Goal: Task Accomplishment & Management: Use online tool/utility

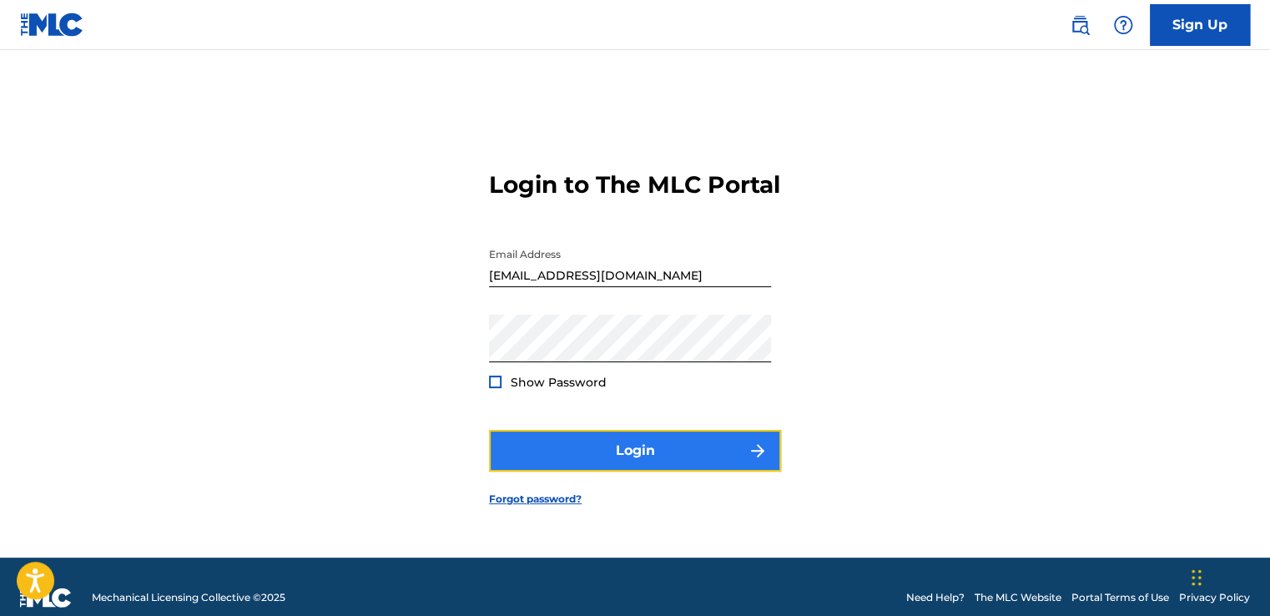
click at [668, 465] on button "Login" at bounding box center [635, 451] width 292 height 42
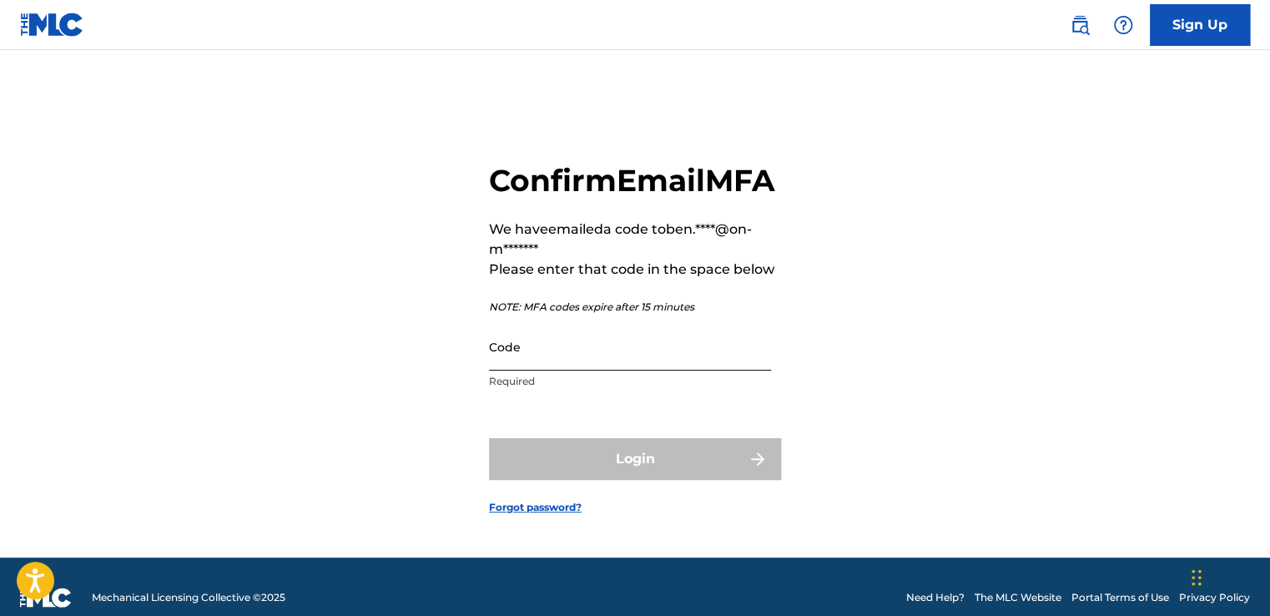
click at [671, 370] on input "Code" at bounding box center [630, 347] width 282 height 48
click at [926, 276] on div "Confirm Email MFA We have emailed a code to ben.****@on-m******* Please enter t…" at bounding box center [635, 325] width 1168 height 466
click at [552, 362] on input "Code" at bounding box center [630, 347] width 282 height 48
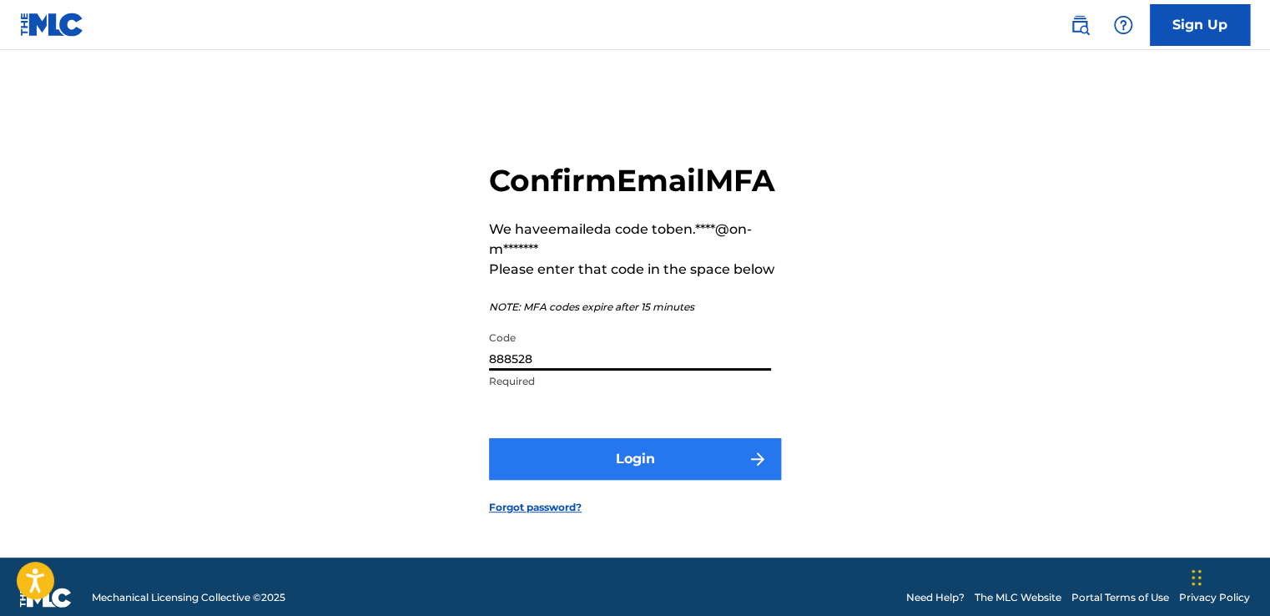
type input "888528"
click at [685, 468] on button "Login" at bounding box center [635, 459] width 292 height 42
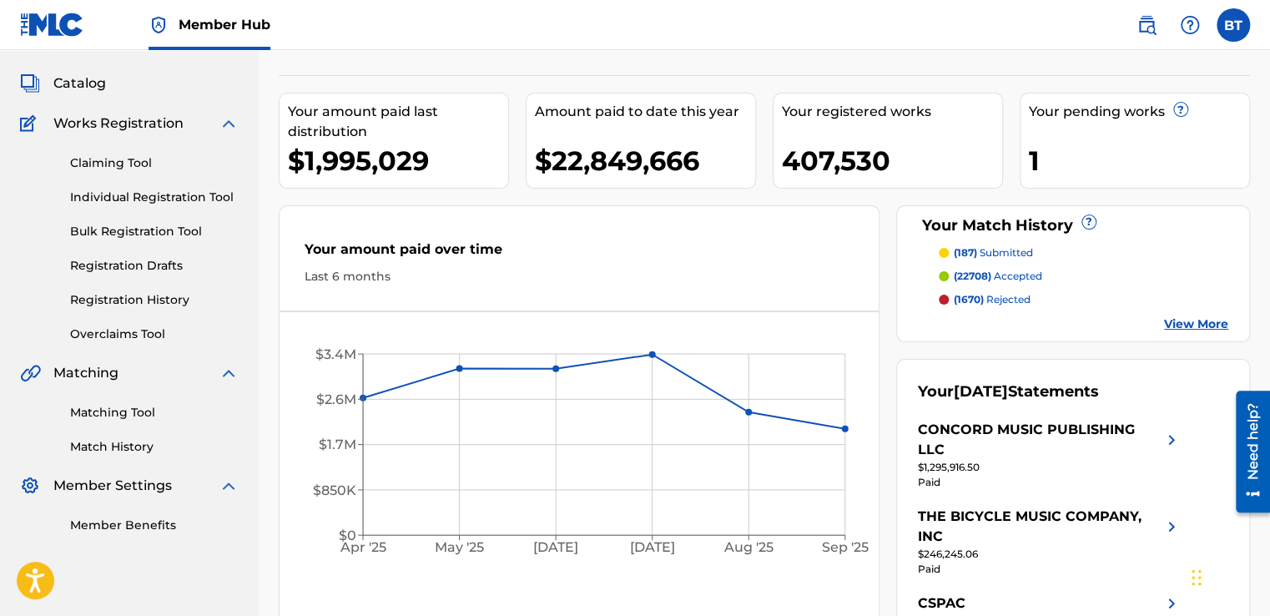
scroll to position [83, 0]
click at [139, 418] on link "Matching Tool" at bounding box center [154, 412] width 169 height 18
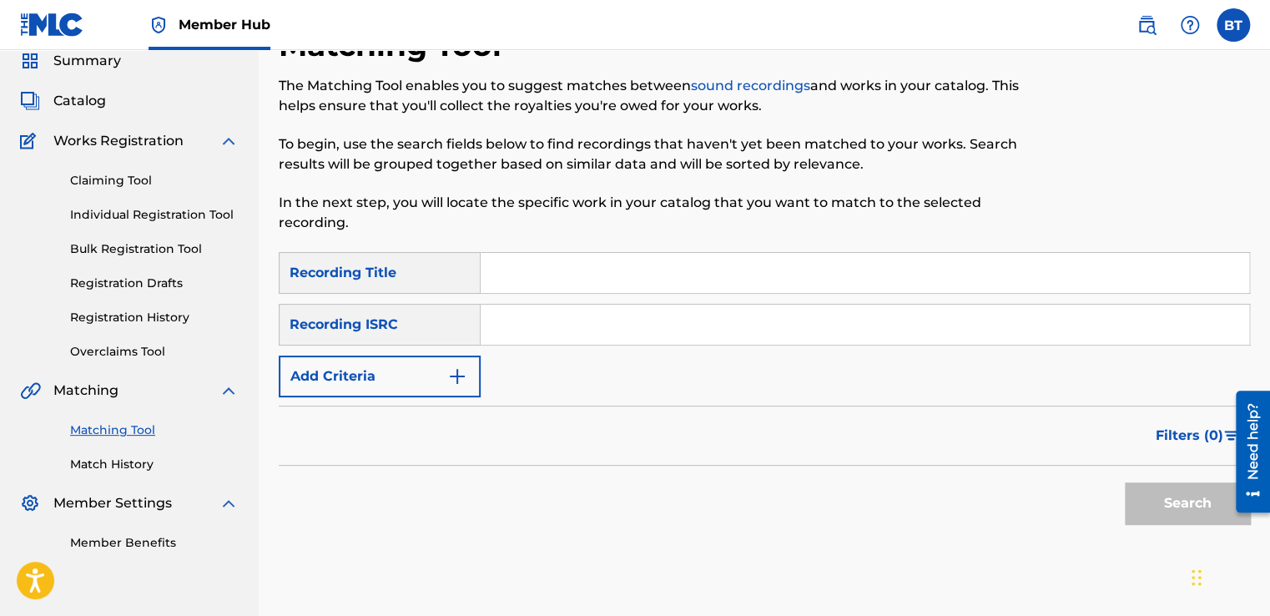
scroll to position [154, 0]
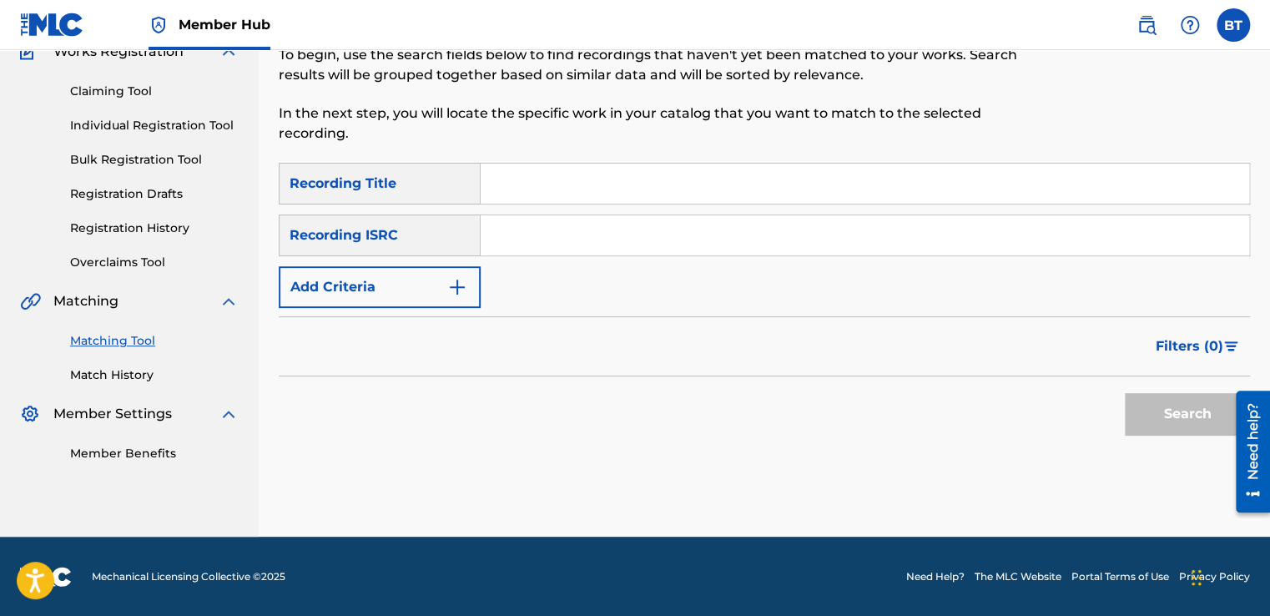
click at [521, 234] on input "Search Form" at bounding box center [865, 235] width 768 height 40
paste input "DEF059403986"
type input "DEF059403986"
click at [1167, 408] on button "Search" at bounding box center [1187, 414] width 125 height 42
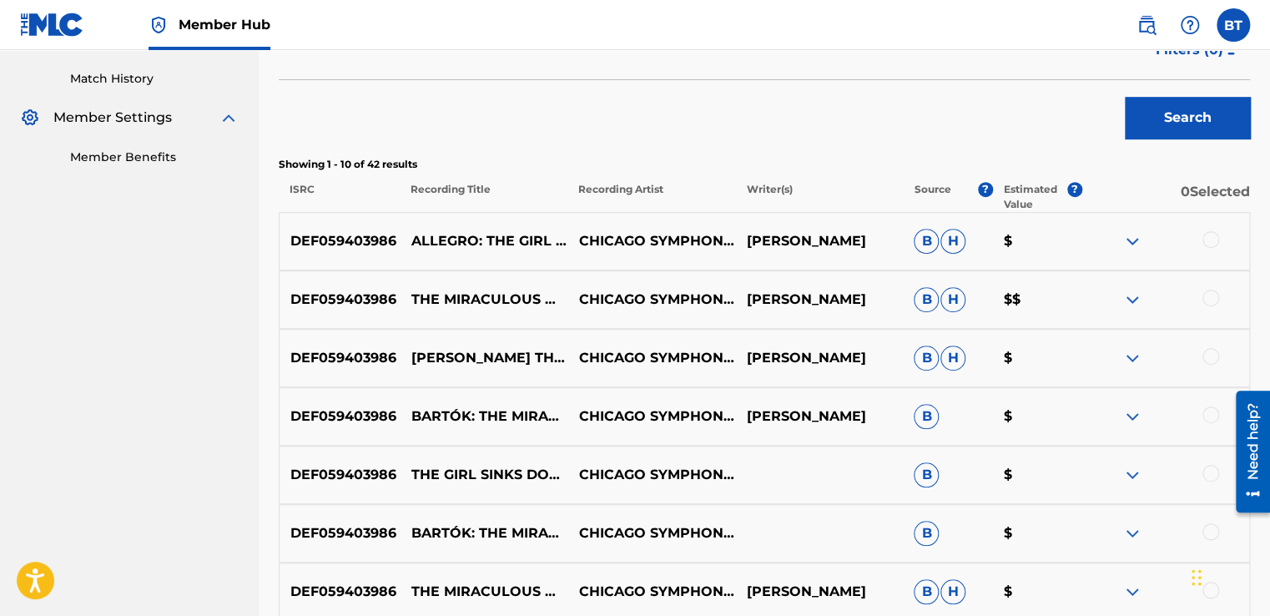
scroll to position [488, 0]
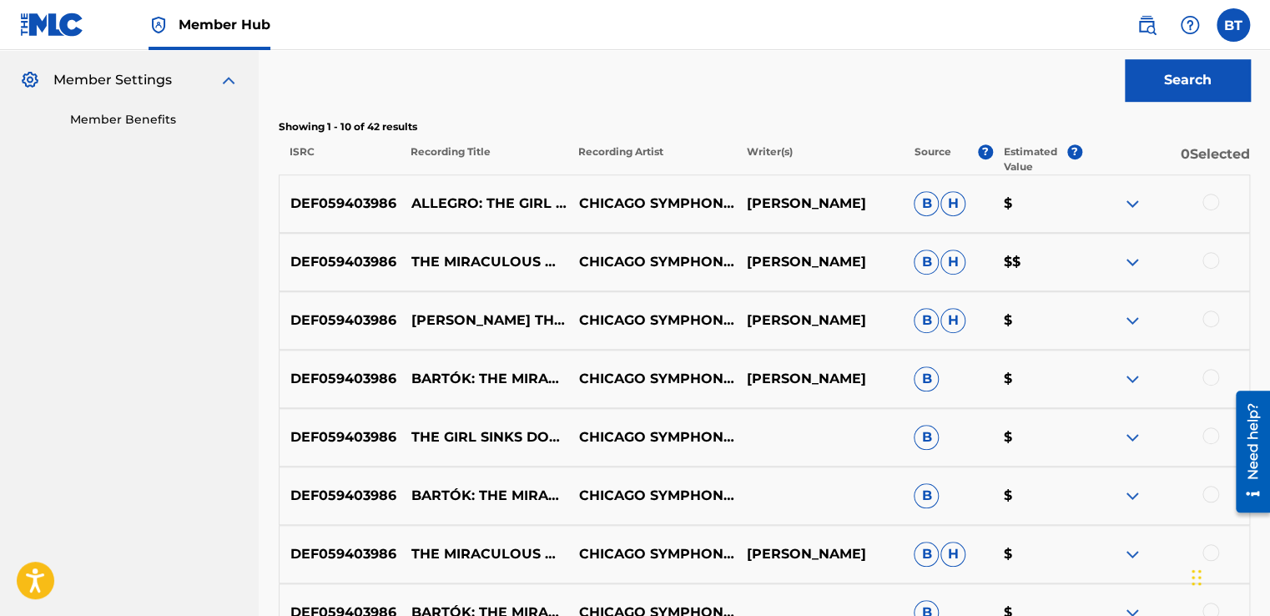
click at [1208, 203] on div at bounding box center [1210, 202] width 17 height 17
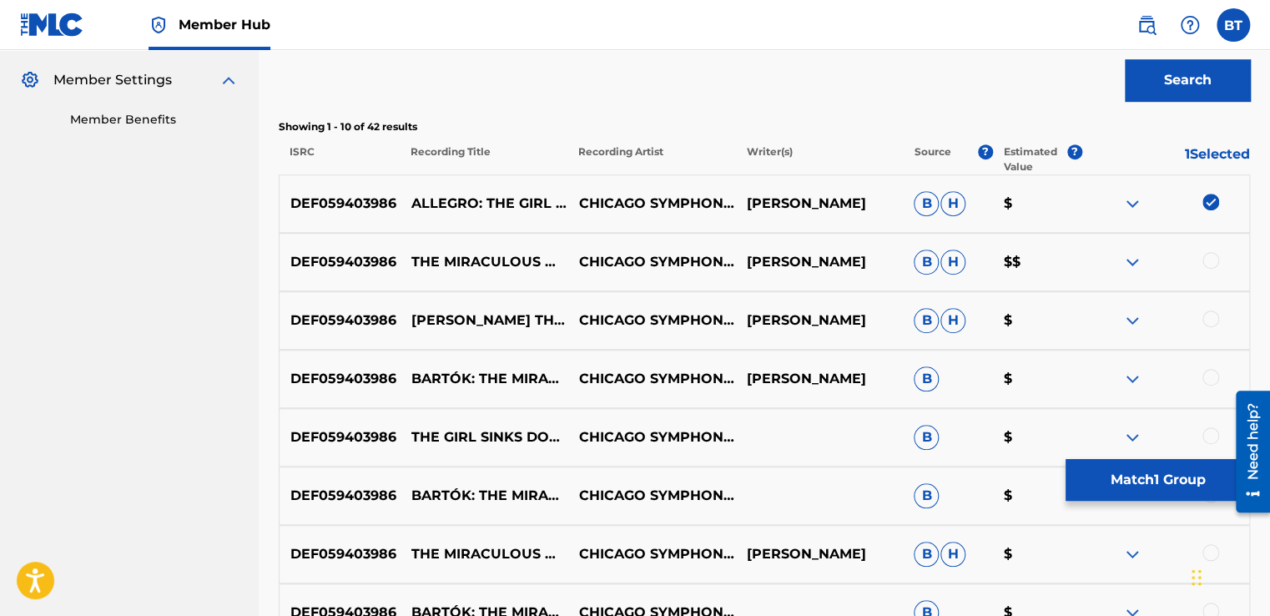
click at [1215, 259] on div at bounding box center [1210, 260] width 17 height 17
click at [1213, 318] on div at bounding box center [1210, 318] width 17 height 17
click at [1209, 372] on div at bounding box center [1210, 377] width 17 height 17
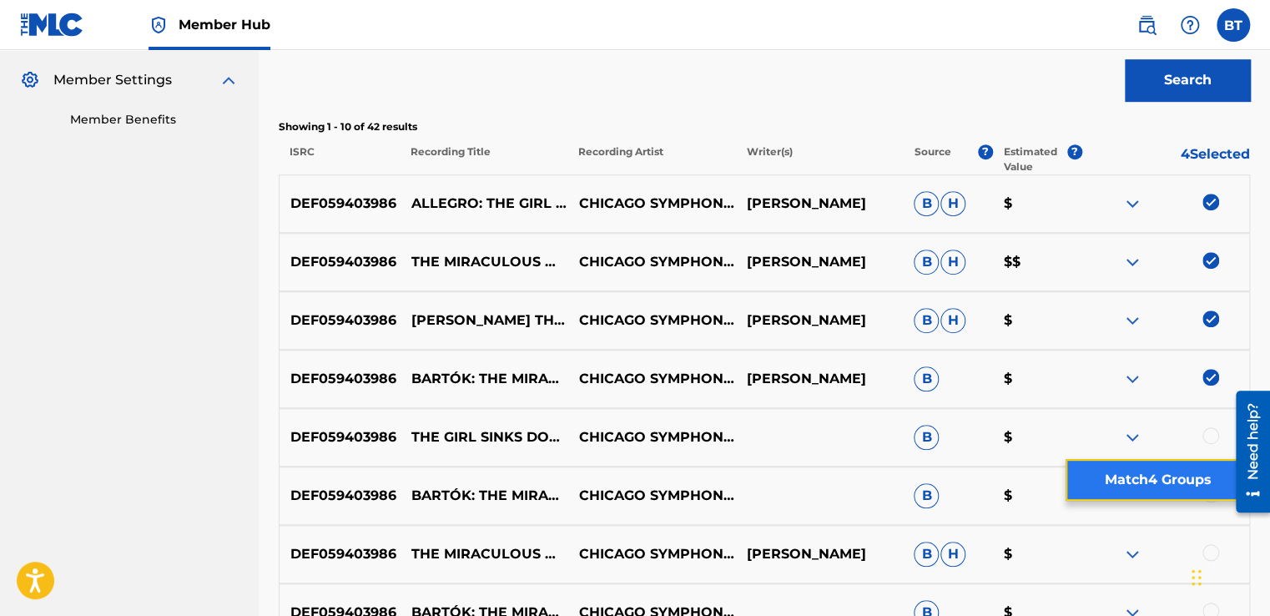
click at [1152, 472] on button "Match 4 Groups" at bounding box center [1157, 480] width 184 height 42
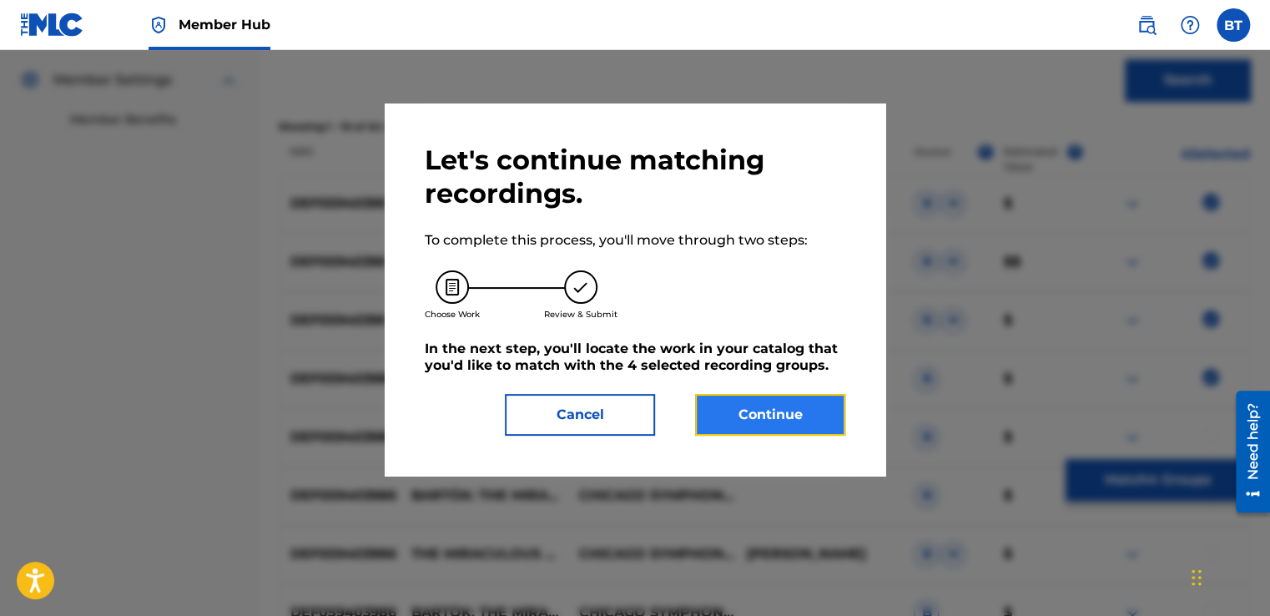
click at [734, 431] on button "Continue" at bounding box center [770, 415] width 150 height 42
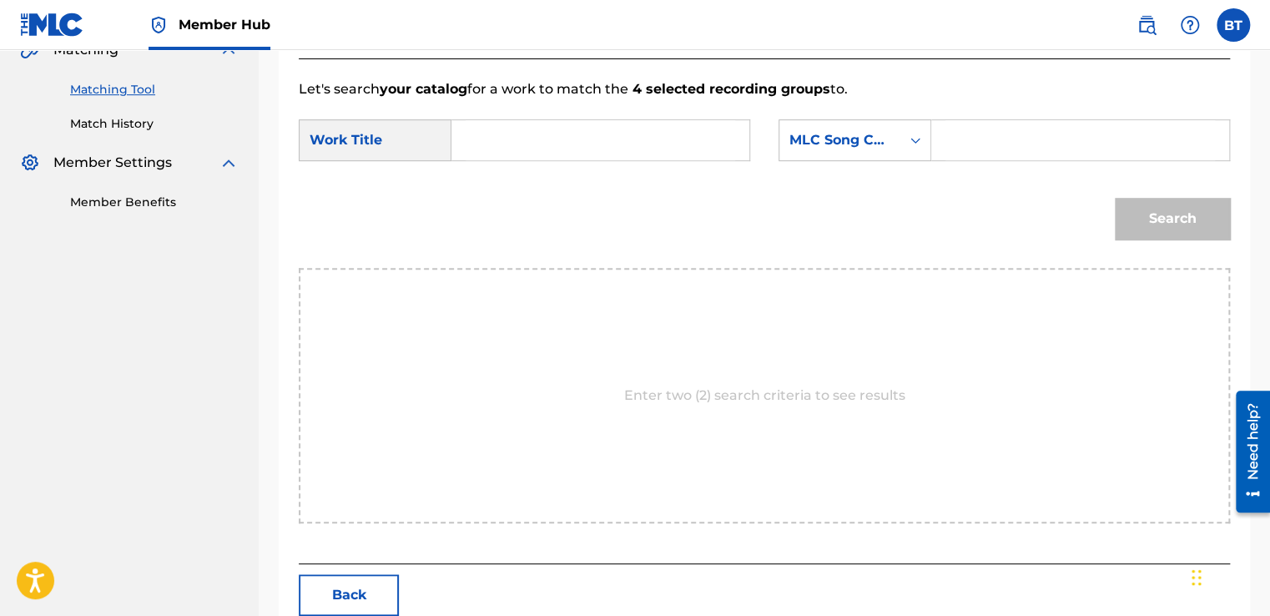
scroll to position [405, 0]
click at [879, 144] on div "MLC Song Code" at bounding box center [839, 141] width 101 height 20
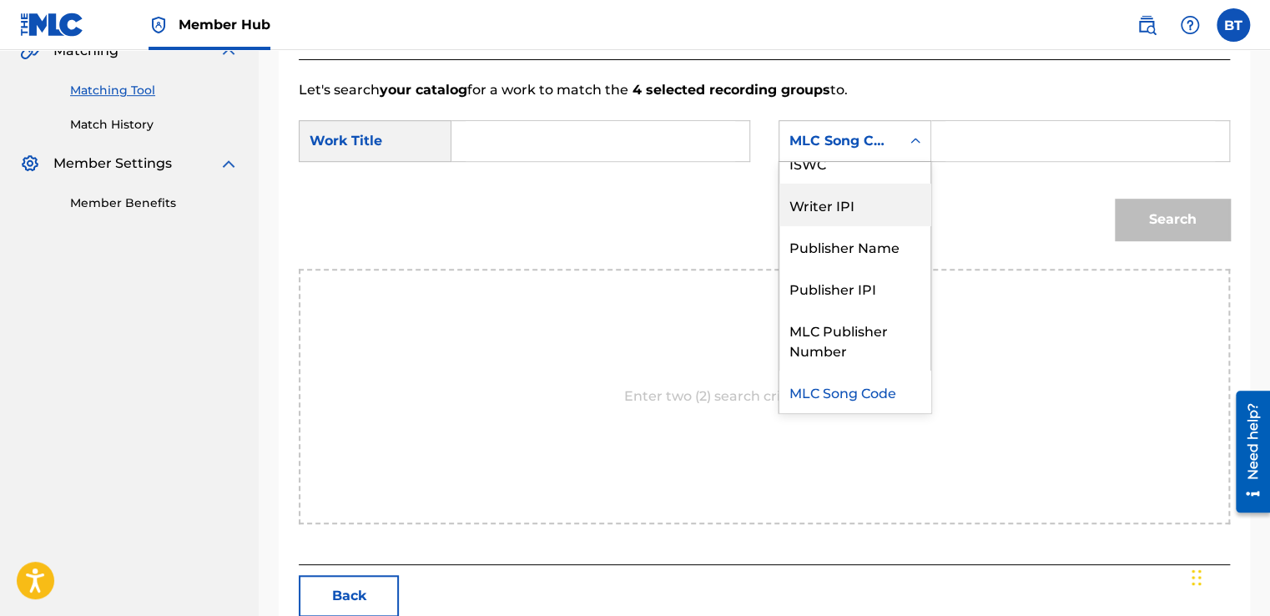
scroll to position [0, 0]
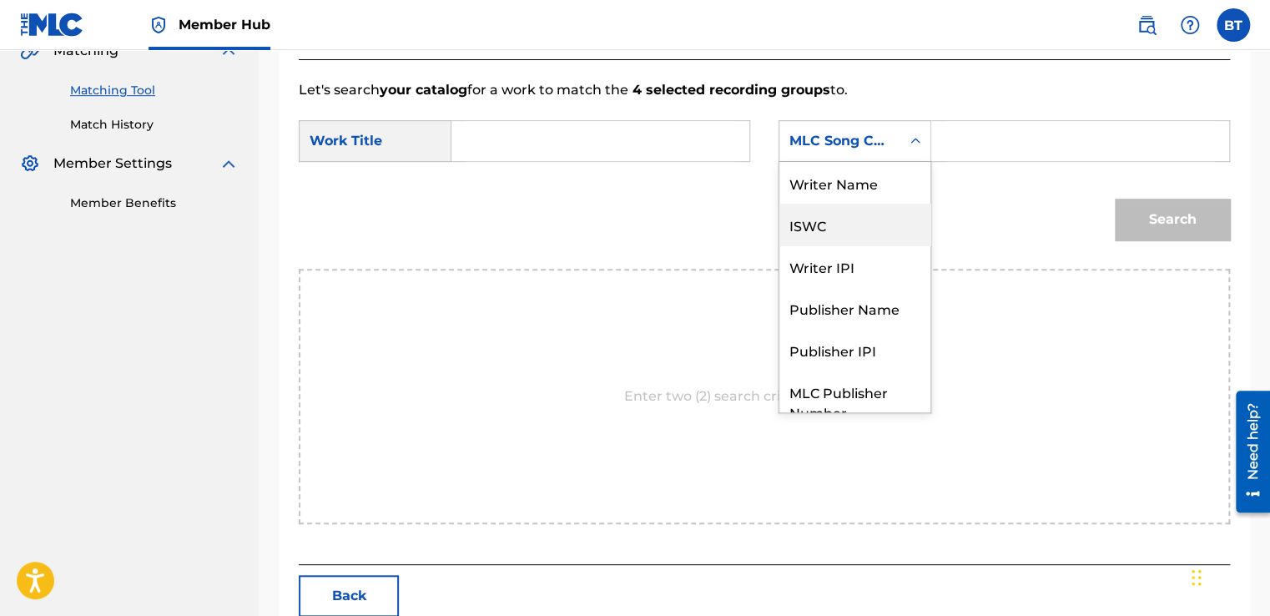
click at [875, 186] on div "Writer Name" at bounding box center [854, 183] width 151 height 42
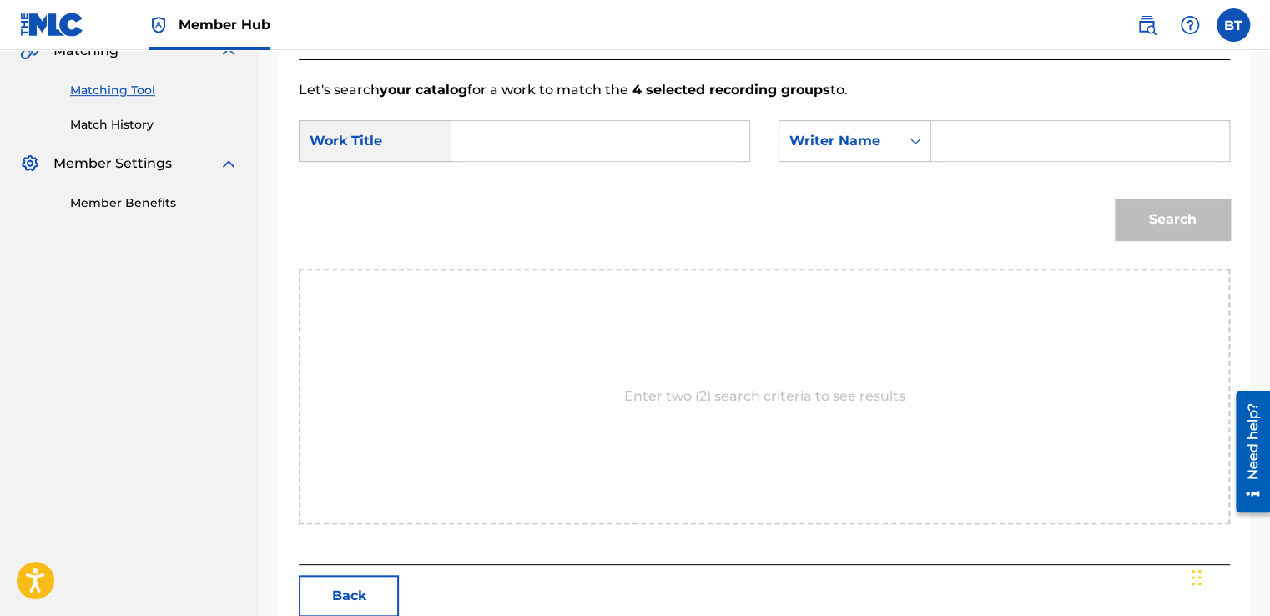
click at [991, 121] on input "Search Form" at bounding box center [1080, 141] width 270 height 40
paste input "[PERSON_NAME]"
type input "[PERSON_NAME]"
click at [619, 147] on input "Search Form" at bounding box center [601, 141] width 270 height 40
click at [557, 133] on input "Search Form" at bounding box center [601, 141] width 270 height 40
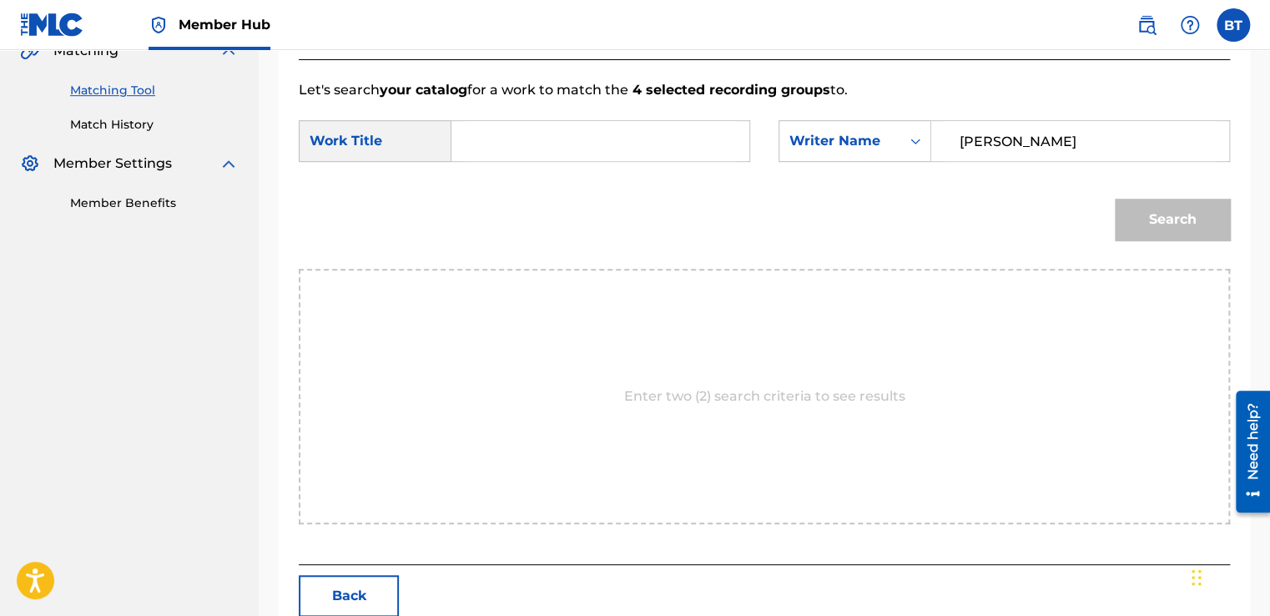
paste input "The Miraculous Mandarin, Sz. 73: The Girl Sinks Down to Embrace Him. Allegro"
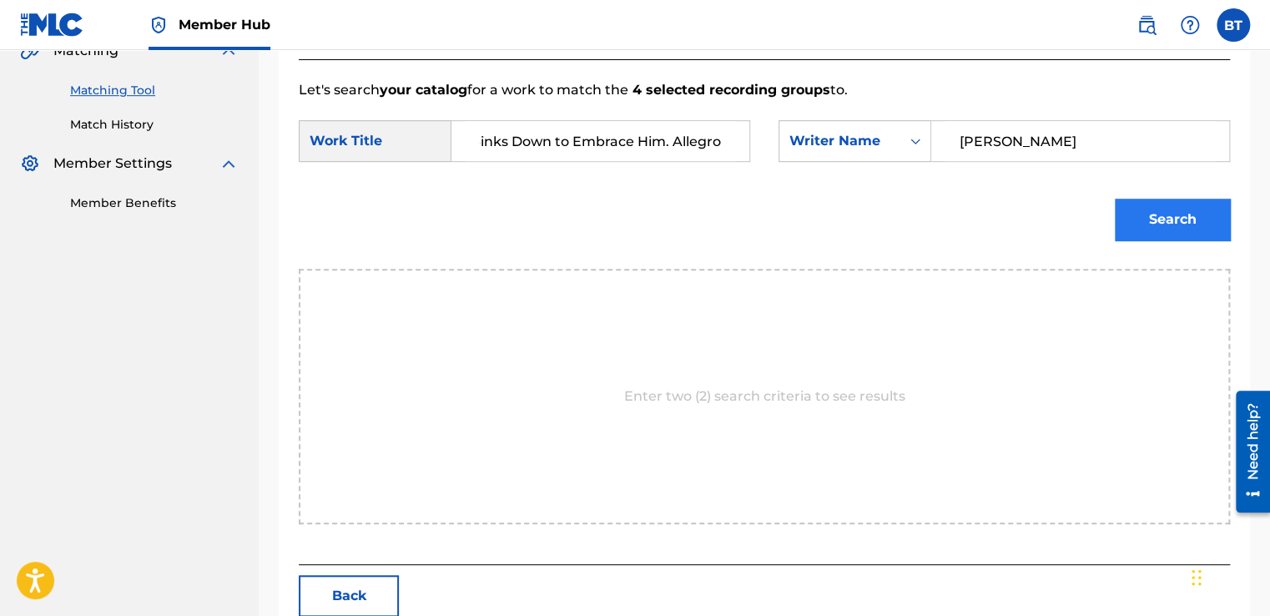
type input "The Miraculous Mandarin, Sz. 73: The Girl Sinks Down to Embrace Him. Allegro"
click at [1161, 215] on button "Search" at bounding box center [1172, 220] width 115 height 42
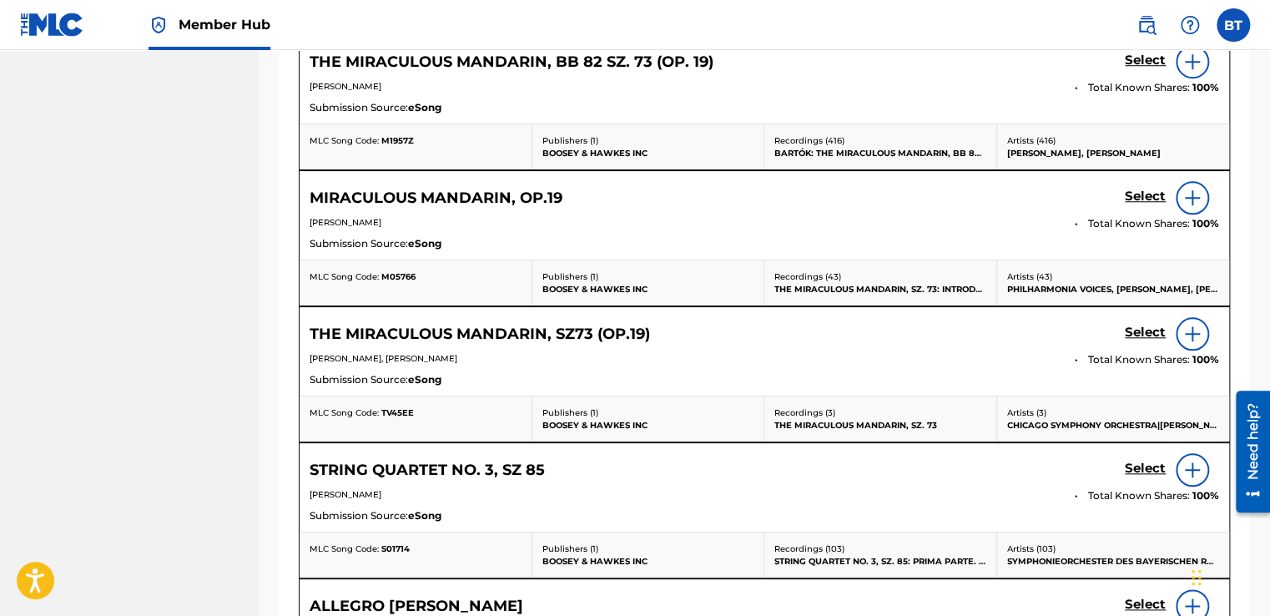
scroll to position [905, 0]
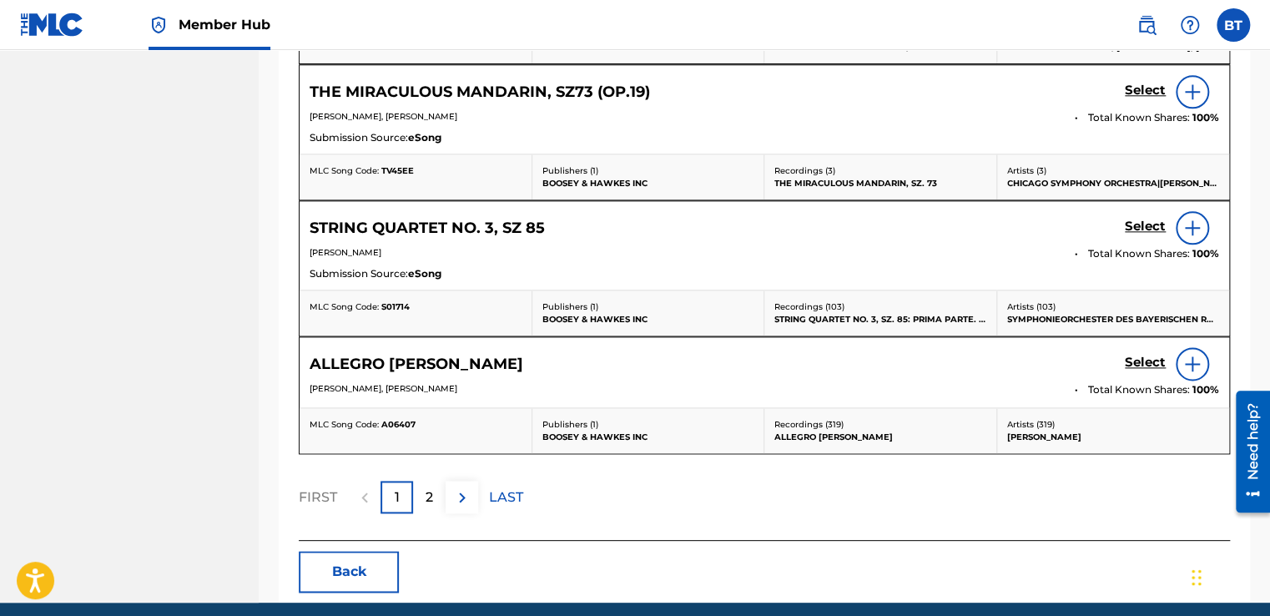
drag, startPoint x: 355, startPoint y: 566, endPoint x: 371, endPoint y: 548, distance: 23.6
click at [358, 562] on button "Back" at bounding box center [349, 572] width 100 height 42
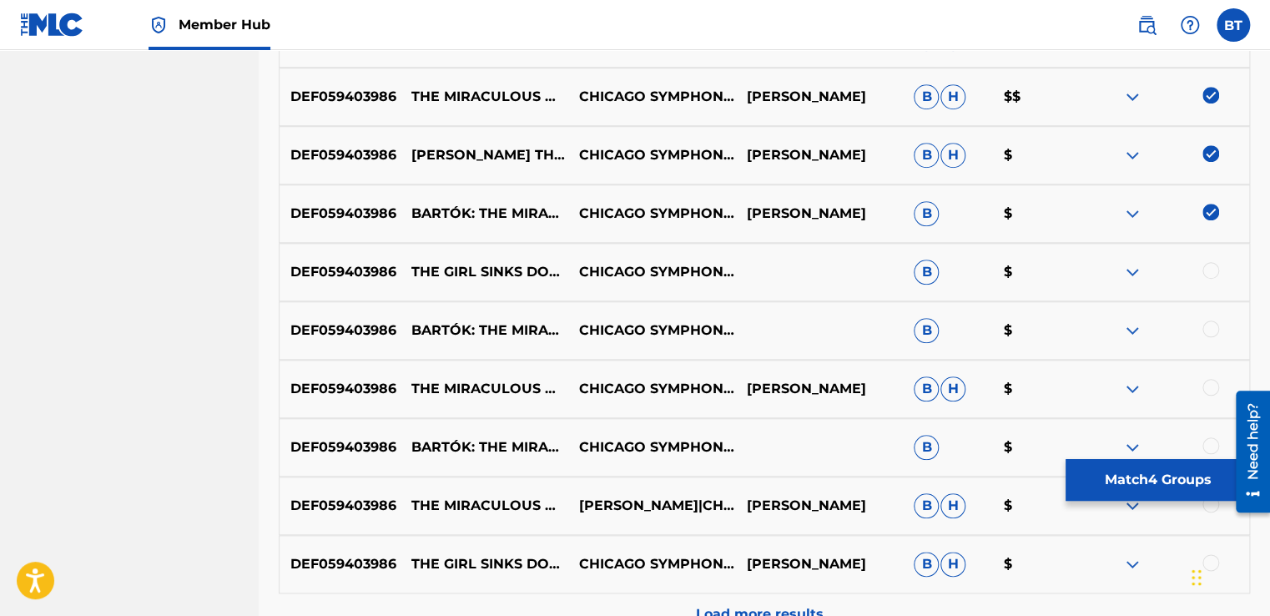
scroll to position [585, 0]
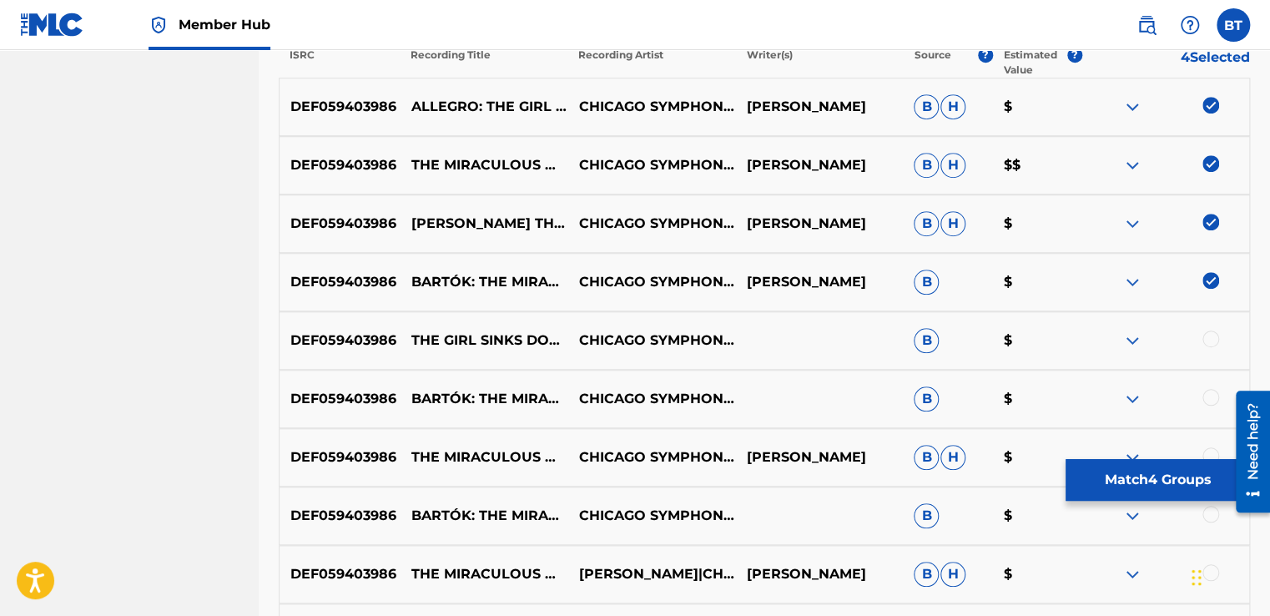
click at [1213, 285] on img at bounding box center [1210, 280] width 17 height 17
click at [1208, 216] on img at bounding box center [1210, 222] width 17 height 17
click at [1210, 165] on img at bounding box center [1210, 163] width 17 height 17
click at [1207, 105] on img at bounding box center [1210, 105] width 17 height 17
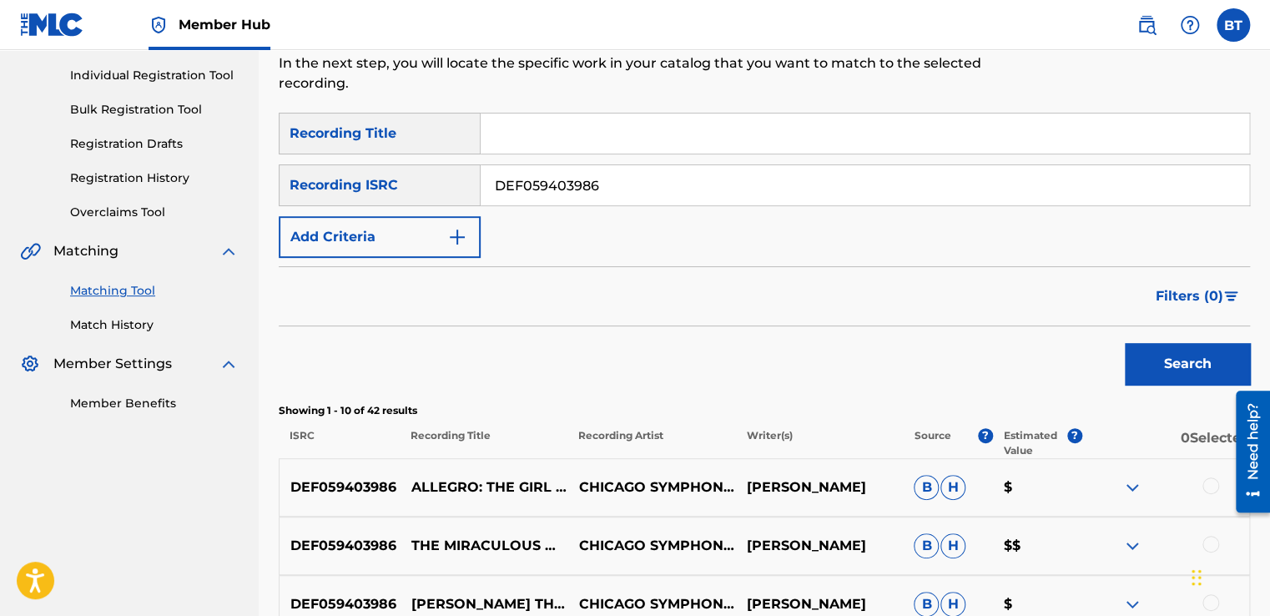
scroll to position [168, 0]
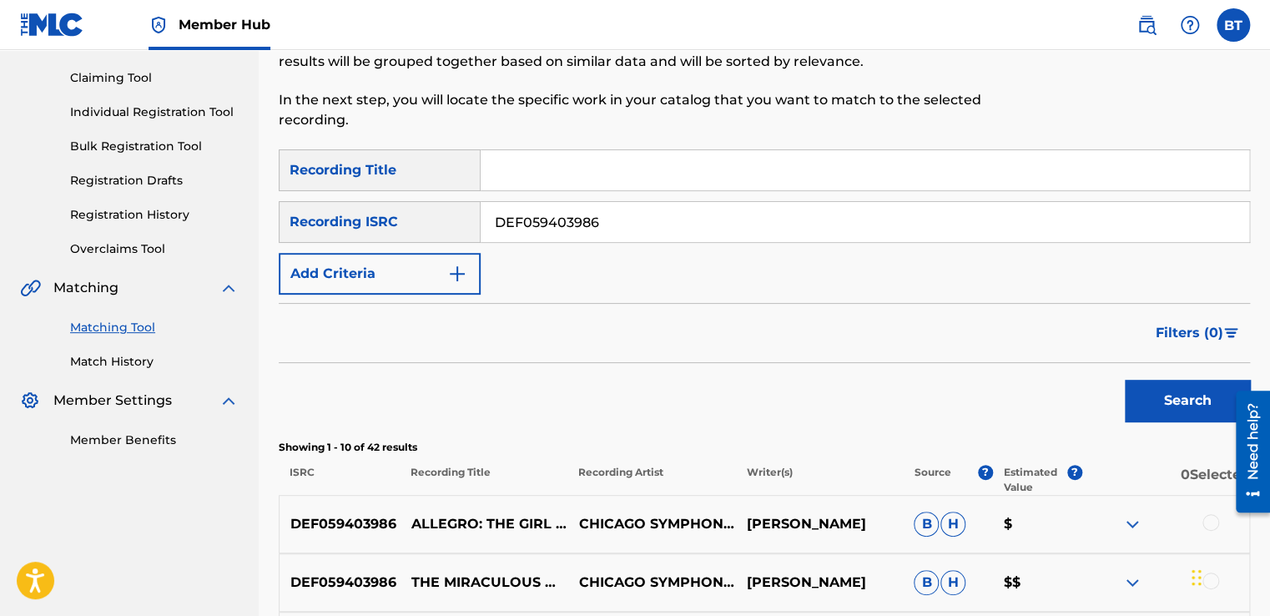
drag, startPoint x: 532, startPoint y: 219, endPoint x: 439, endPoint y: 219, distance: 93.4
click at [439, 219] on div "SearchWithCriteriab90ca0d2-73e0-473f-bf07-1c57519ac145 Recording ISRC DEF059403…" at bounding box center [764, 222] width 971 height 42
paste input "USP3J0905330"
type input "USP3J0905330"
click at [1188, 372] on div "Search" at bounding box center [1182, 396] width 133 height 67
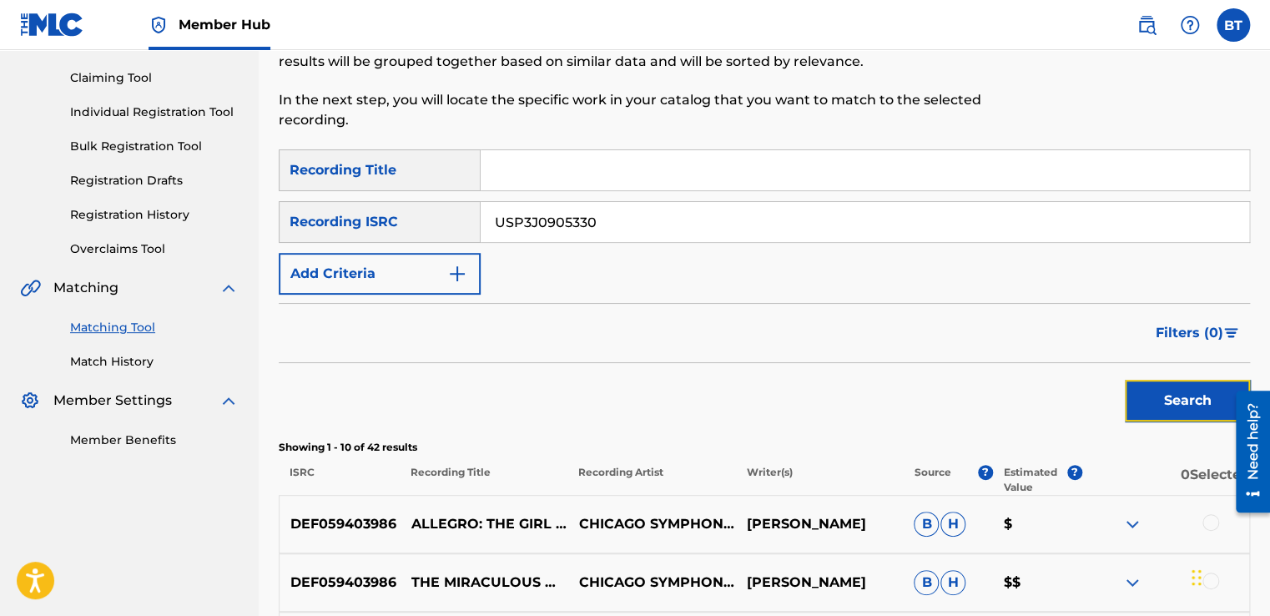
click at [1183, 380] on button "Search" at bounding box center [1187, 401] width 125 height 42
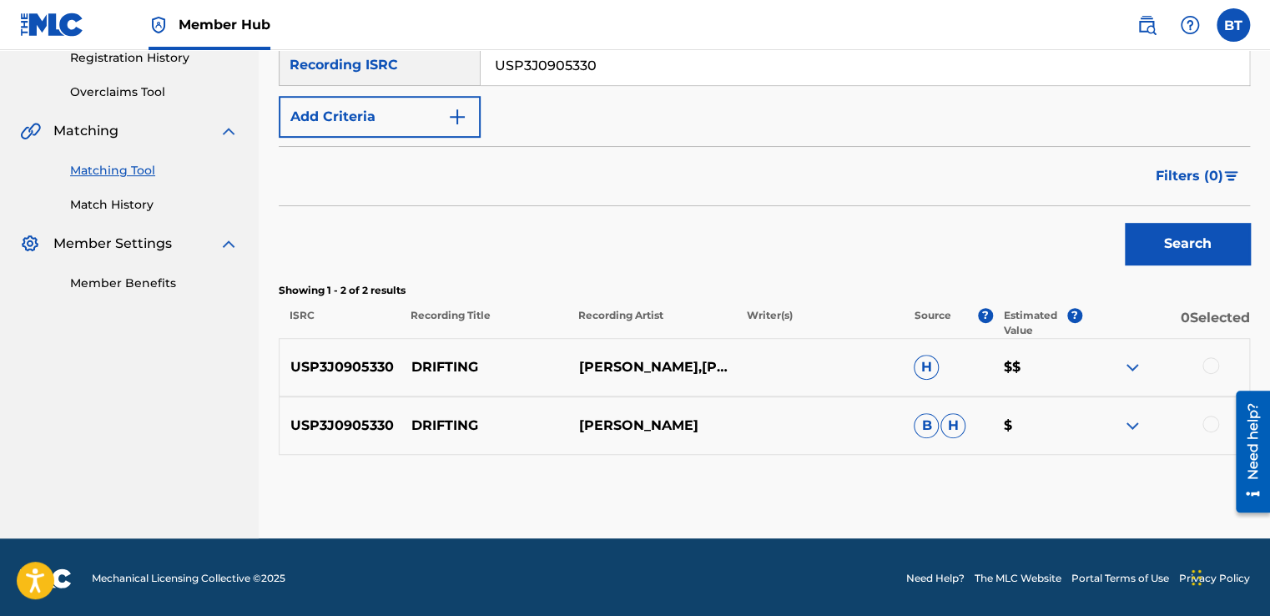
scroll to position [326, 0]
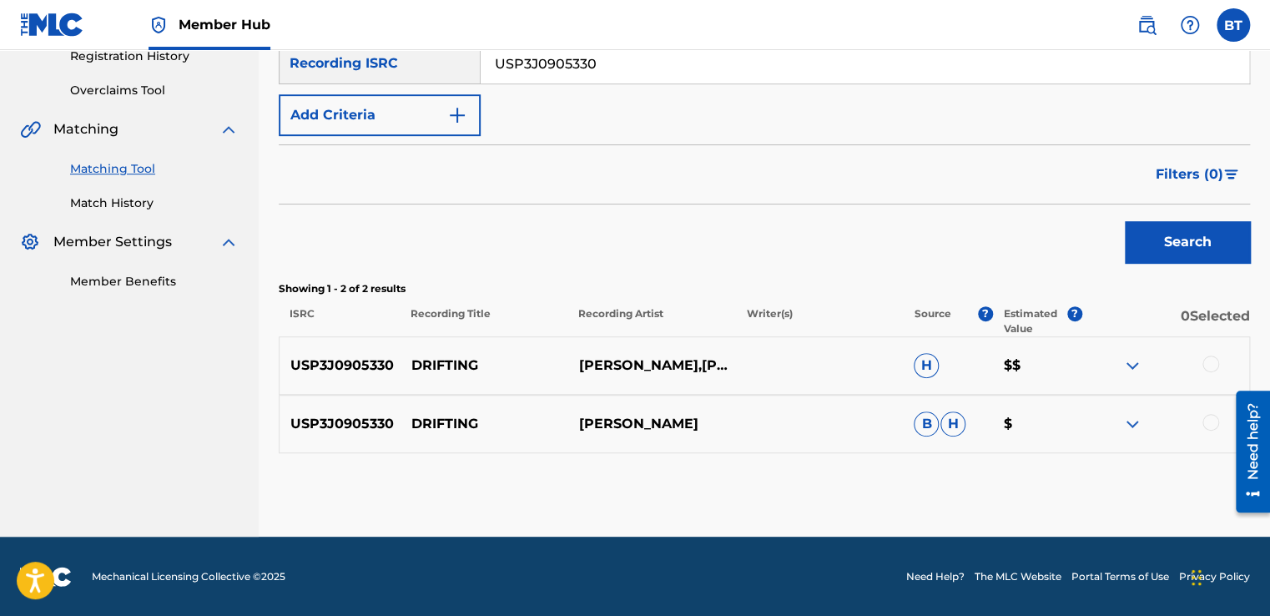
click at [1208, 362] on div at bounding box center [1210, 363] width 17 height 17
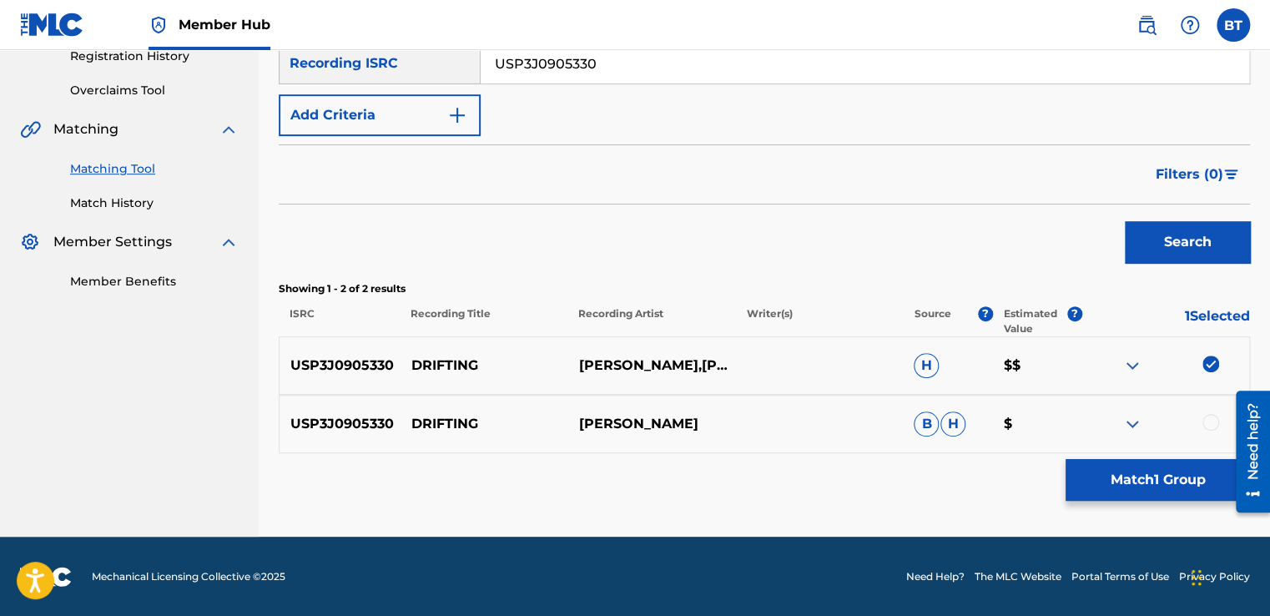
click at [1207, 424] on div at bounding box center [1210, 422] width 17 height 17
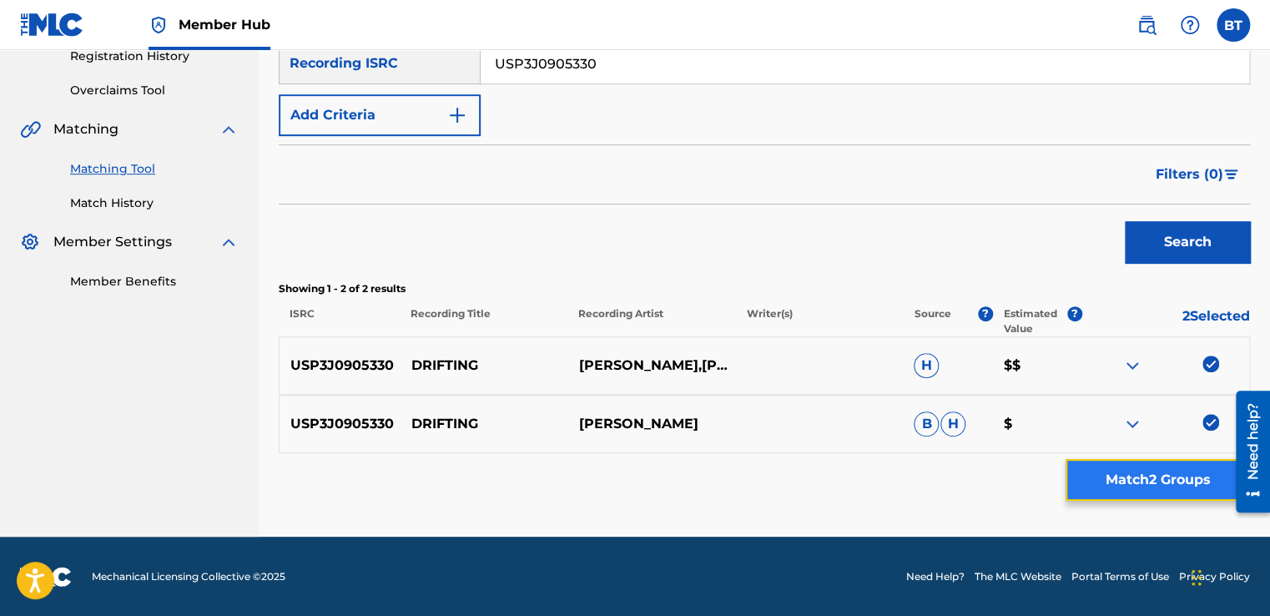
click at [1185, 471] on button "Match 2 Groups" at bounding box center [1157, 480] width 184 height 42
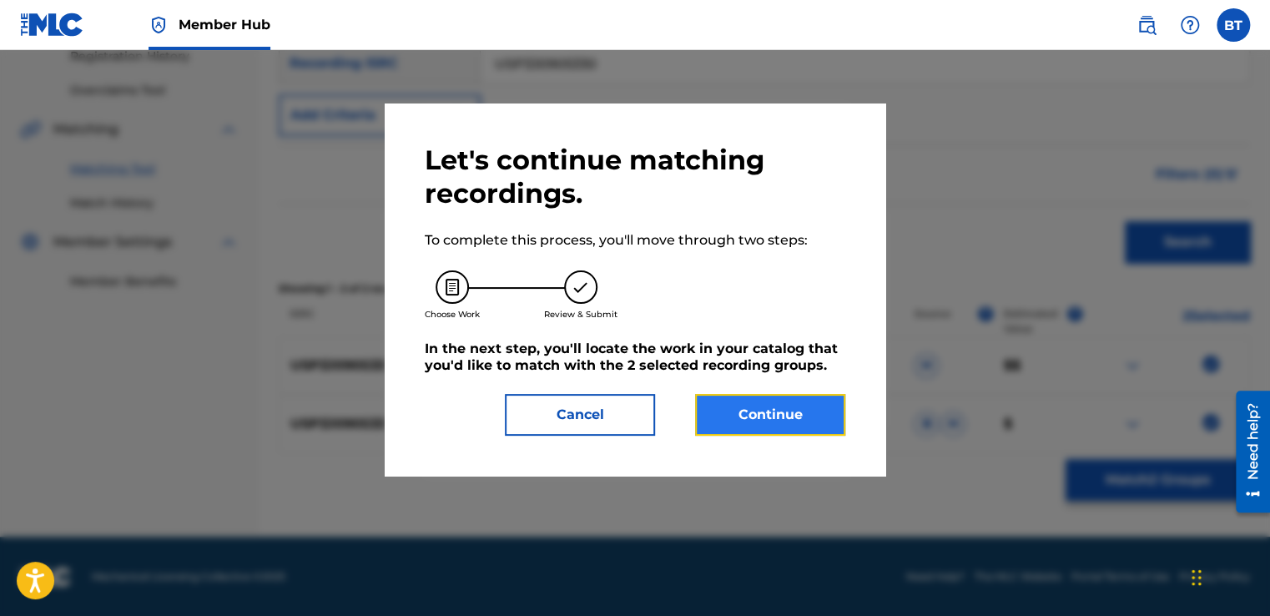
click at [805, 414] on button "Continue" at bounding box center [770, 415] width 150 height 42
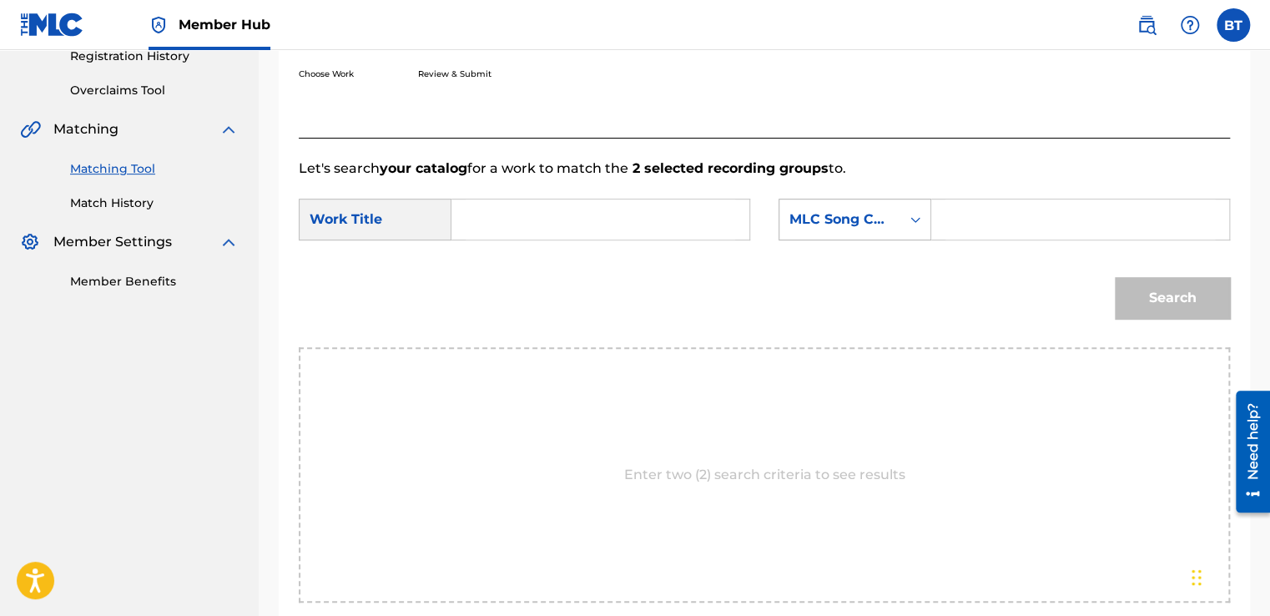
click at [852, 219] on div "MLC Song Code" at bounding box center [839, 219] width 101 height 20
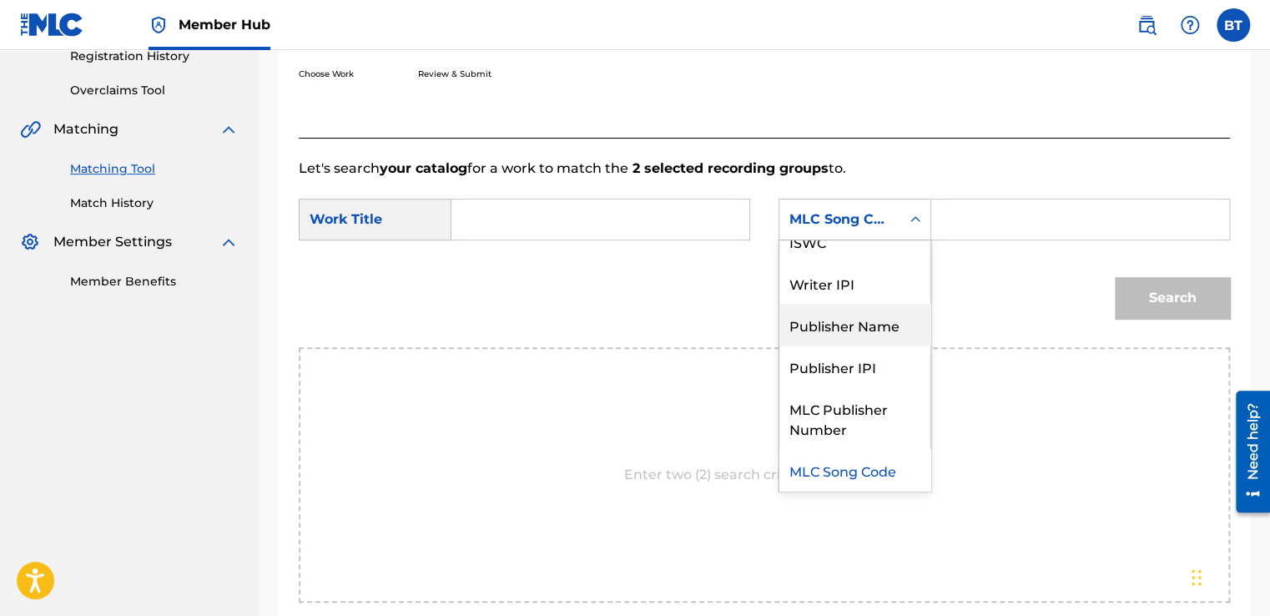
scroll to position [0, 0]
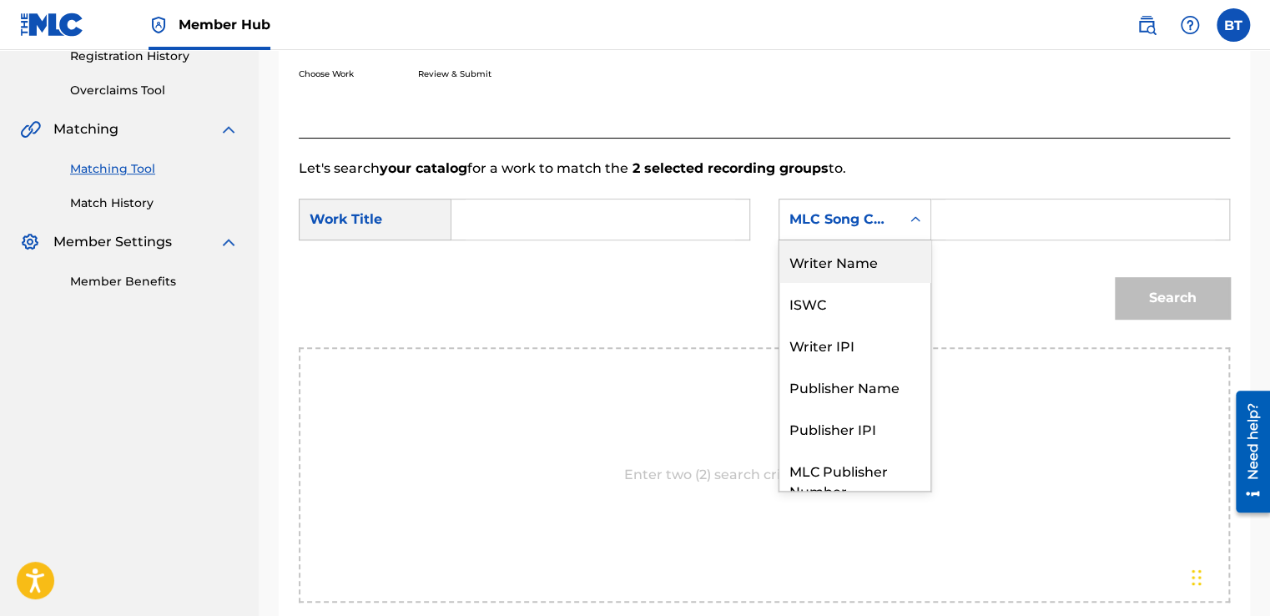
click at [881, 277] on div "Writer Name" at bounding box center [854, 261] width 151 height 42
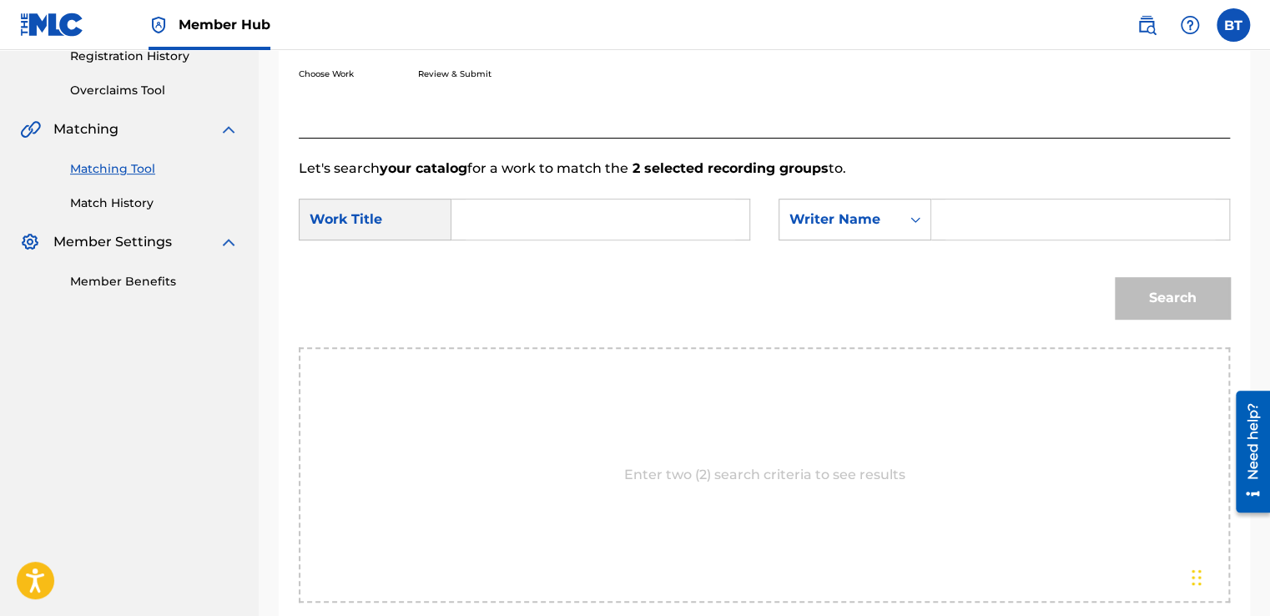
click at [960, 209] on input "Search Form" at bounding box center [1080, 219] width 270 height 40
paste input "[PERSON_NAME] PhillipsTom [PERSON_NAME]"
drag, startPoint x: 1151, startPoint y: 219, endPoint x: 1048, endPoint y: 219, distance: 103.5
click at [1048, 219] on input "[PERSON_NAME] PhillipsTom [PERSON_NAME]" at bounding box center [1080, 219] width 270 height 40
click at [1091, 212] on input "[PERSON_NAME]" at bounding box center [1080, 219] width 270 height 40
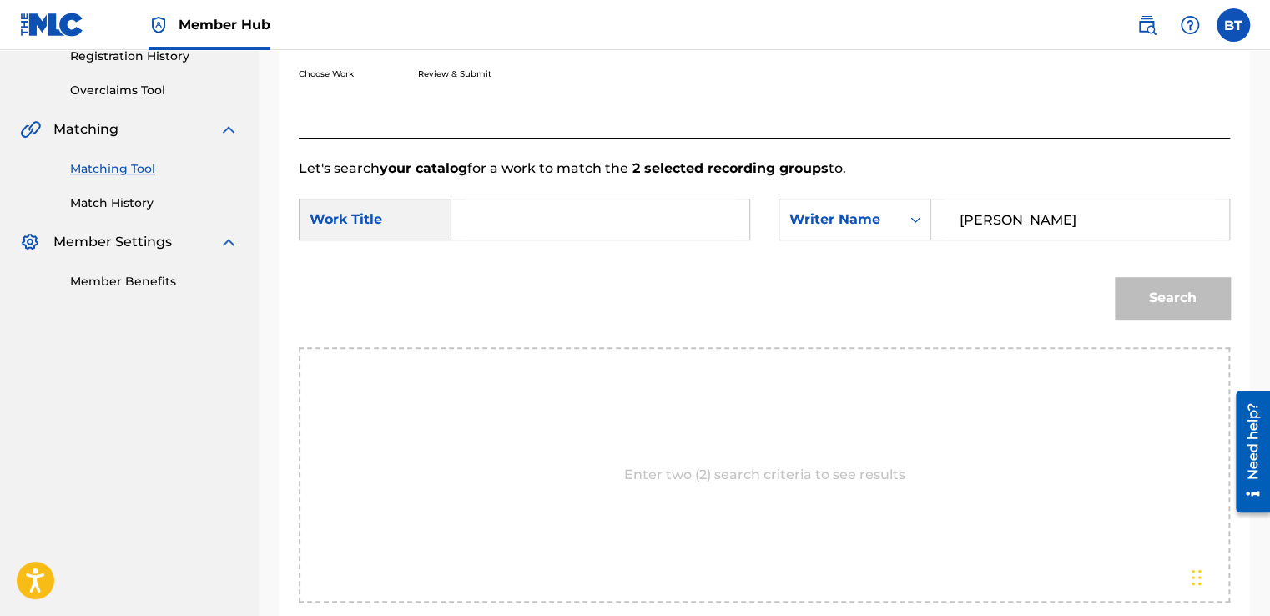
type input "[PERSON_NAME]"
click at [591, 210] on input "Search Form" at bounding box center [601, 219] width 270 height 40
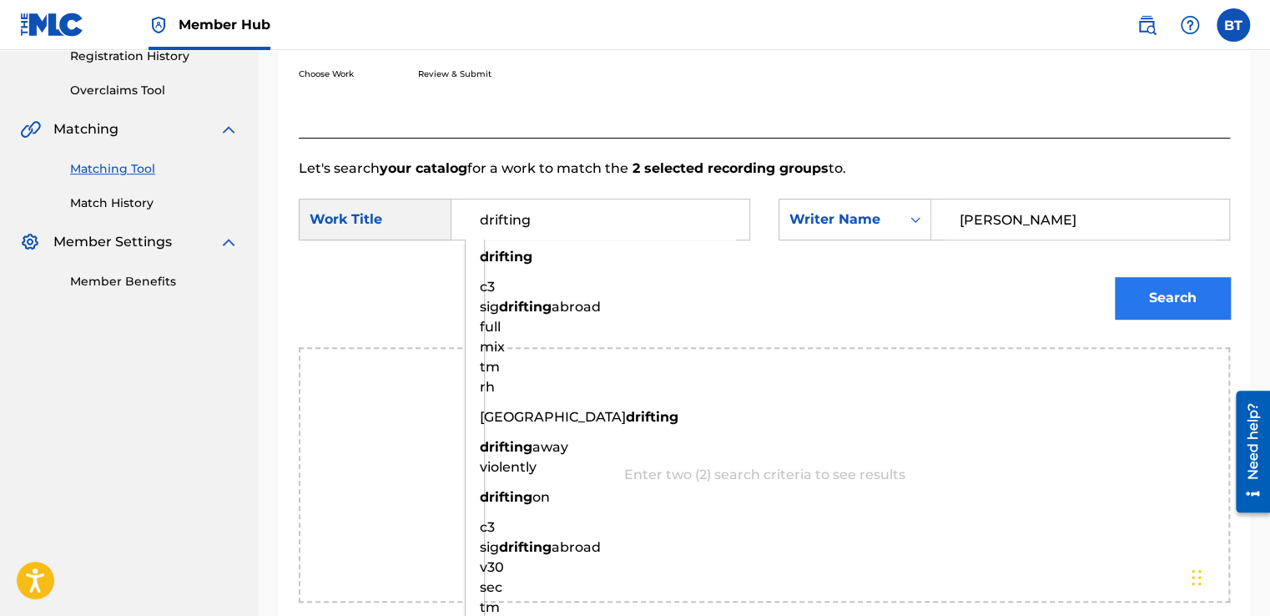
type input "drifting"
click at [1220, 315] on button "Search" at bounding box center [1172, 298] width 115 height 42
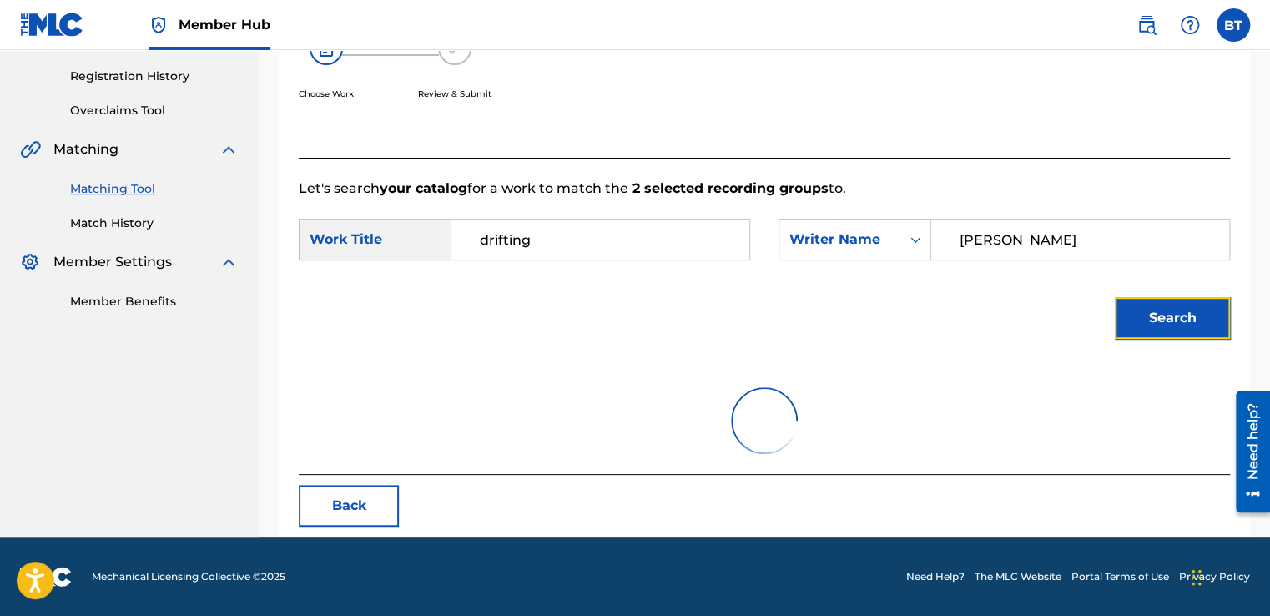
scroll to position [234, 0]
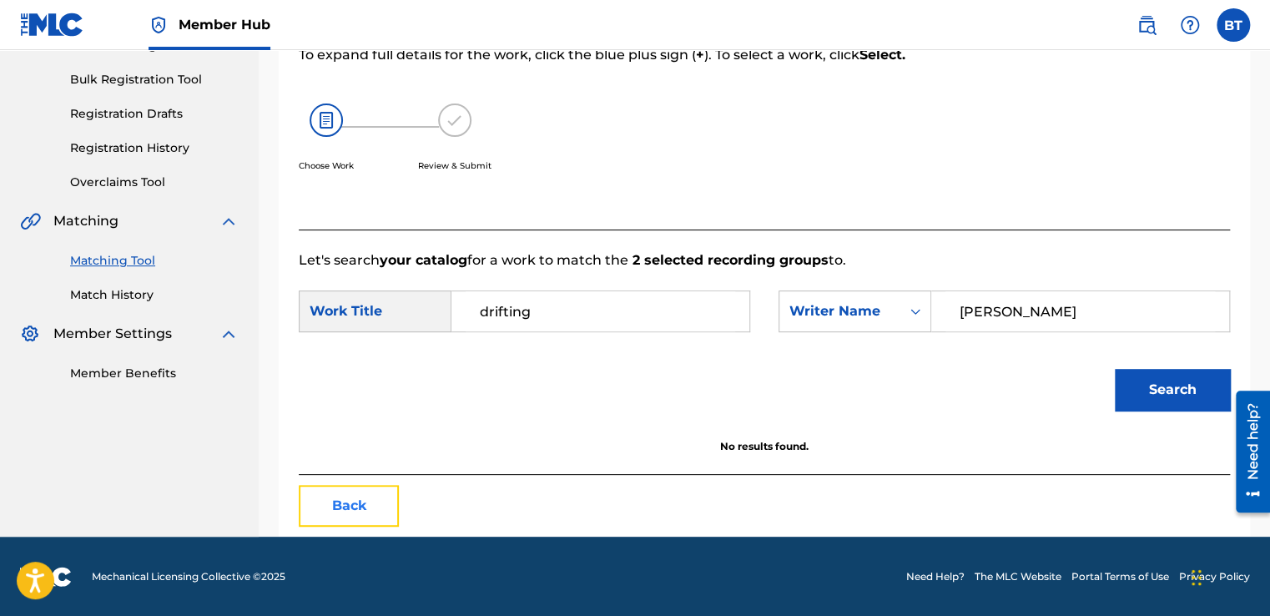
click at [358, 497] on button "Back" at bounding box center [349, 506] width 100 height 42
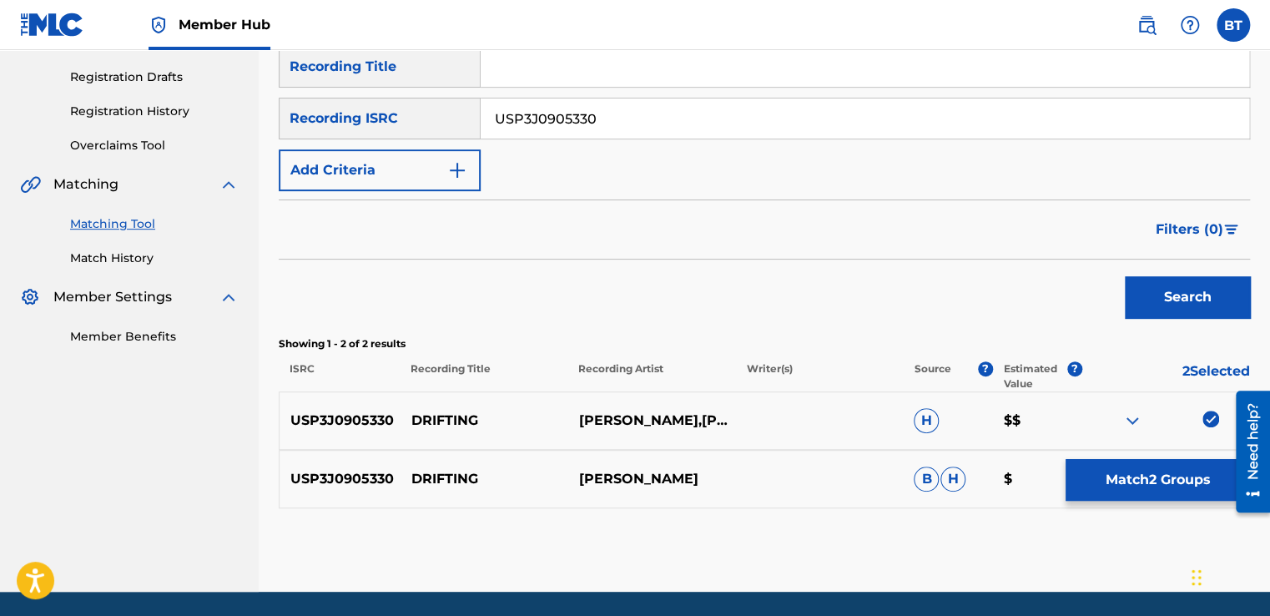
scroll to position [318, 0]
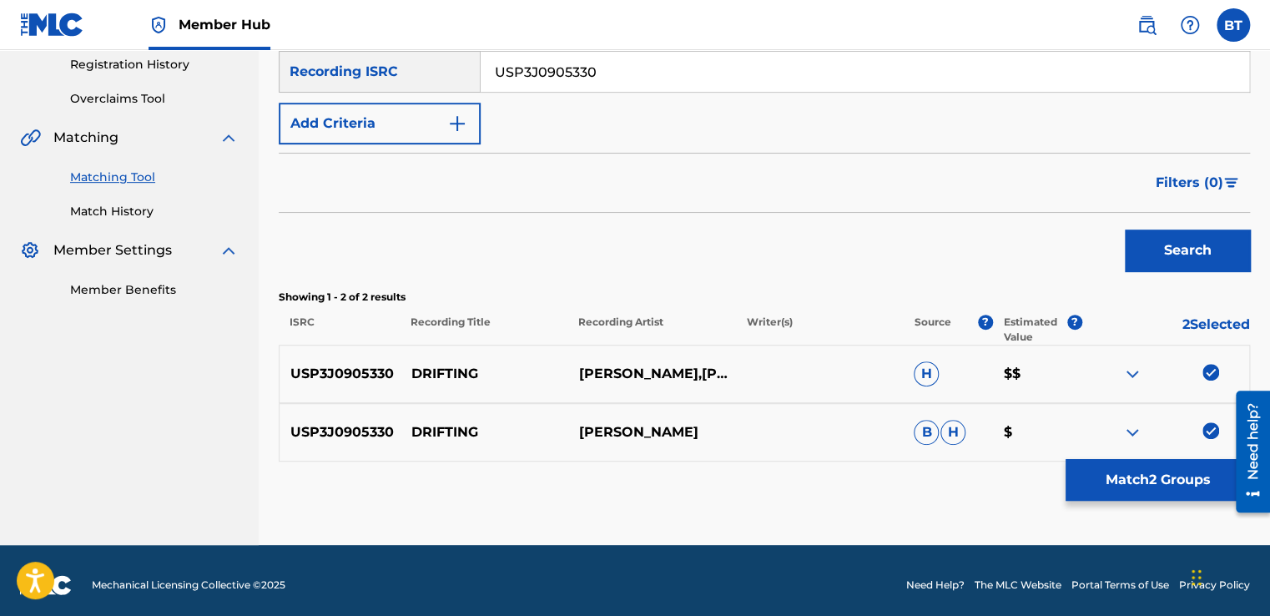
click at [1210, 370] on img at bounding box center [1210, 372] width 17 height 17
click at [1207, 431] on img at bounding box center [1210, 430] width 17 height 17
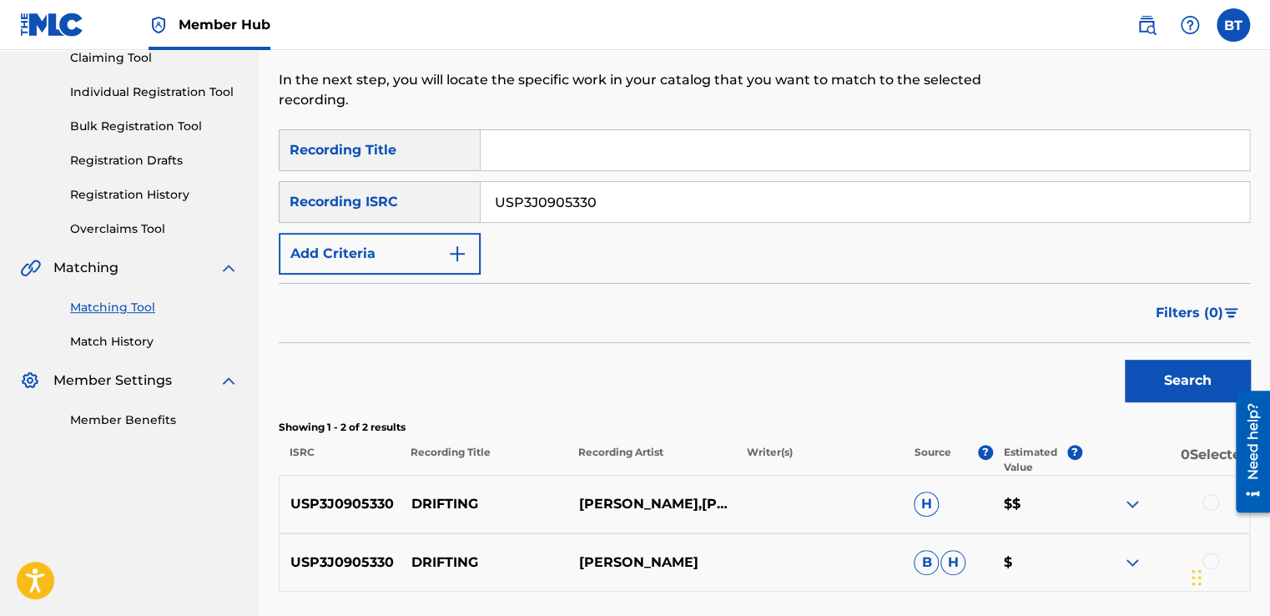
scroll to position [151, 0]
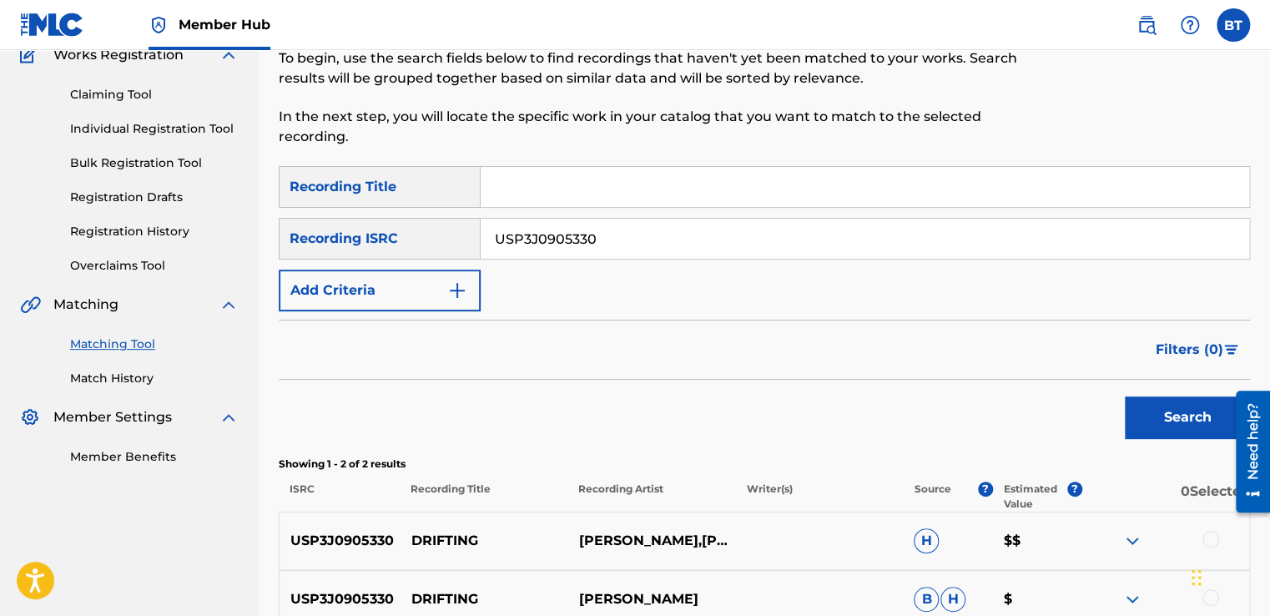
drag, startPoint x: 578, startPoint y: 240, endPoint x: 384, endPoint y: 246, distance: 194.5
click at [384, 246] on div "SearchWithCriteriab90ca0d2-73e0-473f-bf07-1c57519ac145 Recording ISRC USP3J0905…" at bounding box center [764, 239] width 971 height 42
paste input "DHM1418914"
type input "USDHM1418914"
click at [1181, 404] on button "Search" at bounding box center [1187, 417] width 125 height 42
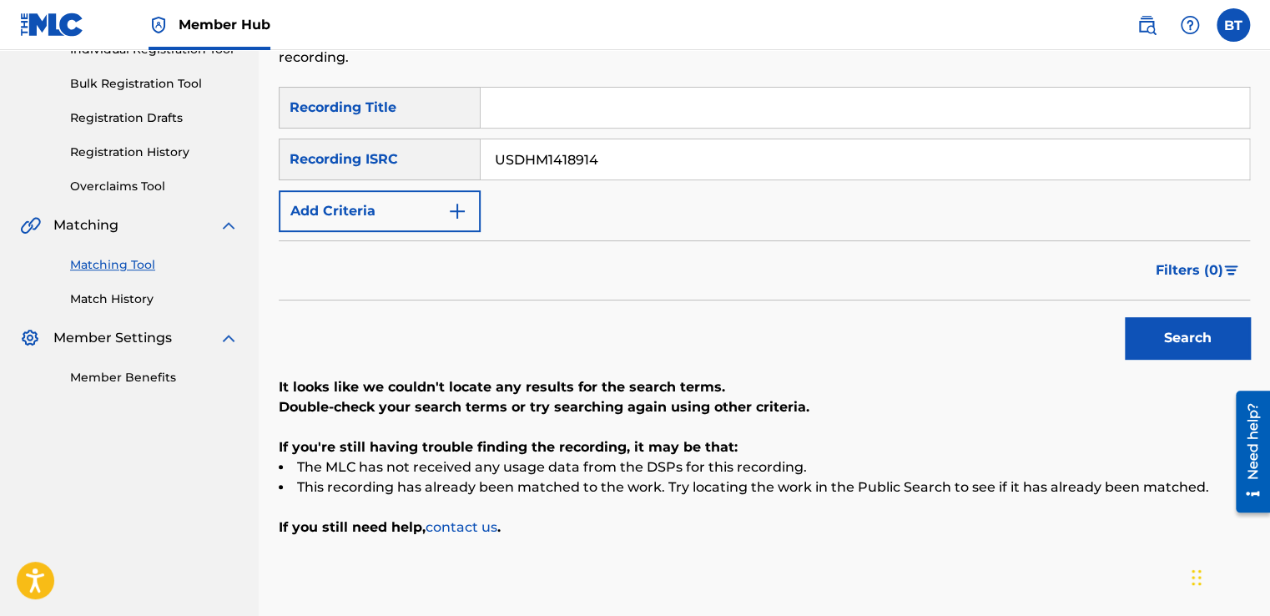
scroll to position [234, 0]
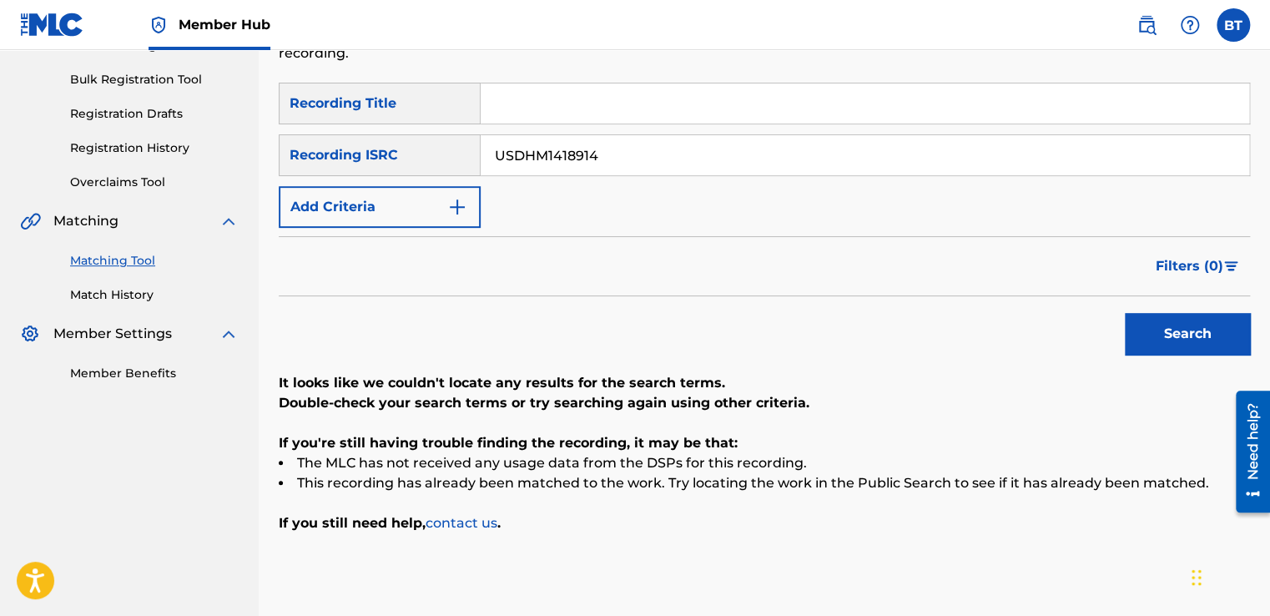
drag, startPoint x: 617, startPoint y: 159, endPoint x: 459, endPoint y: 163, distance: 158.6
click at [459, 163] on div "SearchWithCriteriab90ca0d2-73e0-473f-bf07-1c57519ac145 Recording ISRC USDHM1418…" at bounding box center [764, 155] width 971 height 42
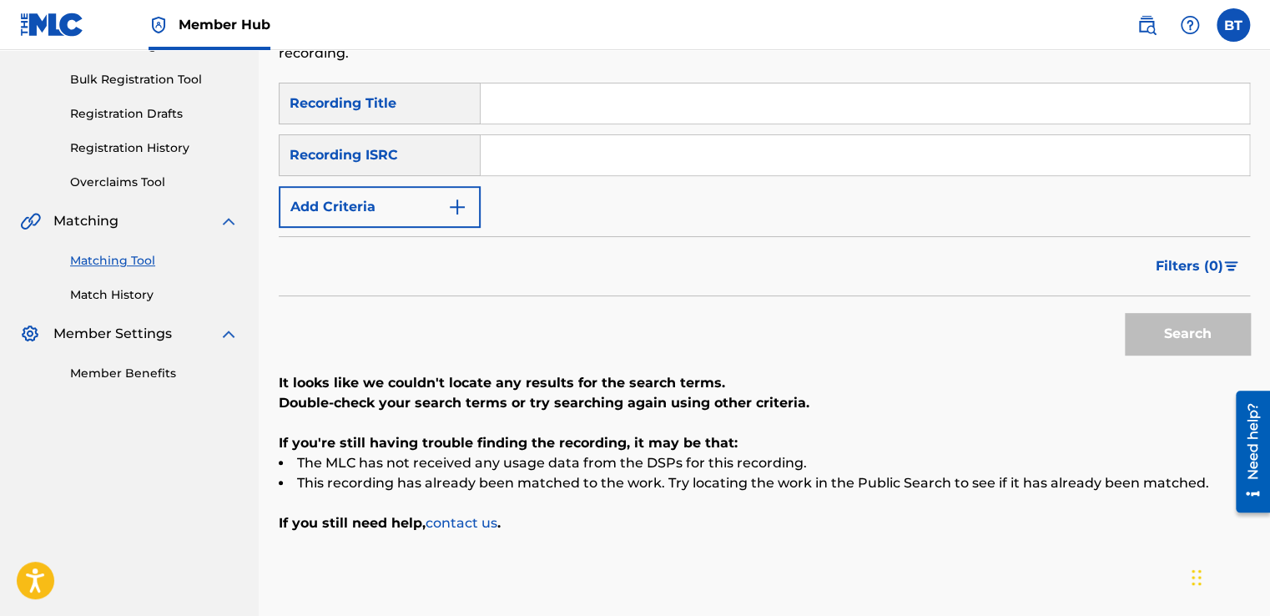
click at [551, 108] on input "Search Form" at bounding box center [865, 103] width 768 height 40
paste input "Tatuajes"
type input "Tatuajes"
click at [1192, 332] on button "Search" at bounding box center [1187, 334] width 125 height 42
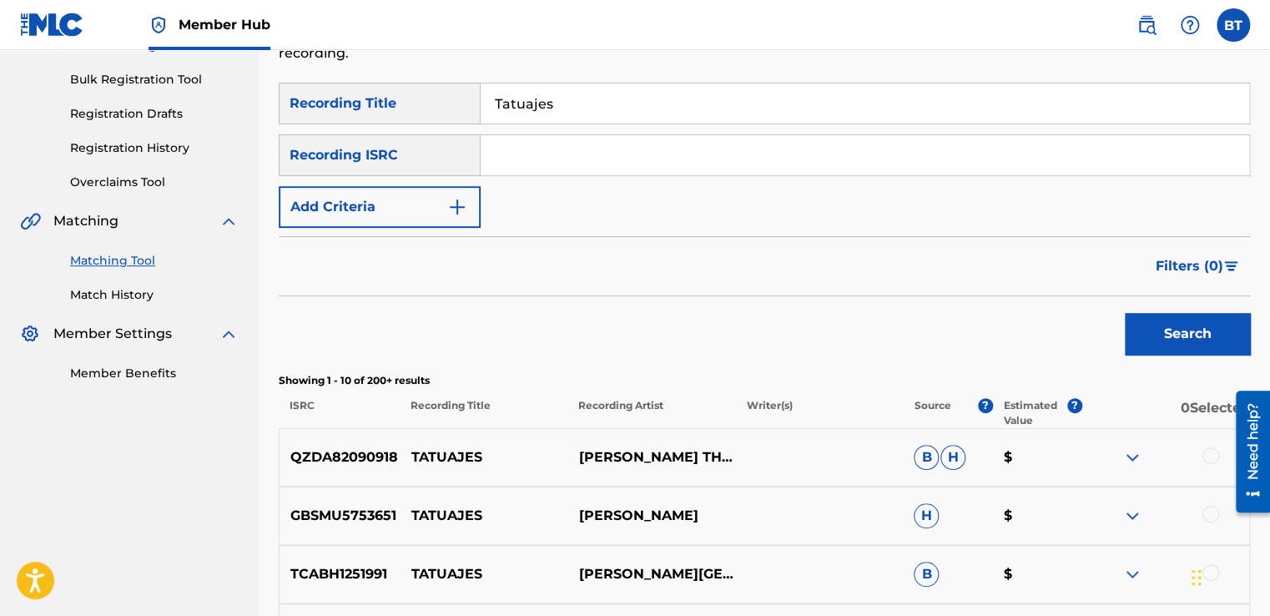
drag, startPoint x: 591, startPoint y: 164, endPoint x: 624, endPoint y: 154, distance: 34.8
click at [591, 164] on input "Search Form" at bounding box center [865, 155] width 768 height 40
click at [909, 251] on div "Filters ( 0 )" at bounding box center [764, 266] width 971 height 60
click at [609, 154] on input "Search Form" at bounding box center [865, 155] width 768 height 40
paste input "USDHM1418914"
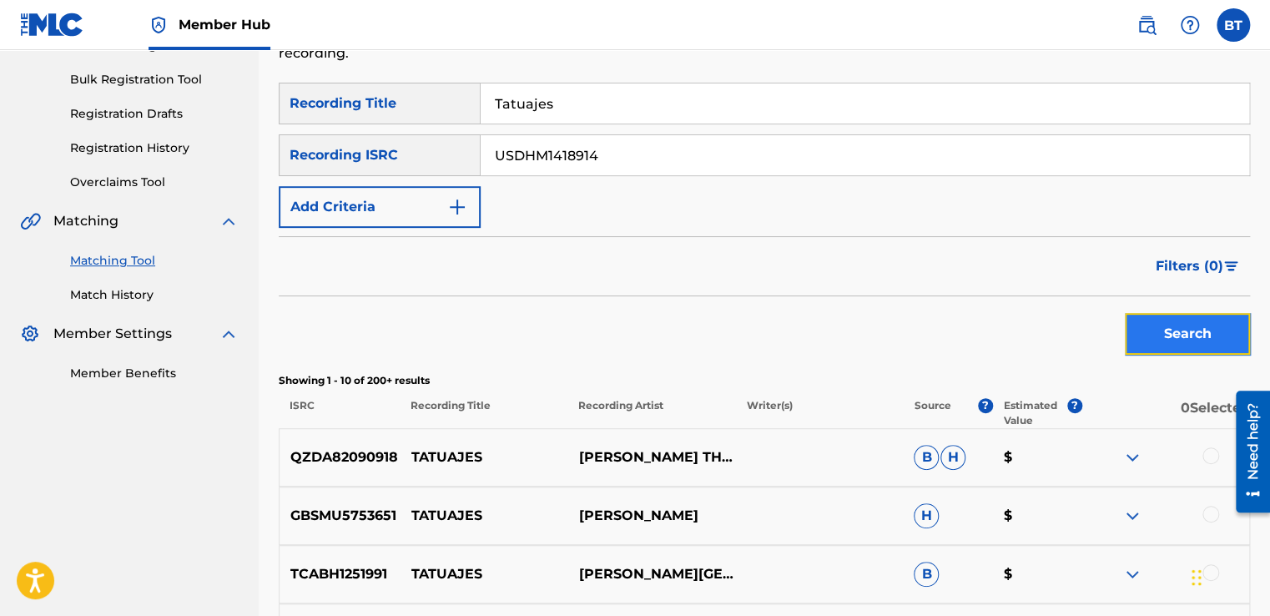
click at [1152, 313] on button "Search" at bounding box center [1187, 334] width 125 height 42
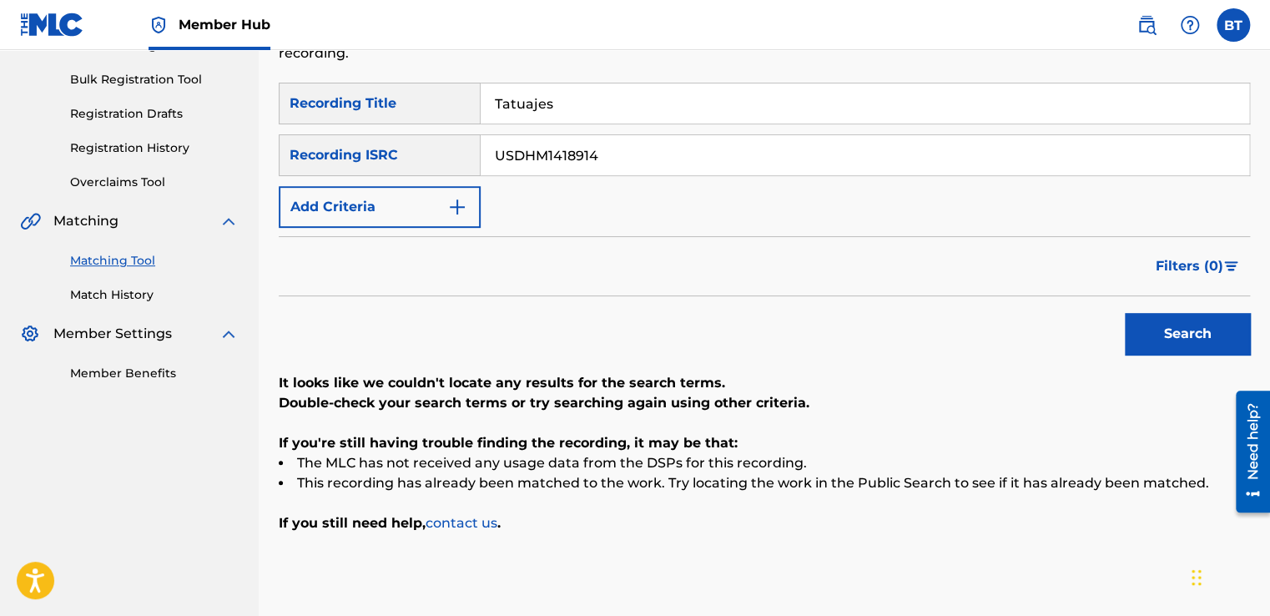
drag, startPoint x: 619, startPoint y: 162, endPoint x: 491, endPoint y: 158, distance: 128.6
click at [491, 158] on input "USDHM1418914" at bounding box center [865, 155] width 768 height 40
paste input "B4U0400771"
type input "USB4U0400771"
click at [1169, 329] on button "Search" at bounding box center [1187, 334] width 125 height 42
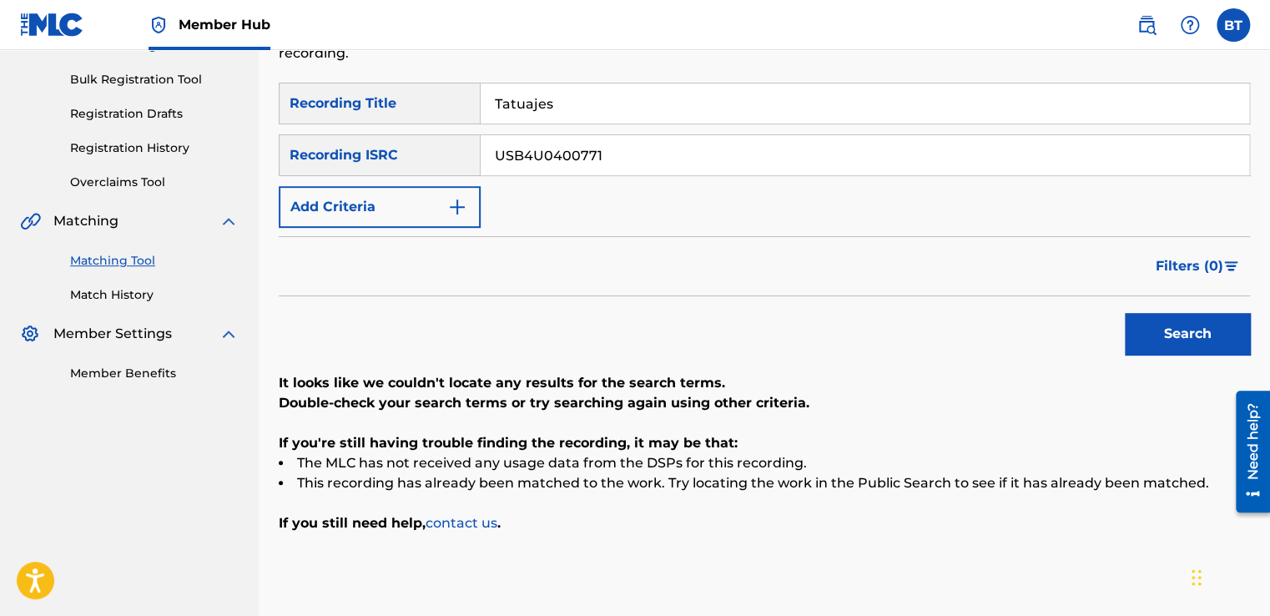
click at [913, 379] on p "It looks like we couldn't locate any results for the search terms." at bounding box center [764, 383] width 971 height 20
drag, startPoint x: 511, startPoint y: 108, endPoint x: 479, endPoint y: 108, distance: 31.7
click at [479, 108] on div "SearchWithCriteriaf1f28648-6b9f-4b81-bde8-680ef45061aa Recording Title Tatuajes" at bounding box center [764, 104] width 971 height 42
click at [1182, 344] on button "Search" at bounding box center [1187, 334] width 125 height 42
drag, startPoint x: 629, startPoint y: 151, endPoint x: 461, endPoint y: 150, distance: 168.5
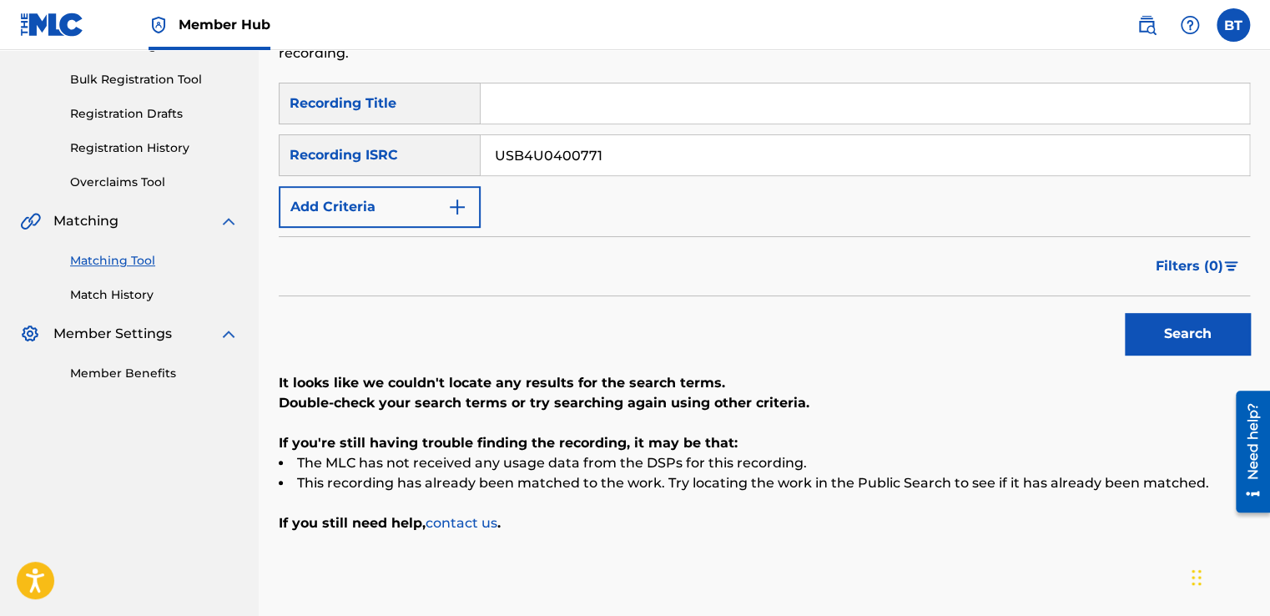
click at [461, 150] on div "SearchWithCriteriab90ca0d2-73e0-473f-bf07-1c57519ac145 Recording ISRC USB4U0400…" at bounding box center [764, 155] width 971 height 42
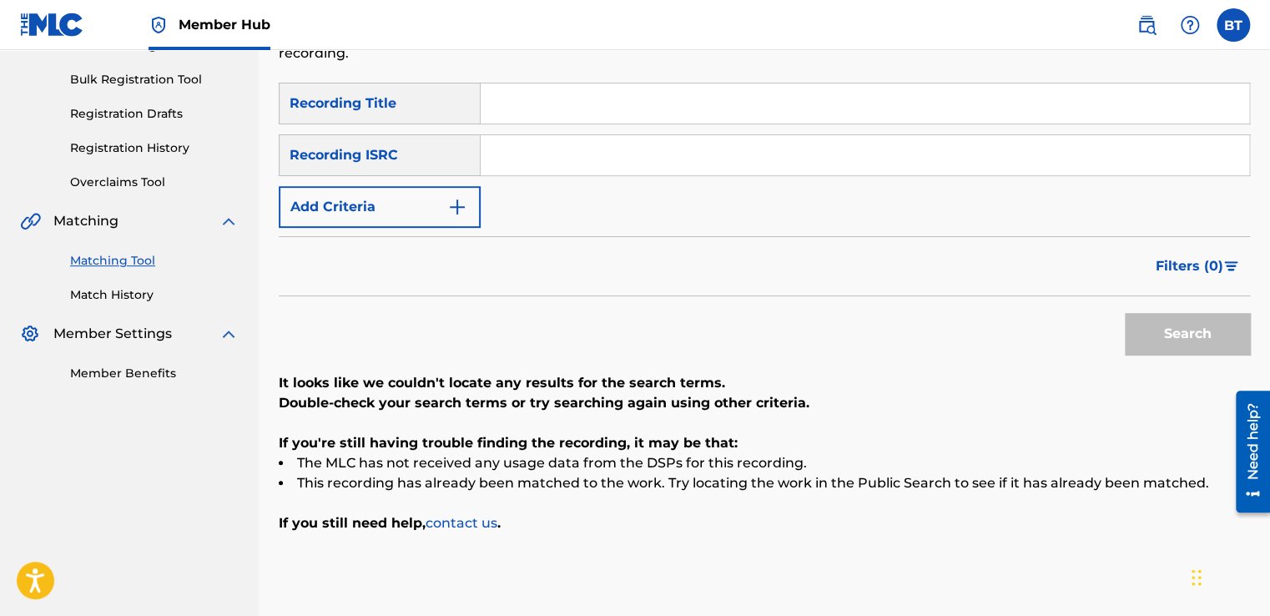
click at [536, 92] on input "Search Form" at bounding box center [865, 103] width 768 height 40
click at [436, 222] on button "Add Criteria" at bounding box center [380, 207] width 202 height 42
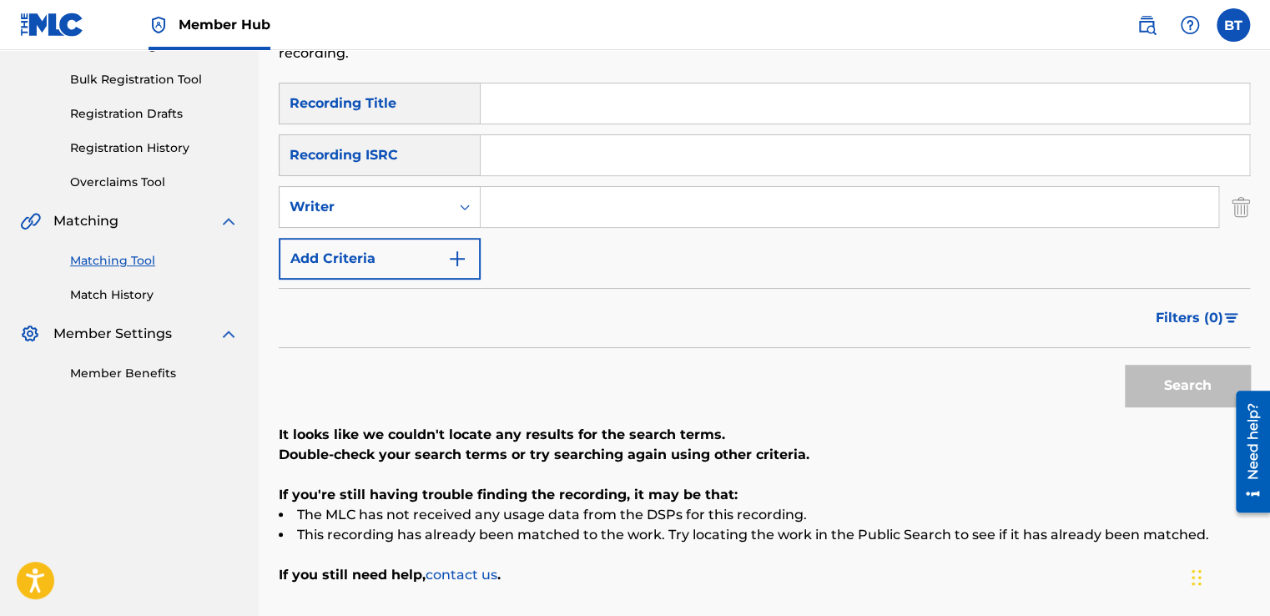
click at [554, 209] on input "Search Form" at bounding box center [850, 207] width 738 height 40
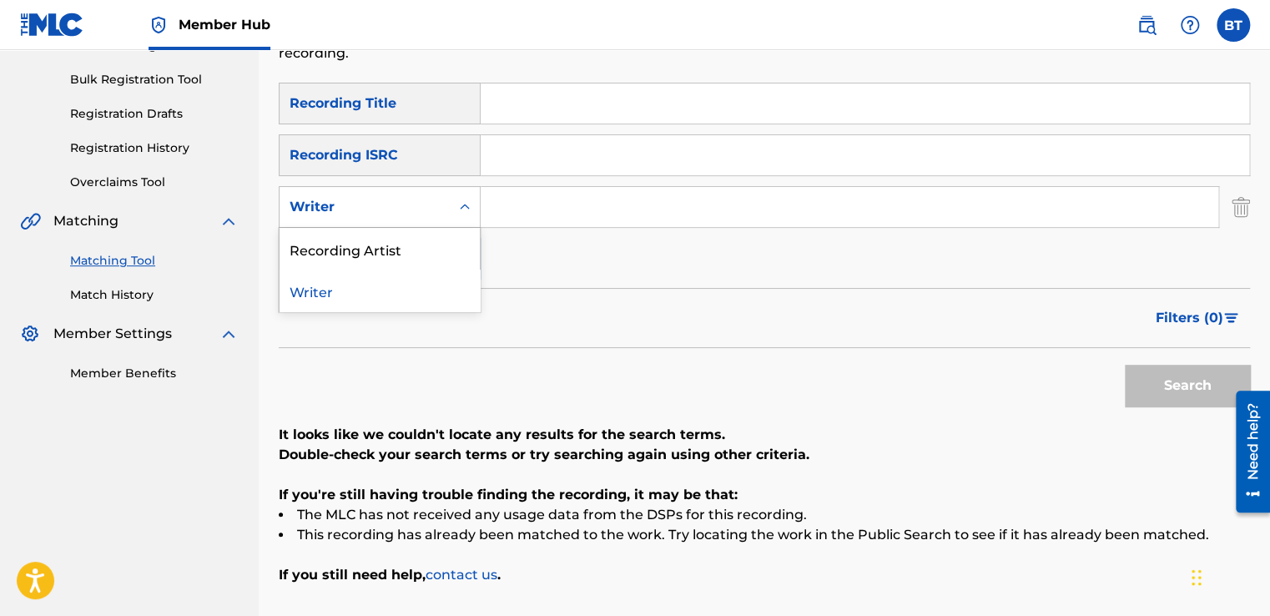
click at [464, 212] on icon "Search Form" at bounding box center [464, 207] width 17 height 17
click at [426, 266] on div "Recording Artist" at bounding box center [380, 249] width 200 height 42
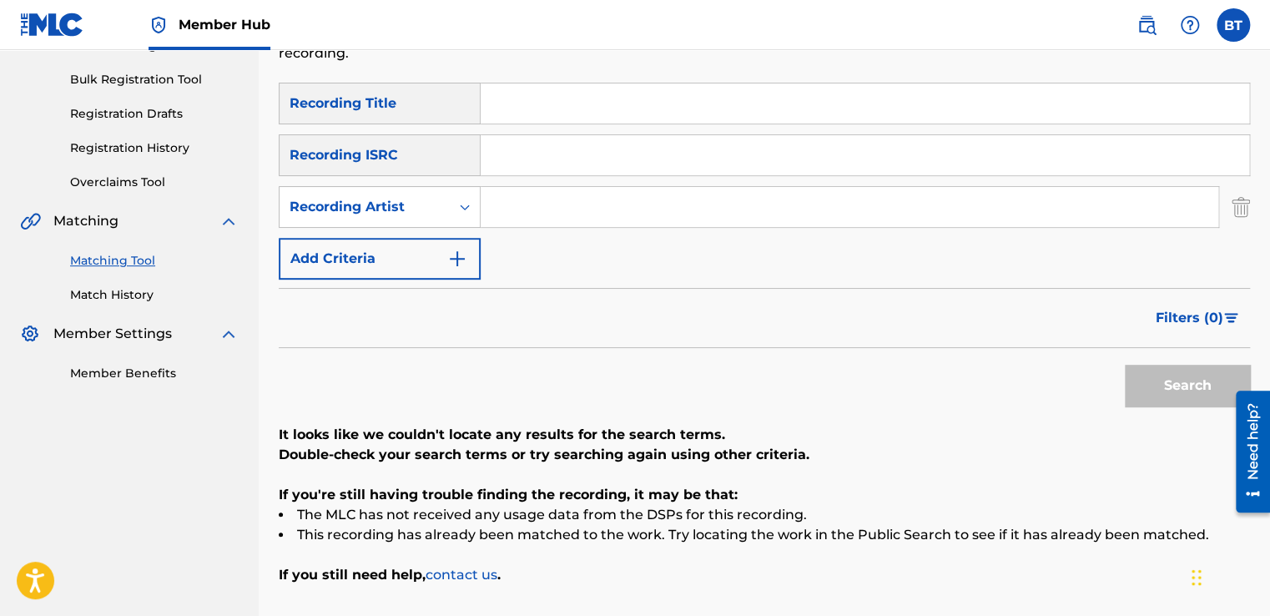
click at [574, 199] on input "Search Form" at bounding box center [850, 207] width 738 height 40
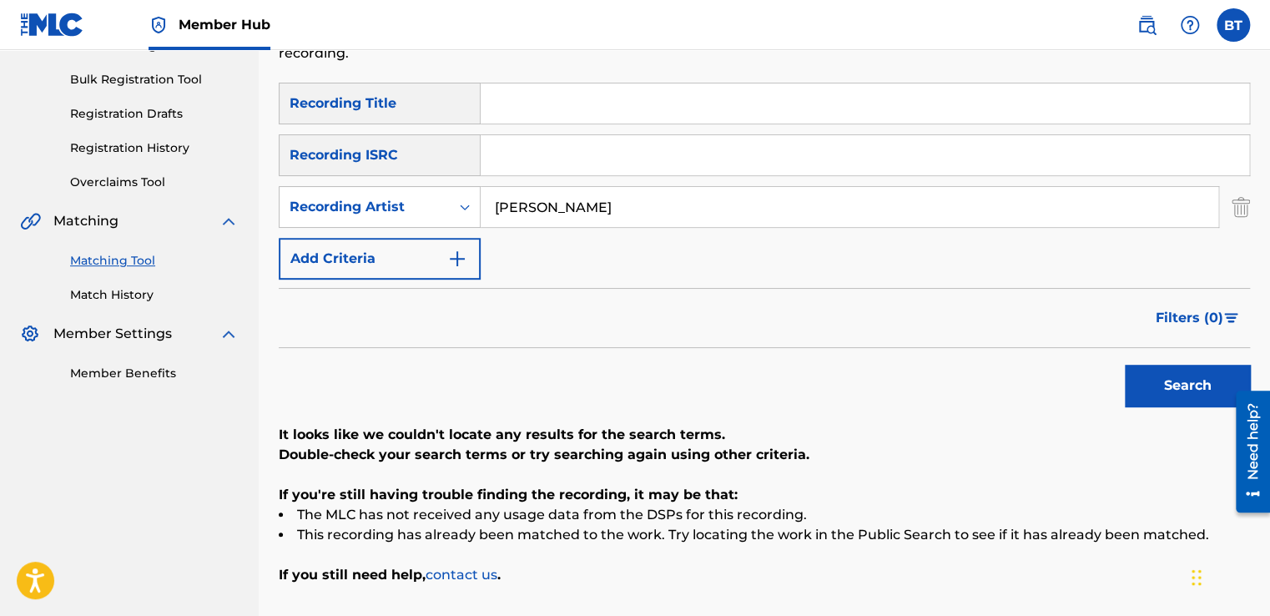
click at [569, 103] on input "Search Form" at bounding box center [865, 103] width 768 height 40
click at [508, 204] on input "[PERSON_NAME]" at bounding box center [850, 207] width 738 height 40
click at [574, 213] on input "[PERSON_NAME]" at bounding box center [850, 207] width 738 height 40
type input "[PERSON_NAME]"
click at [523, 112] on input "Search Form" at bounding box center [865, 103] width 768 height 40
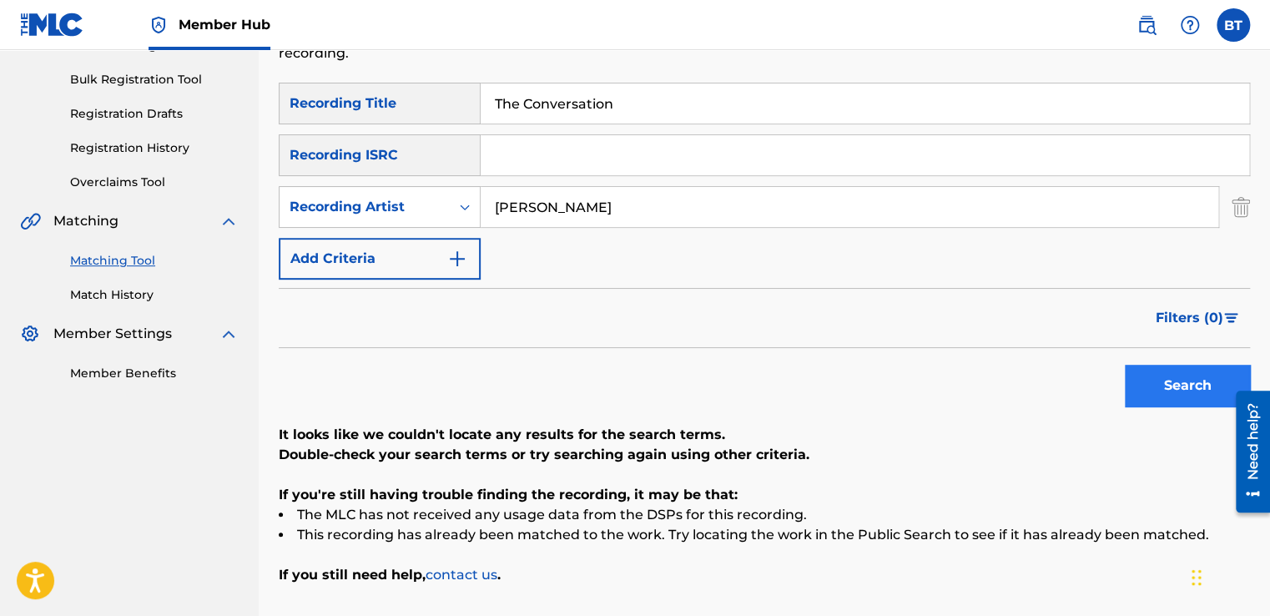
type input "The Conversation"
click at [1156, 372] on button "Search" at bounding box center [1187, 386] width 125 height 42
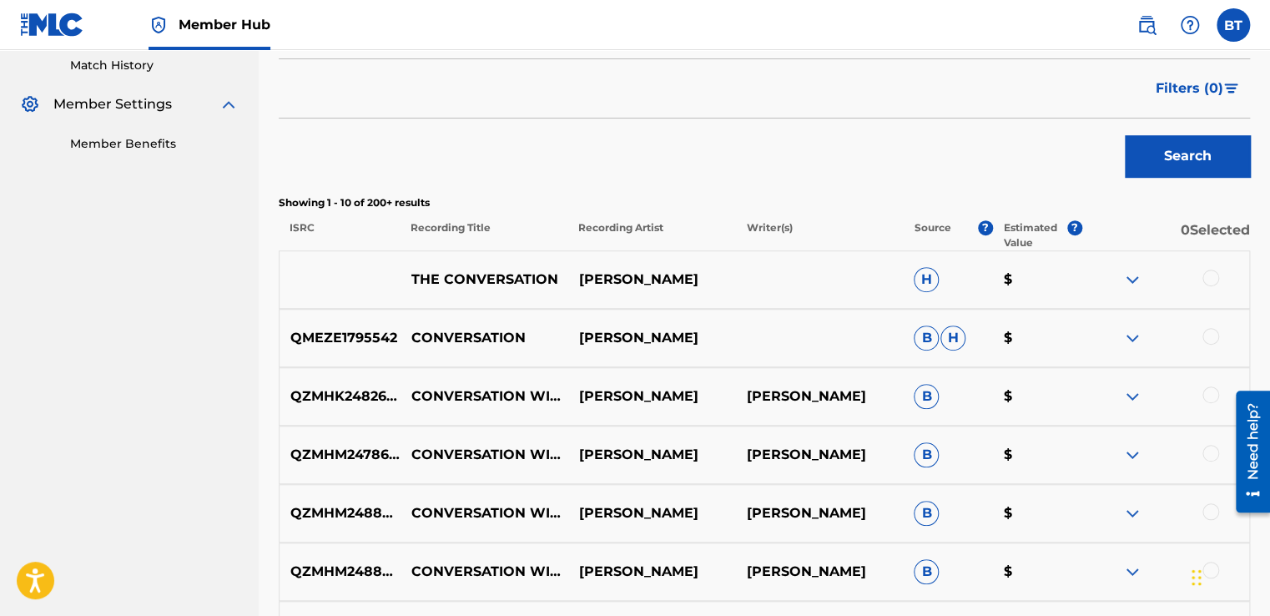
scroll to position [485, 0]
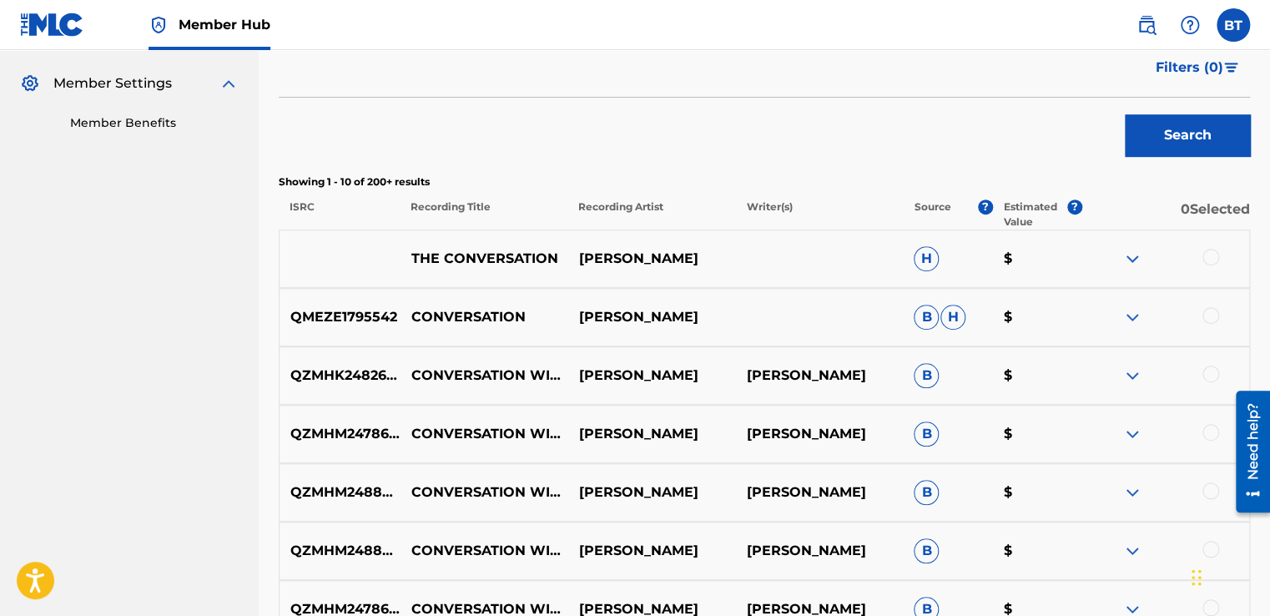
click at [1212, 254] on div at bounding box center [1210, 257] width 17 height 17
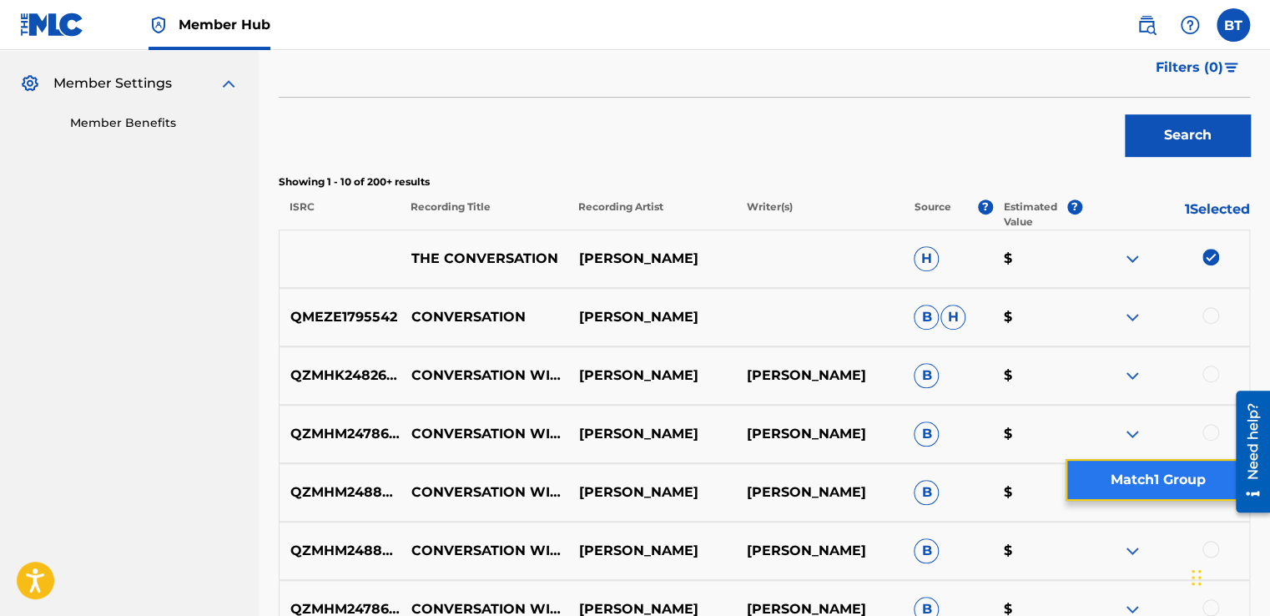
click at [1167, 481] on button "Match 1 Group" at bounding box center [1157, 480] width 184 height 42
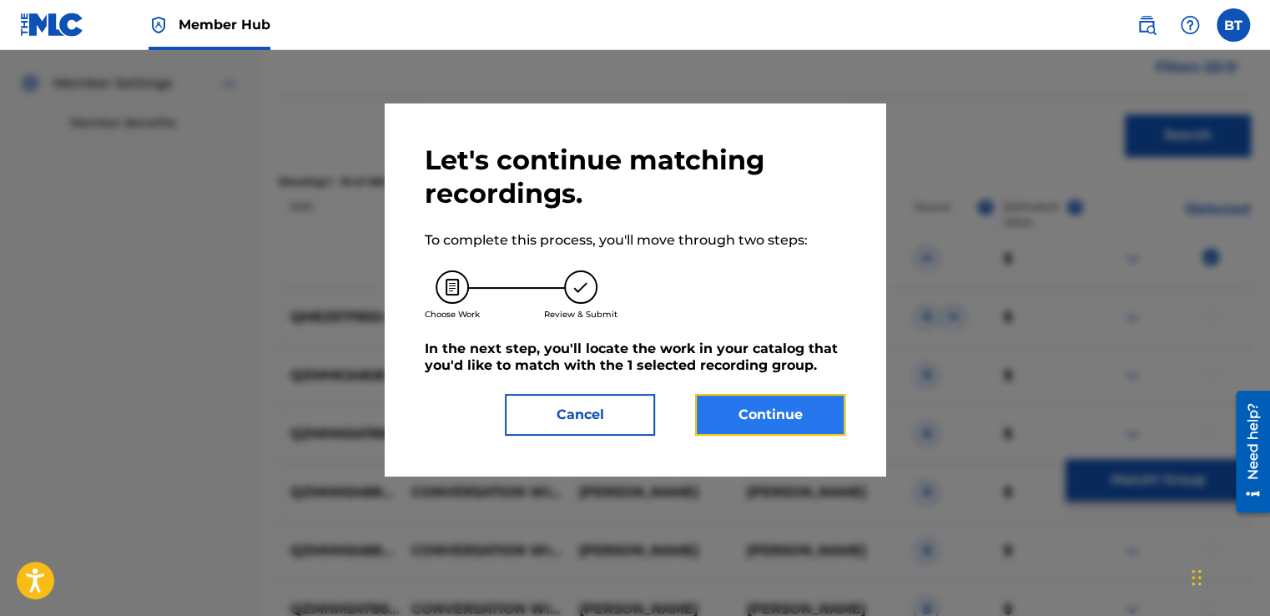
click at [801, 394] on button "Continue" at bounding box center [770, 415] width 150 height 42
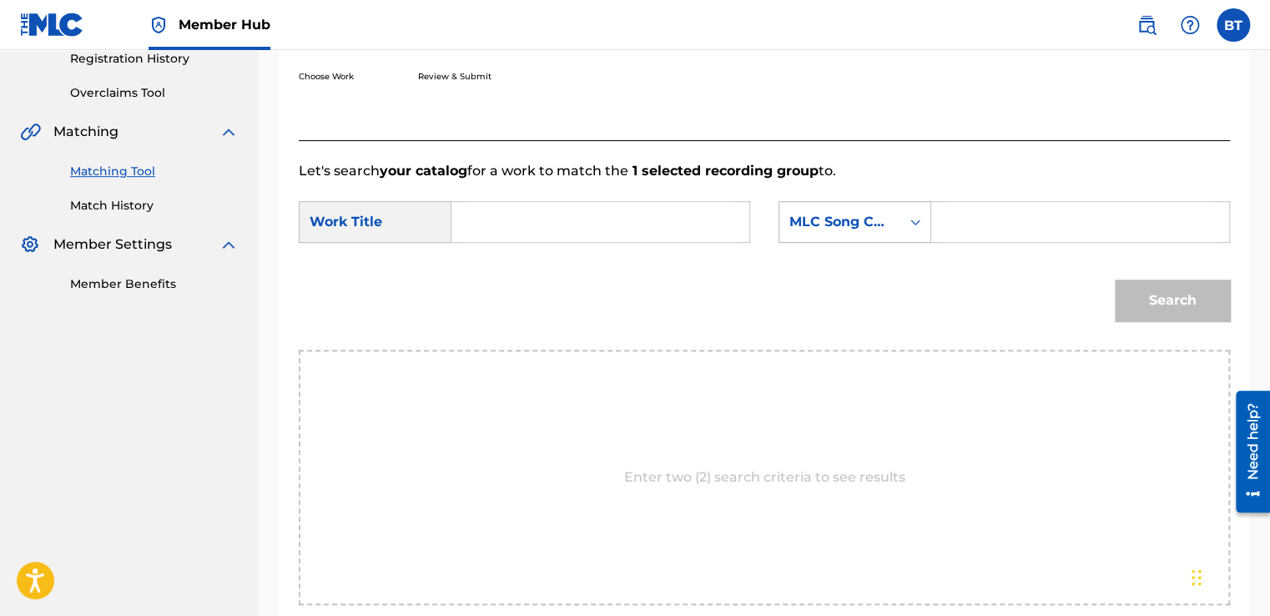
scroll to position [318, 0]
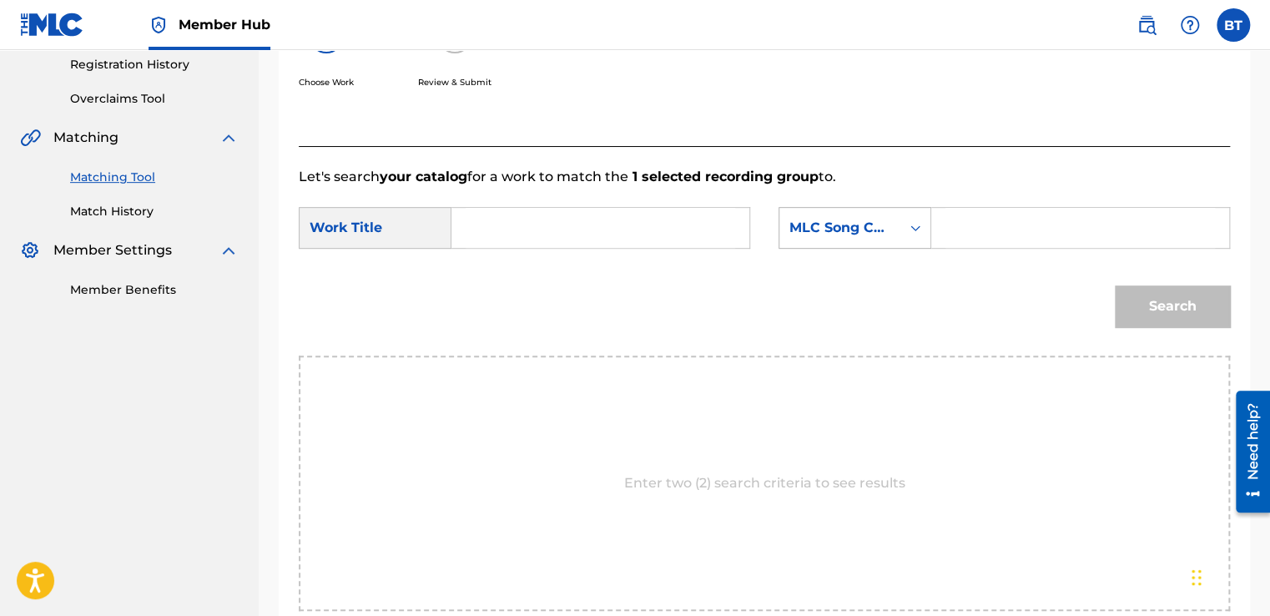
click at [871, 229] on div "MLC Song Code" at bounding box center [839, 228] width 101 height 20
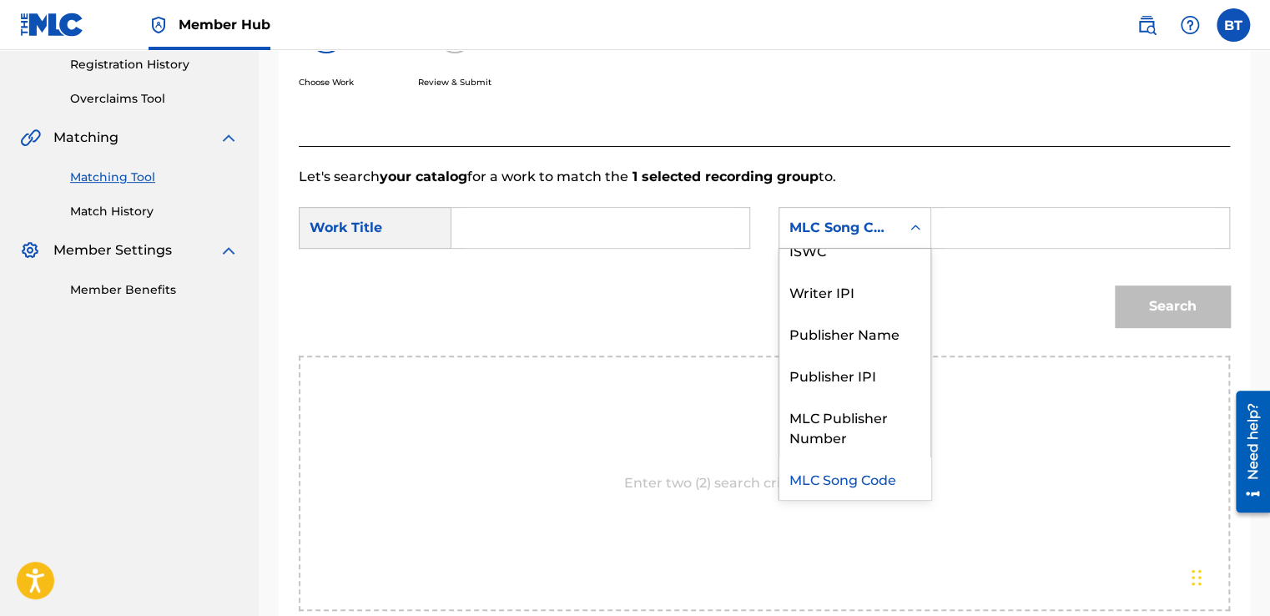
scroll to position [0, 0]
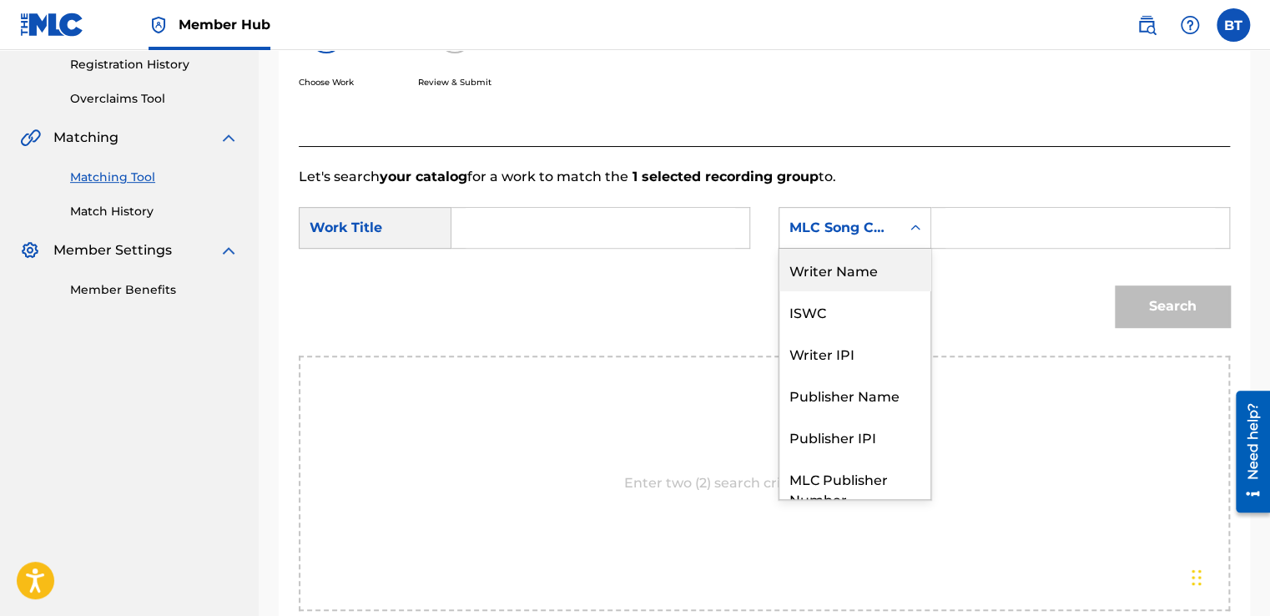
click at [879, 285] on div "Writer Name" at bounding box center [854, 270] width 151 height 42
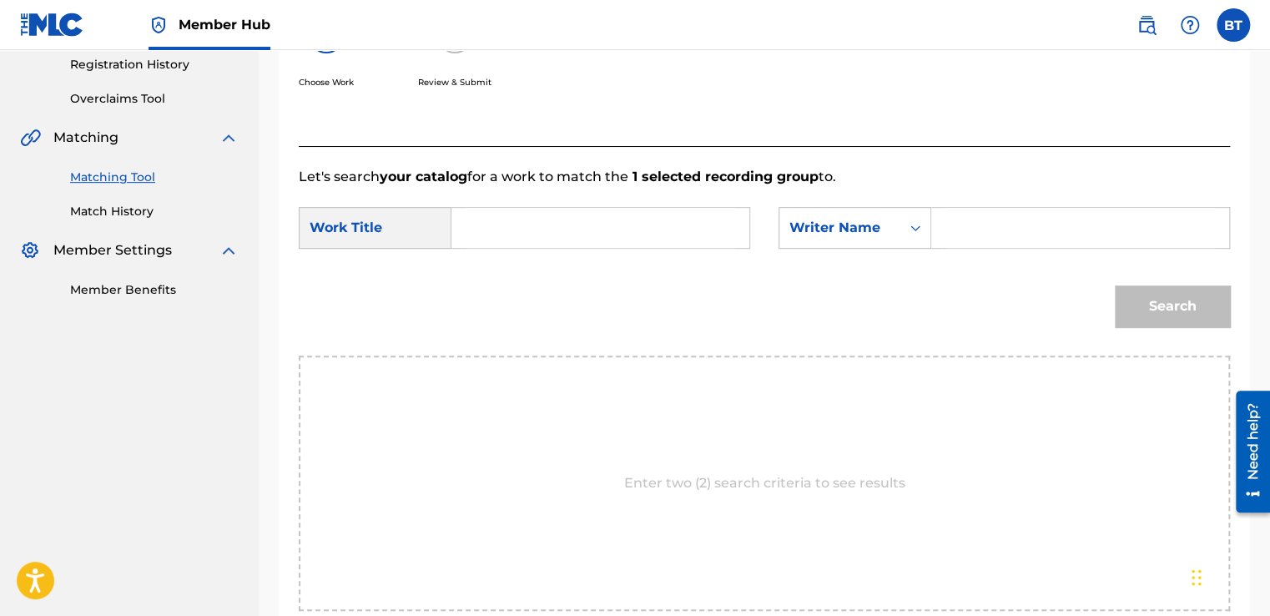
click at [994, 228] on input "Search Form" at bounding box center [1080, 228] width 270 height 40
type input "[PERSON_NAME]"
click at [694, 225] on input "Search Form" at bounding box center [601, 228] width 270 height 40
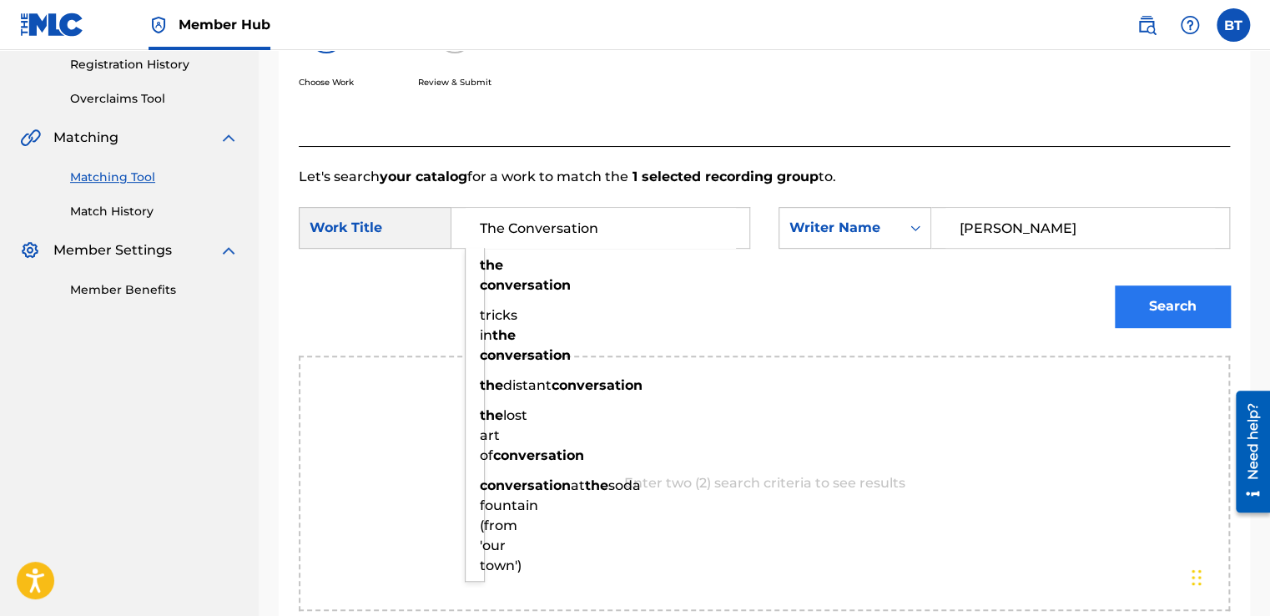
type input "The Conversation"
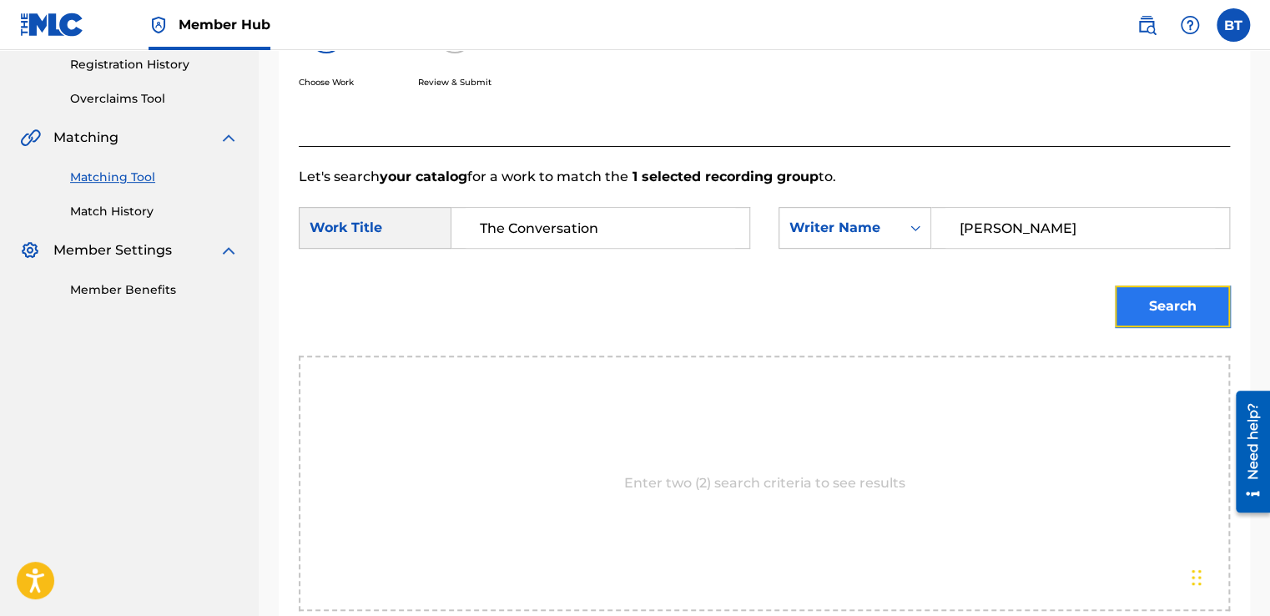
click at [1188, 313] on button "Search" at bounding box center [1172, 306] width 115 height 42
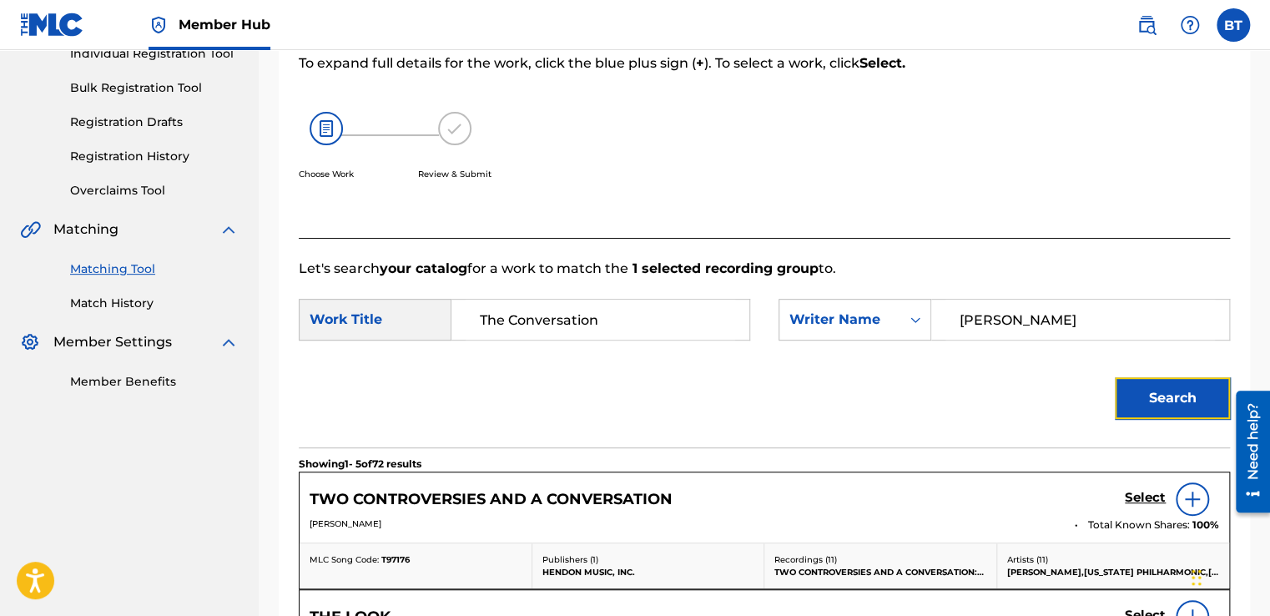
scroll to position [227, 0]
drag, startPoint x: 995, startPoint y: 323, endPoint x: 904, endPoint y: 322, distance: 91.0
click at [904, 322] on div "SearchWithCriteria36a7e8b1-1f53-480f-8b23-98ef940437b5 Writer Name [PERSON_NAME]" at bounding box center [1003, 319] width 451 height 42
paste input "[PERSON_NAME] source: [URL][DOMAIN_NAME][PERSON_NAME]"
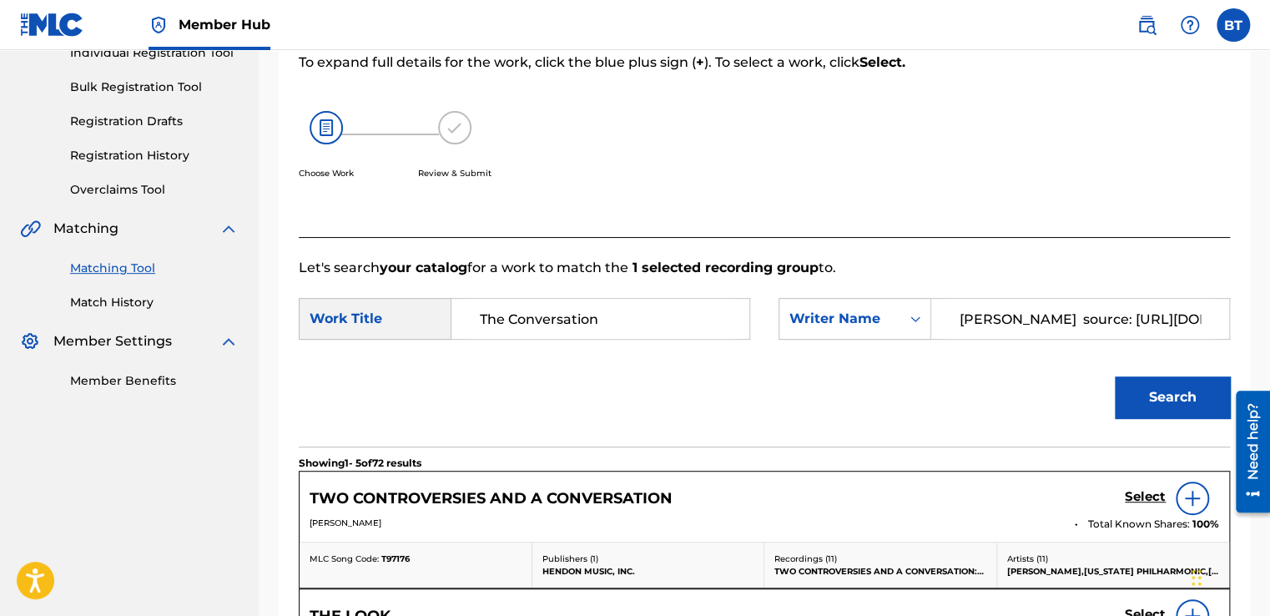
drag, startPoint x: 1161, startPoint y: 316, endPoint x: 1065, endPoint y: 324, distance: 96.2
click at [1065, 324] on input "[PERSON_NAME] source: [URL][DOMAIN_NAME][PERSON_NAME]" at bounding box center [1080, 319] width 270 height 40
type input "[PERSON_NAME]"
click at [1141, 396] on button "Search" at bounding box center [1172, 397] width 115 height 42
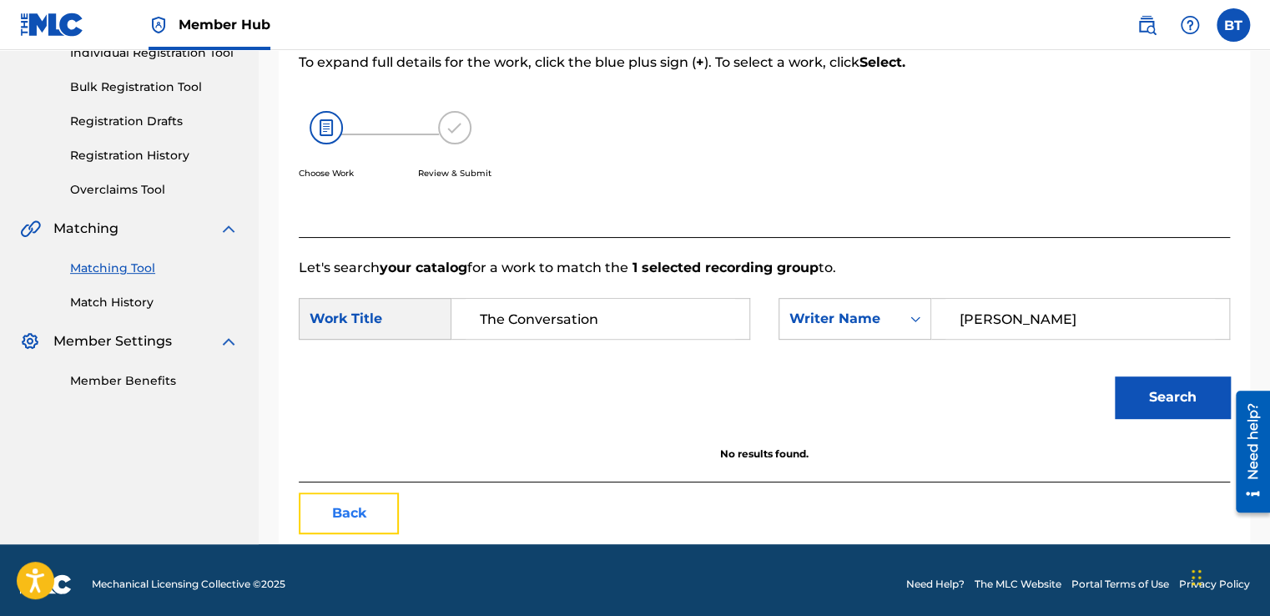
click at [371, 506] on button "Back" at bounding box center [349, 513] width 100 height 42
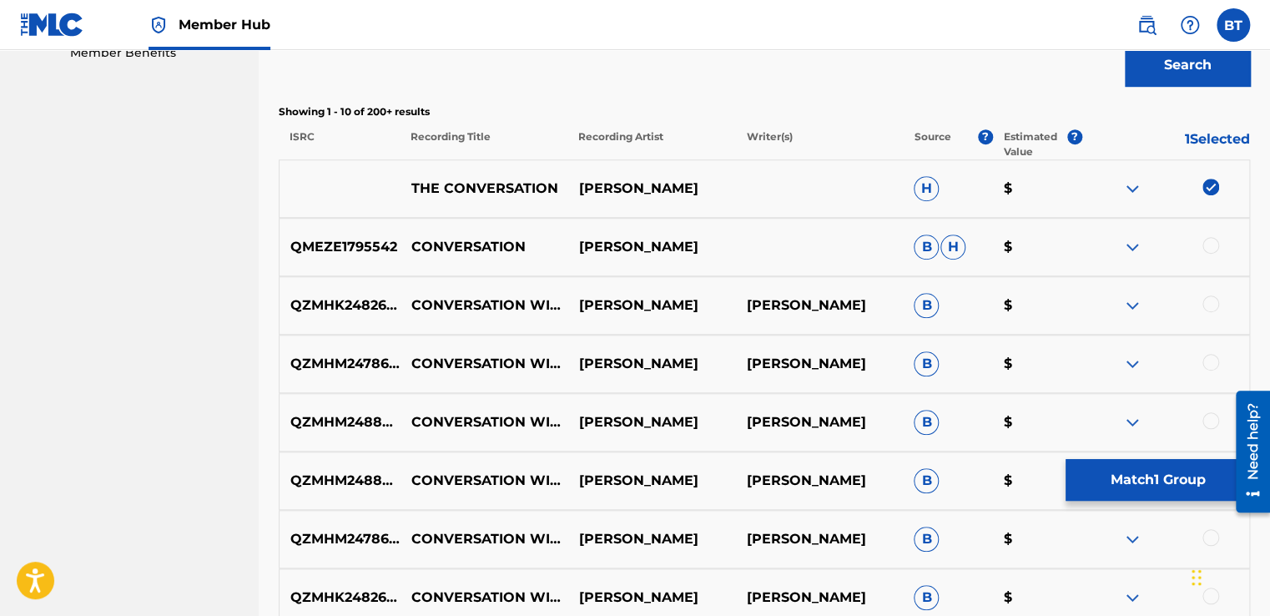
scroll to position [561, 0]
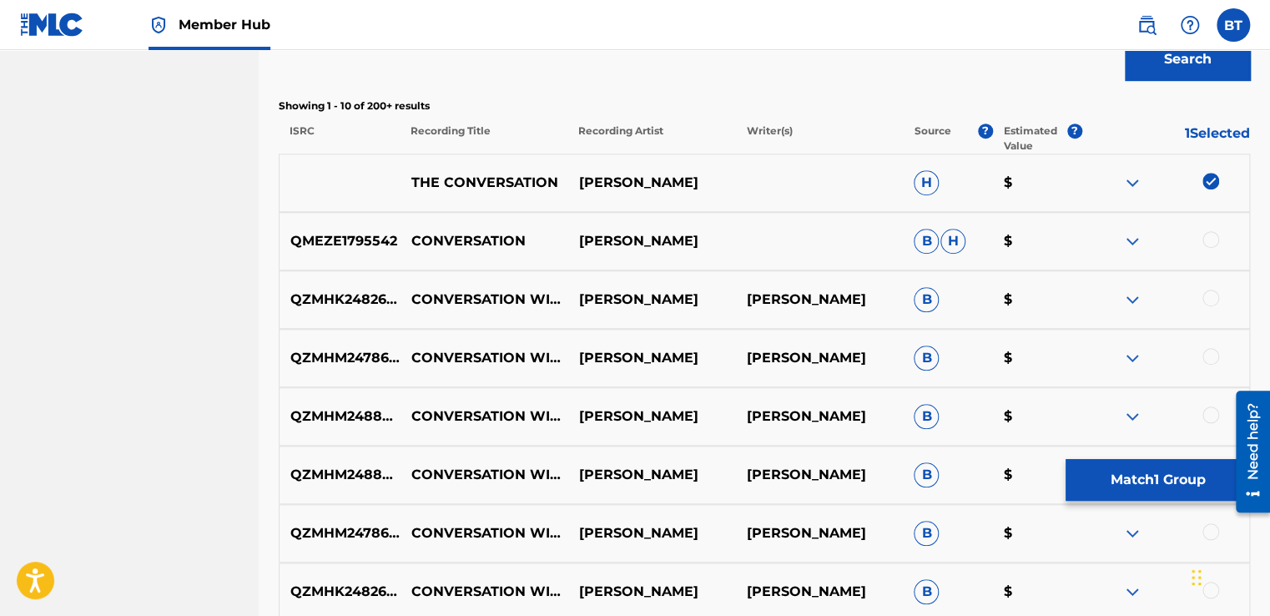
drag, startPoint x: 1211, startPoint y: 178, endPoint x: 1151, endPoint y: 200, distance: 63.4
click at [1210, 178] on img at bounding box center [1210, 181] width 17 height 17
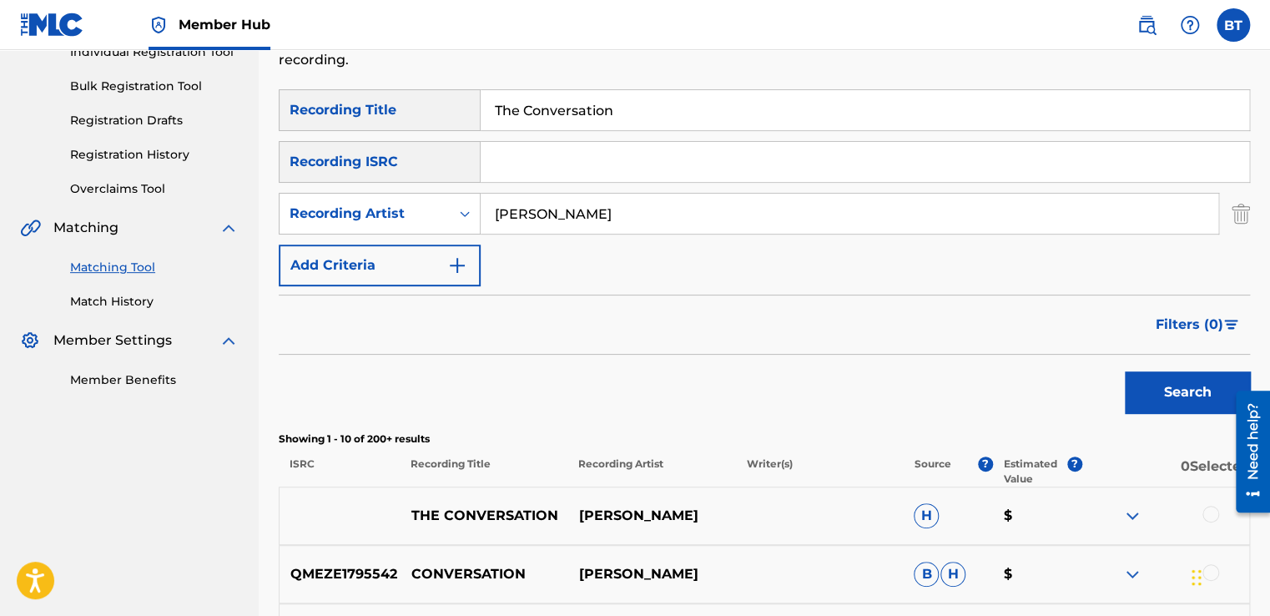
scroll to position [227, 0]
drag, startPoint x: 511, startPoint y: 102, endPoint x: 488, endPoint y: 98, distance: 22.8
click at [488, 98] on input "The Conversation" at bounding box center [865, 111] width 768 height 40
click at [1242, 209] on img "Search Form" at bounding box center [1241, 215] width 18 height 42
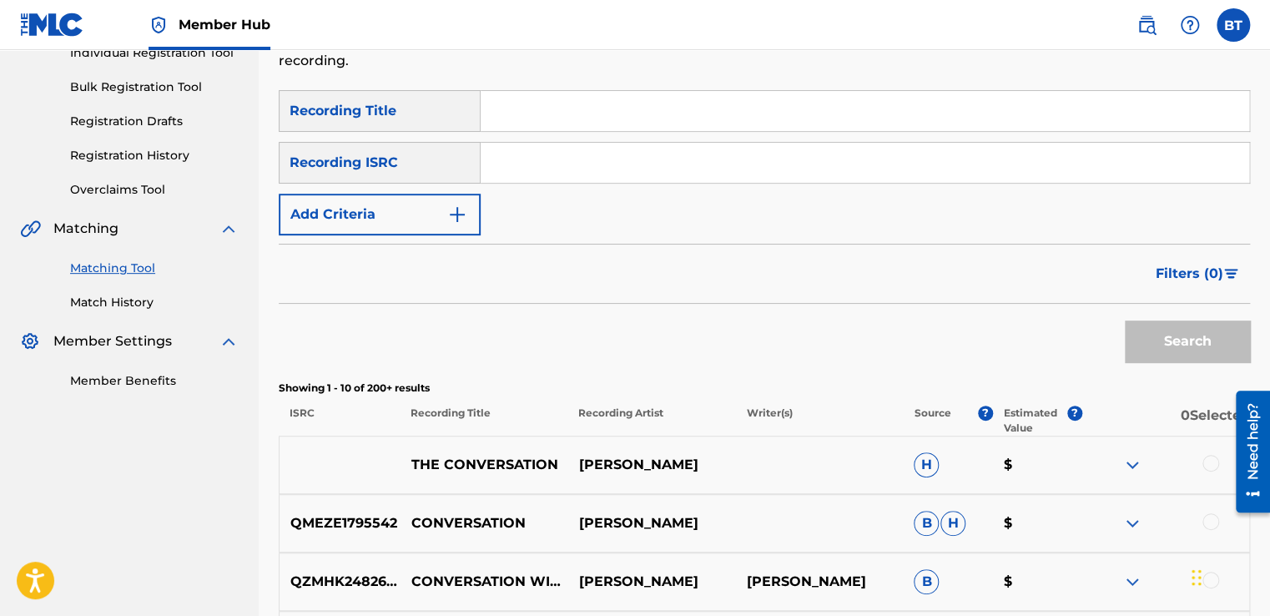
click at [808, 149] on input "Search Form" at bounding box center [865, 163] width 768 height 40
paste input "GBUM72108698"
type input "GBUM72108698"
click at [1159, 333] on button "Search" at bounding box center [1187, 341] width 125 height 42
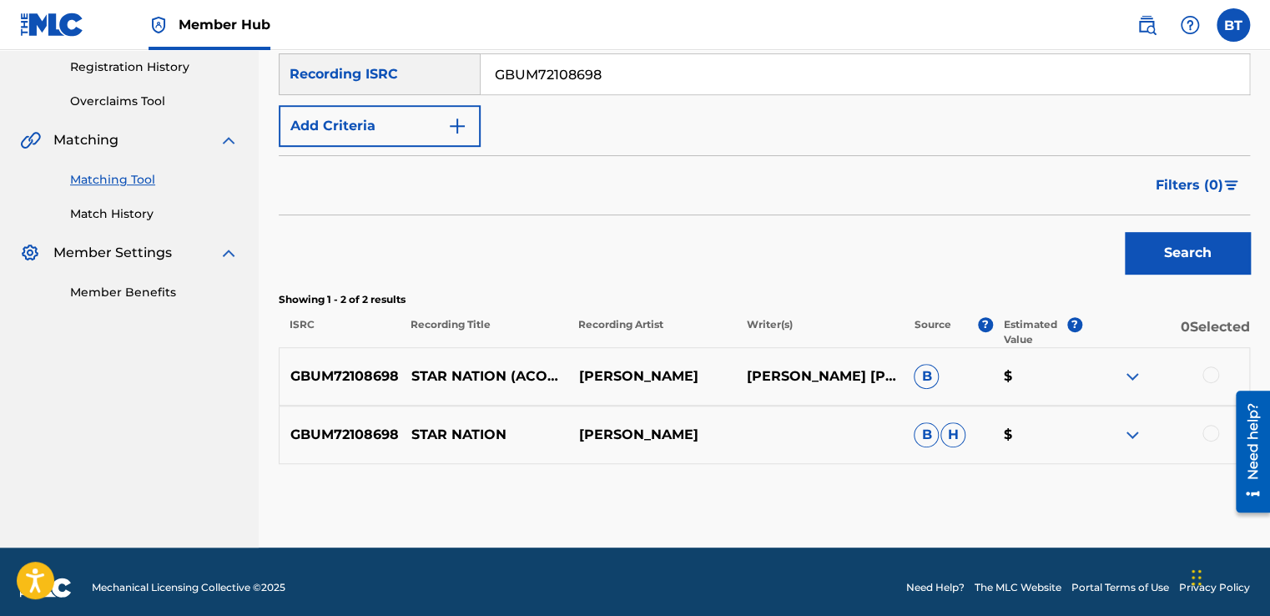
scroll to position [326, 0]
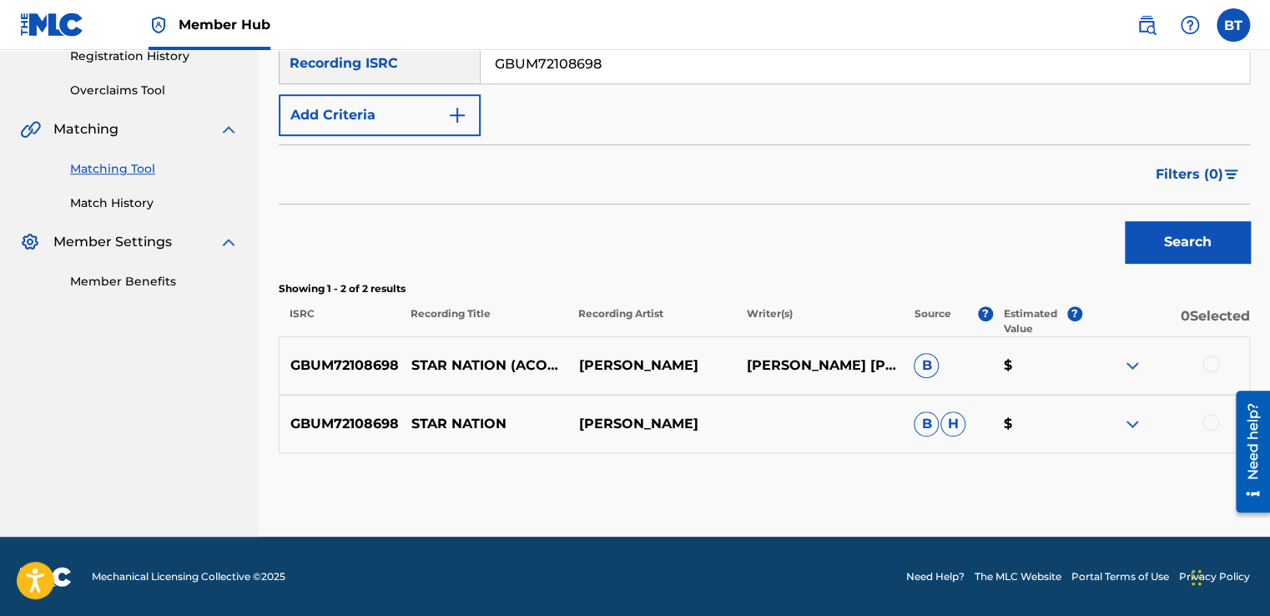
click at [1204, 357] on div at bounding box center [1210, 363] width 17 height 17
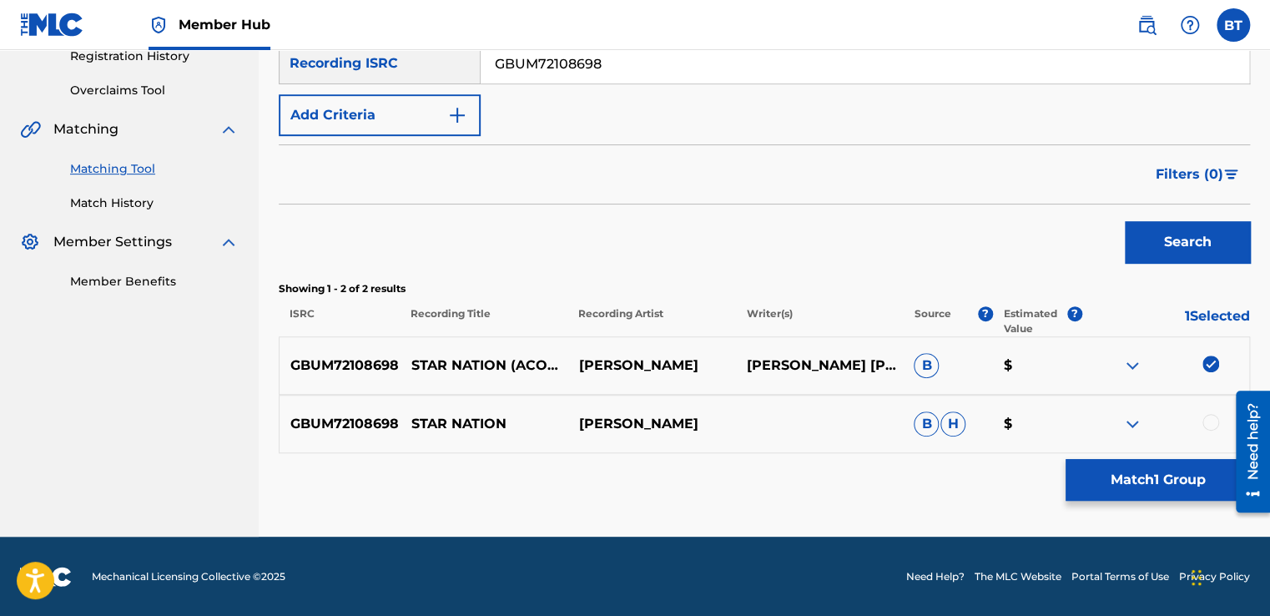
click at [1212, 426] on div at bounding box center [1210, 422] width 17 height 17
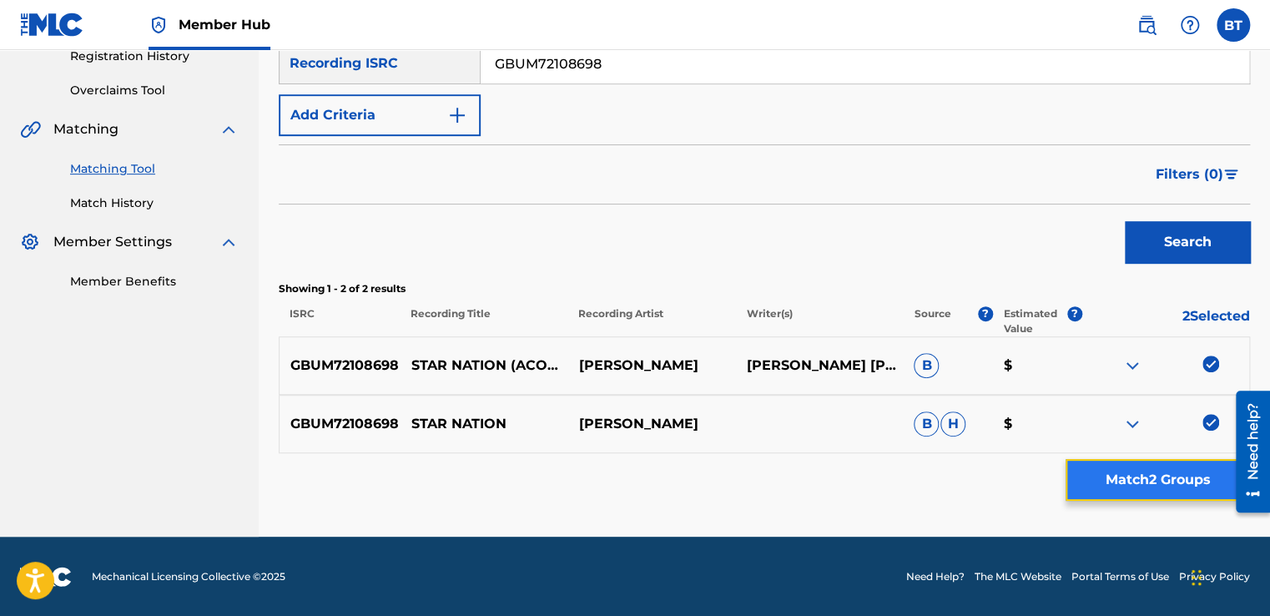
click at [1191, 489] on button "Match 2 Groups" at bounding box center [1157, 480] width 184 height 42
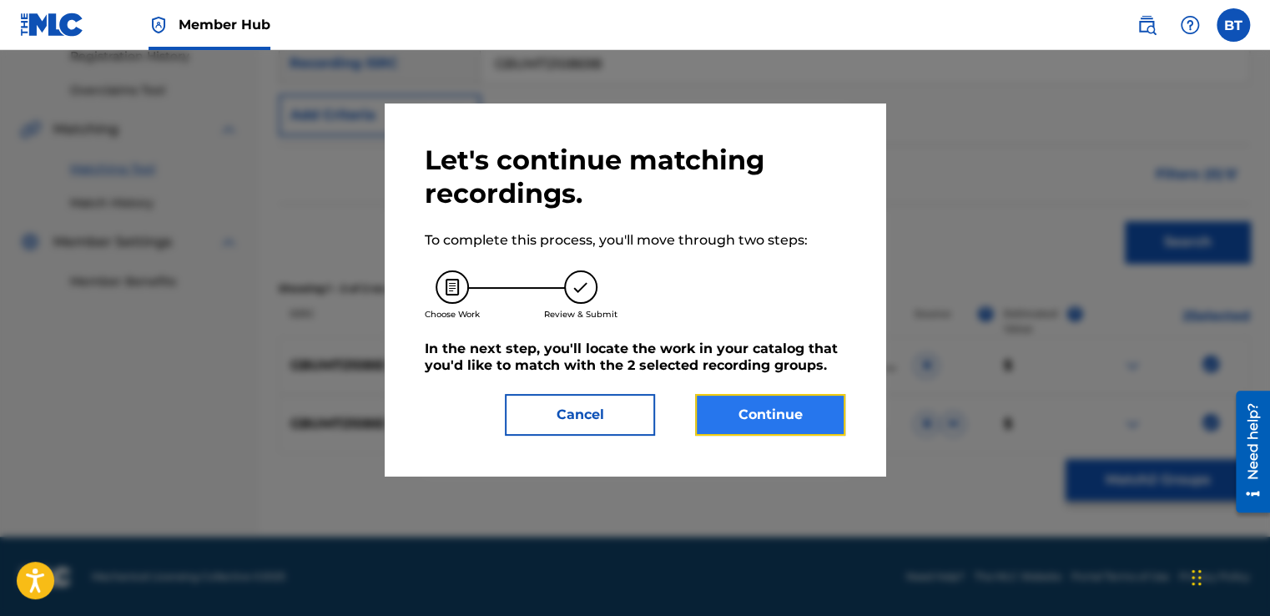
click at [834, 399] on button "Continue" at bounding box center [770, 415] width 150 height 42
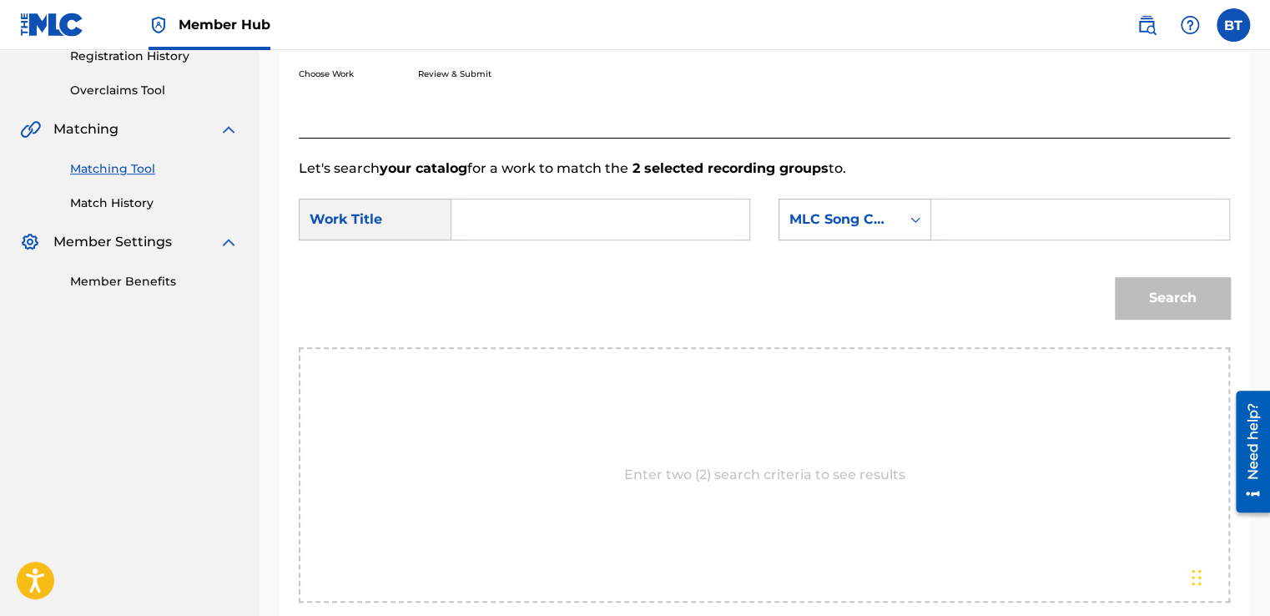
click at [902, 214] on div "Search Form" at bounding box center [915, 219] width 30 height 30
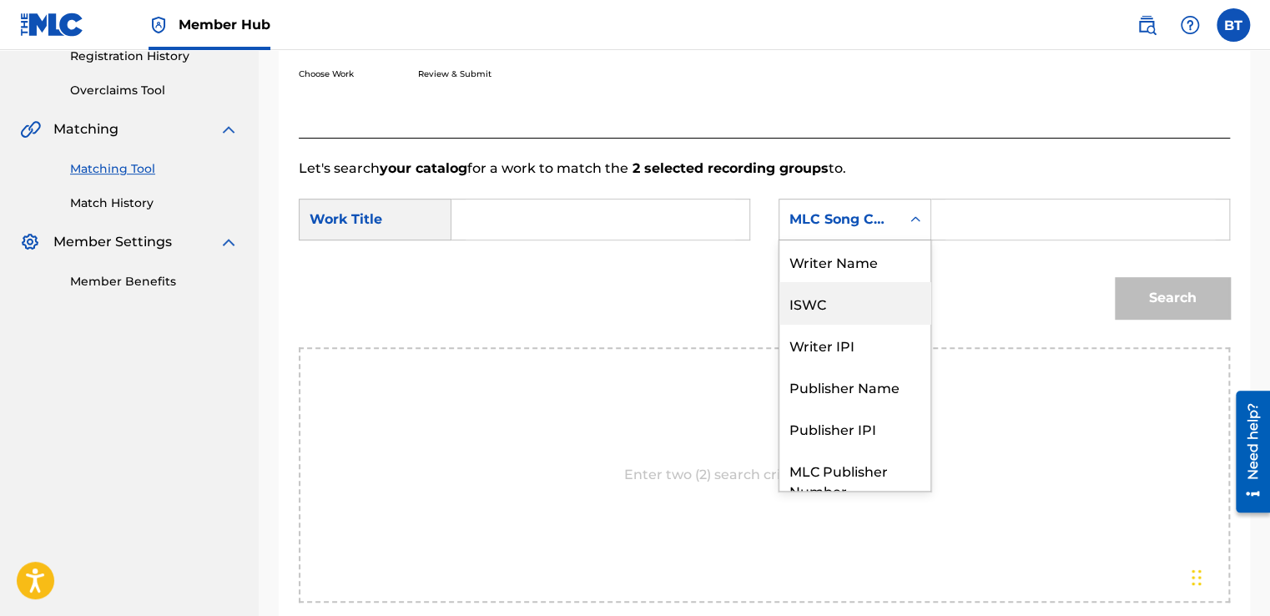
scroll to position [0, 0]
click at [880, 246] on div "Writer Name" at bounding box center [854, 261] width 151 height 42
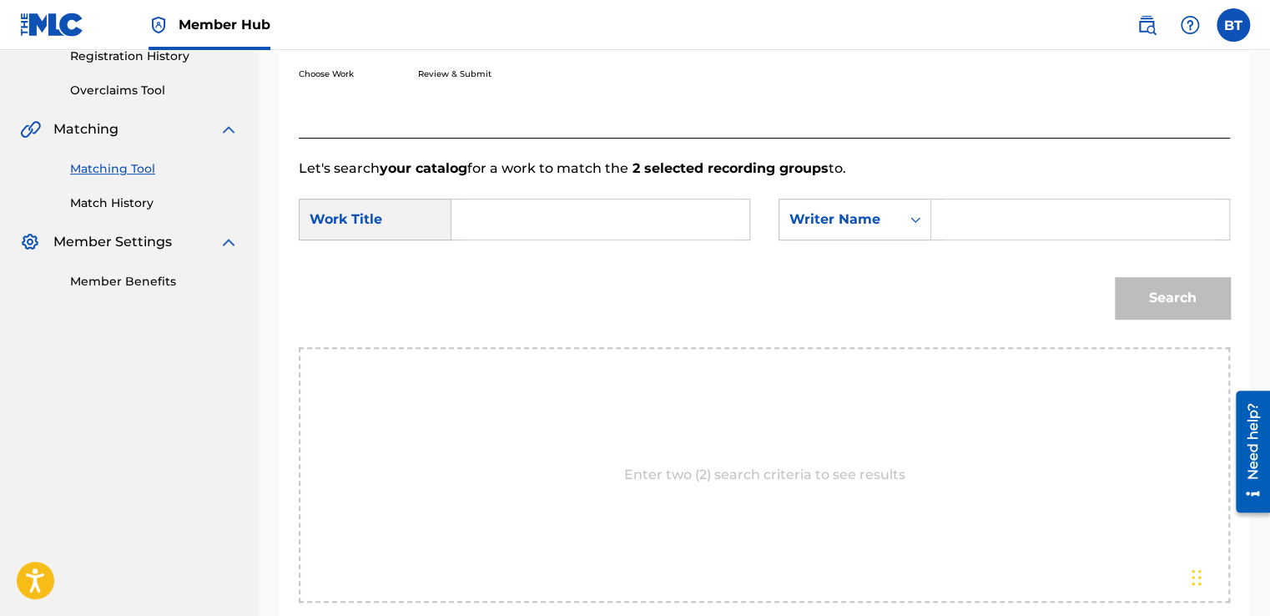
click at [975, 219] on input "Search Form" at bounding box center [1080, 219] width 270 height 40
paste input "[PERSON_NAME] ViverosNick [PERSON_NAME]"
click at [1055, 219] on input "[PERSON_NAME] ViverosNick [PERSON_NAME]" at bounding box center [1080, 219] width 270 height 40
type input "[PERSON_NAME], [PERSON_NAME]"
click at [517, 219] on input "Search Form" at bounding box center [601, 219] width 270 height 40
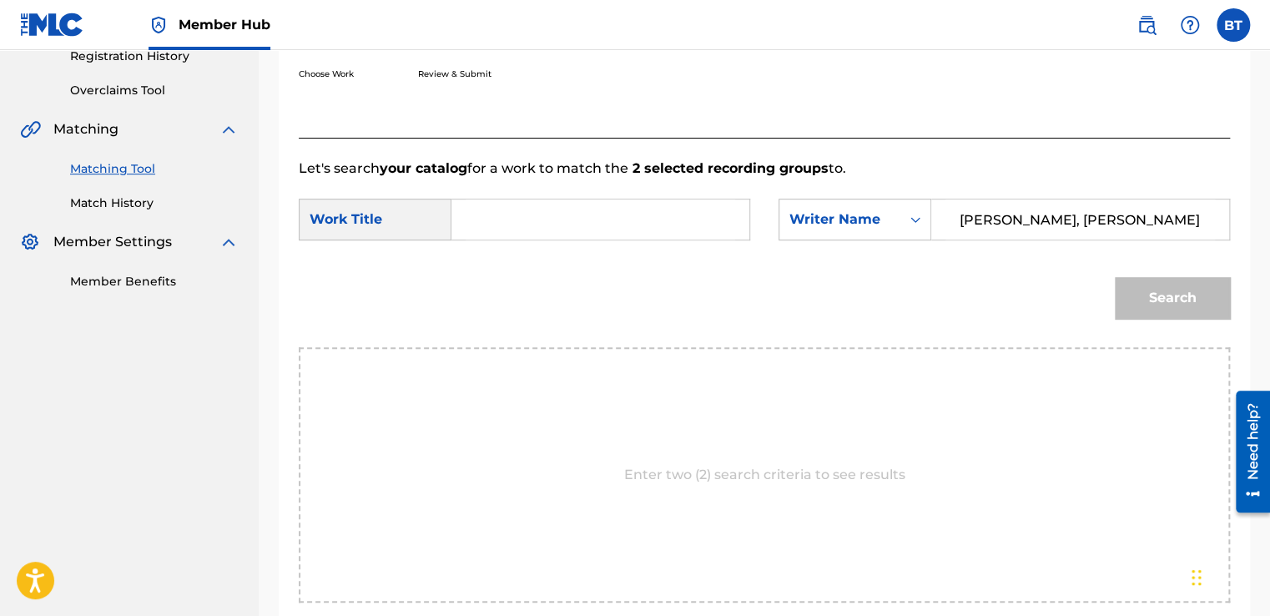
click at [473, 217] on input "Search Form" at bounding box center [601, 219] width 270 height 40
paste input "Star Nation (Acoustic)"
click at [1161, 300] on button "Search" at bounding box center [1172, 298] width 115 height 42
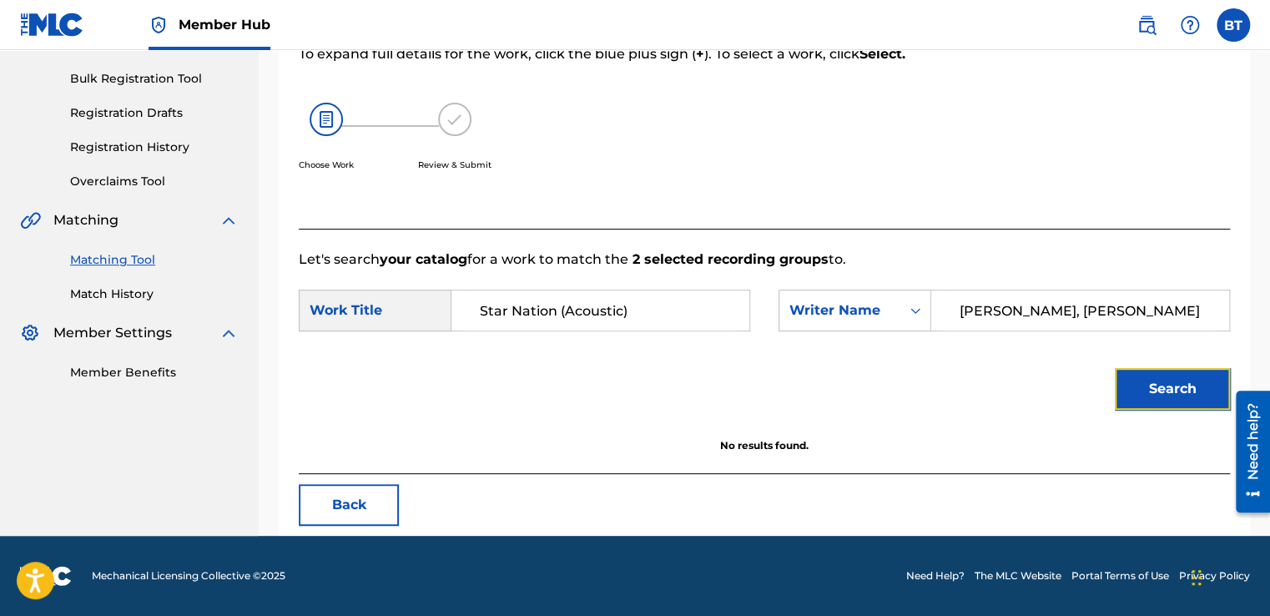
scroll to position [234, 0]
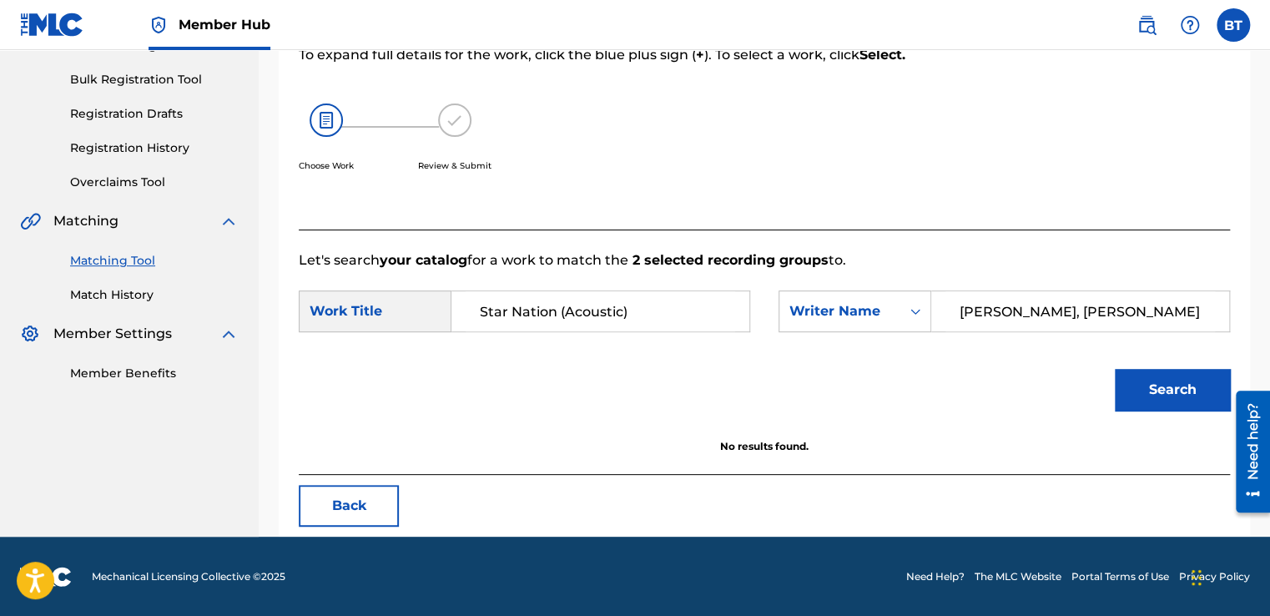
drag, startPoint x: 589, startPoint y: 321, endPoint x: 553, endPoint y: 324, distance: 36.0
click at [553, 324] on input "Star Nation (Acoustic)" at bounding box center [601, 311] width 270 height 40
type input "Star Nation"
click at [1213, 400] on button "Search" at bounding box center [1172, 390] width 115 height 42
drag, startPoint x: 1151, startPoint y: 310, endPoint x: 1053, endPoint y: 305, distance: 98.6
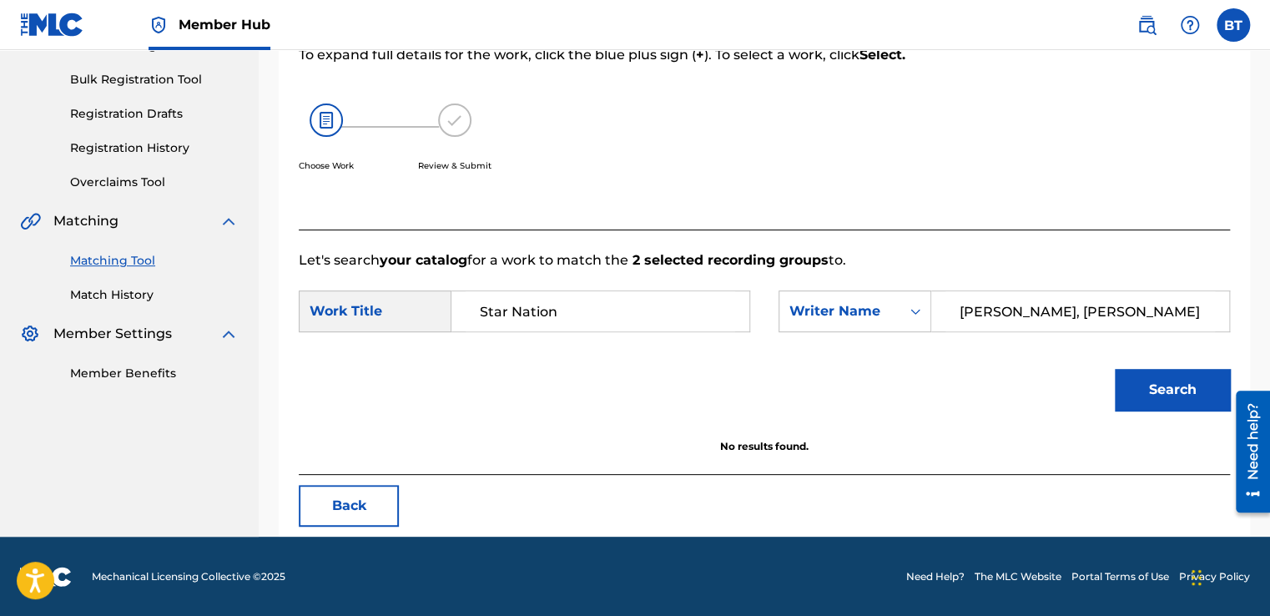
click at [1053, 305] on input "[PERSON_NAME], [PERSON_NAME]" at bounding box center [1080, 311] width 270 height 40
type input "[PERSON_NAME]"
click at [1141, 389] on button "Search" at bounding box center [1172, 390] width 115 height 42
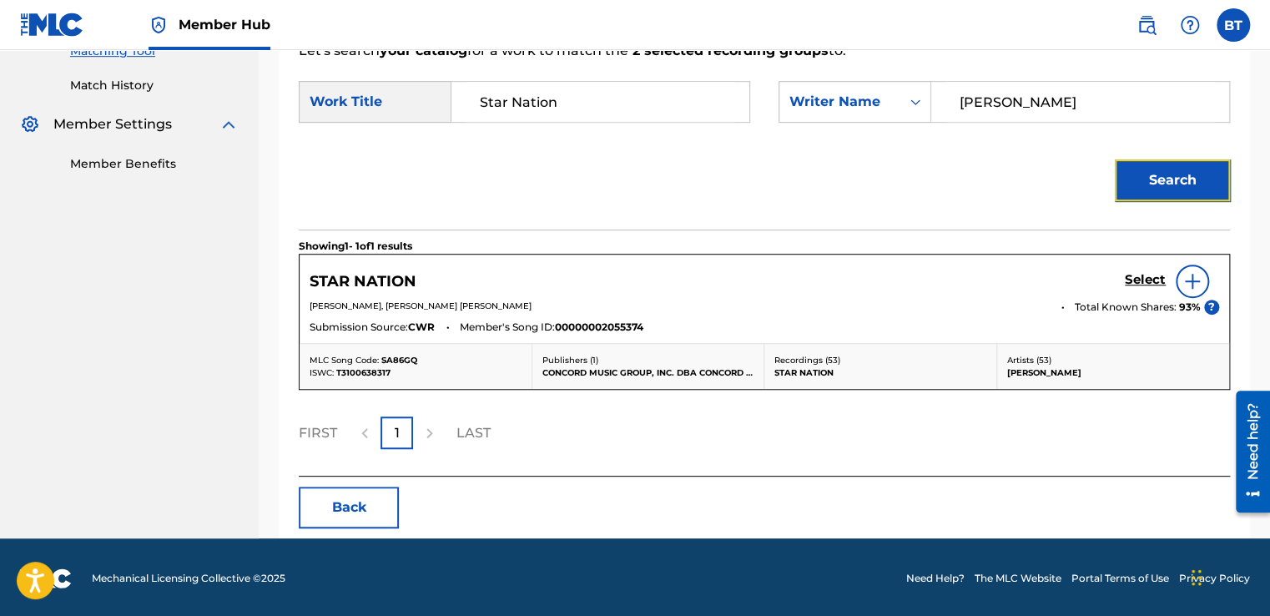
scroll to position [445, 0]
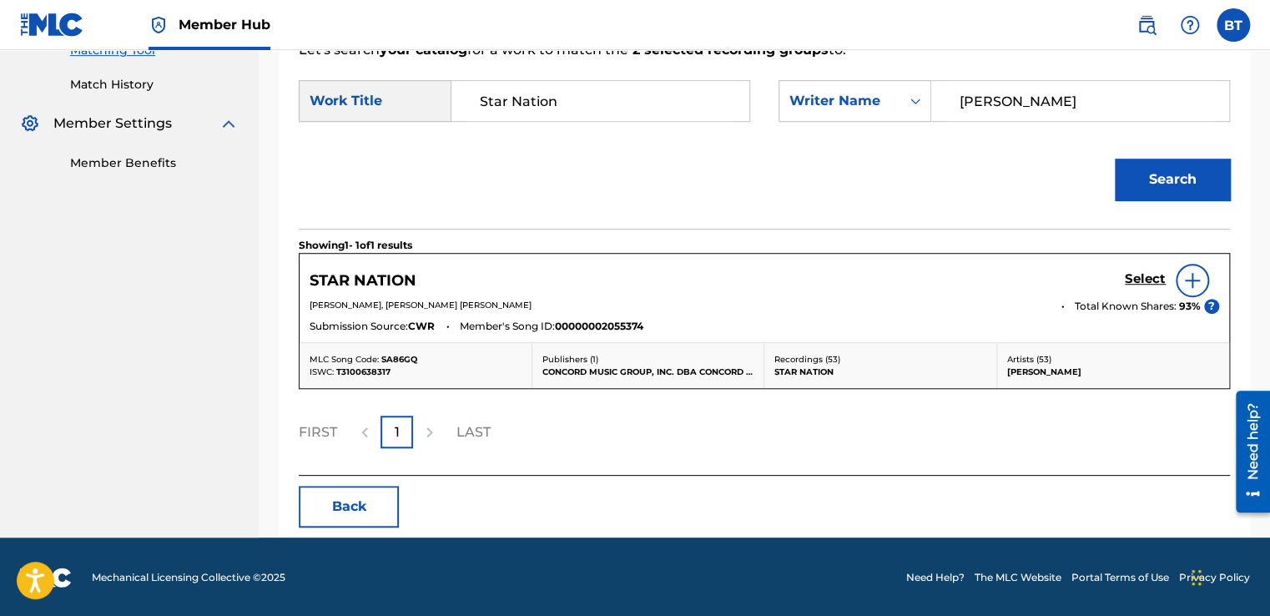
click at [1192, 275] on img at bounding box center [1192, 280] width 20 height 20
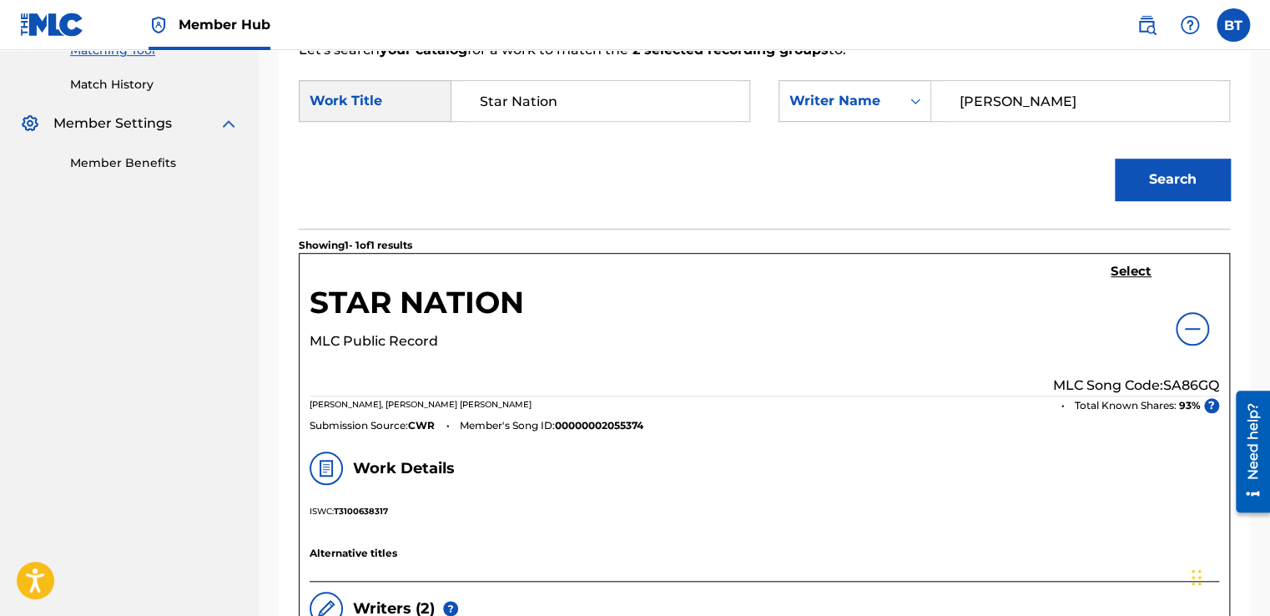
click at [1196, 325] on img at bounding box center [1192, 329] width 20 height 20
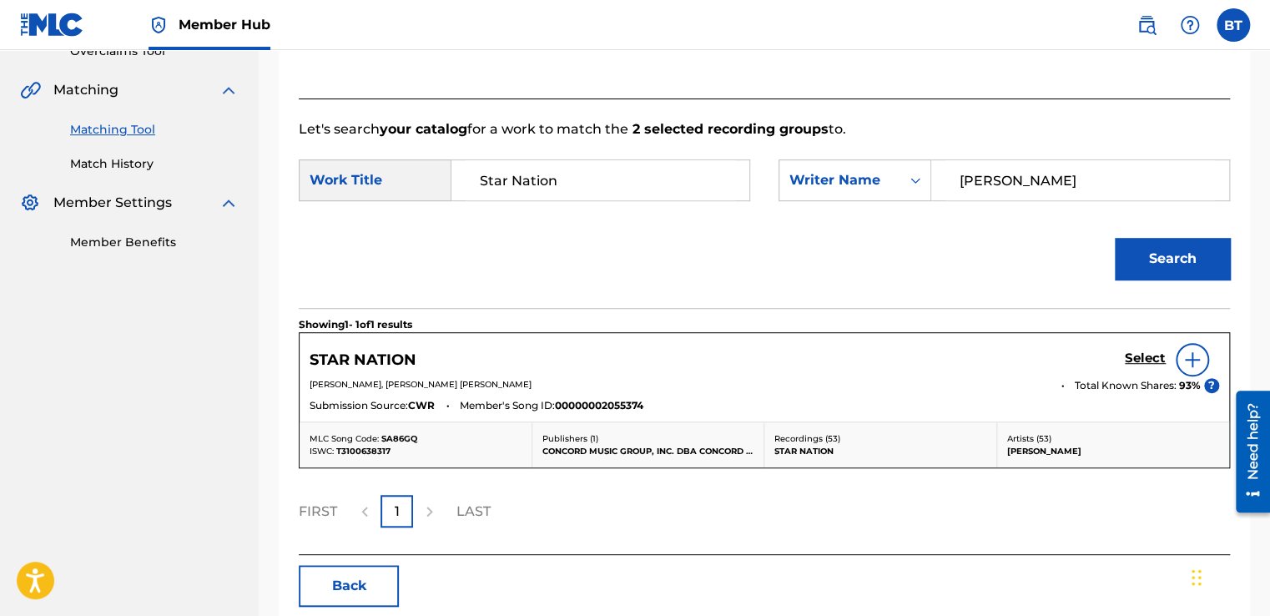
scroll to position [361, 0]
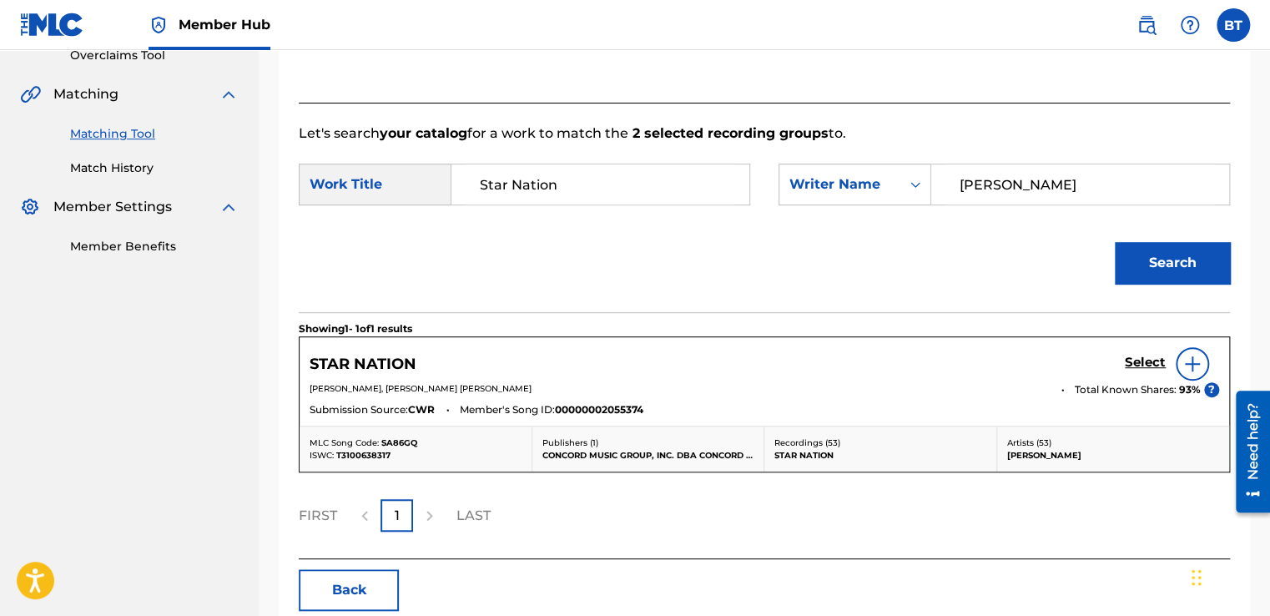
click at [1194, 367] on img at bounding box center [1192, 364] width 20 height 20
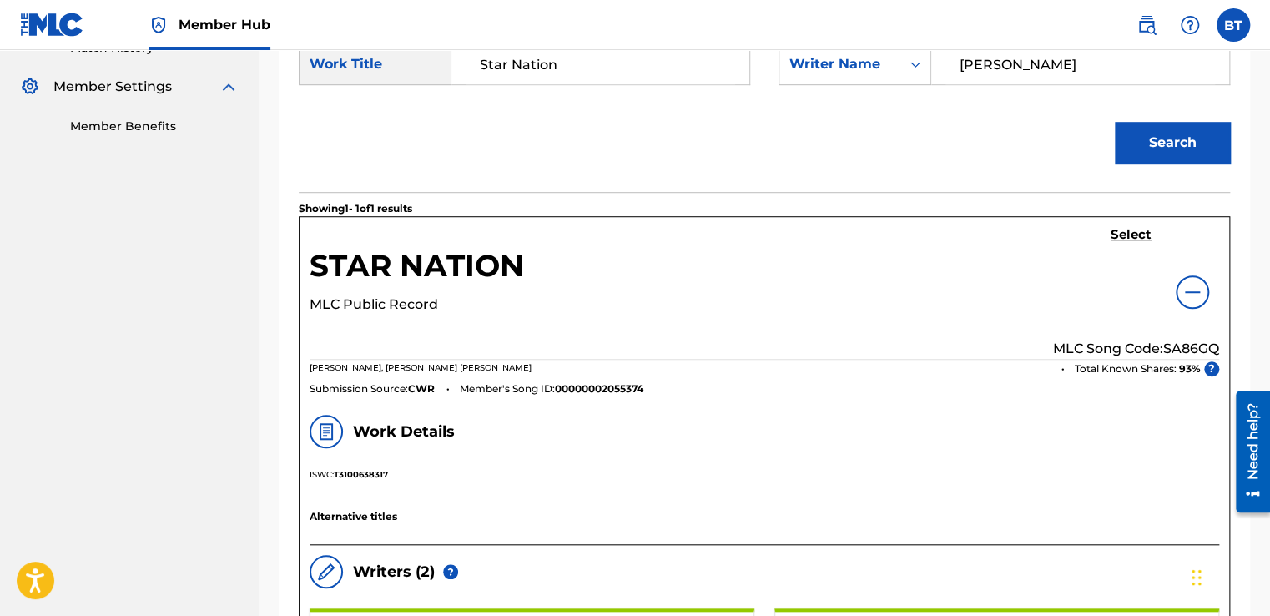
scroll to position [528, 0]
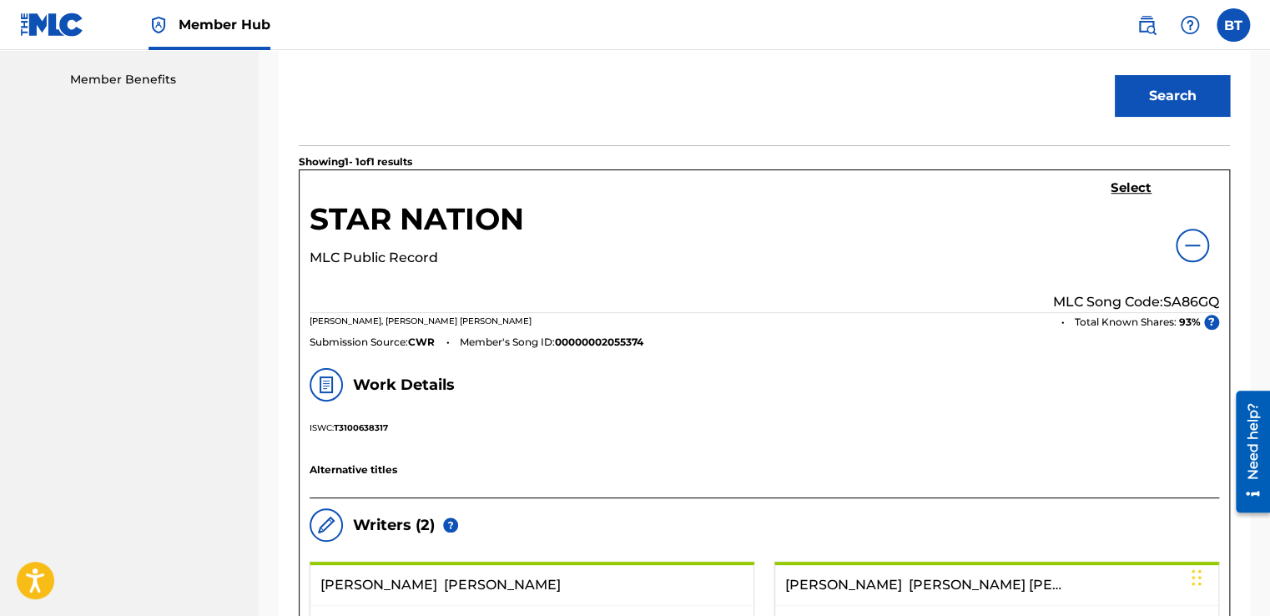
click at [1187, 249] on img at bounding box center [1192, 245] width 20 height 20
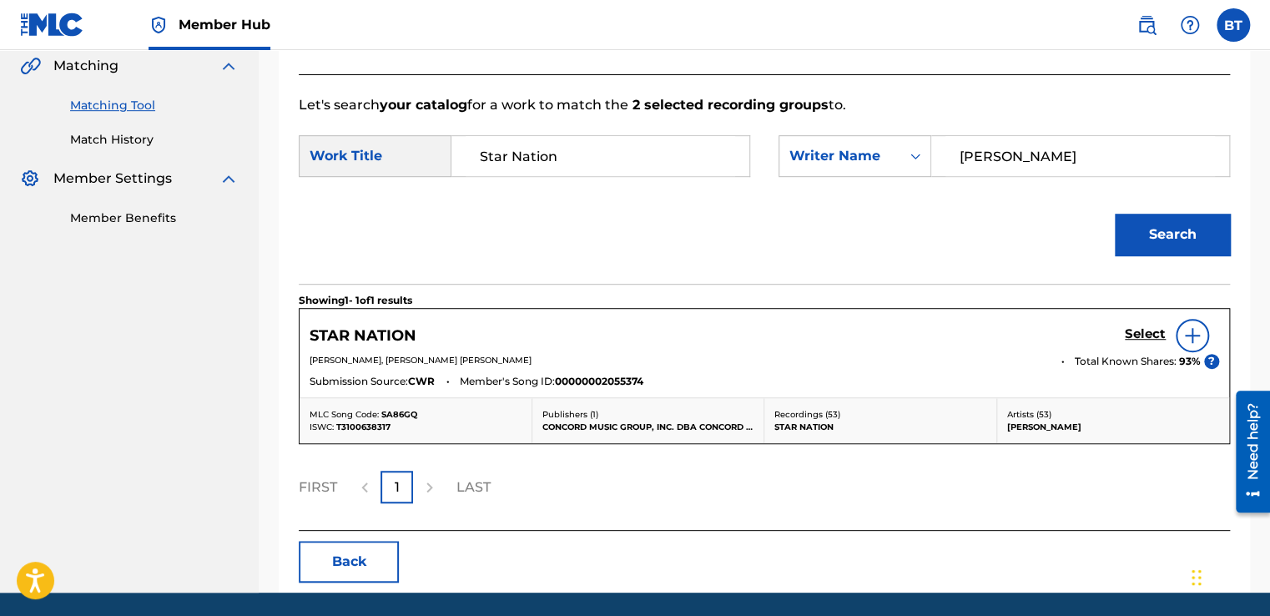
scroll to position [361, 0]
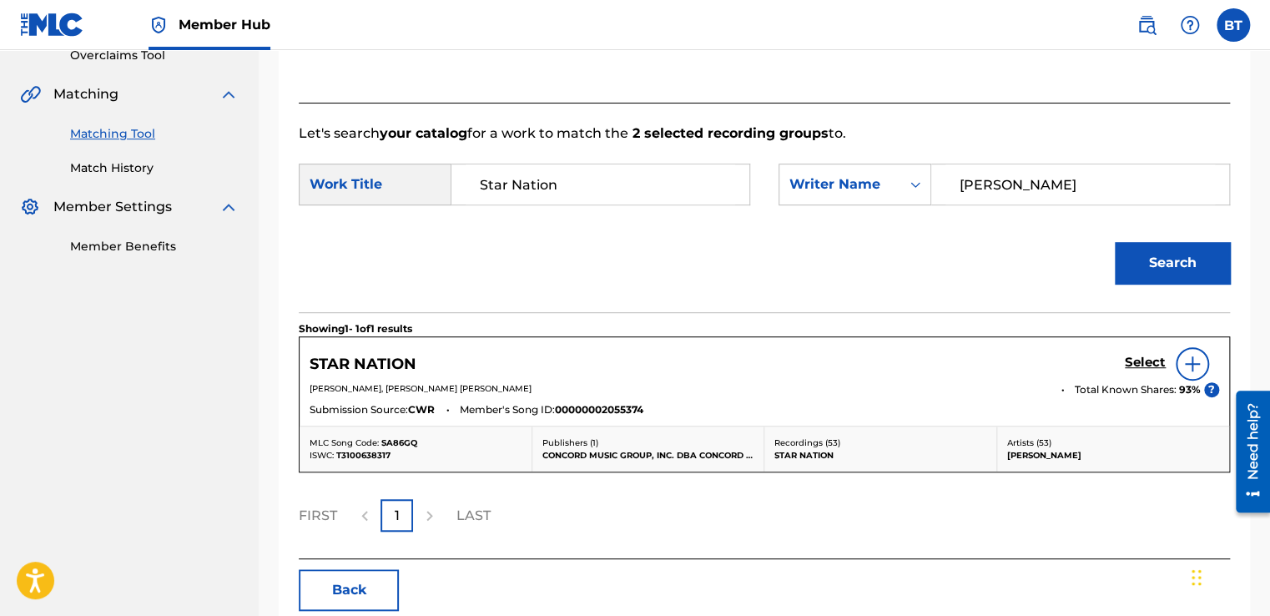
click at [580, 173] on input "Star Nation" at bounding box center [601, 184] width 270 height 40
click at [1201, 266] on button "Search" at bounding box center [1172, 263] width 115 height 42
click at [571, 189] on input "Star Nation (acoustic)" at bounding box center [601, 184] width 270 height 40
type input "Star Nation (Acoustic)"
click at [1136, 262] on button "Search" at bounding box center [1172, 263] width 115 height 42
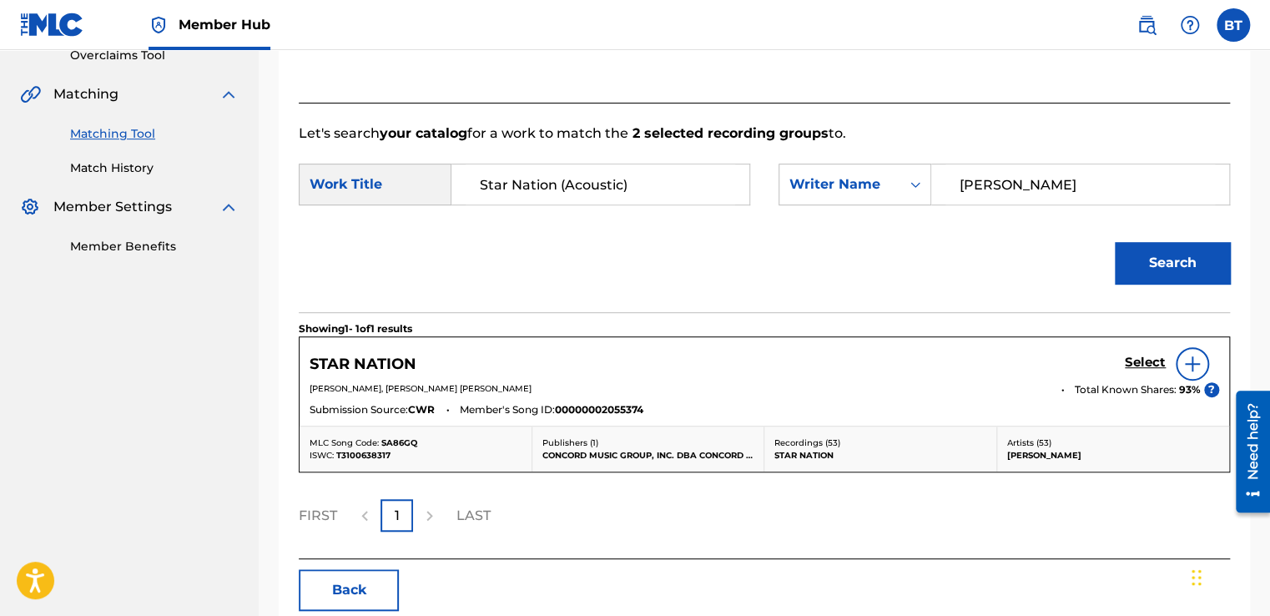
click at [1088, 422] on div "STAR NATION Select [PERSON_NAME], [PERSON_NAME] [PERSON_NAME] Total Known Share…" at bounding box center [764, 381] width 929 height 88
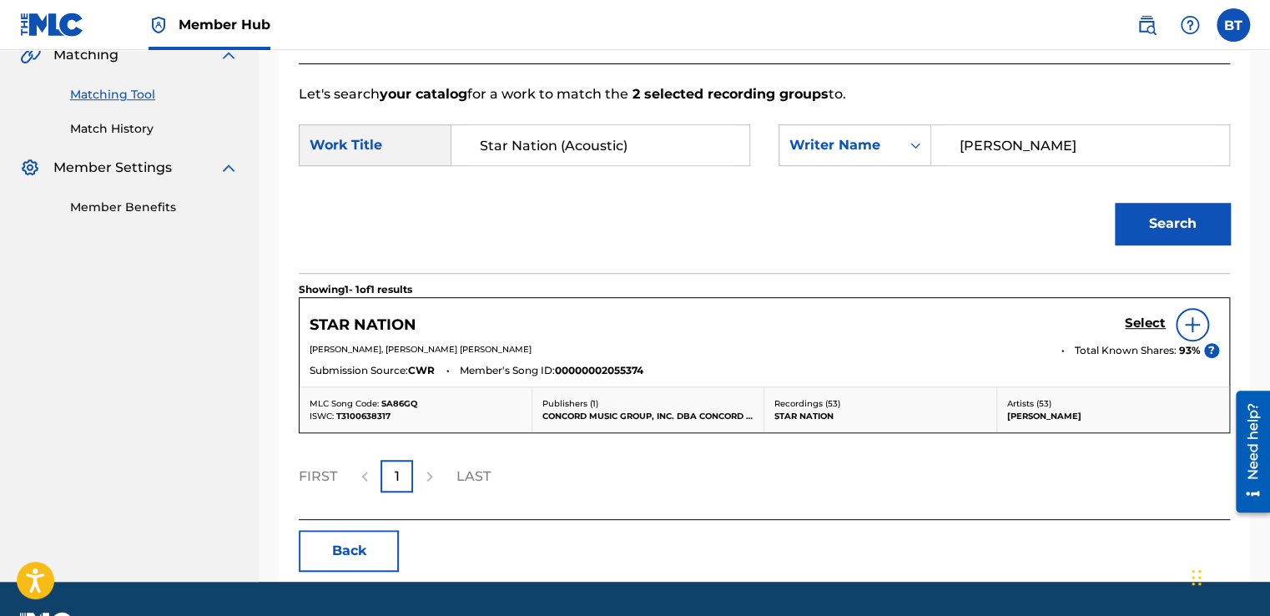
scroll to position [445, 0]
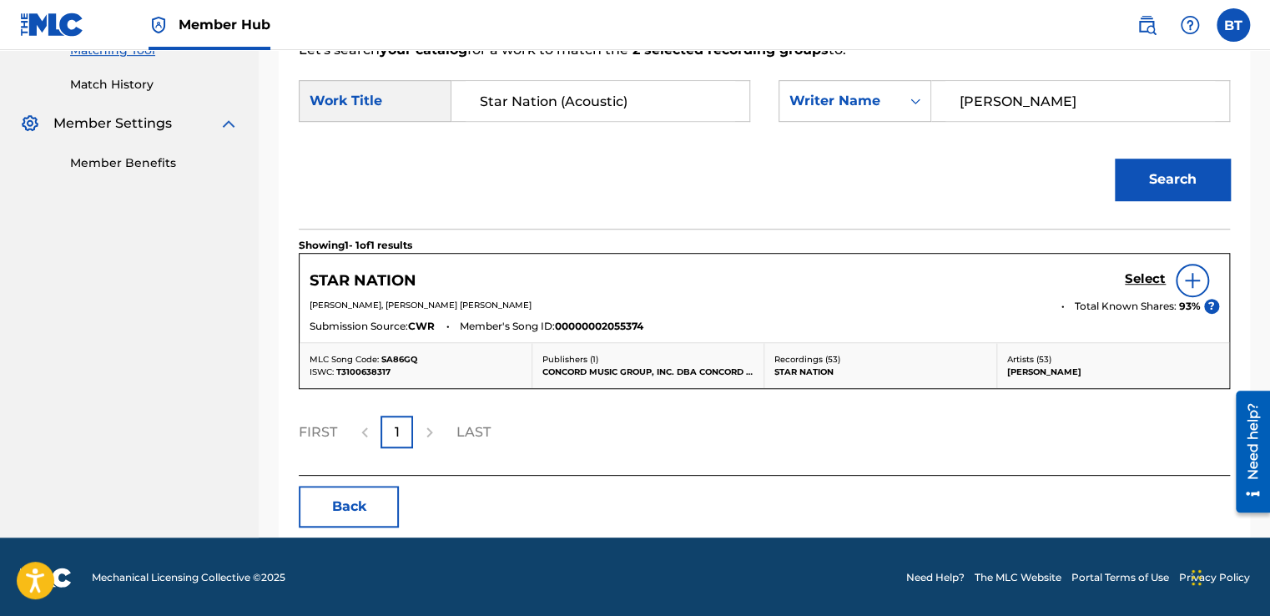
click at [1204, 286] on div at bounding box center [1192, 280] width 33 height 33
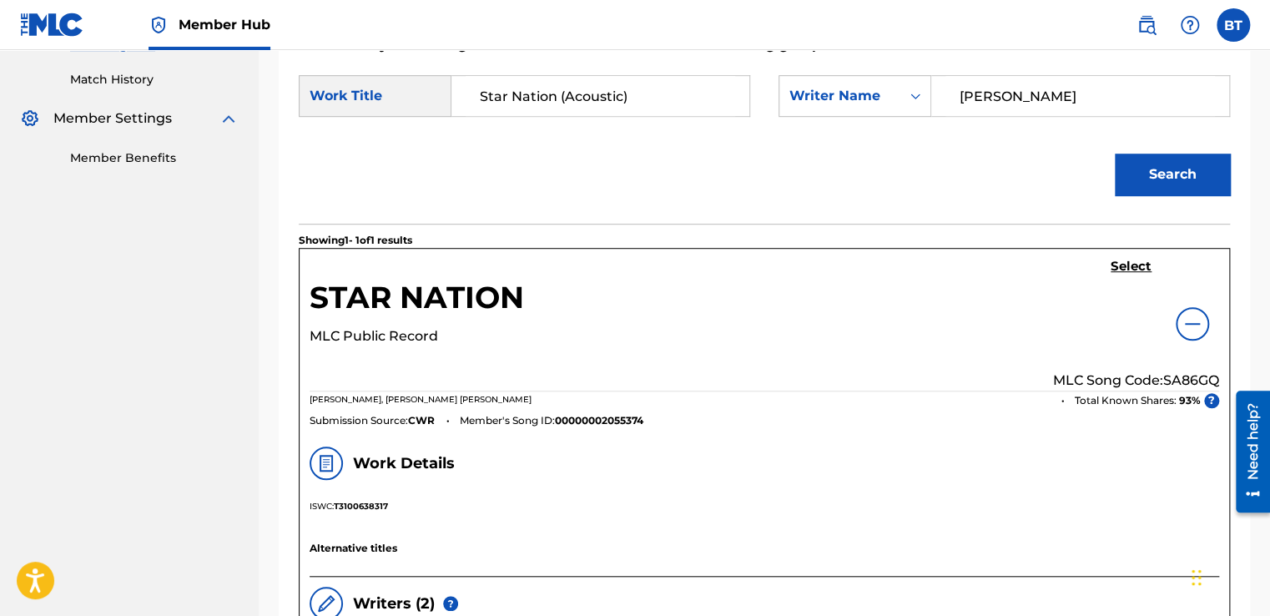
scroll to position [380, 0]
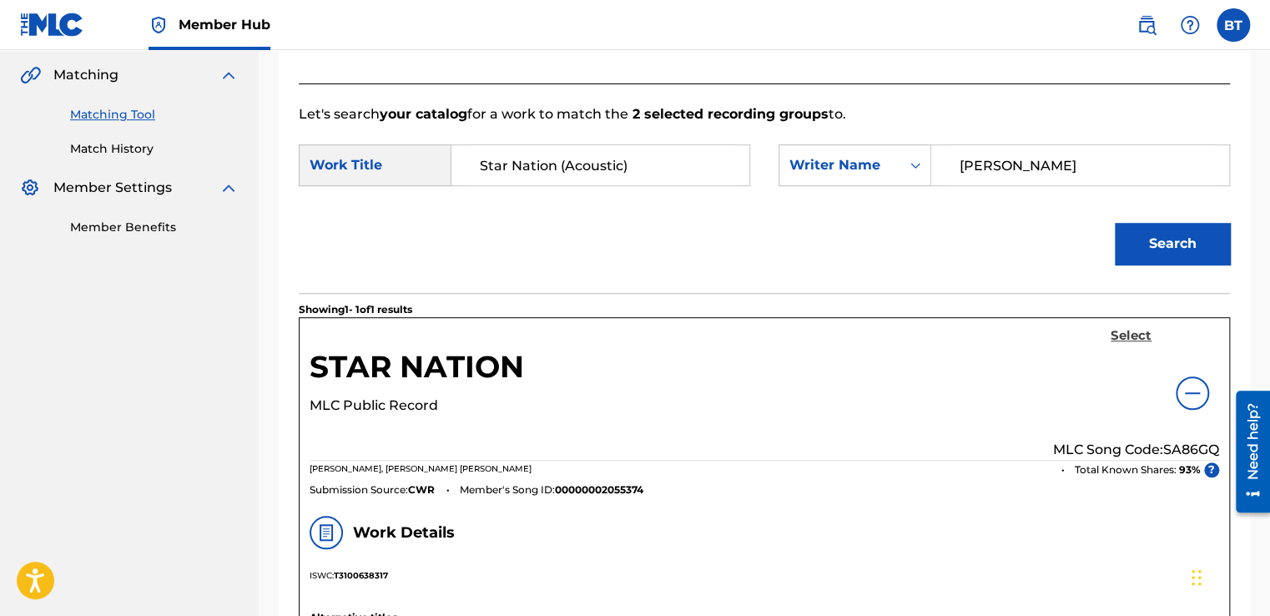
click at [1118, 332] on h5 "Select" at bounding box center [1131, 336] width 41 height 16
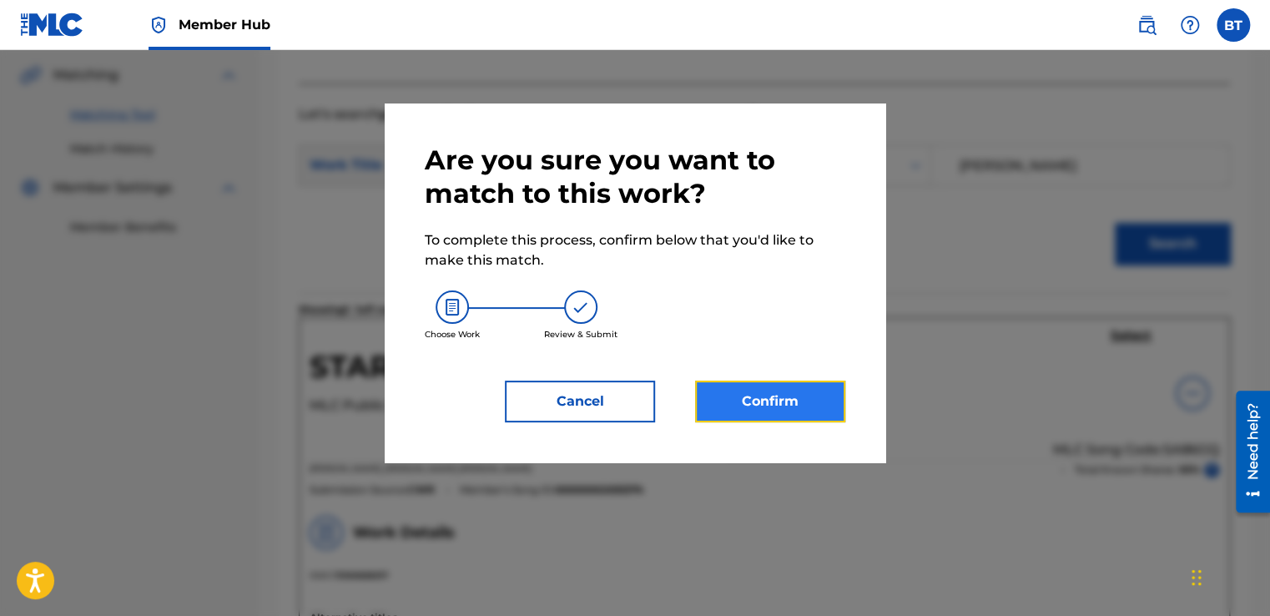
click at [803, 391] on button "Confirm" at bounding box center [770, 401] width 150 height 42
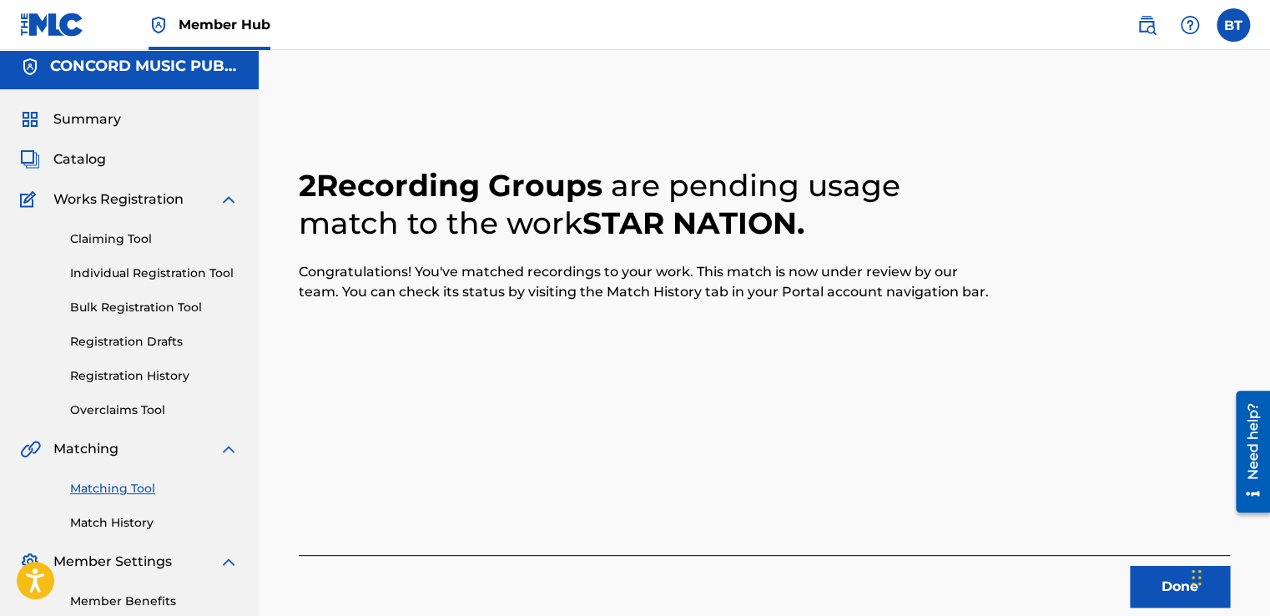
scroll to position [0, 0]
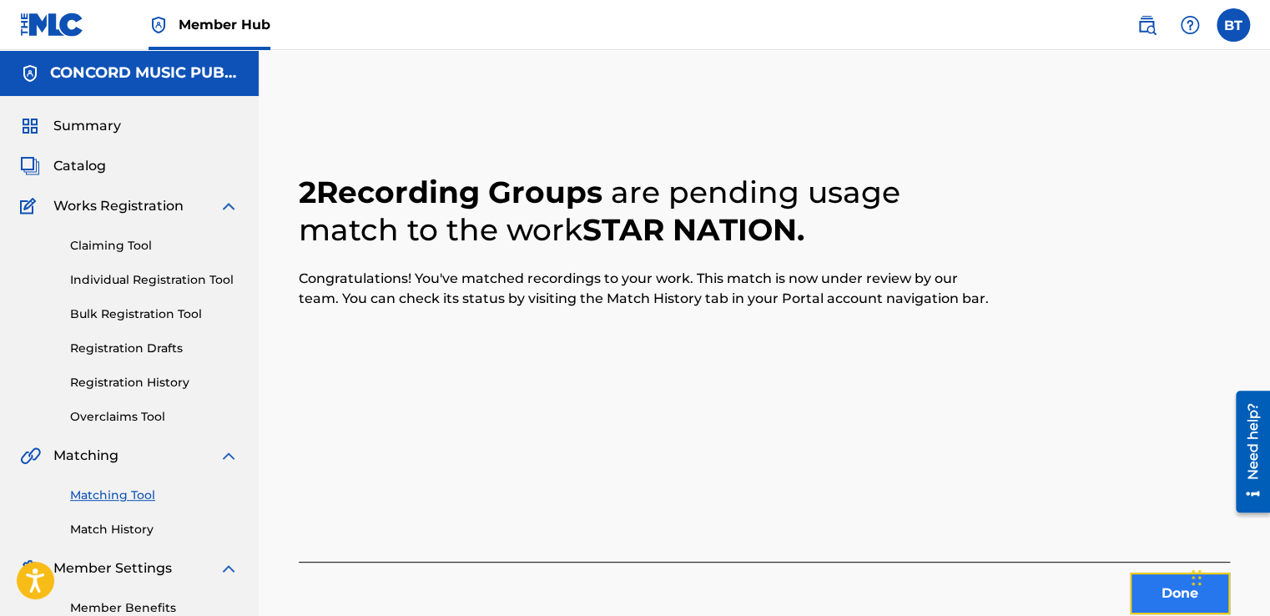
click at [1164, 592] on button "Done" at bounding box center [1180, 593] width 100 height 42
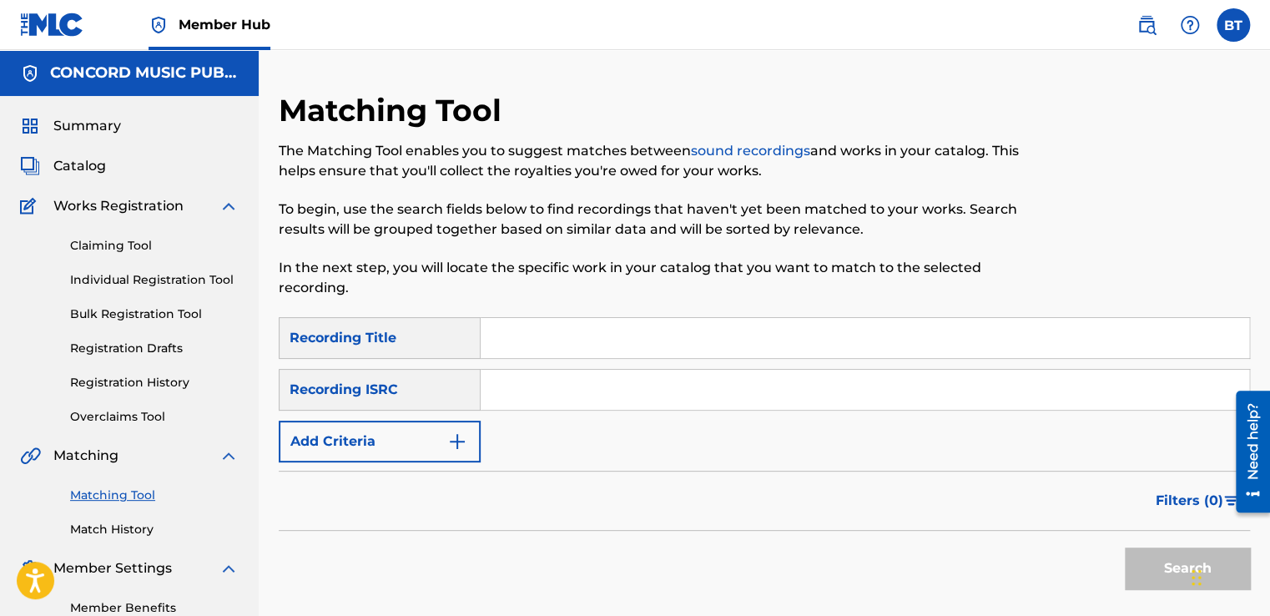
click at [548, 395] on input "Search Form" at bounding box center [865, 390] width 768 height 40
paste input "GBF077510775"
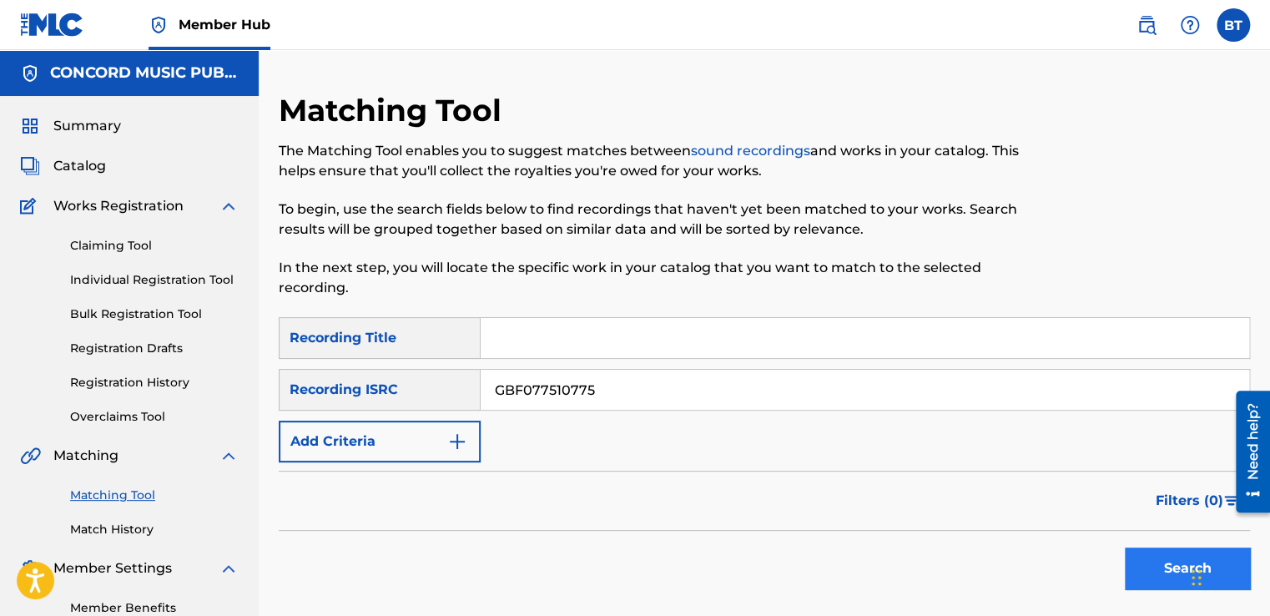
type input "GBF077510775"
click at [1135, 562] on button "Search" at bounding box center [1187, 568] width 125 height 42
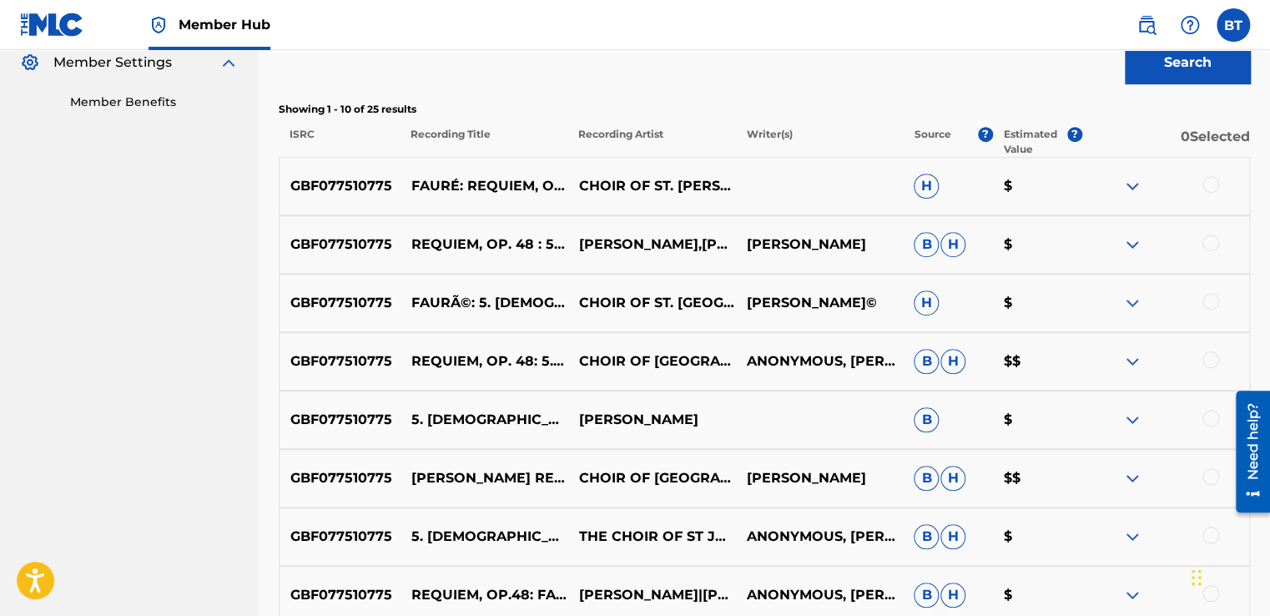
scroll to position [585, 0]
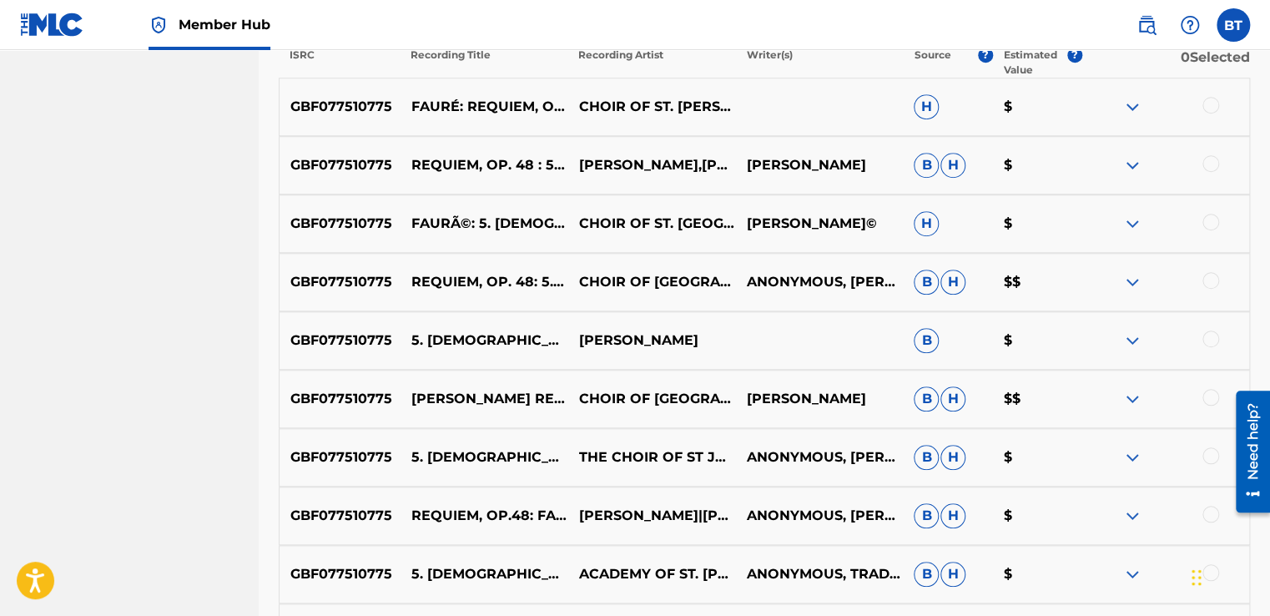
click at [1205, 103] on div at bounding box center [1210, 105] width 17 height 17
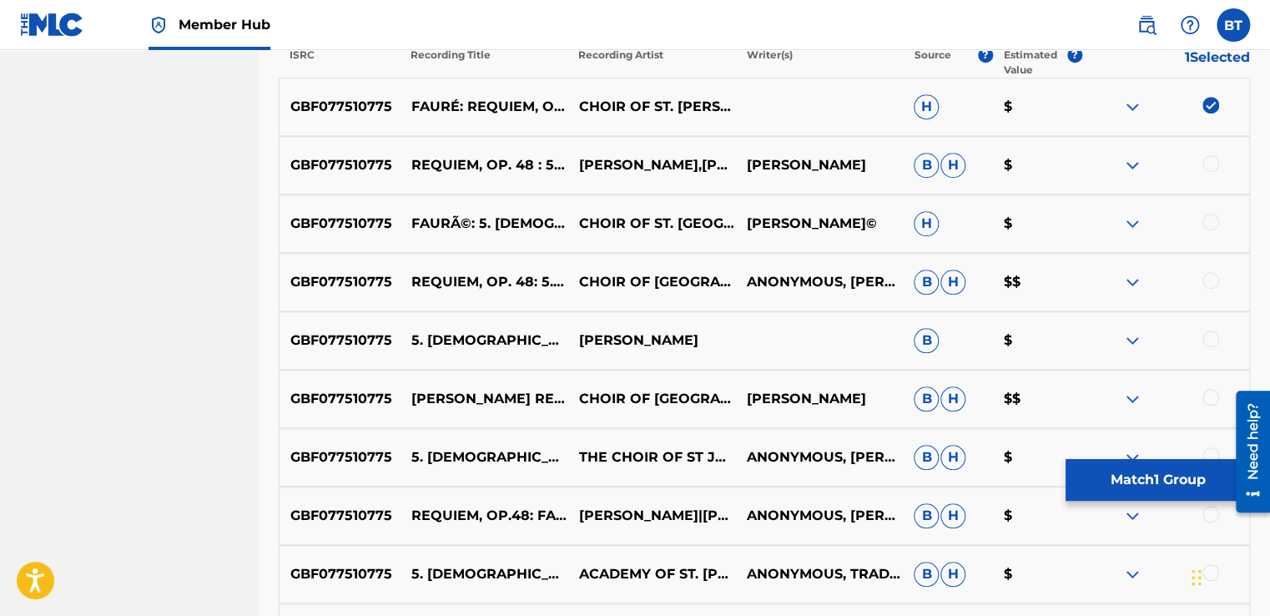
click at [1212, 157] on div at bounding box center [1210, 163] width 17 height 17
click at [1207, 224] on div at bounding box center [1210, 222] width 17 height 17
click at [1208, 284] on div at bounding box center [1210, 280] width 17 height 17
click at [1212, 340] on div at bounding box center [1210, 338] width 17 height 17
click at [1206, 398] on div at bounding box center [1210, 397] width 17 height 17
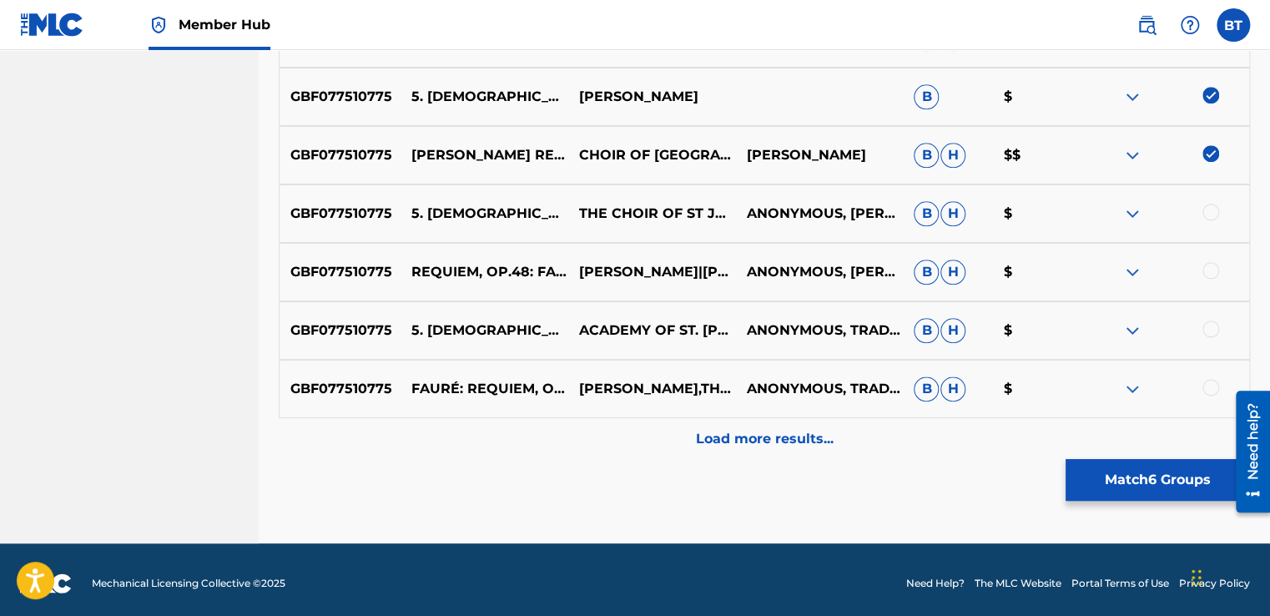
scroll to position [835, 0]
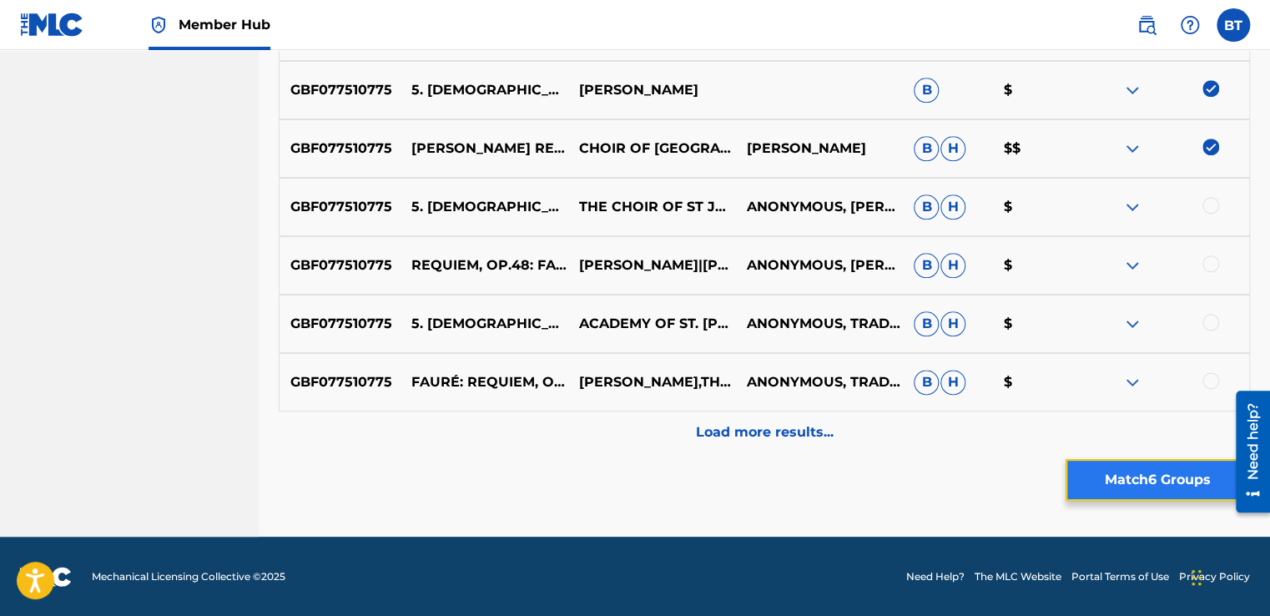
click at [1150, 484] on button "Match 6 Groups" at bounding box center [1157, 480] width 184 height 42
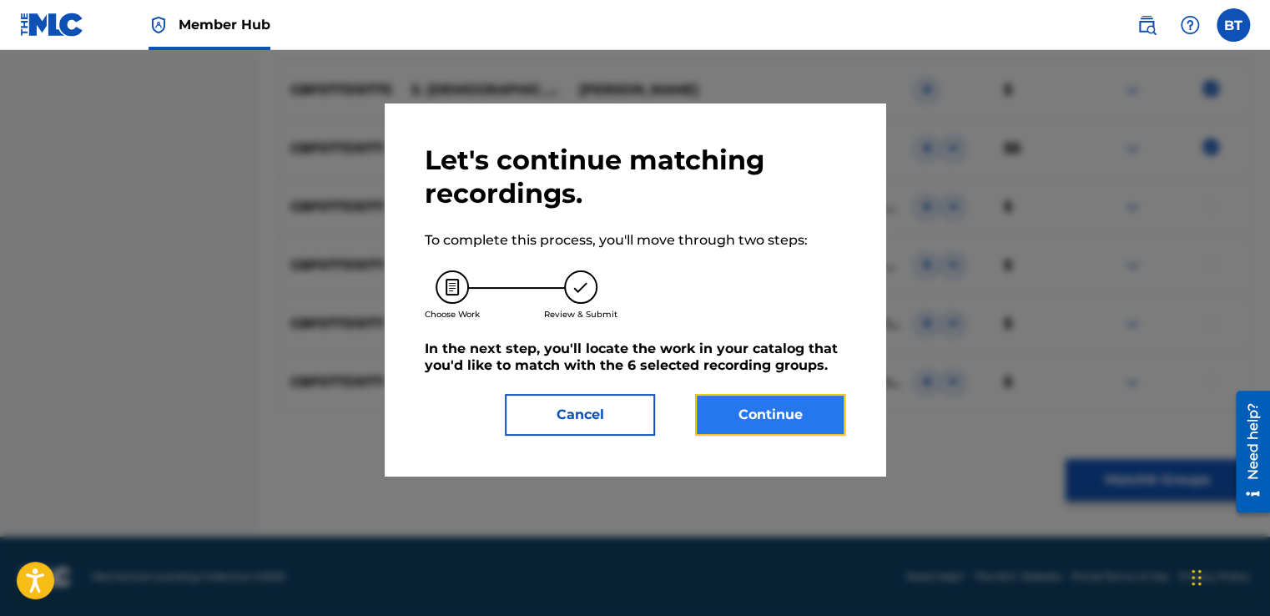
click at [787, 404] on button "Continue" at bounding box center [770, 415] width 150 height 42
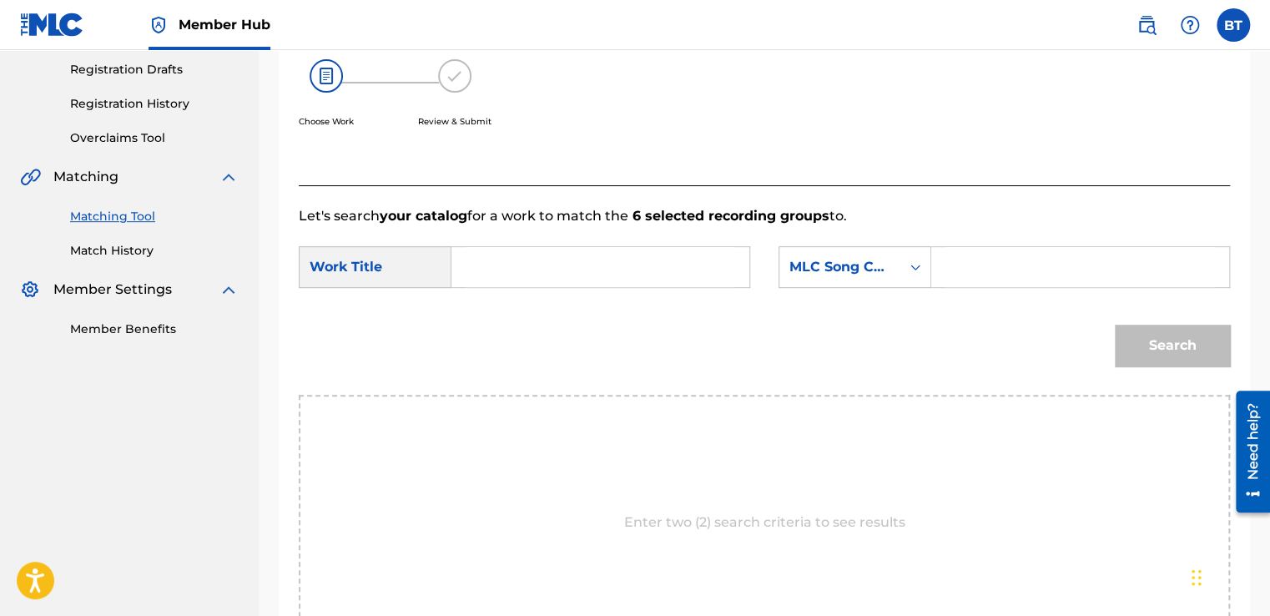
scroll to position [244, 0]
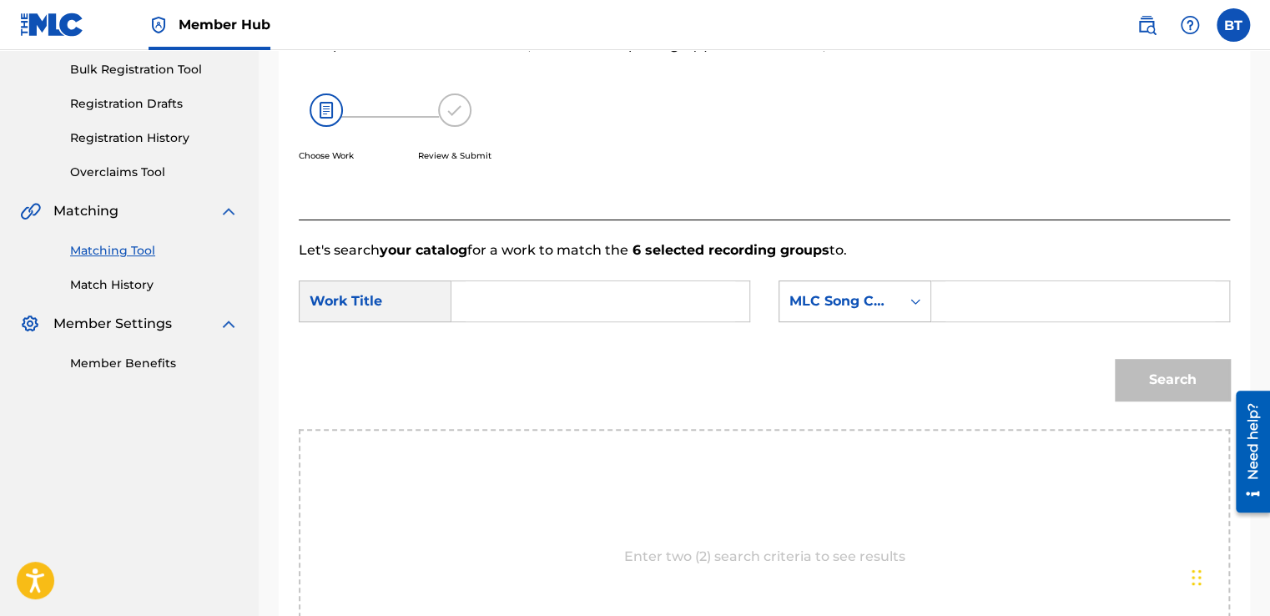
click at [863, 295] on div "MLC Song Code" at bounding box center [839, 301] width 101 height 20
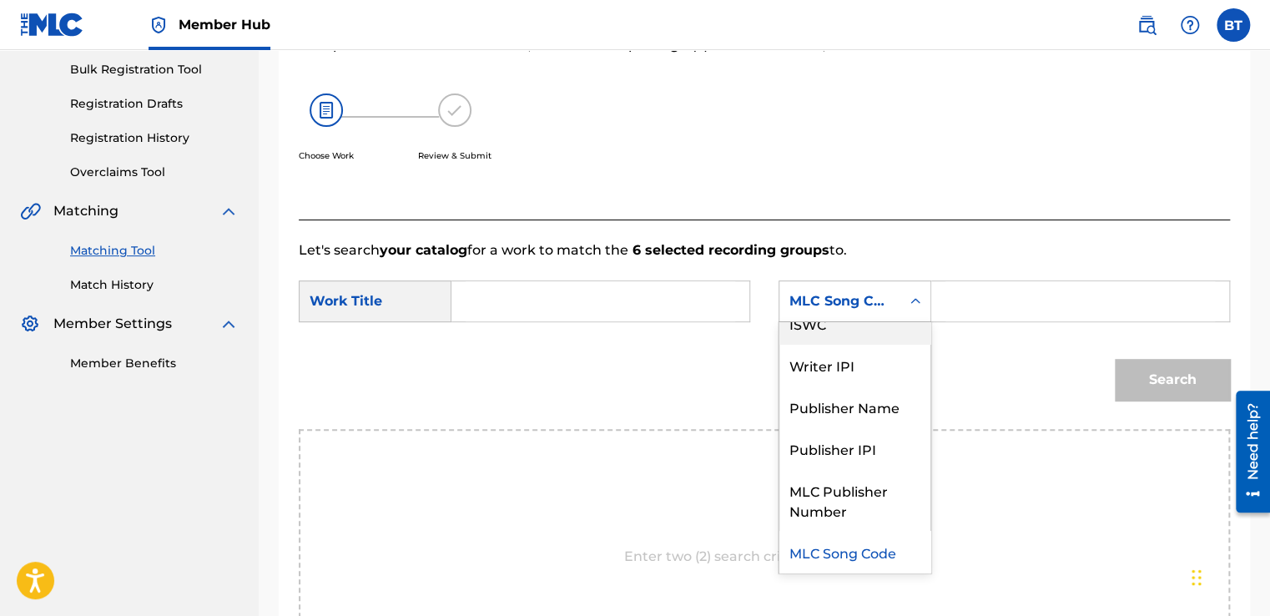
scroll to position [0, 0]
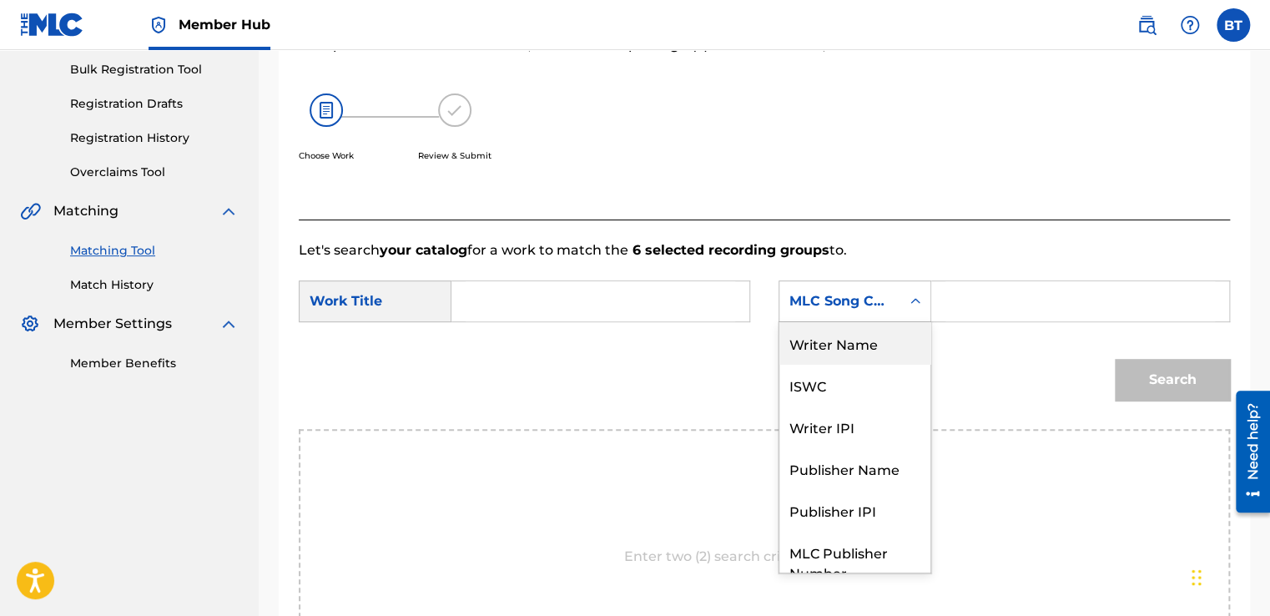
drag, startPoint x: 881, startPoint y: 352, endPoint x: 934, endPoint y: 322, distance: 60.5
click at [884, 349] on div "Writer Name" at bounding box center [854, 343] width 151 height 42
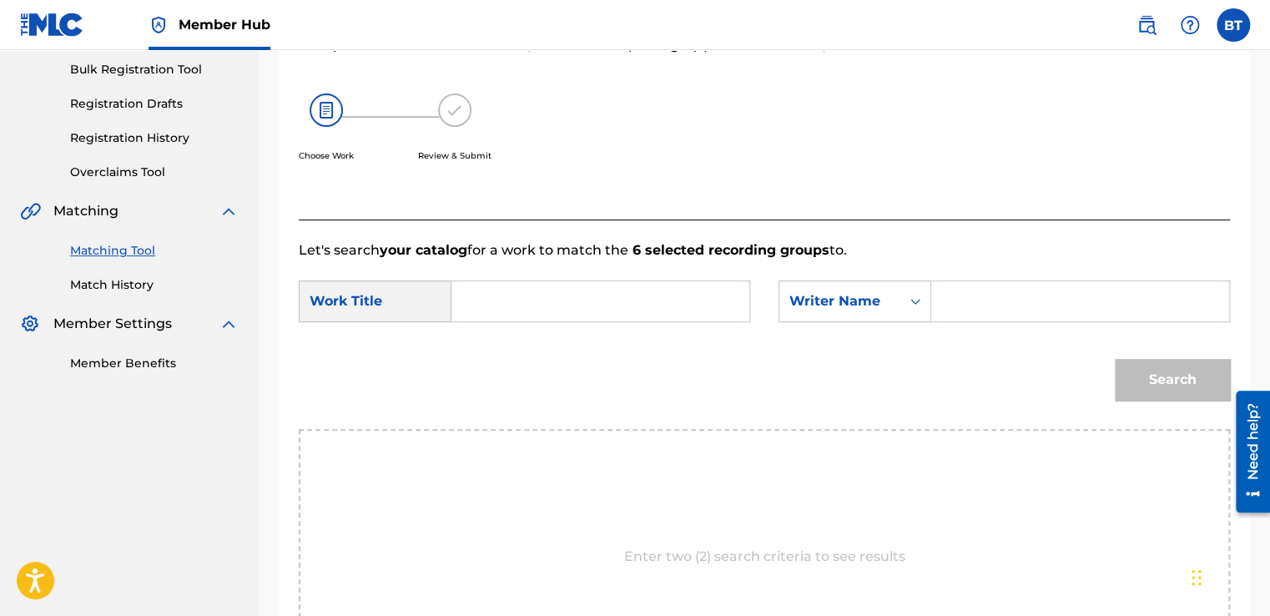
click at [986, 298] on input "Search Form" at bounding box center [1080, 301] width 270 height 40
paste input "AnonymousGabriel FauréTraditional"
drag, startPoint x: 1045, startPoint y: 302, endPoint x: 844, endPoint y: 317, distance: 201.6
click at [844, 317] on div "SearchWithCriteria32c3fbcd-c526-4282-b376-93d1d8b3a733 Writer Name AnonymousGab…" at bounding box center [1003, 301] width 451 height 42
click at [1091, 137] on div at bounding box center [1122, 54] width 214 height 330
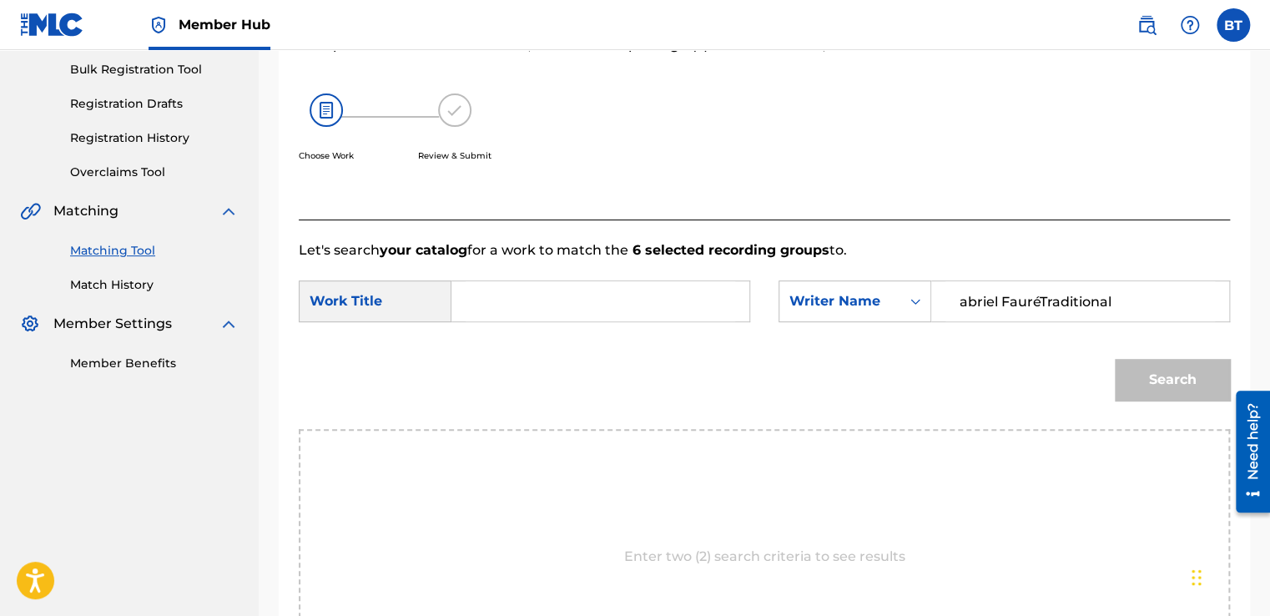
click at [955, 299] on input "abriel FauréTraditional" at bounding box center [1080, 301] width 270 height 40
drag, startPoint x: 1141, startPoint y: 302, endPoint x: 1051, endPoint y: 317, distance: 91.4
click at [1051, 317] on input "[PERSON_NAME]" at bounding box center [1080, 301] width 270 height 40
type input "[PERSON_NAME]"
click at [697, 306] on input "Search Form" at bounding box center [601, 301] width 270 height 40
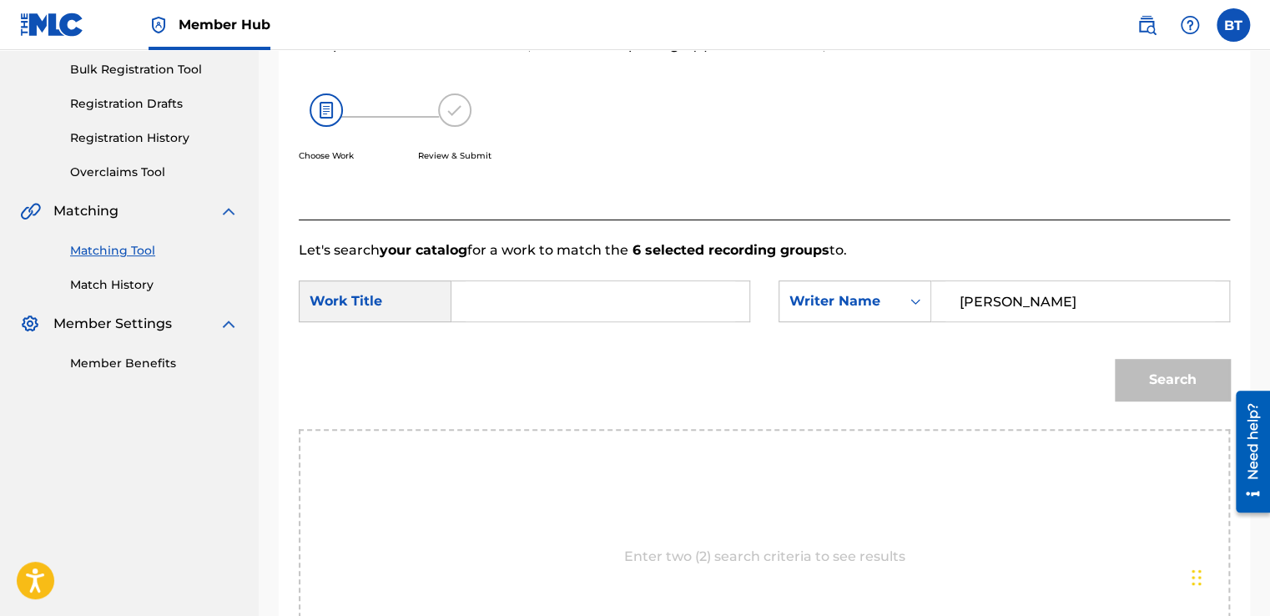
click at [574, 302] on input "Search Form" at bounding box center [601, 301] width 270 height 40
paste input "Requiem, Op. 48: 5. [DEMOGRAPHIC_DATA]"
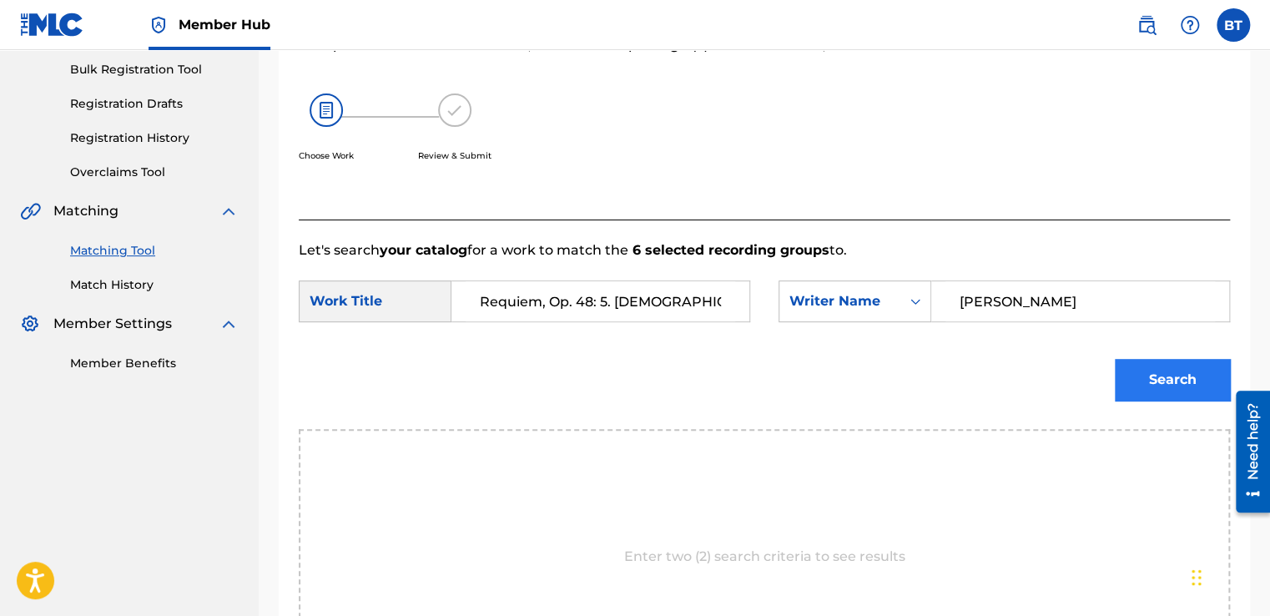
type input "Requiem, Op. 48: 5. [DEMOGRAPHIC_DATA]"
click at [1131, 377] on button "Search" at bounding box center [1172, 380] width 115 height 42
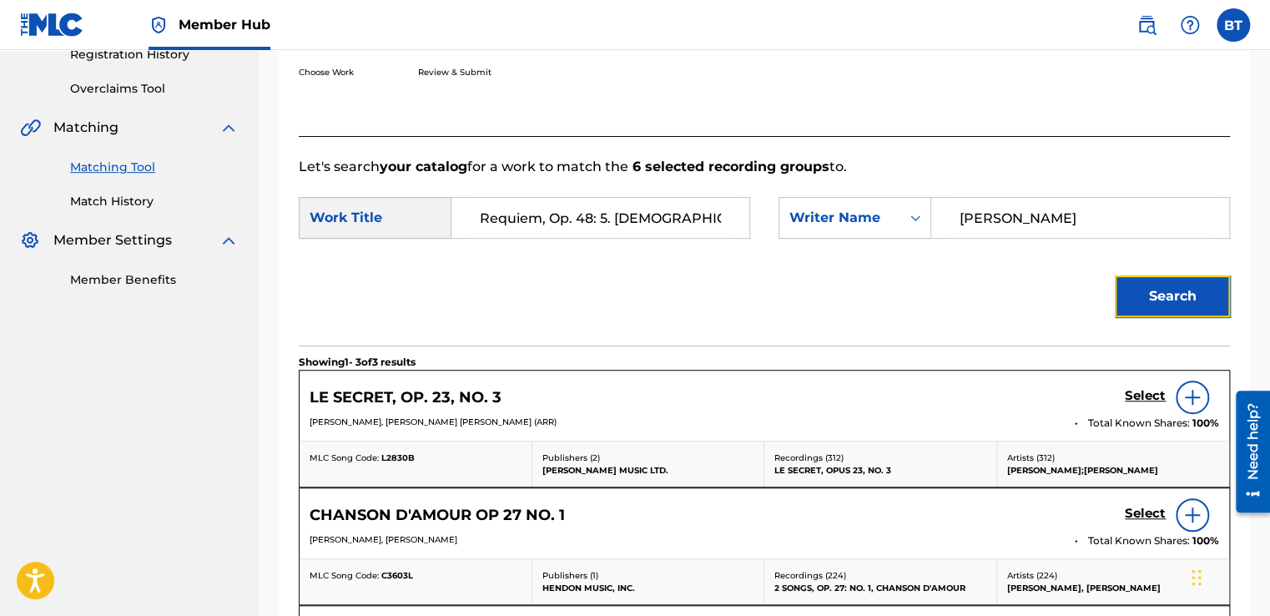
scroll to position [327, 0]
drag, startPoint x: 1069, startPoint y: 234, endPoint x: 899, endPoint y: 234, distance: 169.4
click at [898, 234] on div "SearchWithCriteria32c3fbcd-c526-4282-b376-93d1d8b3a733 Writer Name [PERSON_NAME]" at bounding box center [1003, 219] width 451 height 42
paste input "[GEOGRAPHIC_DATA][PERSON_NAME]"
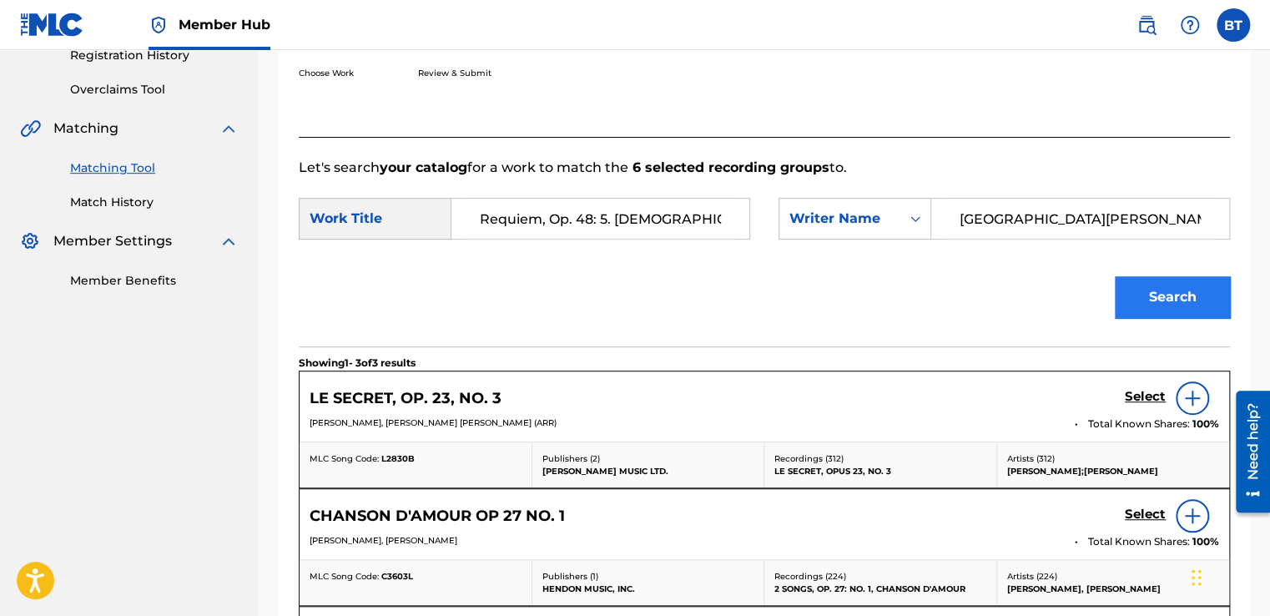
type input "[GEOGRAPHIC_DATA][PERSON_NAME]"
click at [1207, 303] on button "Search" at bounding box center [1172, 297] width 115 height 42
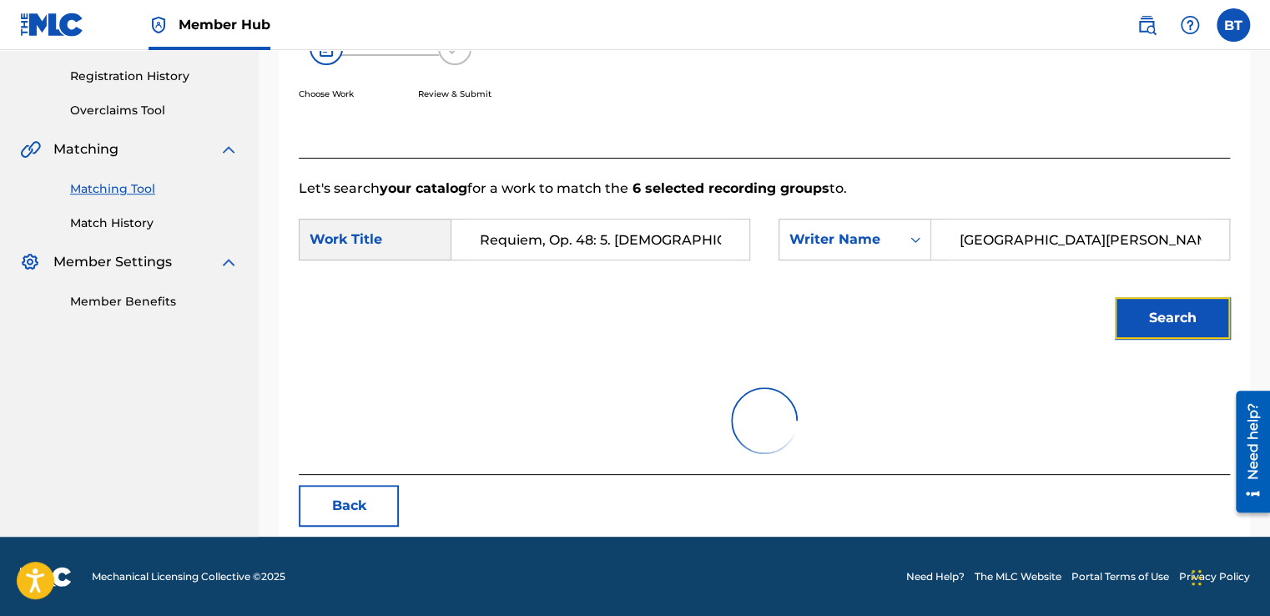
scroll to position [234, 0]
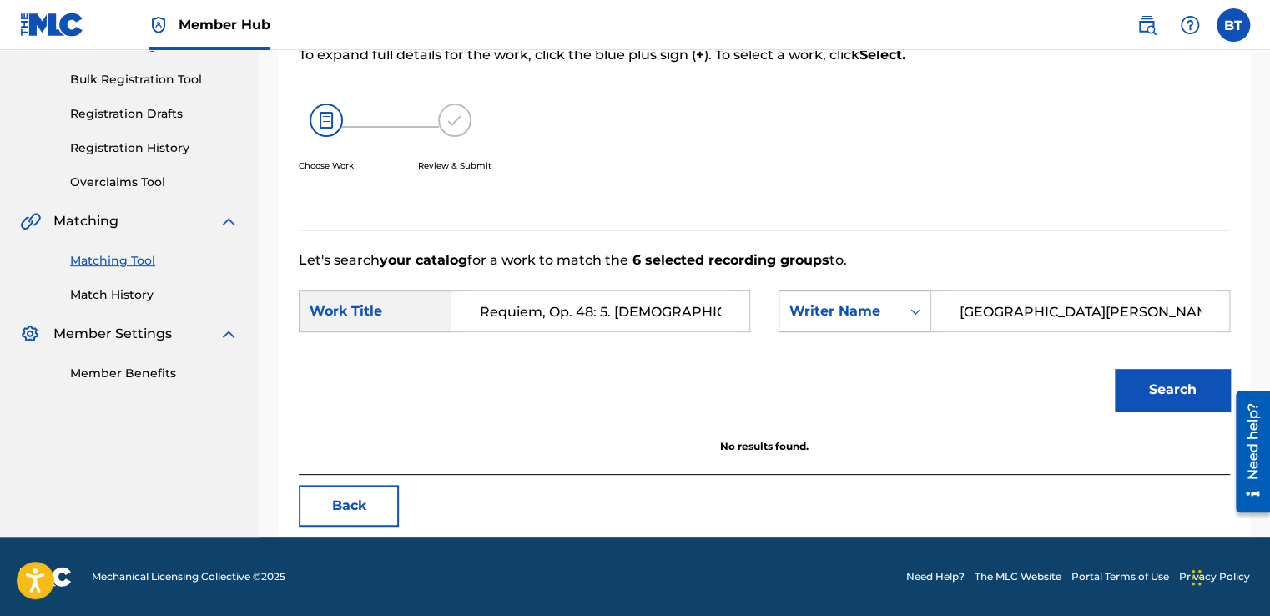
drag, startPoint x: 1186, startPoint y: 313, endPoint x: 904, endPoint y: 302, distance: 283.1
click at [904, 302] on div "SearchWithCriteria32c3fbcd-c526-4282-b376-93d1d8b3a733 Writer Name Academy of […" at bounding box center [1003, 311] width 451 height 42
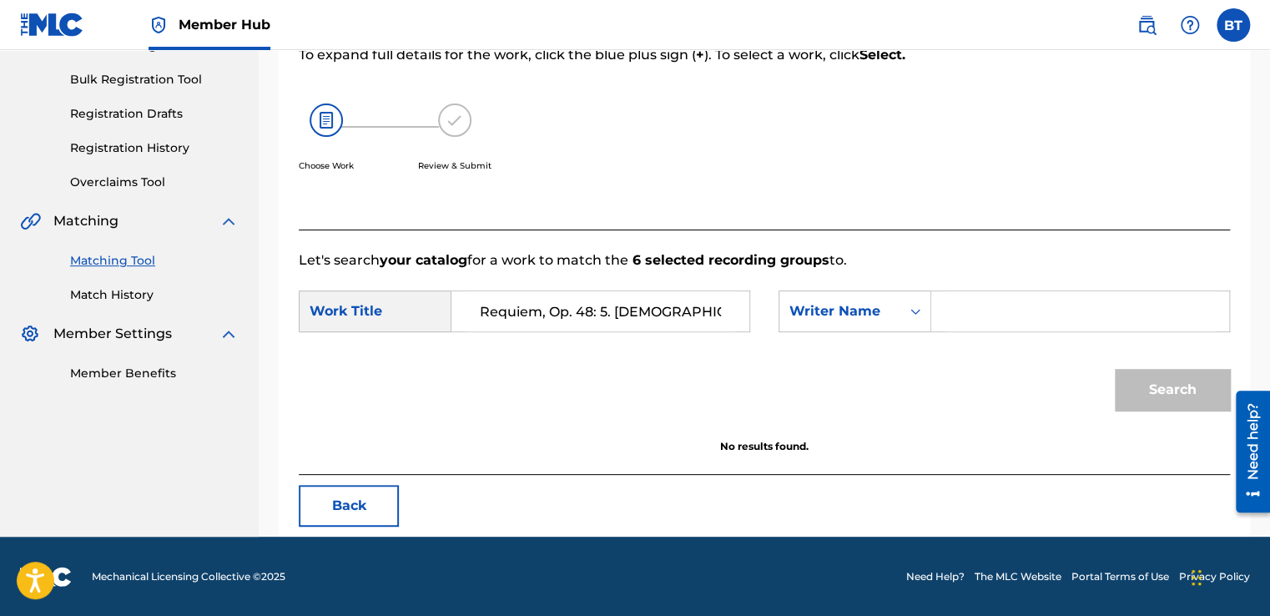
paste input "[PERSON_NAME]"
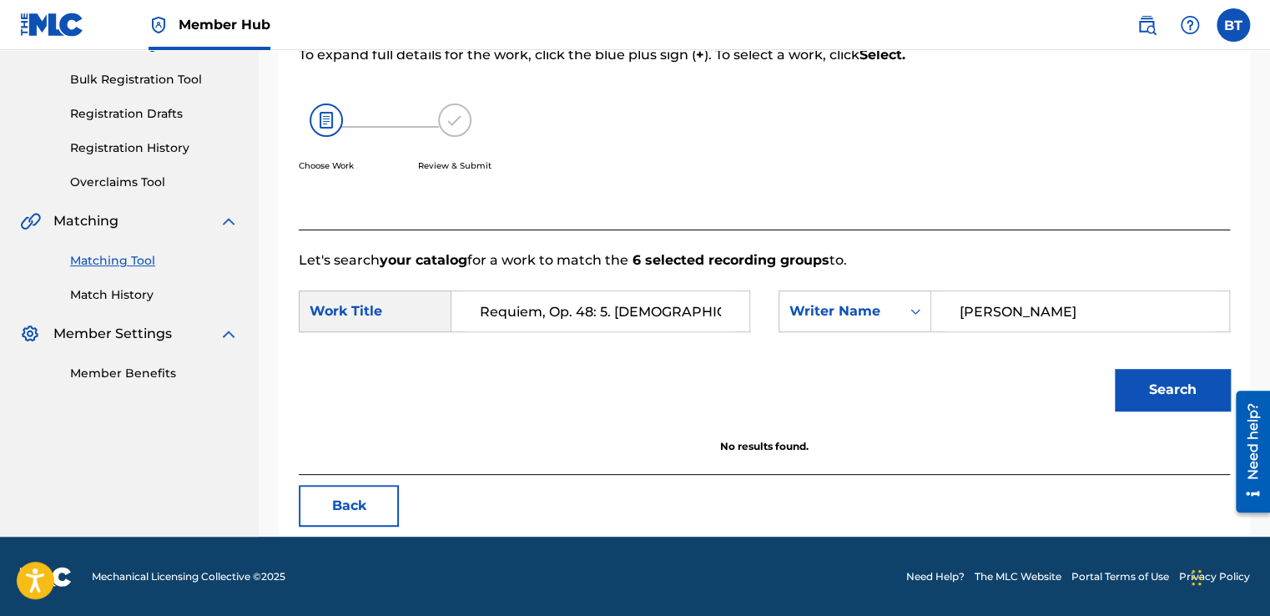
type input "[PERSON_NAME]"
click at [1173, 365] on div "Search" at bounding box center [1167, 385] width 123 height 67
click at [1166, 374] on button "Search" at bounding box center [1172, 390] width 115 height 42
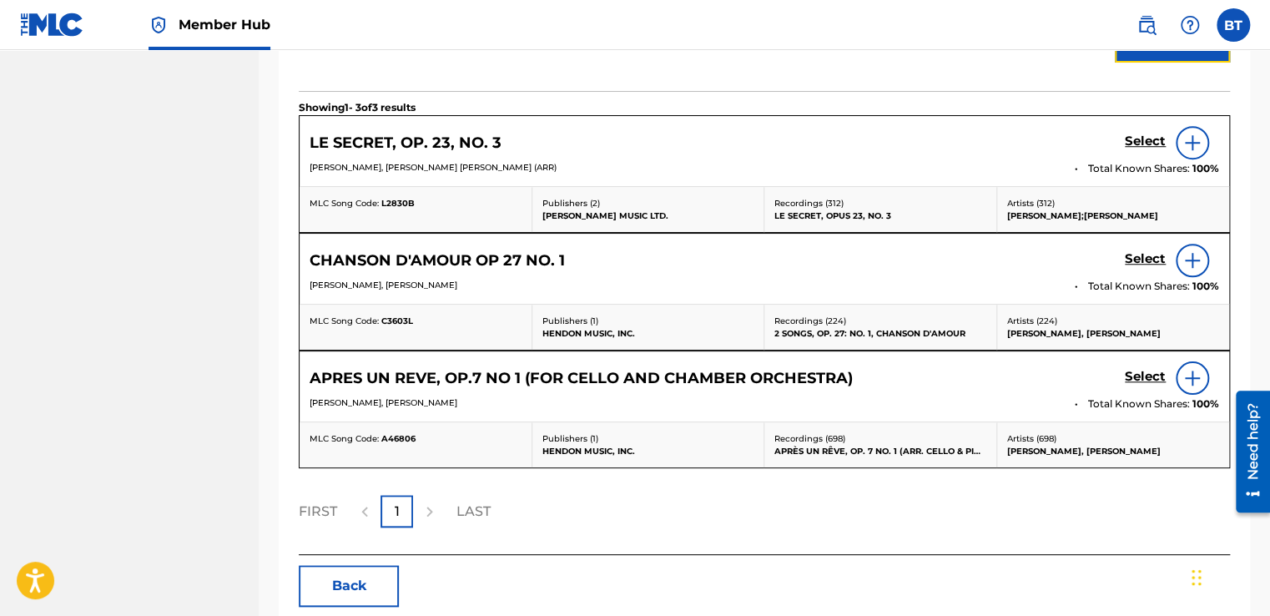
scroll to position [661, 0]
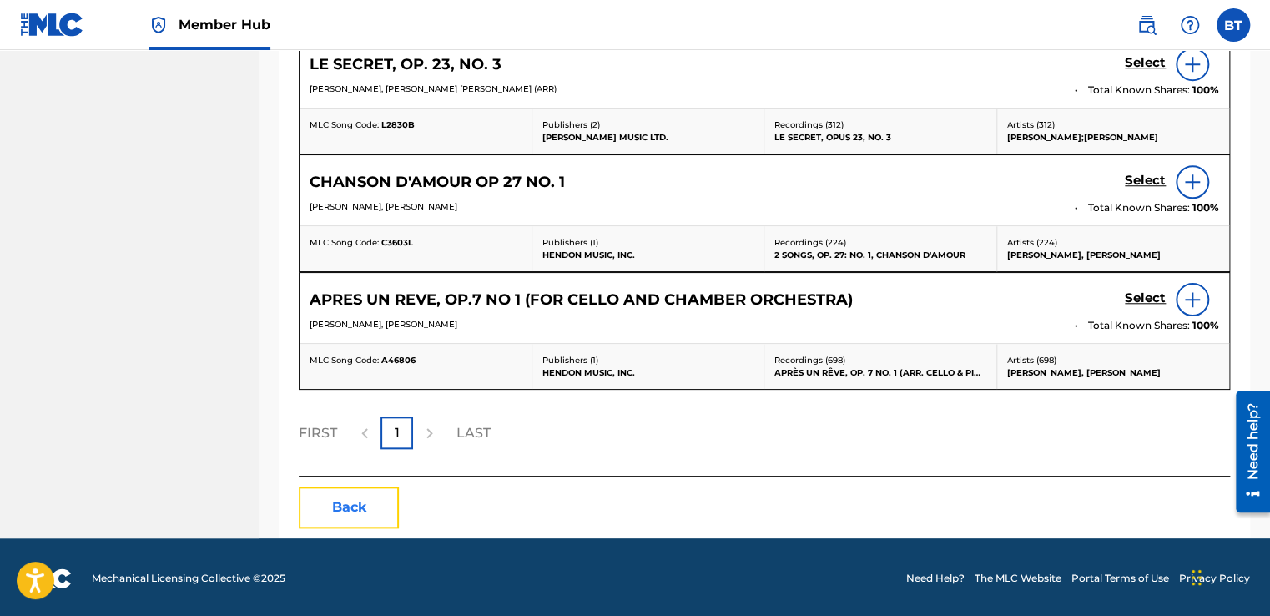
click at [347, 512] on button "Back" at bounding box center [349, 507] width 100 height 42
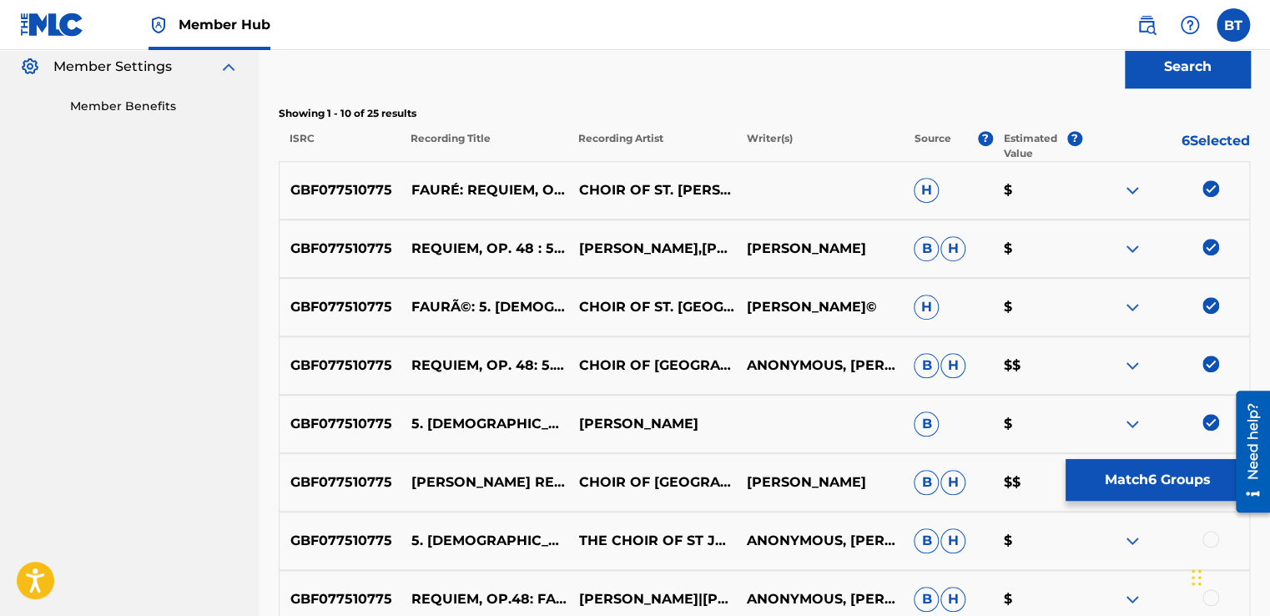
scroll to position [585, 0]
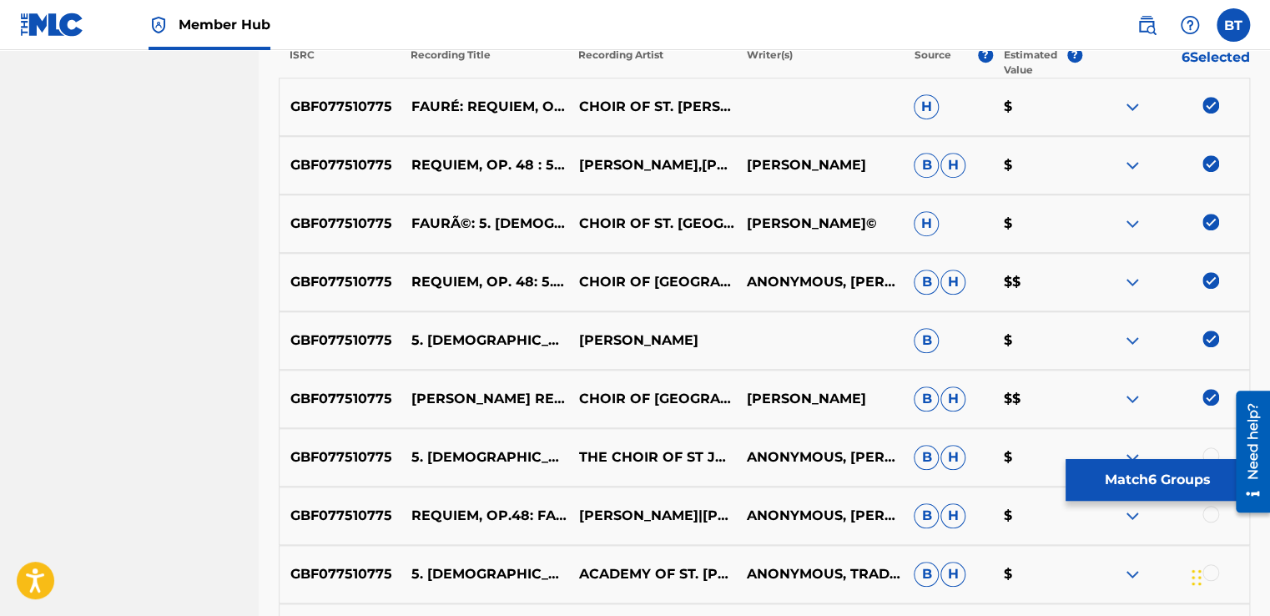
click at [1214, 396] on img at bounding box center [1210, 397] width 17 height 17
click at [1215, 339] on img at bounding box center [1210, 338] width 17 height 17
click at [1208, 281] on img at bounding box center [1210, 280] width 17 height 17
click at [1208, 217] on img at bounding box center [1210, 222] width 17 height 17
click at [1211, 155] on img at bounding box center [1210, 163] width 17 height 17
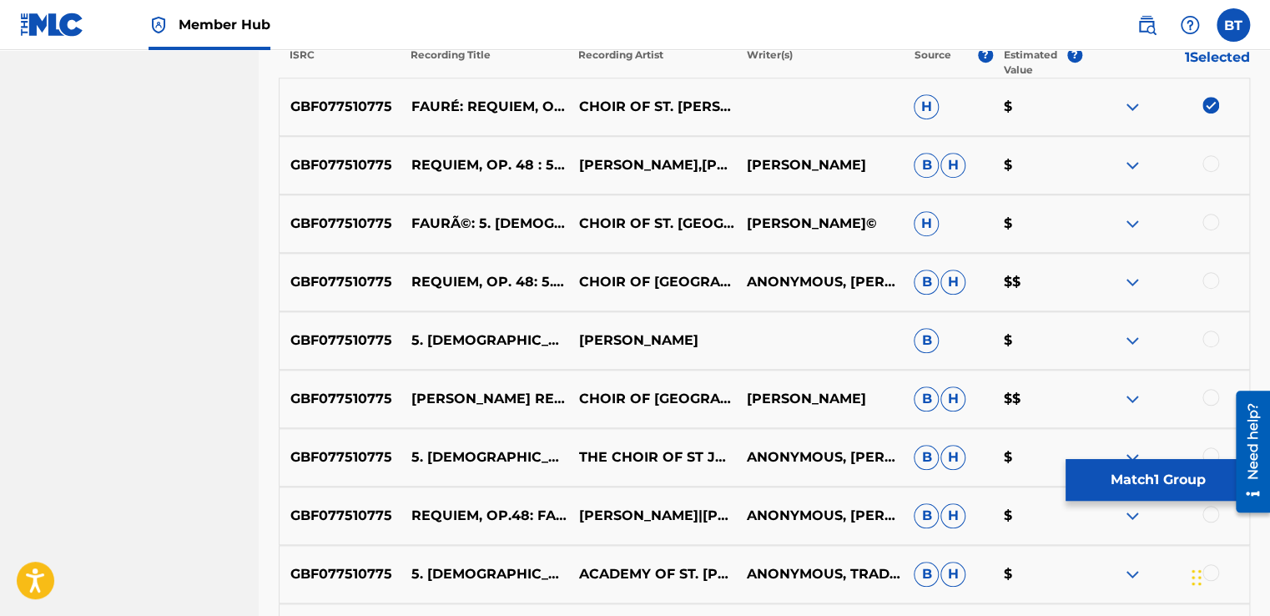
click at [1214, 105] on img at bounding box center [1210, 105] width 17 height 17
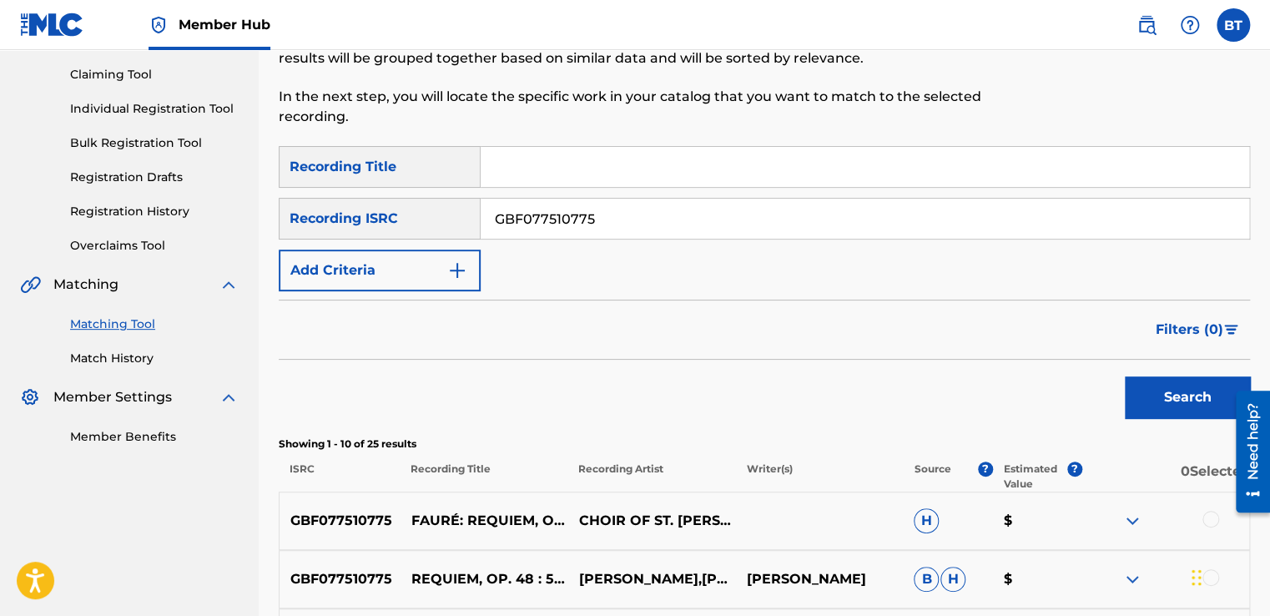
scroll to position [168, 0]
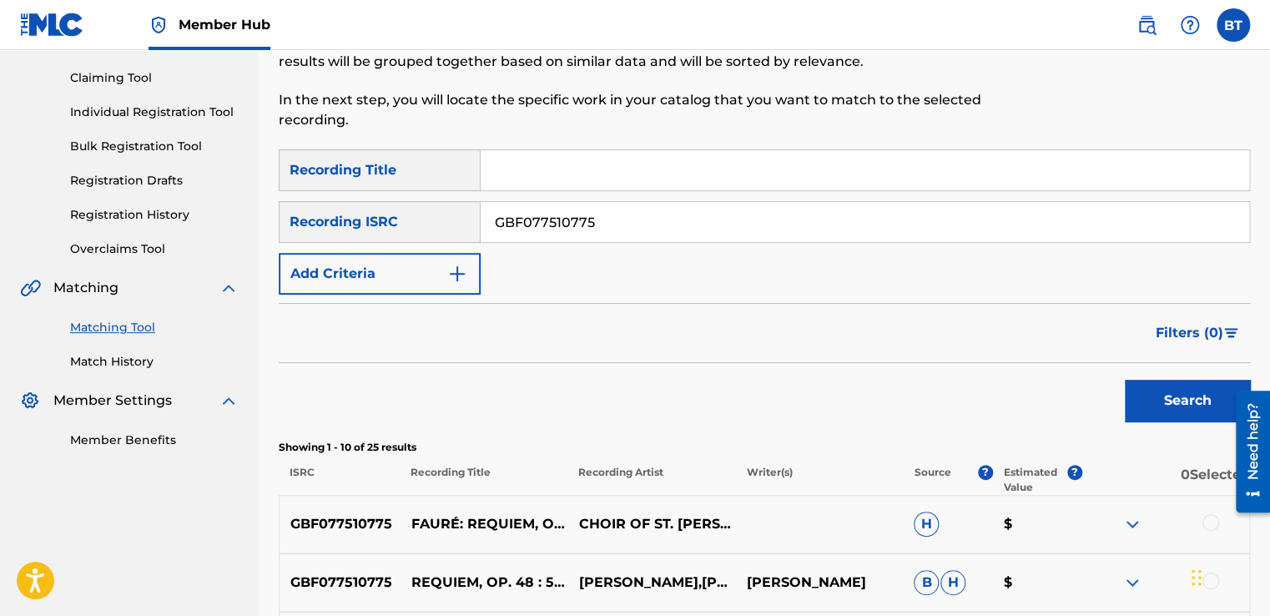
drag, startPoint x: 615, startPoint y: 239, endPoint x: 465, endPoint y: 229, distance: 150.5
click at [465, 229] on div "SearchWithCriteriab90ca0d2-73e0-473f-bf07-1c57519ac145 Recording ISRC GBF077510…" at bounding box center [764, 222] width 971 height 42
paste input "USG7D1378624"
type input "USG7D1378624"
click at [1129, 399] on button "Search" at bounding box center [1187, 401] width 125 height 42
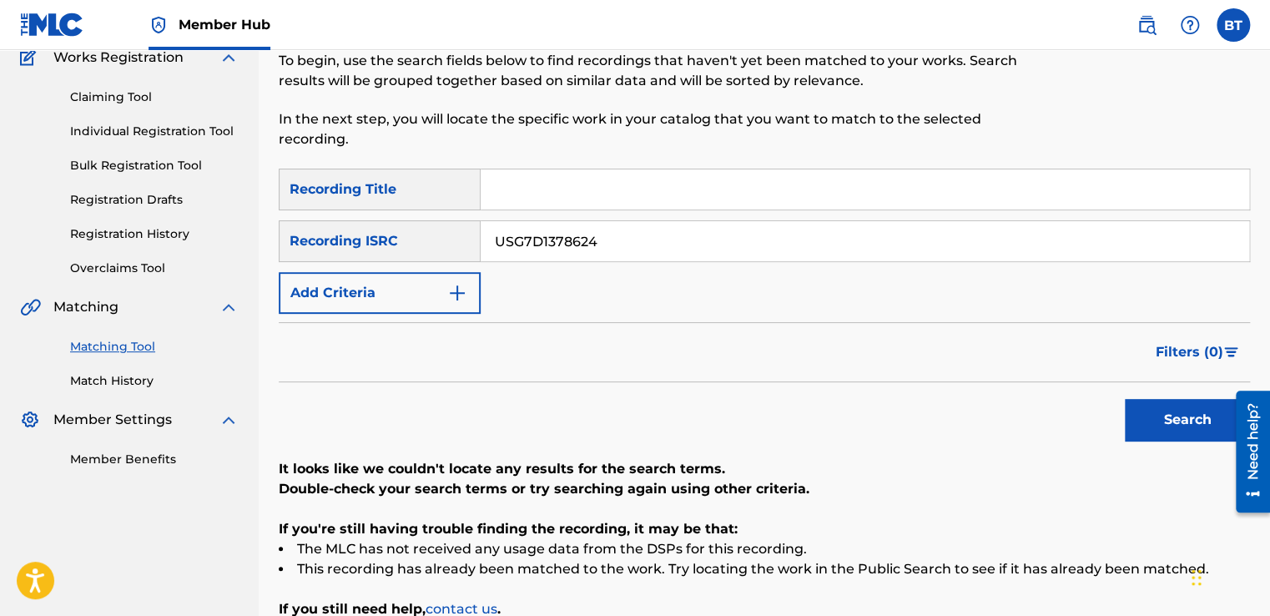
scroll to position [148, 0]
click at [551, 199] on input "Search Form" at bounding box center [865, 190] width 768 height 40
type input "In too deep"
drag, startPoint x: 631, startPoint y: 247, endPoint x: 450, endPoint y: 251, distance: 181.1
click at [450, 251] on div "SearchWithCriteriab90ca0d2-73e0-473f-bf07-1c57519ac145 Recording ISRC USG7D1378…" at bounding box center [764, 242] width 971 height 42
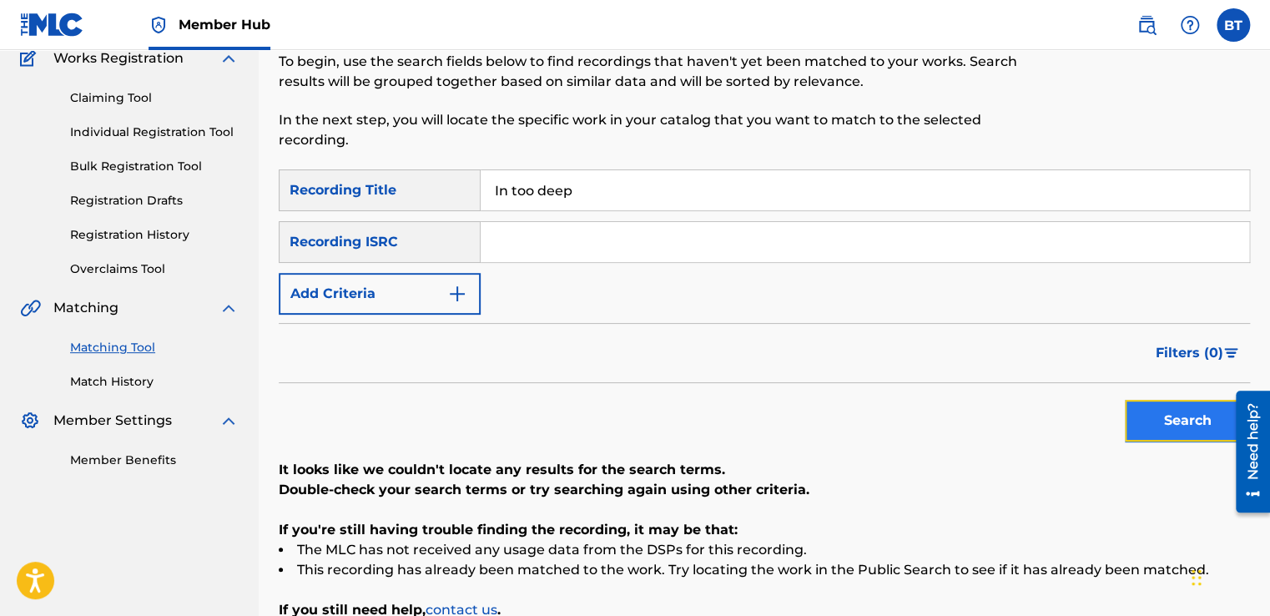
click at [1161, 436] on button "Search" at bounding box center [1187, 421] width 125 height 42
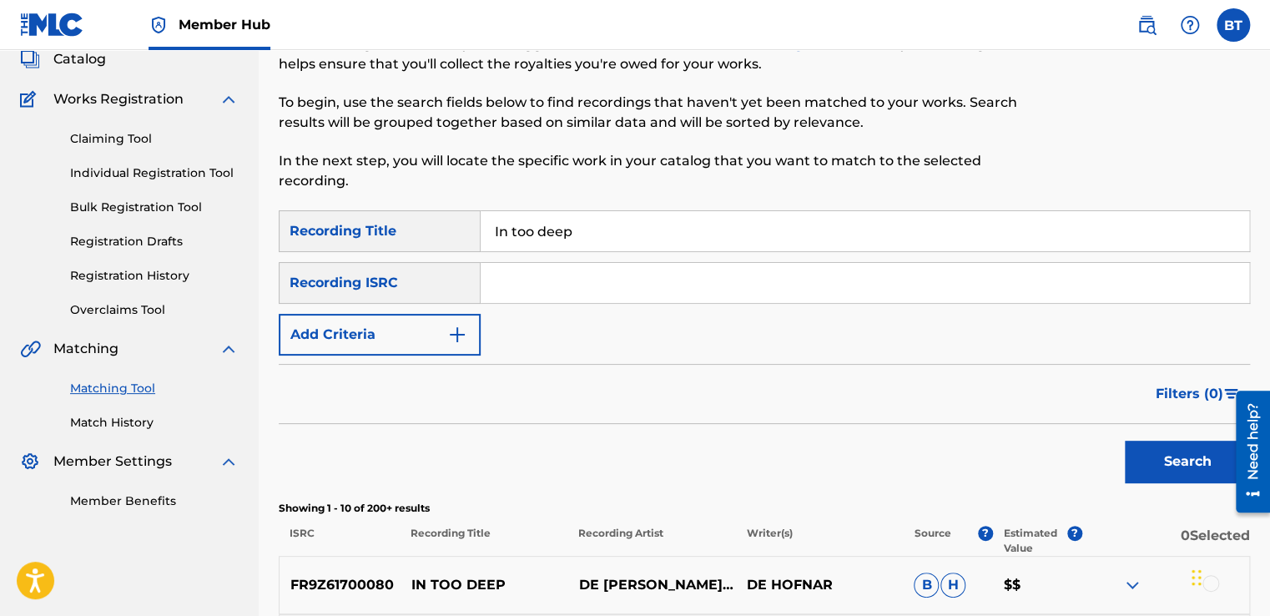
scroll to position [84, 0]
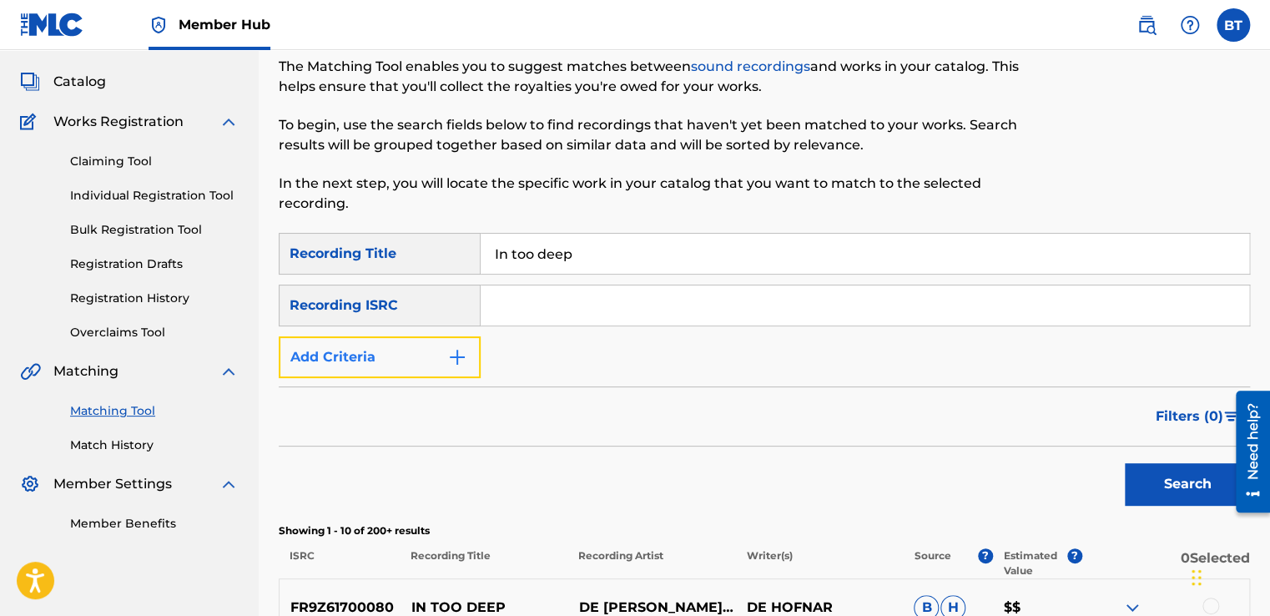
click at [418, 369] on button "Add Criteria" at bounding box center [380, 357] width 202 height 42
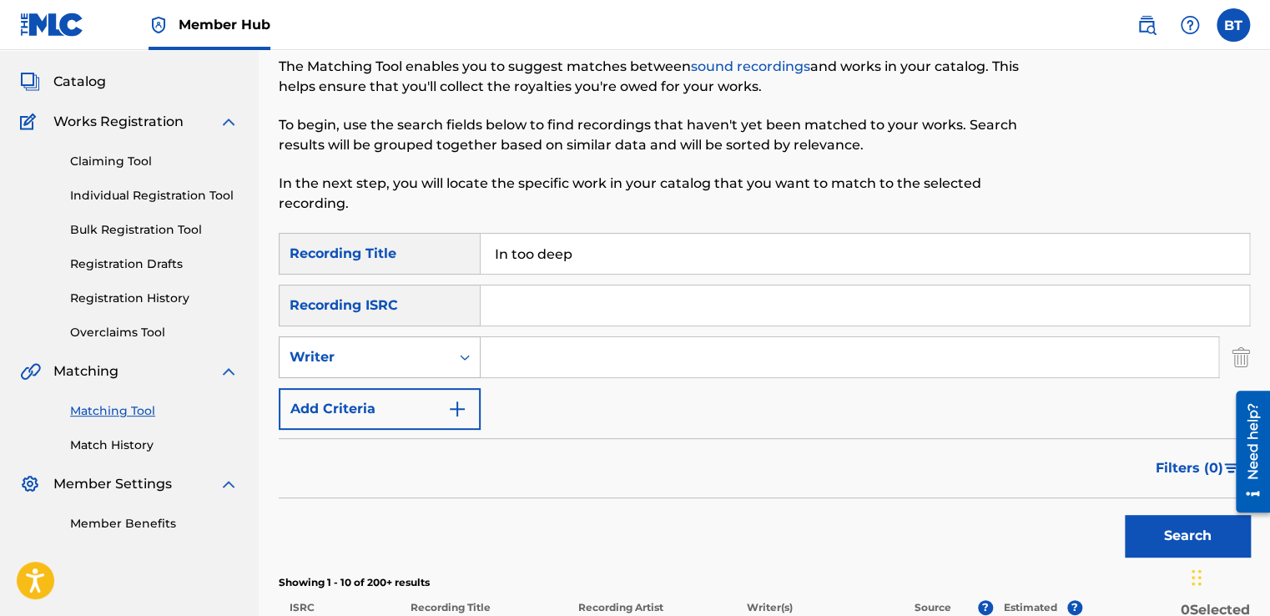
click at [442, 369] on div "Writer" at bounding box center [365, 357] width 170 height 32
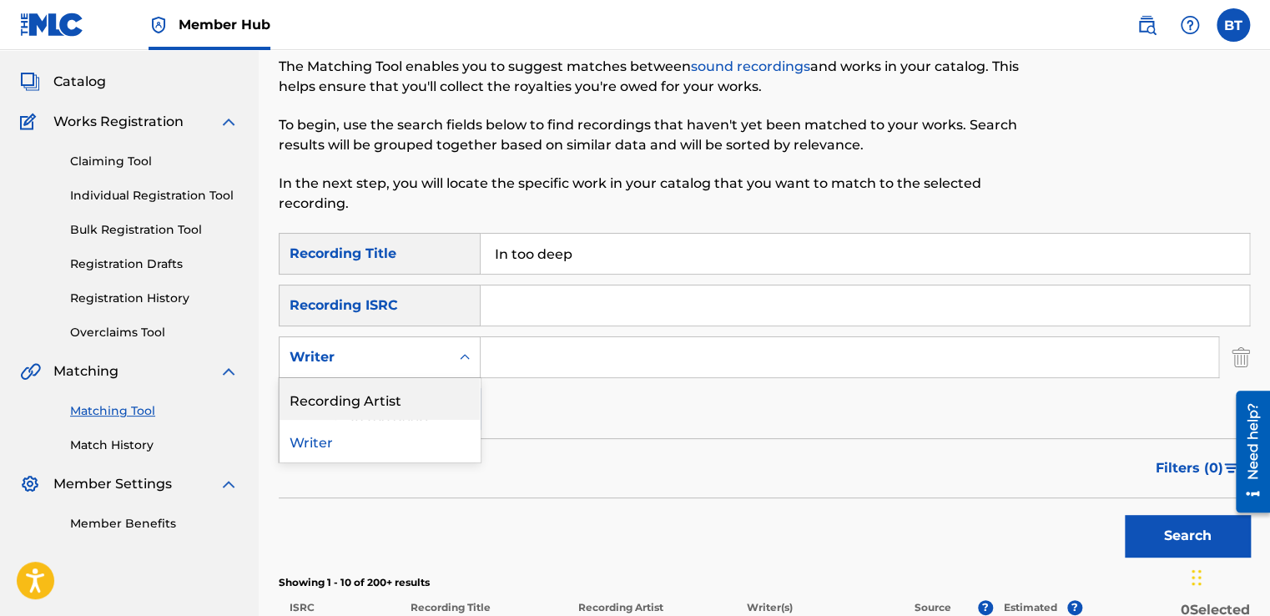
click at [451, 395] on div "Recording Artist" at bounding box center [380, 399] width 200 height 42
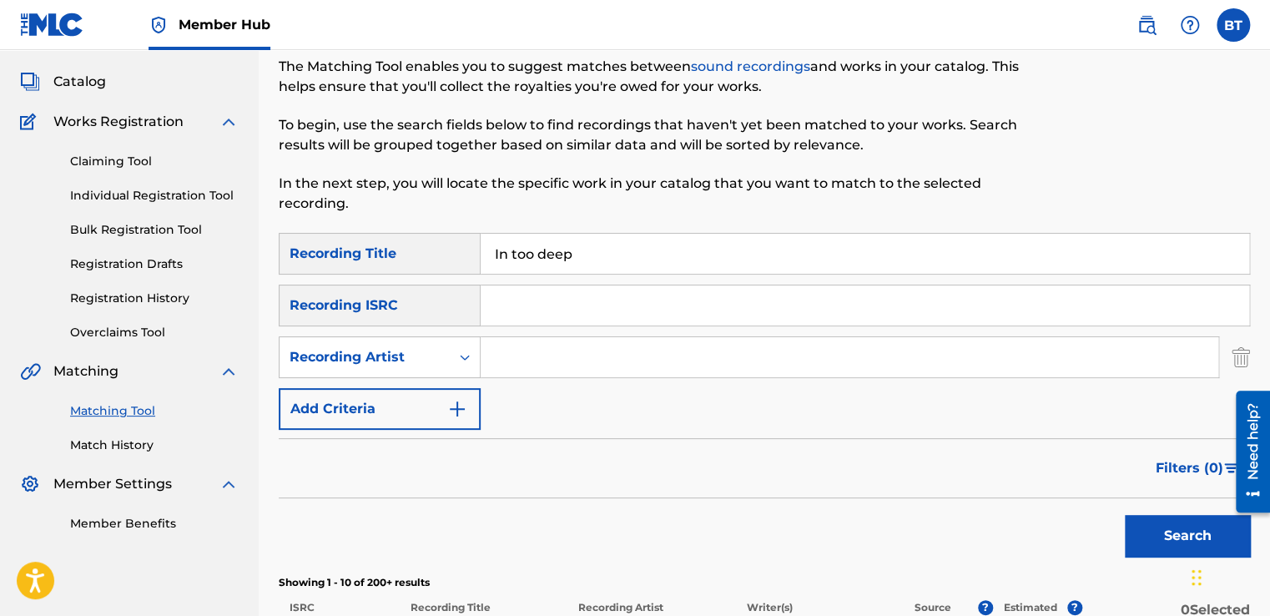
click at [566, 345] on input "Search Form" at bounding box center [850, 357] width 738 height 40
type input "Piano dreamers"
click at [1178, 521] on button "Search" at bounding box center [1187, 536] width 125 height 42
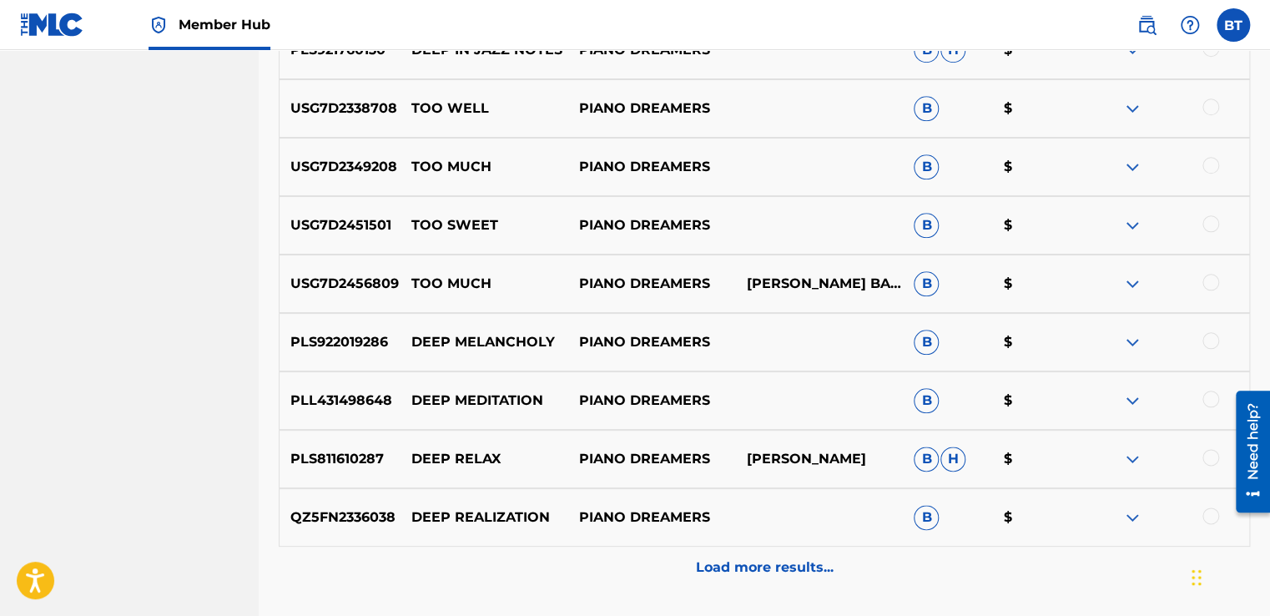
scroll to position [835, 0]
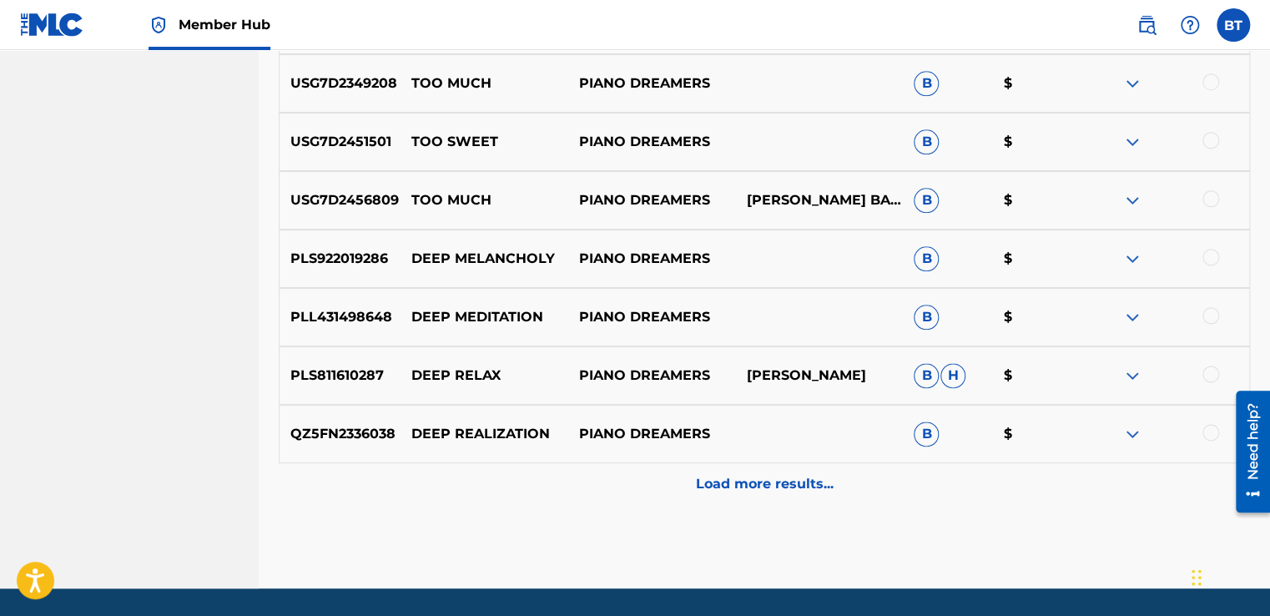
click at [758, 471] on div "Load more results..." at bounding box center [764, 484] width 971 height 42
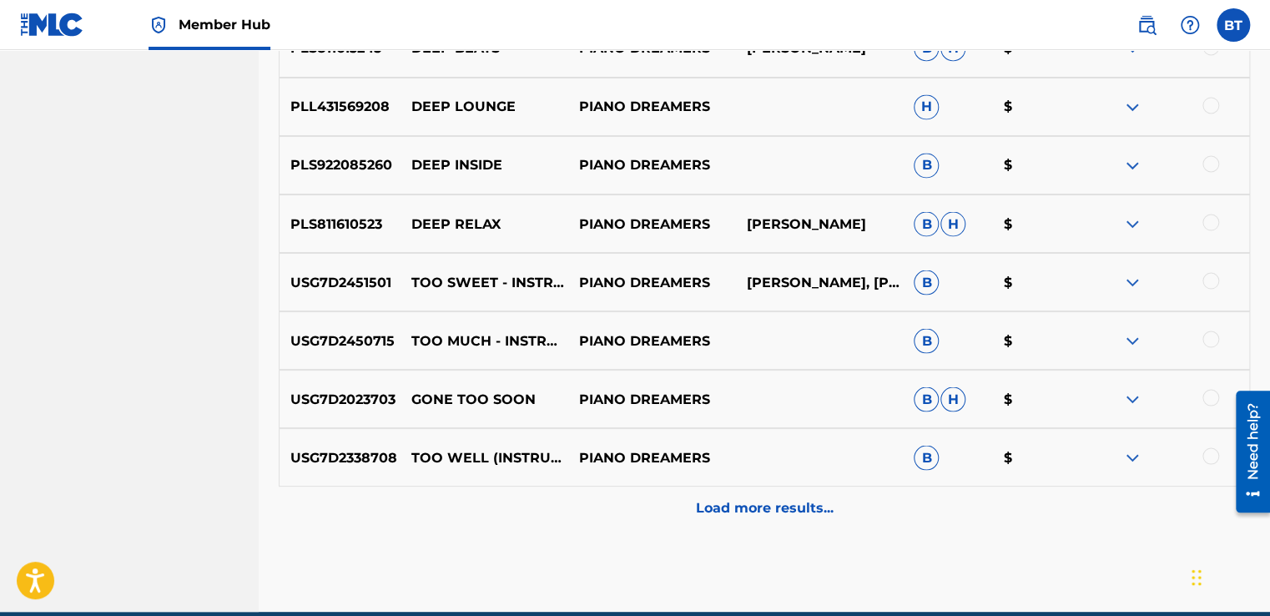
scroll to position [1419, 0]
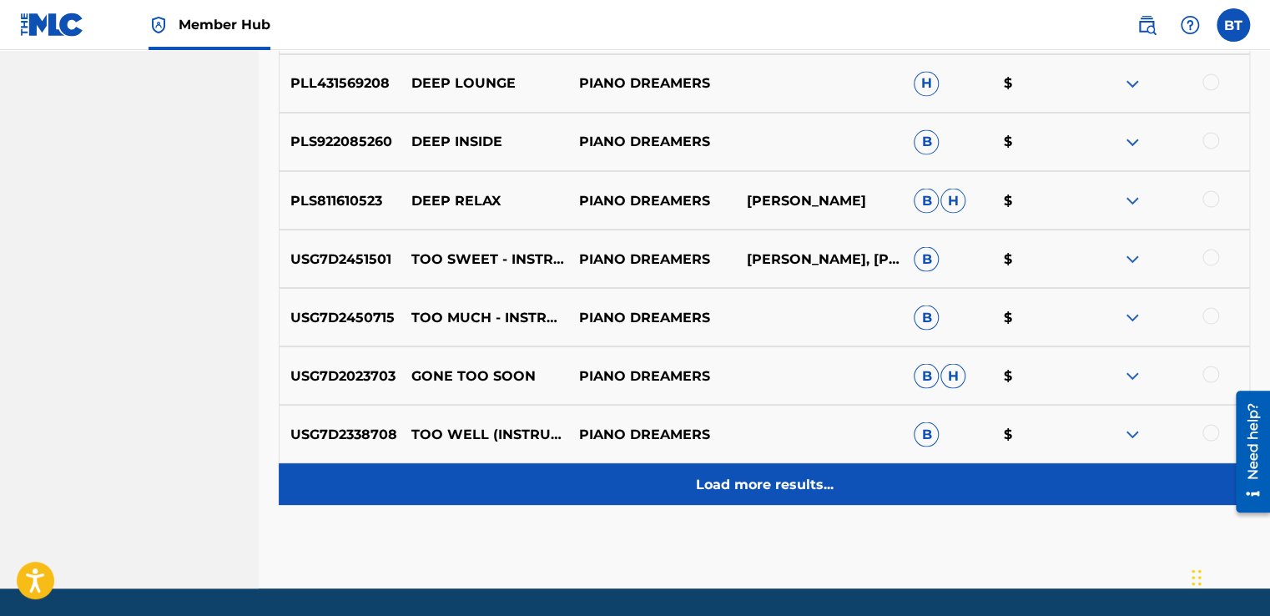
click at [783, 470] on div "Load more results..." at bounding box center [764, 484] width 971 height 42
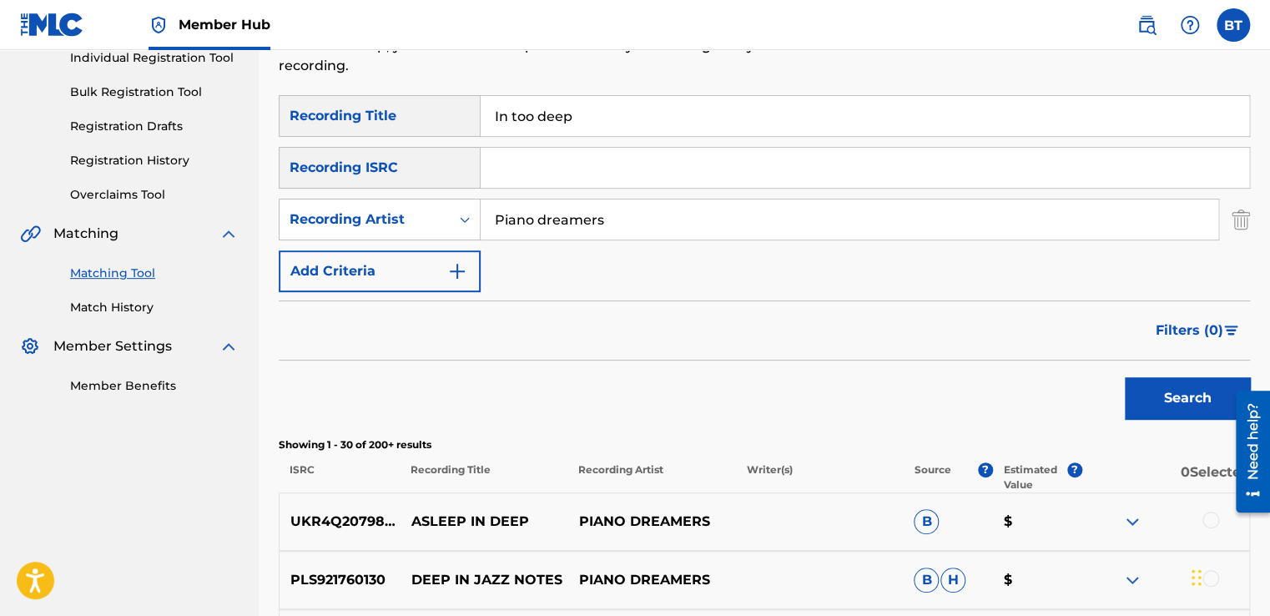
scroll to position [250, 0]
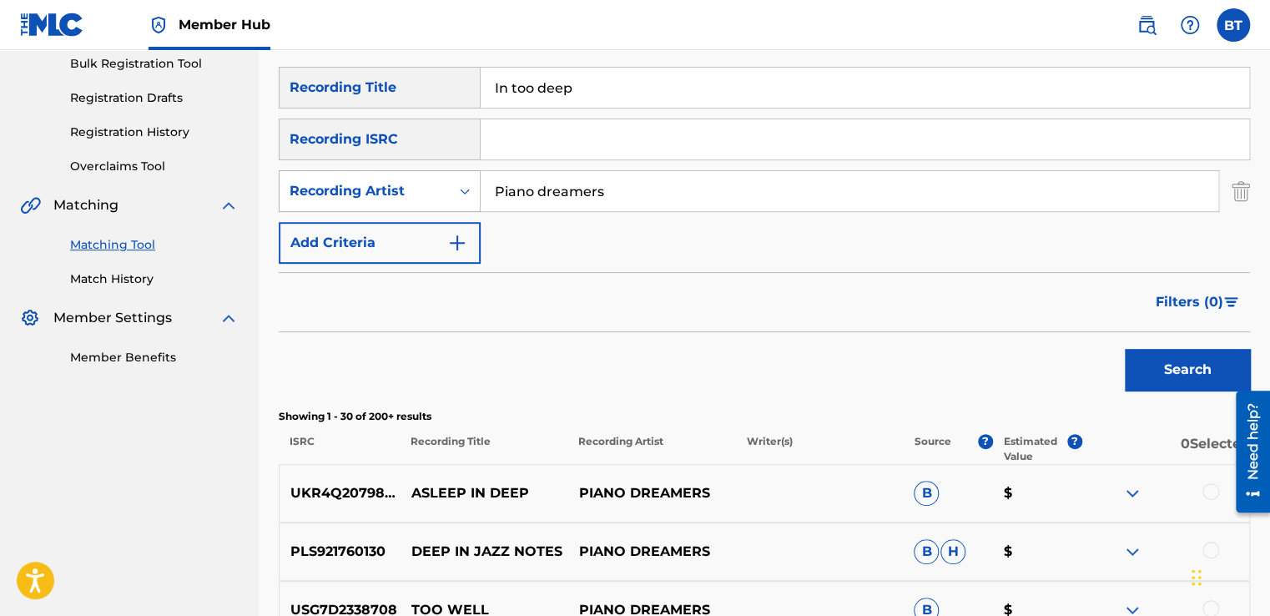
drag, startPoint x: 539, startPoint y: 191, endPoint x: 448, endPoint y: 188, distance: 91.0
click at [448, 188] on div "SearchWithCriteria27656eca-91da-4548-bb1c-2fb37ffed79d Recording Artist Piano d…" at bounding box center [764, 191] width 971 height 42
click at [421, 194] on div "Recording Artist" at bounding box center [365, 191] width 150 height 20
click at [786, 282] on div "Filters ( 0 )" at bounding box center [764, 302] width 971 height 60
click at [1247, 191] on img "Search Form" at bounding box center [1241, 191] width 18 height 42
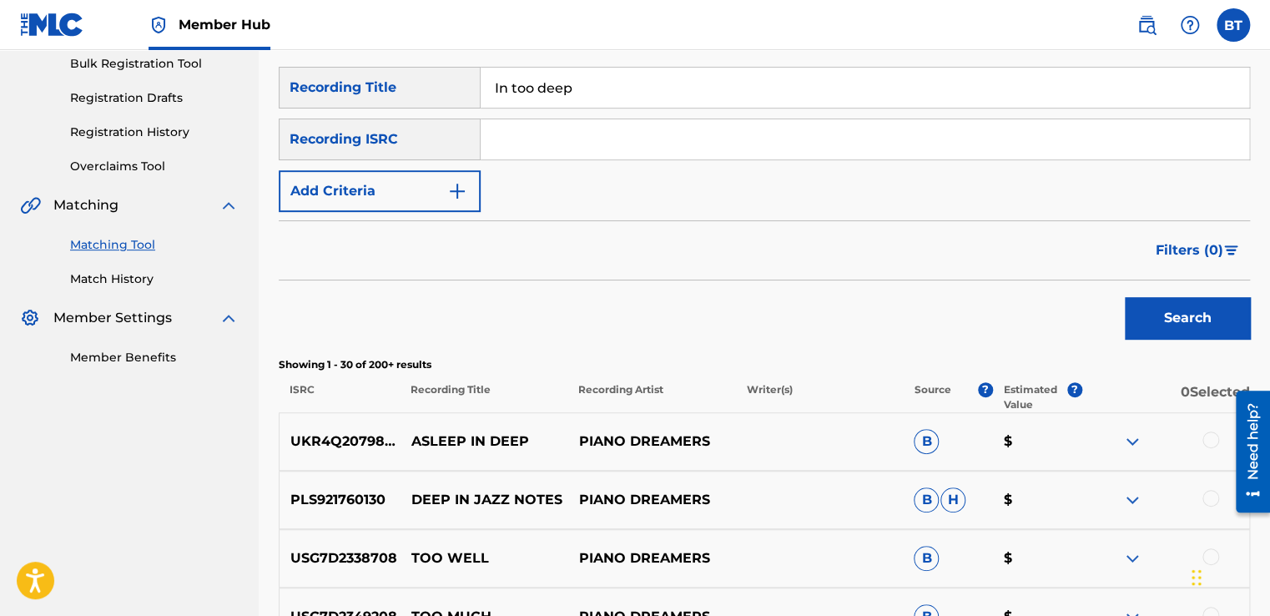
drag, startPoint x: 663, startPoint y: 78, endPoint x: 404, endPoint y: 78, distance: 259.5
click at [411, 78] on div "SearchWithCriteriaf1f28648-6b9f-4b81-bde8-680ef45061aa Recording Title In too d…" at bounding box center [764, 88] width 971 height 42
click at [614, 129] on input "Search Form" at bounding box center [865, 139] width 768 height 40
paste input "AUUR11400091"
type input "AUUR11400091"
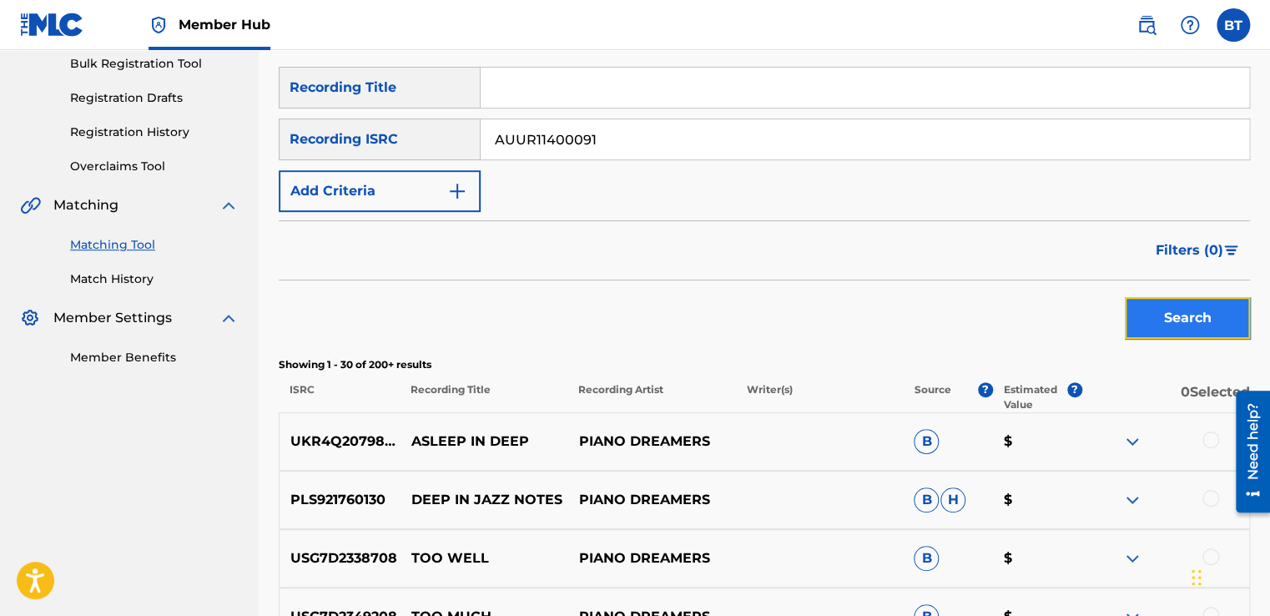
click at [1156, 319] on button "Search" at bounding box center [1187, 318] width 125 height 42
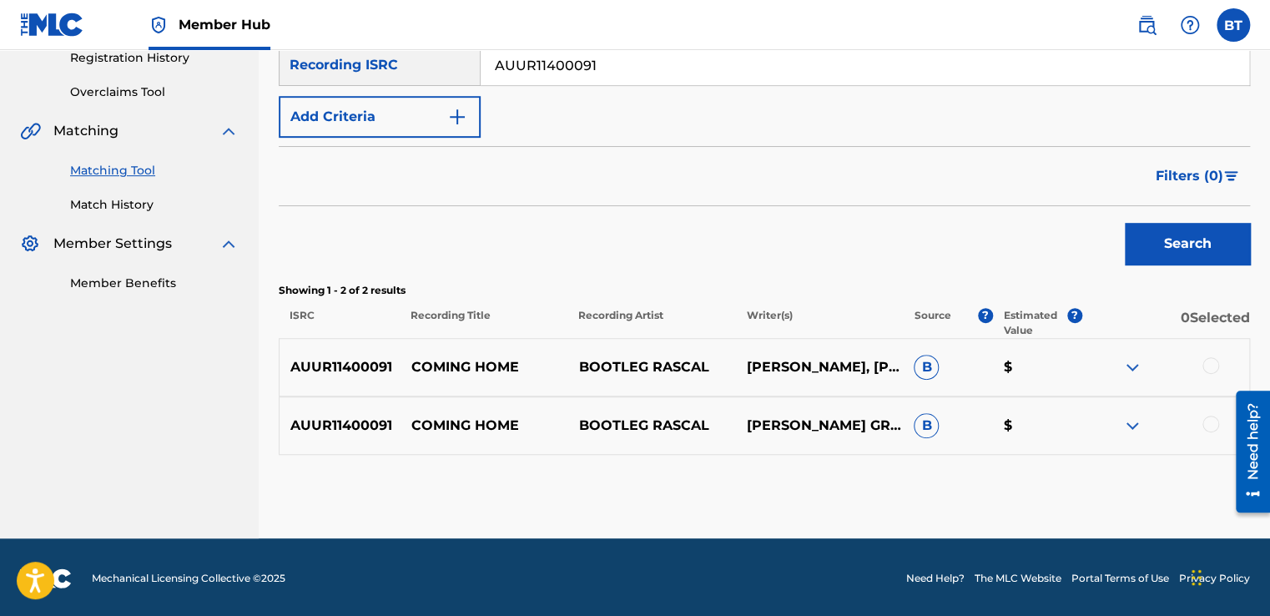
scroll to position [326, 0]
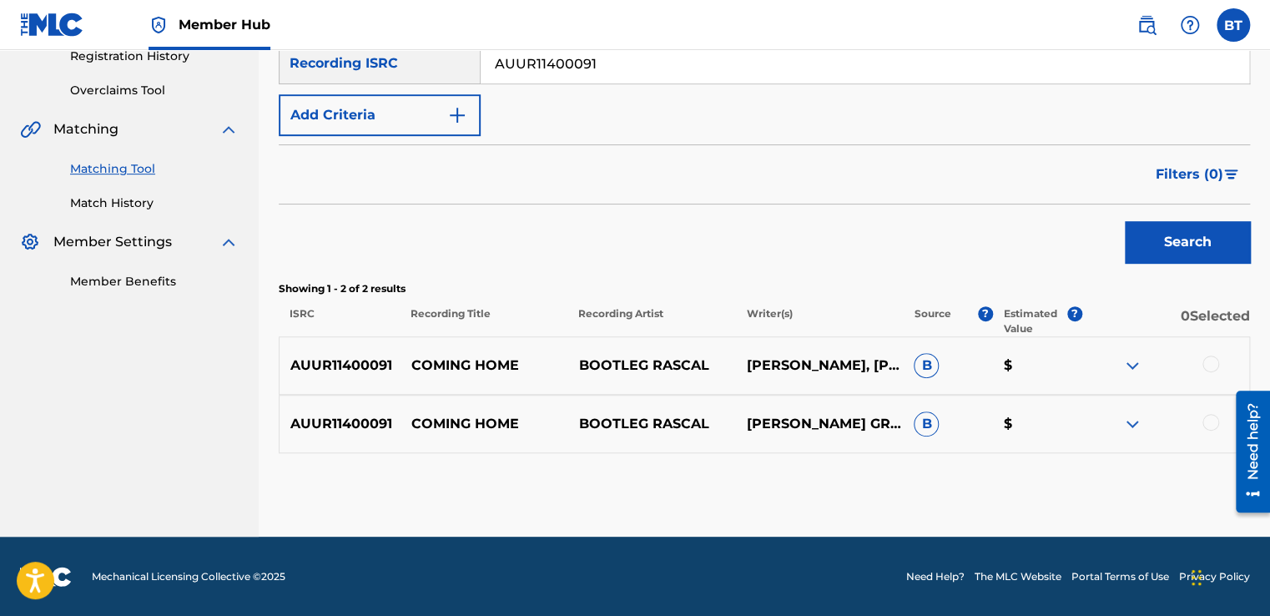
click at [1204, 364] on div at bounding box center [1210, 363] width 17 height 17
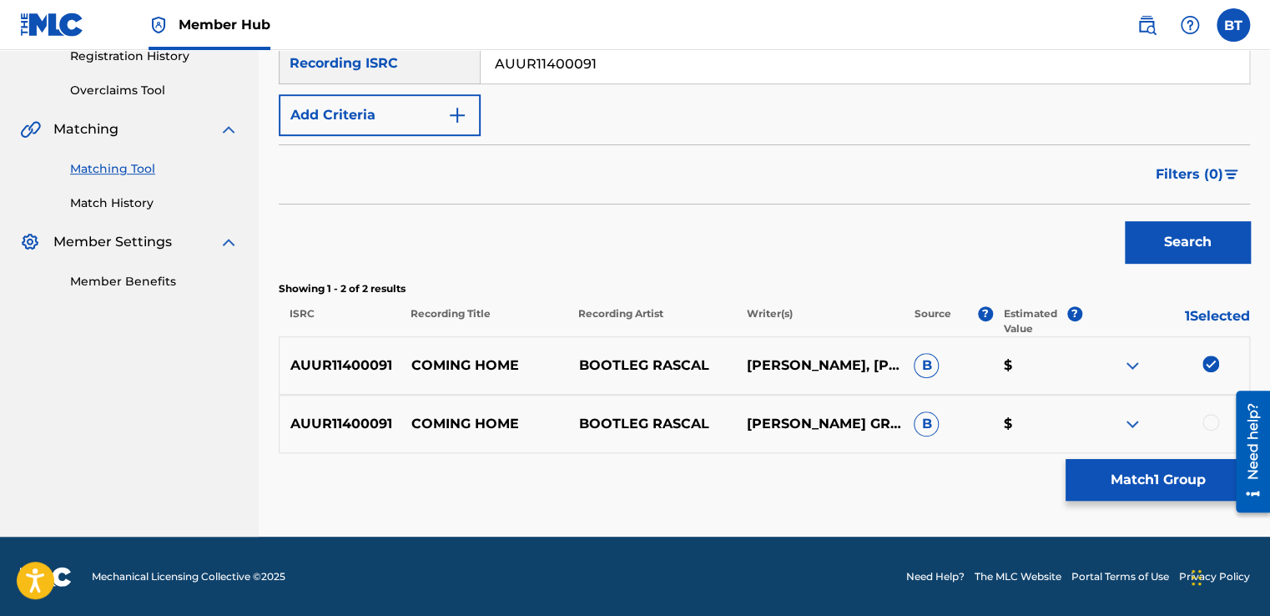
click at [1212, 419] on div at bounding box center [1210, 422] width 17 height 17
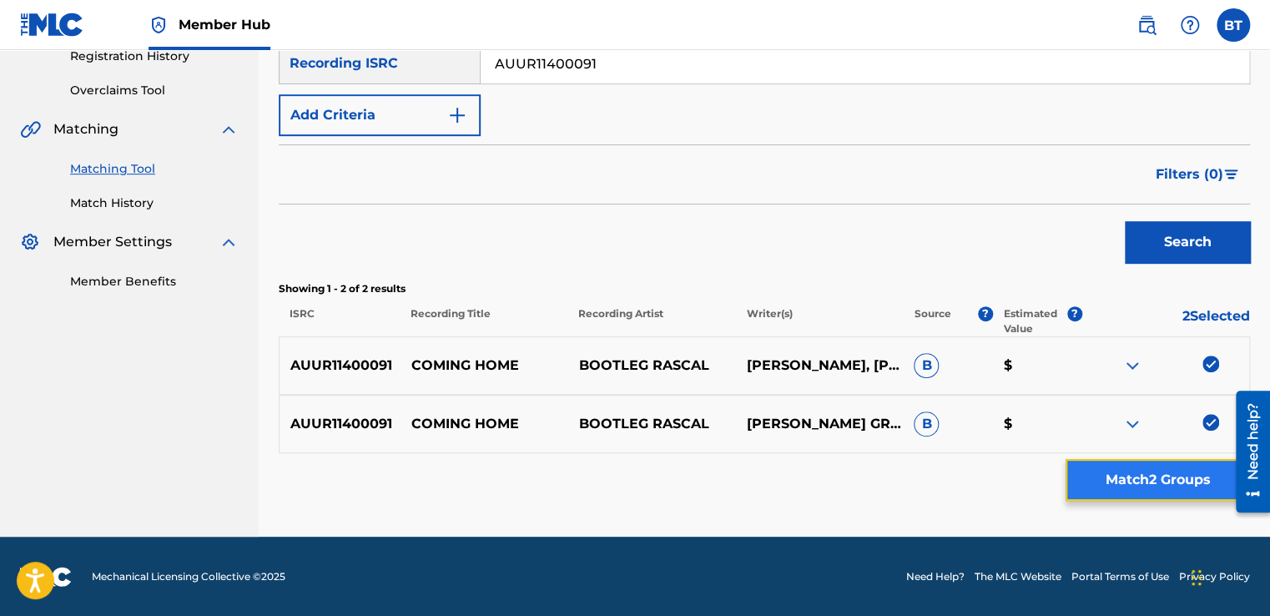
click at [1138, 476] on button "Match 2 Groups" at bounding box center [1157, 480] width 184 height 42
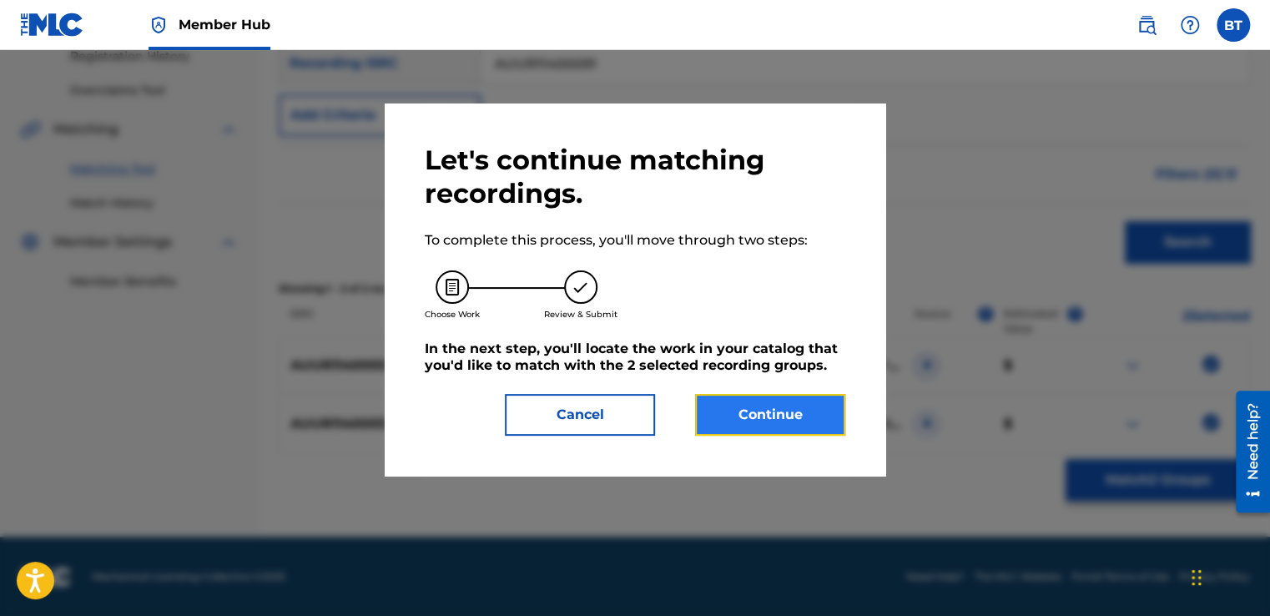
click at [813, 416] on button "Continue" at bounding box center [770, 415] width 150 height 42
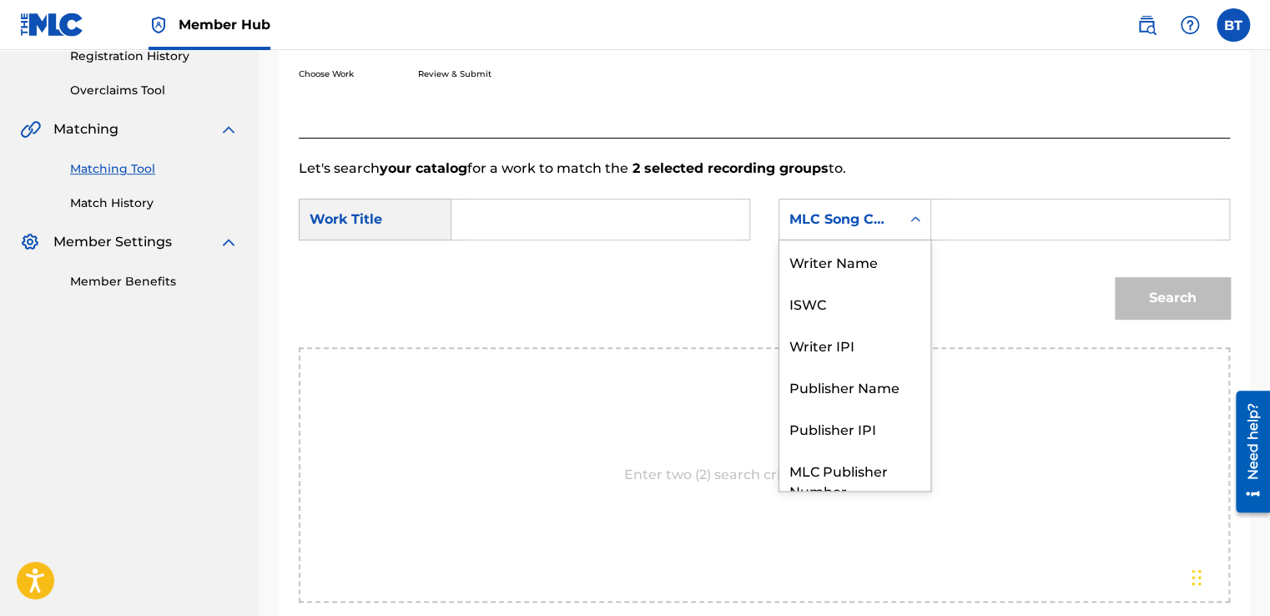
click at [841, 223] on div "MLC Song Code" at bounding box center [839, 219] width 101 height 20
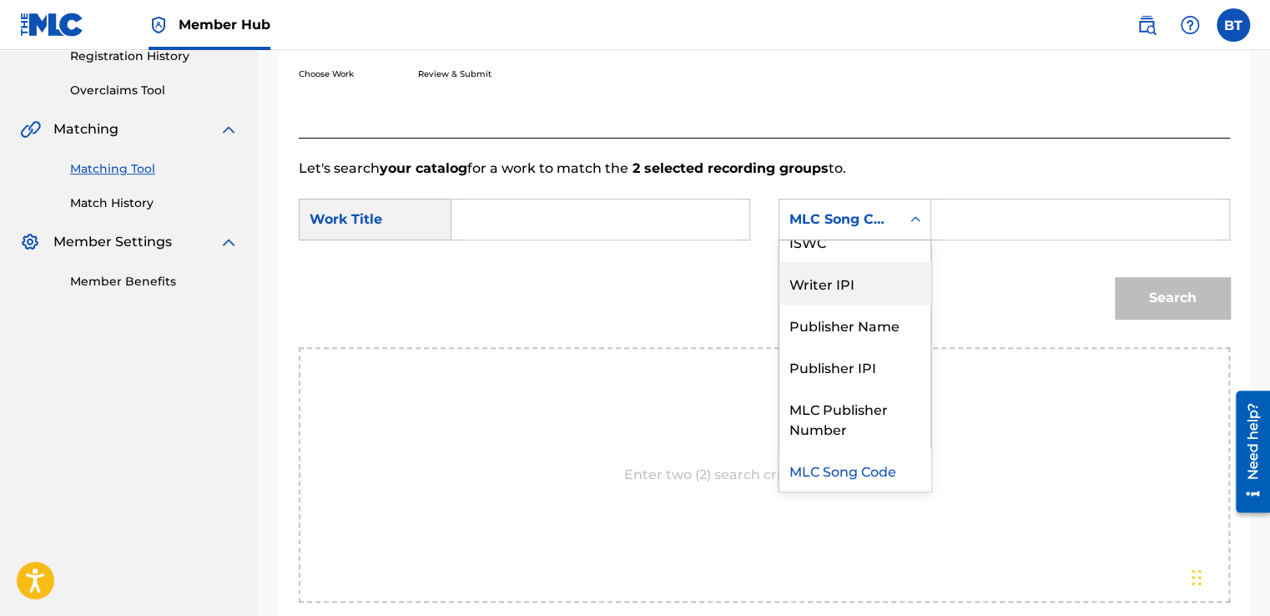
scroll to position [0, 0]
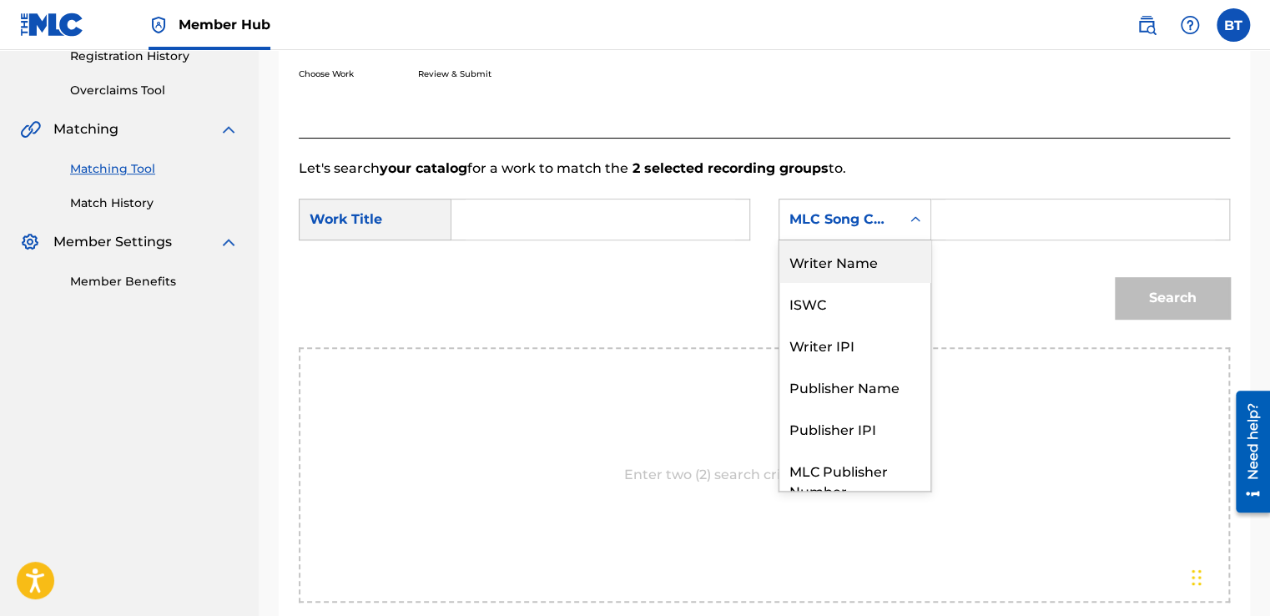
click at [850, 270] on div "Writer Name" at bounding box center [854, 261] width 151 height 42
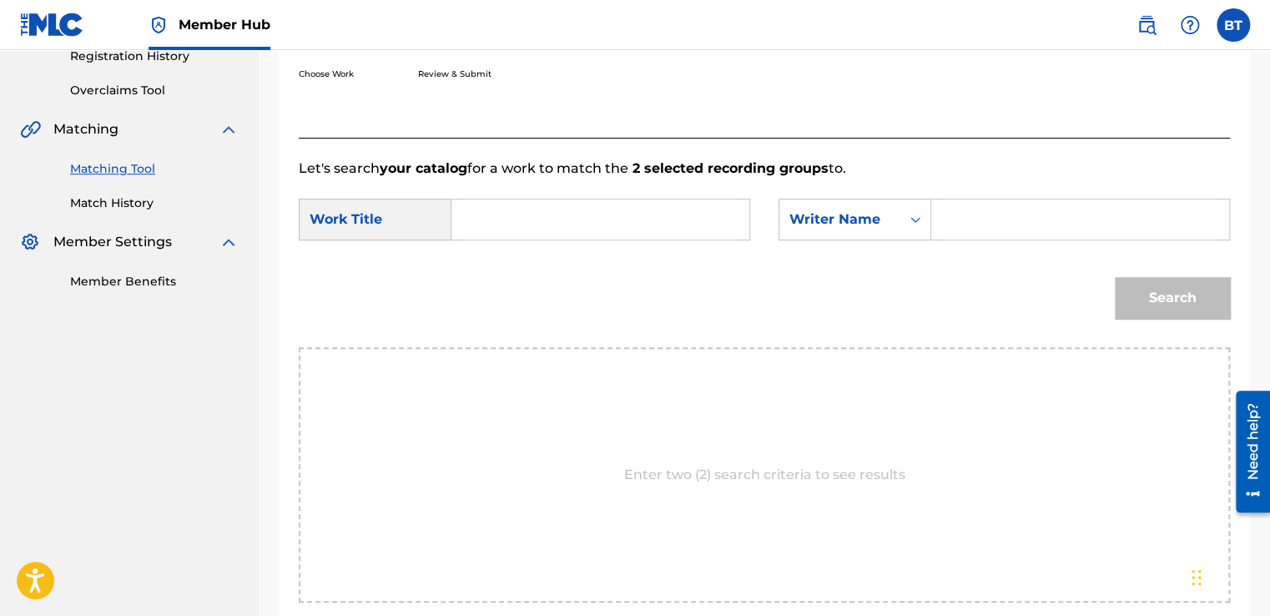
click at [984, 220] on input "Search Form" at bounding box center [1080, 219] width 270 height 40
click at [987, 217] on input "Search Form" at bounding box center [1080, 219] width 270 height 40
paste input "[PERSON_NAME]"
type input "[PERSON_NAME]"
click at [544, 214] on input "Search Form" at bounding box center [601, 219] width 270 height 40
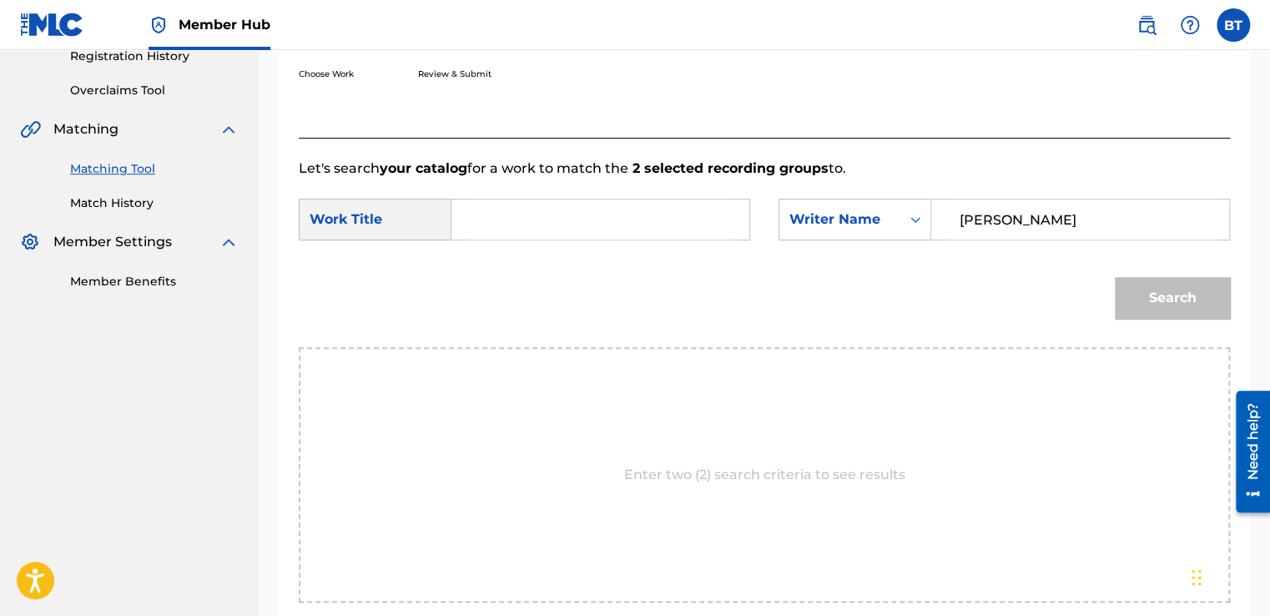
paste input "Coming Home"
type input "Coming Home"
click at [1161, 310] on button "Search" at bounding box center [1172, 298] width 115 height 42
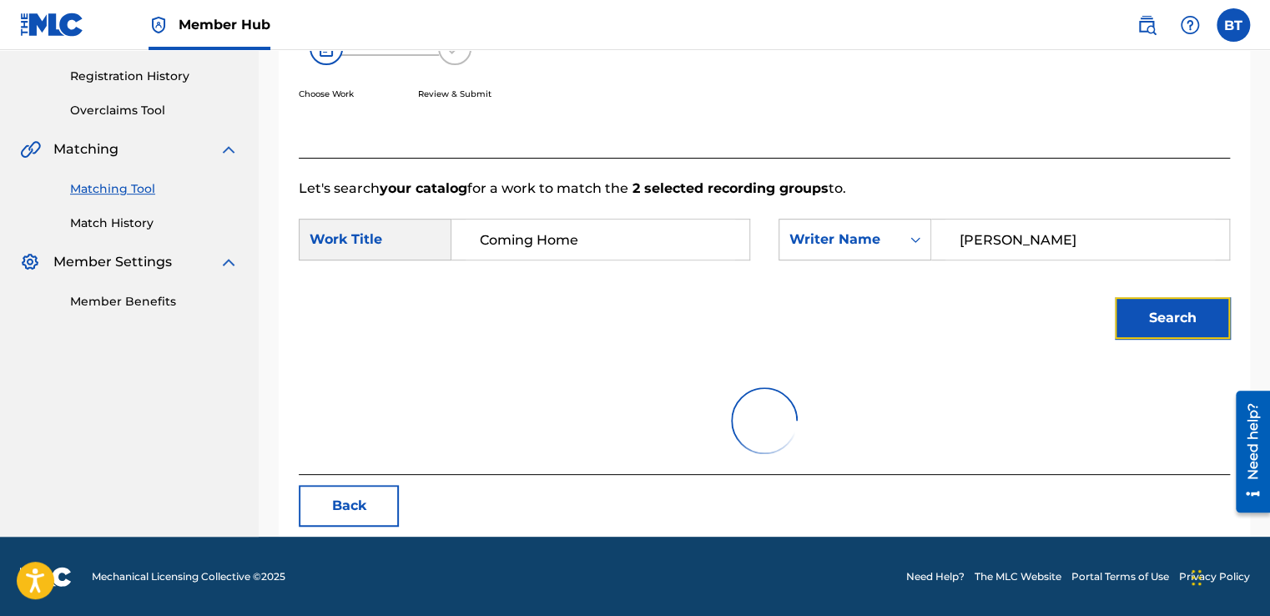
scroll to position [234, 0]
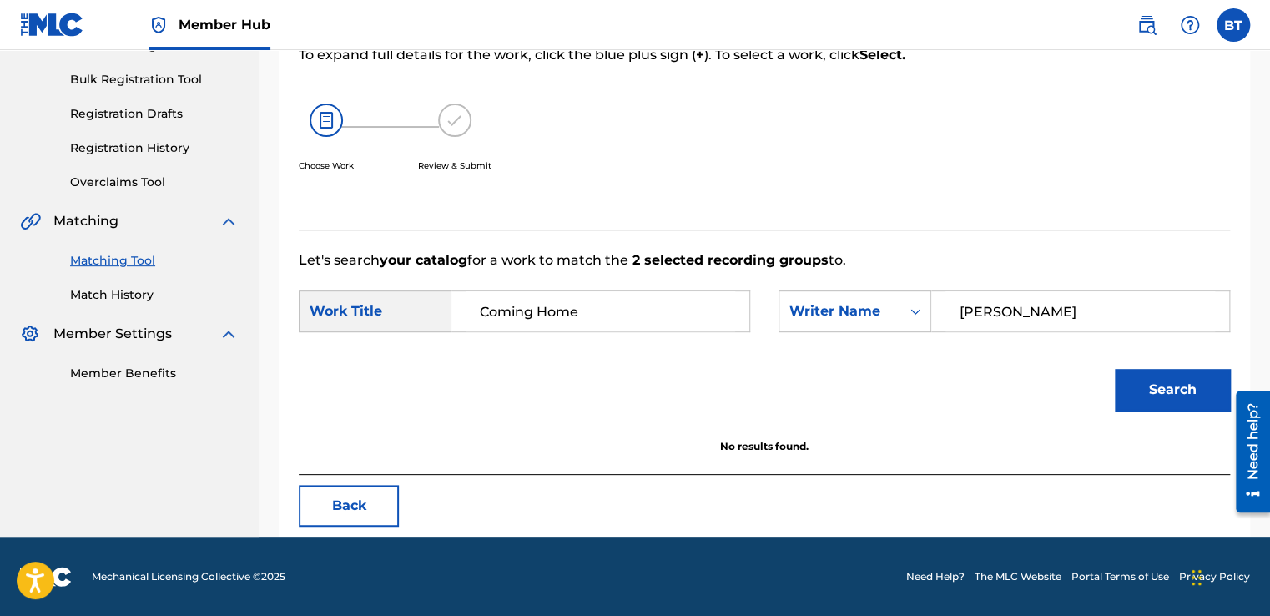
click at [1041, 319] on input "[PERSON_NAME]" at bounding box center [1080, 311] width 270 height 40
drag, startPoint x: 1015, startPoint y: 319, endPoint x: 1000, endPoint y: 319, distance: 15.9
click at [1000, 319] on input "[PERSON_NAME]" at bounding box center [1080, 311] width 270 height 40
type input "[PERSON_NAME]"
click at [1152, 395] on button "Search" at bounding box center [1172, 390] width 115 height 42
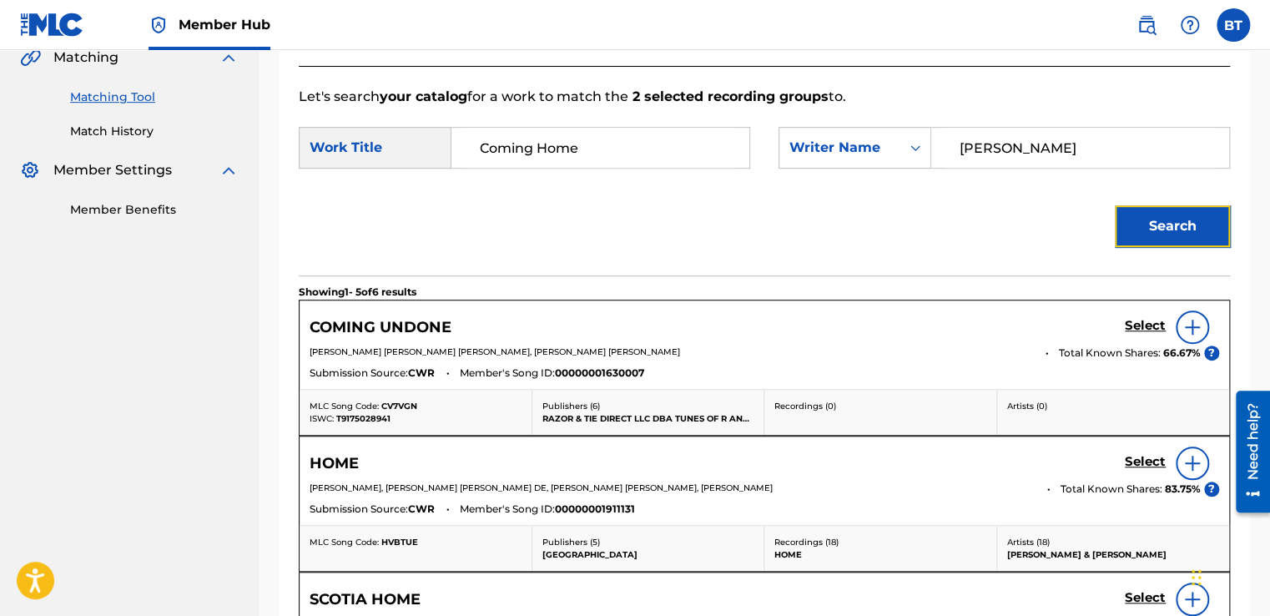
scroll to position [401, 0]
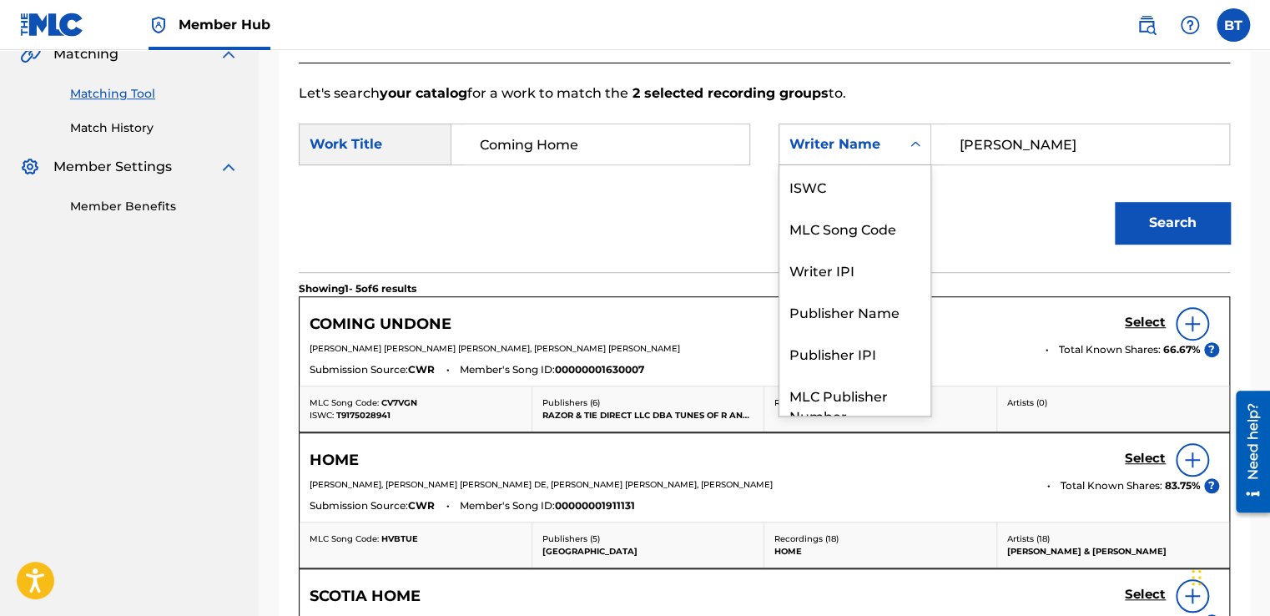
click at [908, 149] on icon "Search Form" at bounding box center [915, 144] width 17 height 17
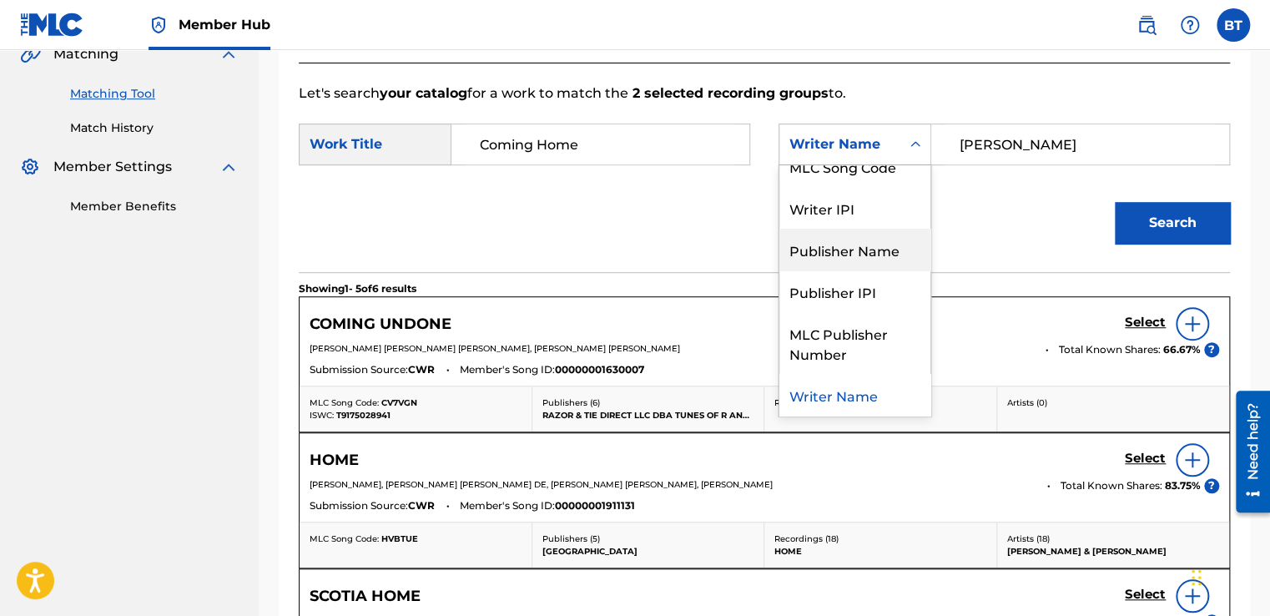
click at [998, 197] on div "Search" at bounding box center [764, 228] width 931 height 87
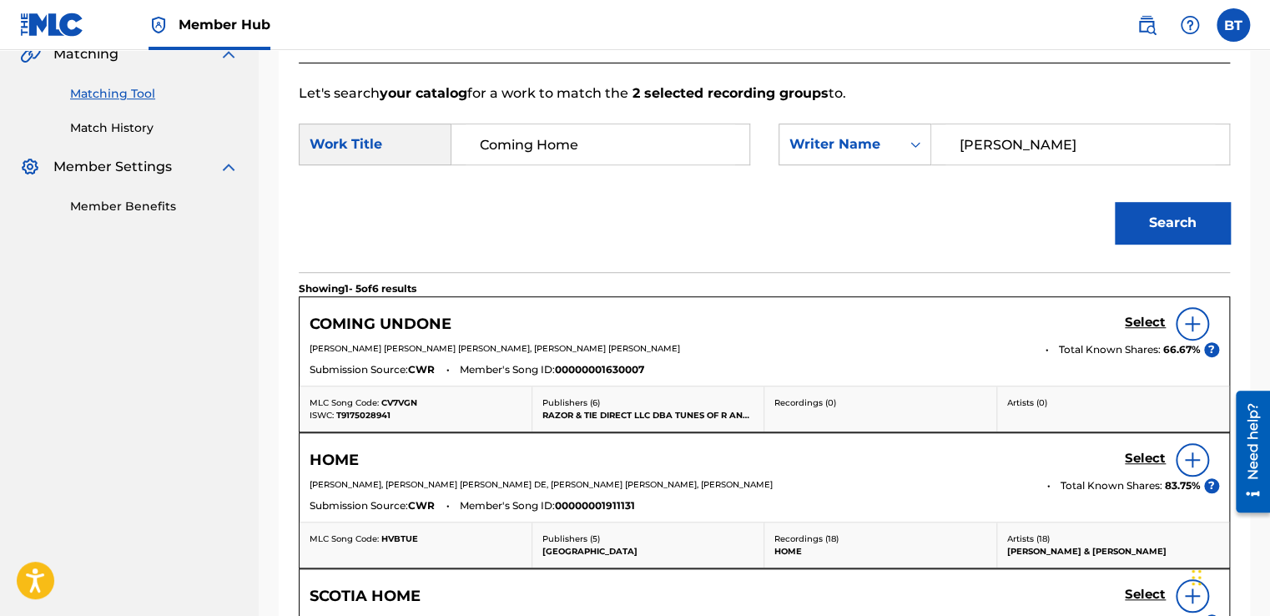
drag, startPoint x: 1010, startPoint y: 149, endPoint x: 940, endPoint y: 146, distance: 69.3
click at [940, 146] on div "[PERSON_NAME]" at bounding box center [1080, 144] width 299 height 42
click at [1165, 228] on button "Search" at bounding box center [1172, 223] width 115 height 42
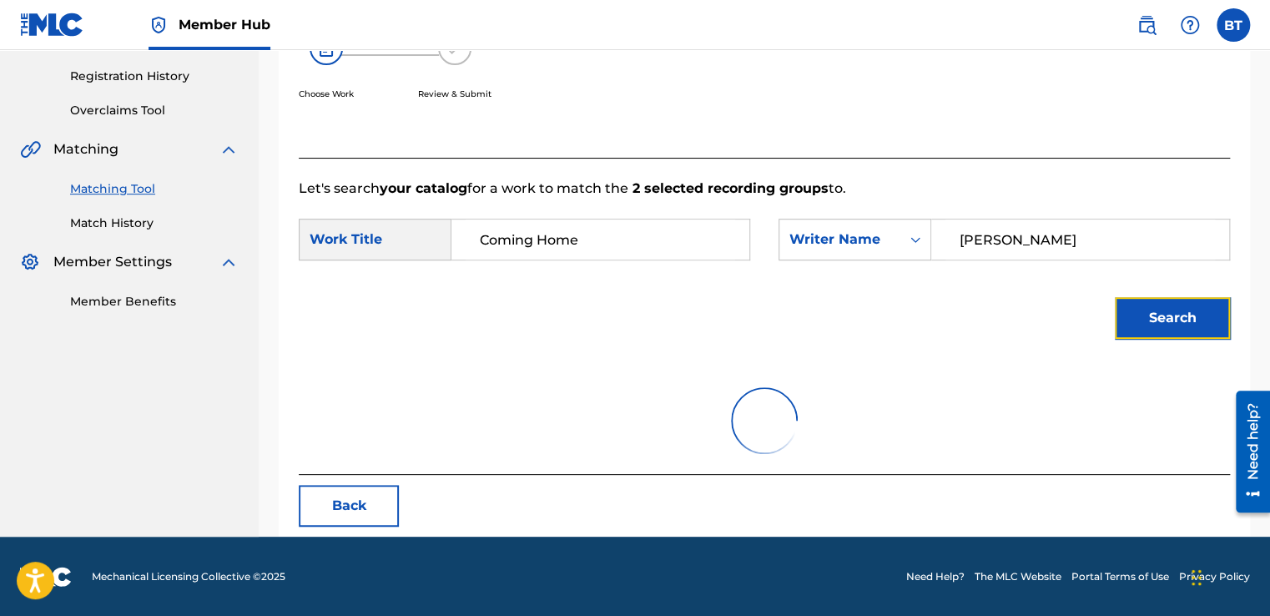
scroll to position [234, 0]
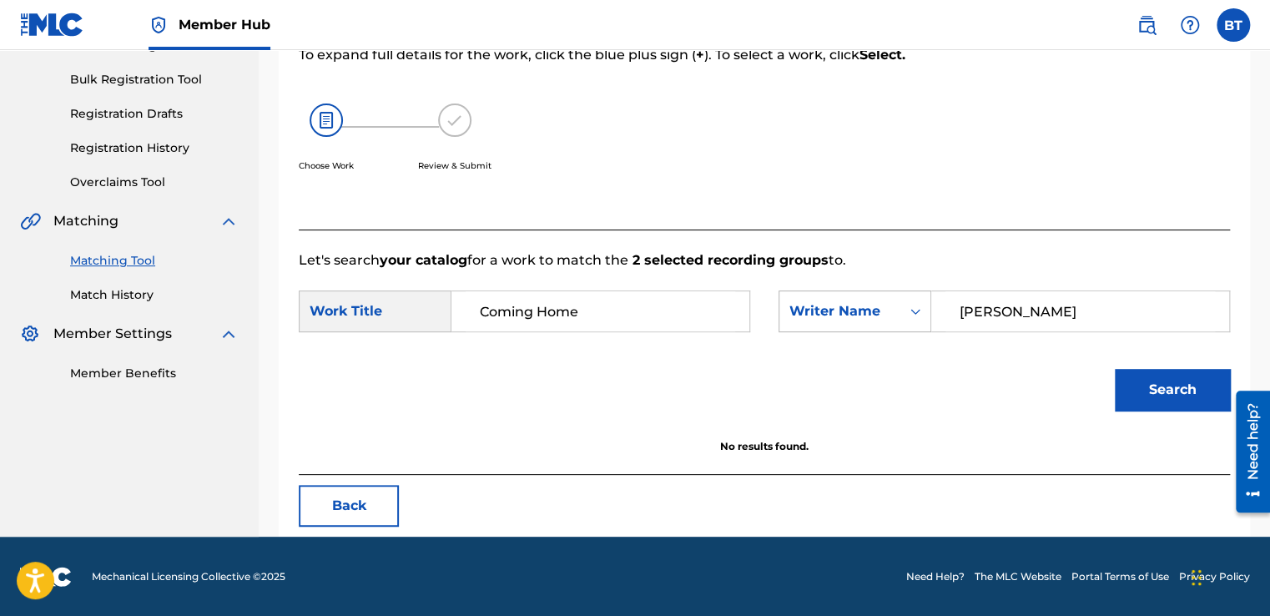
drag, startPoint x: 1049, startPoint y: 314, endPoint x: 914, endPoint y: 313, distance: 134.3
click at [914, 313] on div "SearchWithCriteriac5447764-693f-490d-970d-4876c872802a Writer Name [PERSON_NAME]" at bounding box center [1003, 311] width 451 height 42
paste input "[PERSON_NAME]"
type input "[PERSON_NAME]"
click at [1175, 389] on button "Search" at bounding box center [1172, 390] width 115 height 42
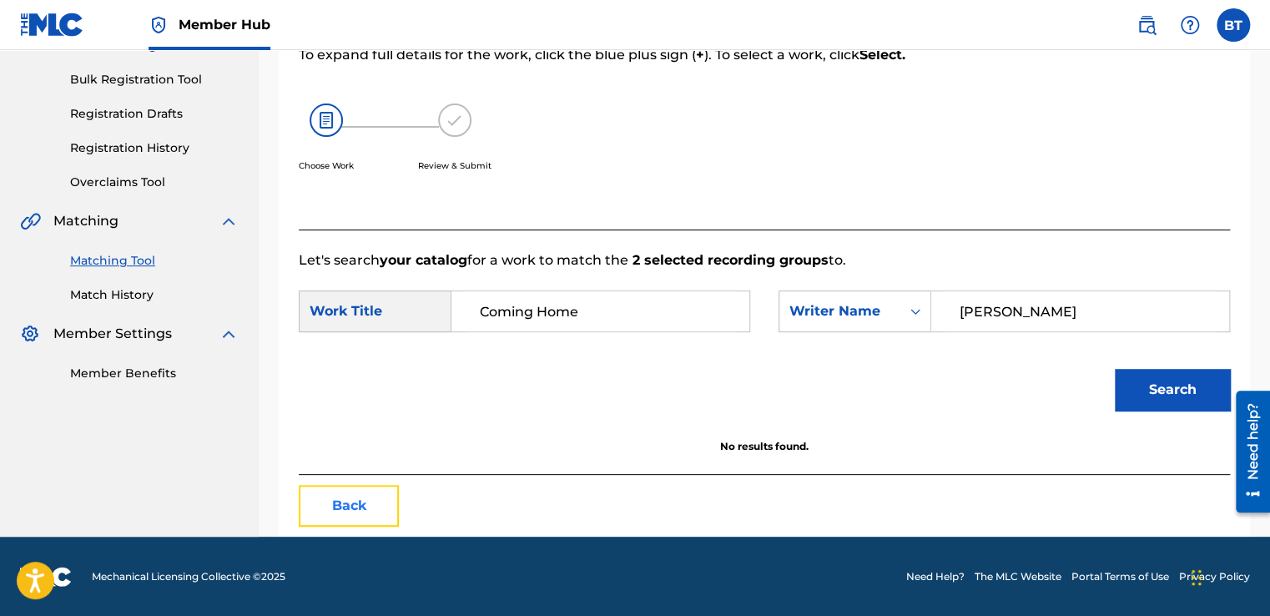
click at [374, 504] on button "Back" at bounding box center [349, 506] width 100 height 42
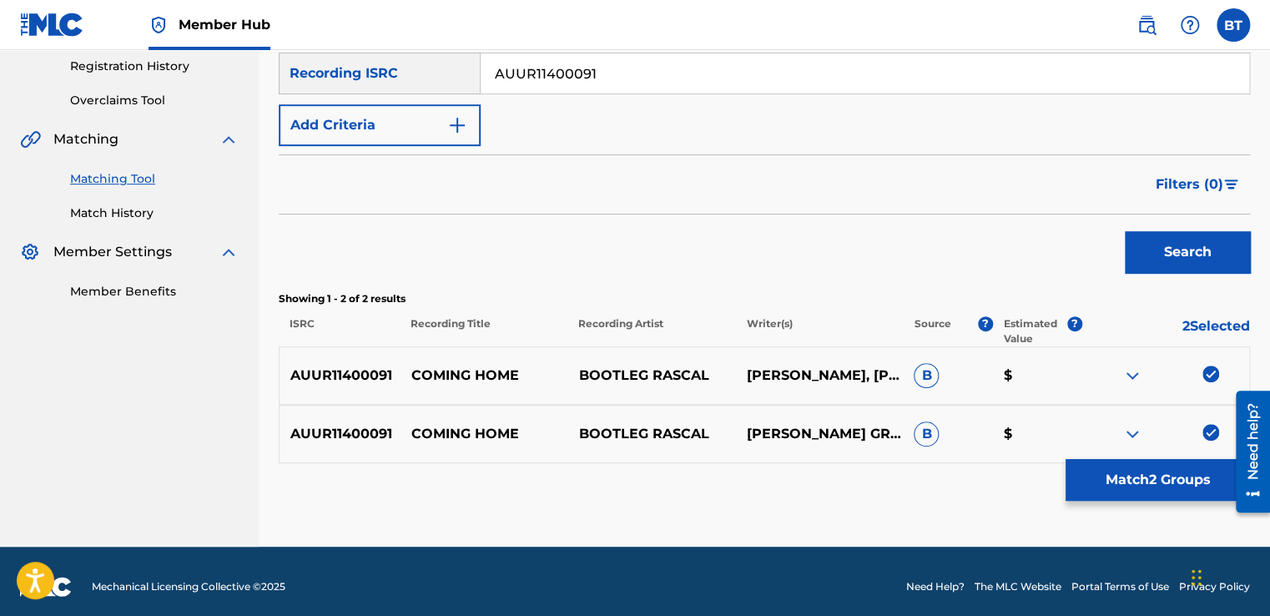
scroll to position [326, 0]
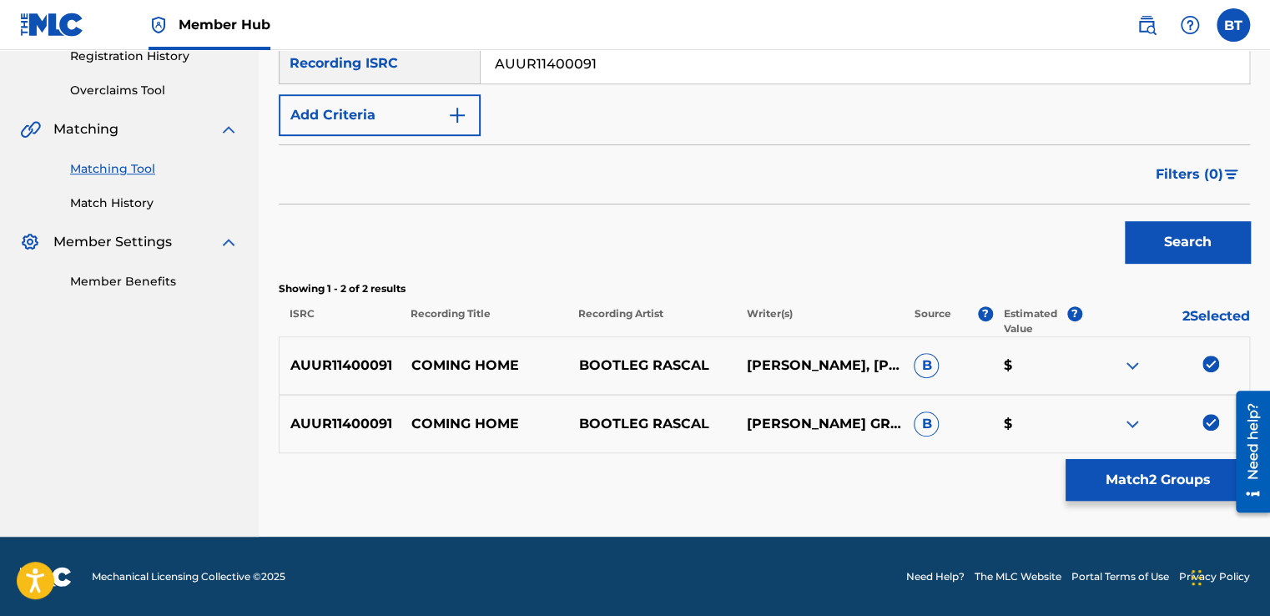
click at [1217, 365] on img at bounding box center [1210, 363] width 17 height 17
click at [1212, 423] on img at bounding box center [1210, 422] width 17 height 17
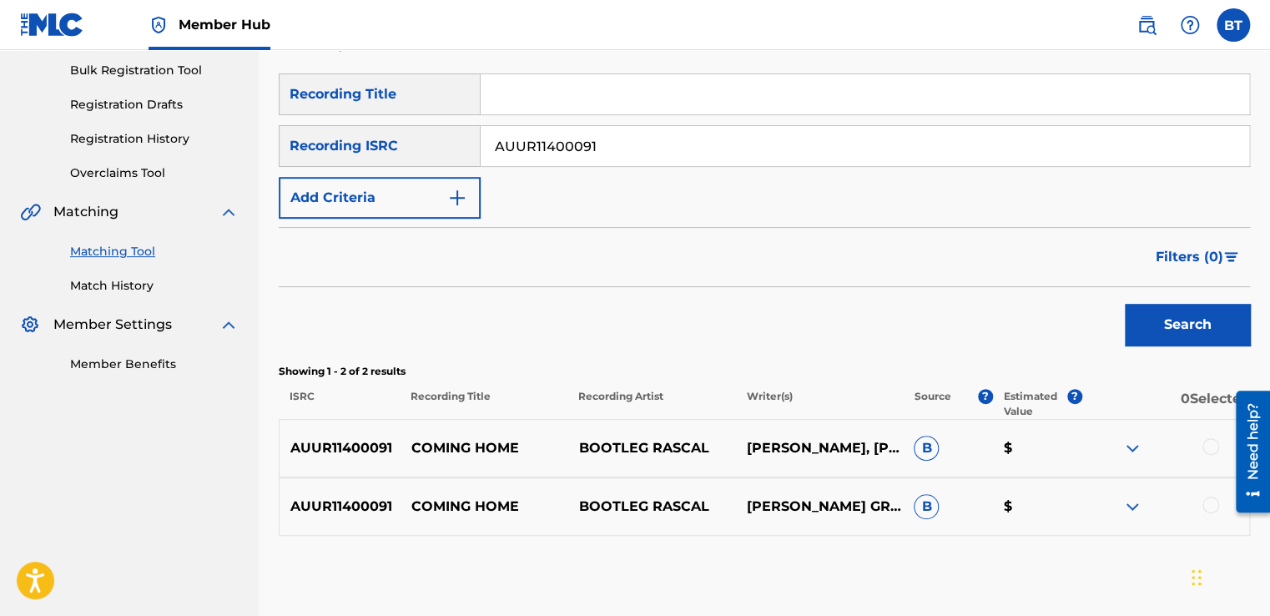
scroll to position [243, 0]
drag, startPoint x: 611, startPoint y: 142, endPoint x: 420, endPoint y: 161, distance: 192.0
click at [420, 161] on div "SearchWithCriteriab90ca0d2-73e0-473f-bf07-1c57519ac145 Recording ISRC AUUR11400…" at bounding box center [764, 147] width 971 height 42
click at [1196, 336] on button "Search" at bounding box center [1187, 326] width 125 height 42
drag, startPoint x: 614, startPoint y: 150, endPoint x: 454, endPoint y: 170, distance: 161.4
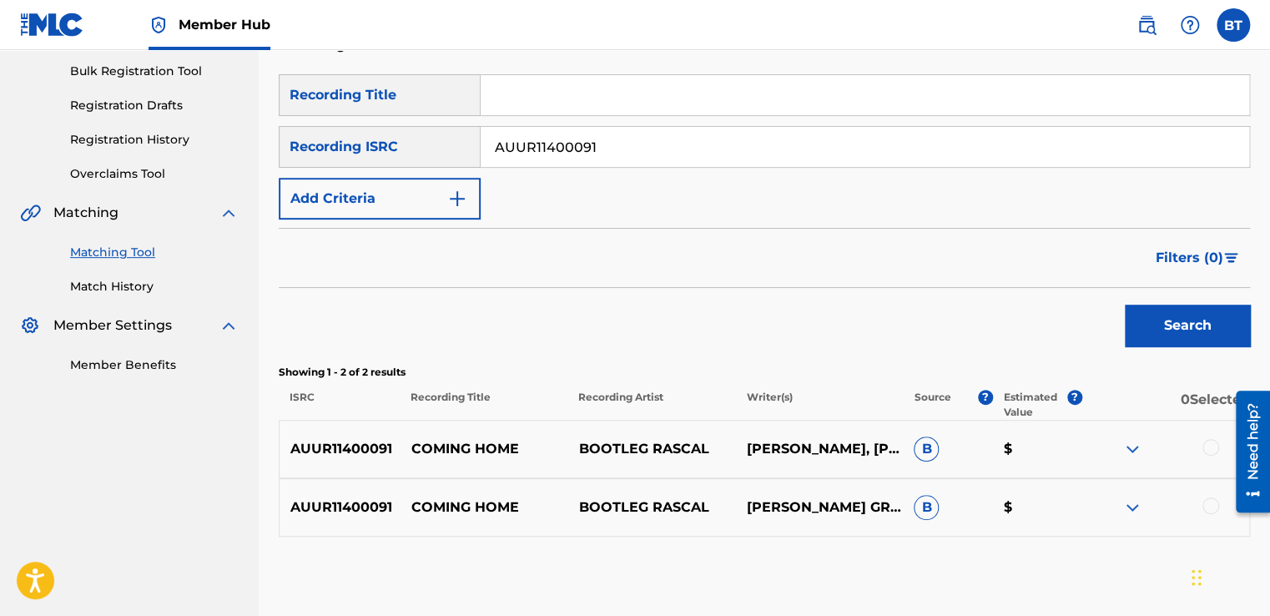
click at [454, 170] on div "SearchWithCriteriaf1f28648-6b9f-4b81-bde8-680ef45061aa Recording Title SearchWi…" at bounding box center [764, 146] width 971 height 145
paste input "GBEWA2202680"
type input "GBEWA2202680"
click at [1159, 311] on button "Search" at bounding box center [1187, 326] width 125 height 42
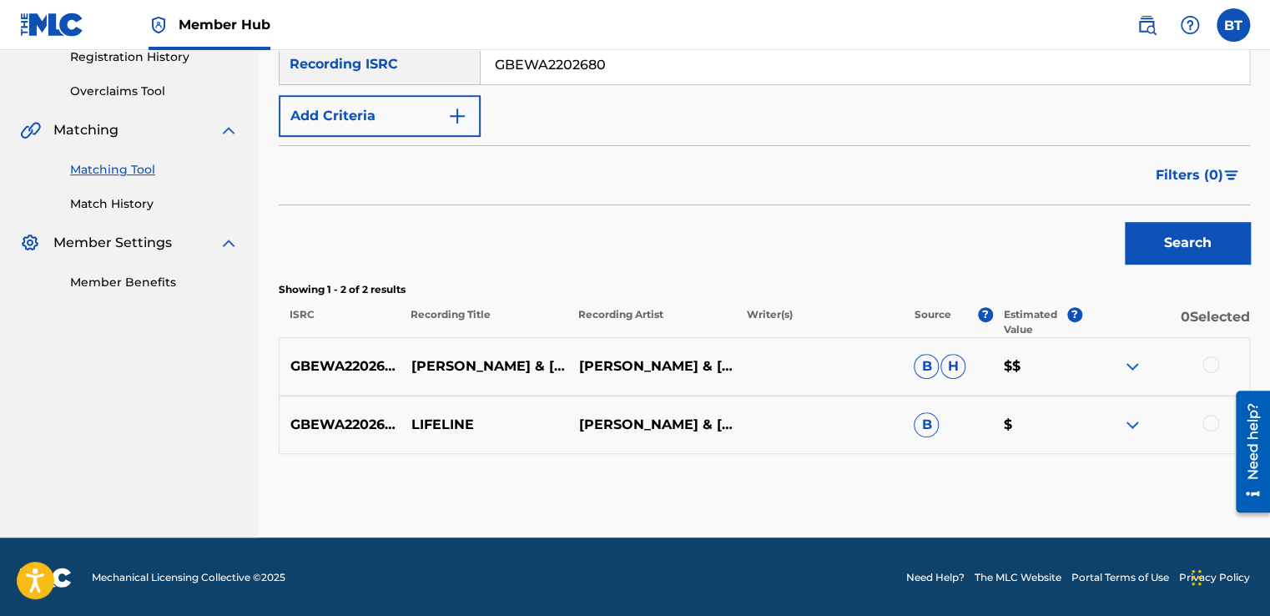
scroll to position [326, 0]
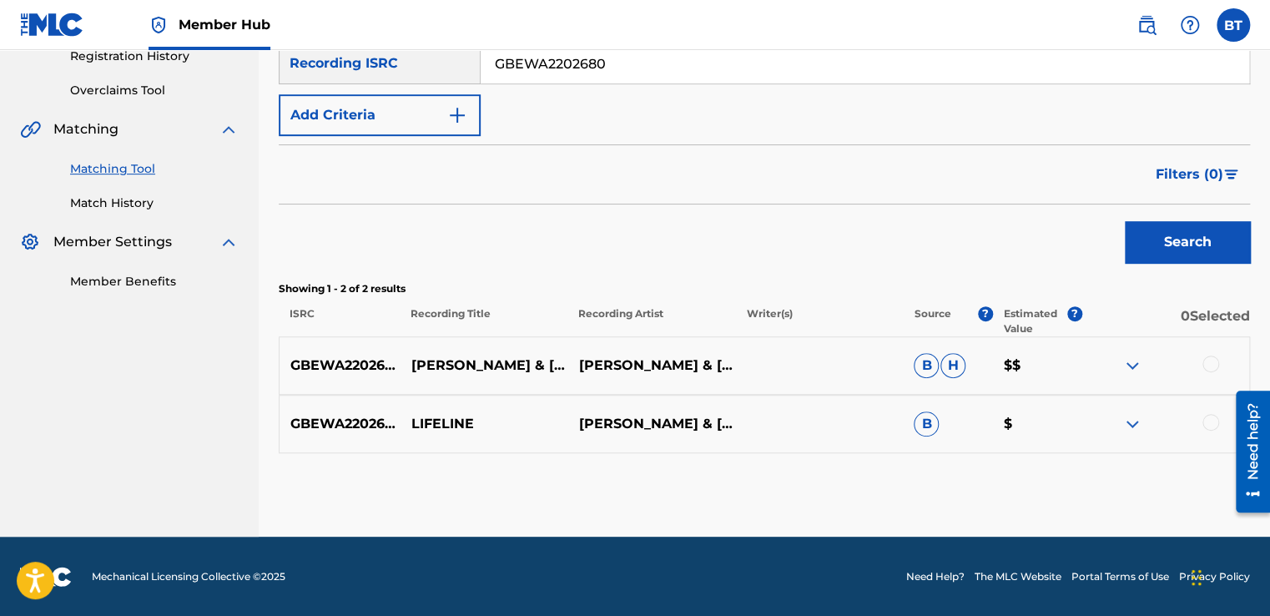
click at [1205, 361] on div at bounding box center [1210, 363] width 17 height 17
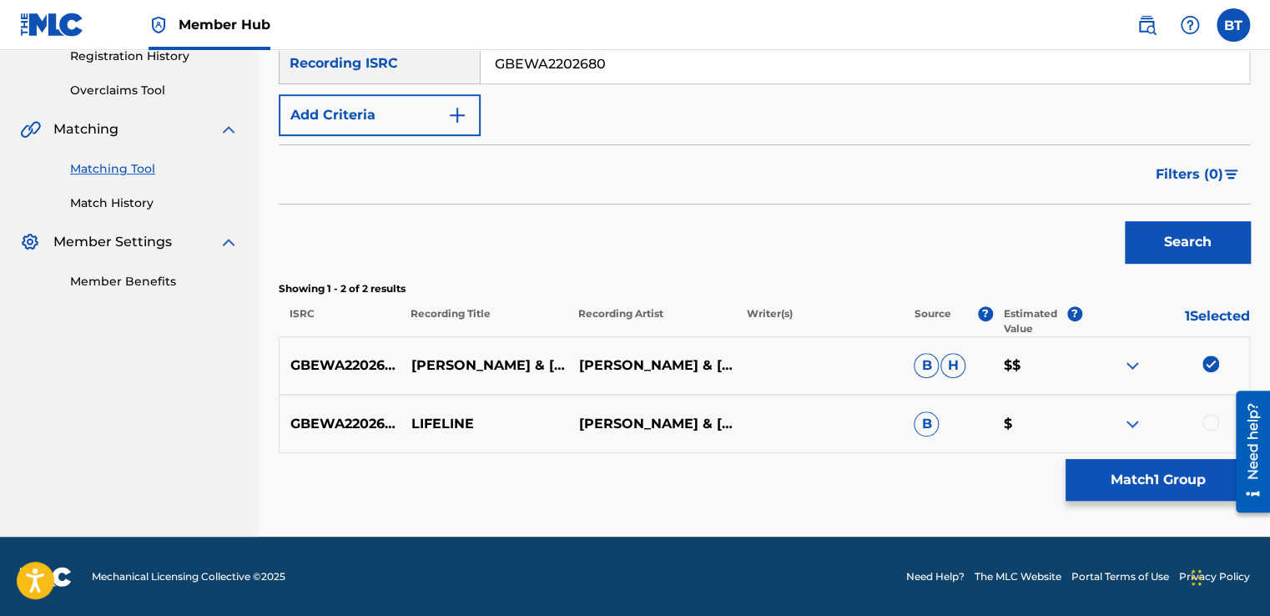
click at [1208, 423] on div at bounding box center [1210, 422] width 17 height 17
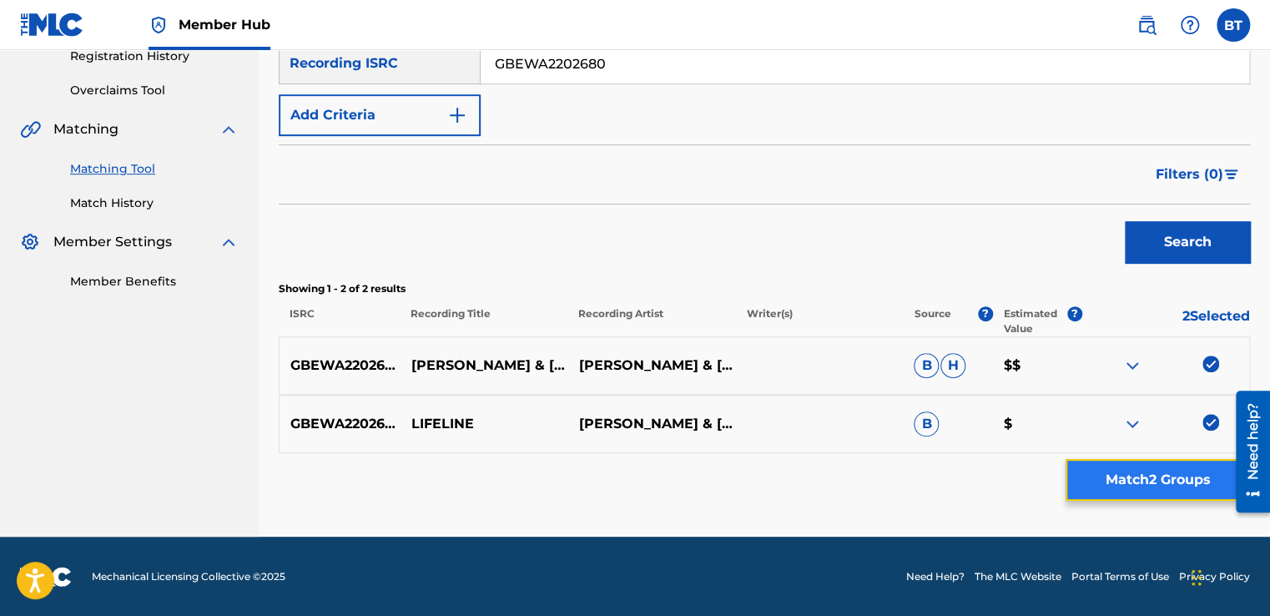
click at [1188, 481] on button "Match 2 Groups" at bounding box center [1157, 480] width 184 height 42
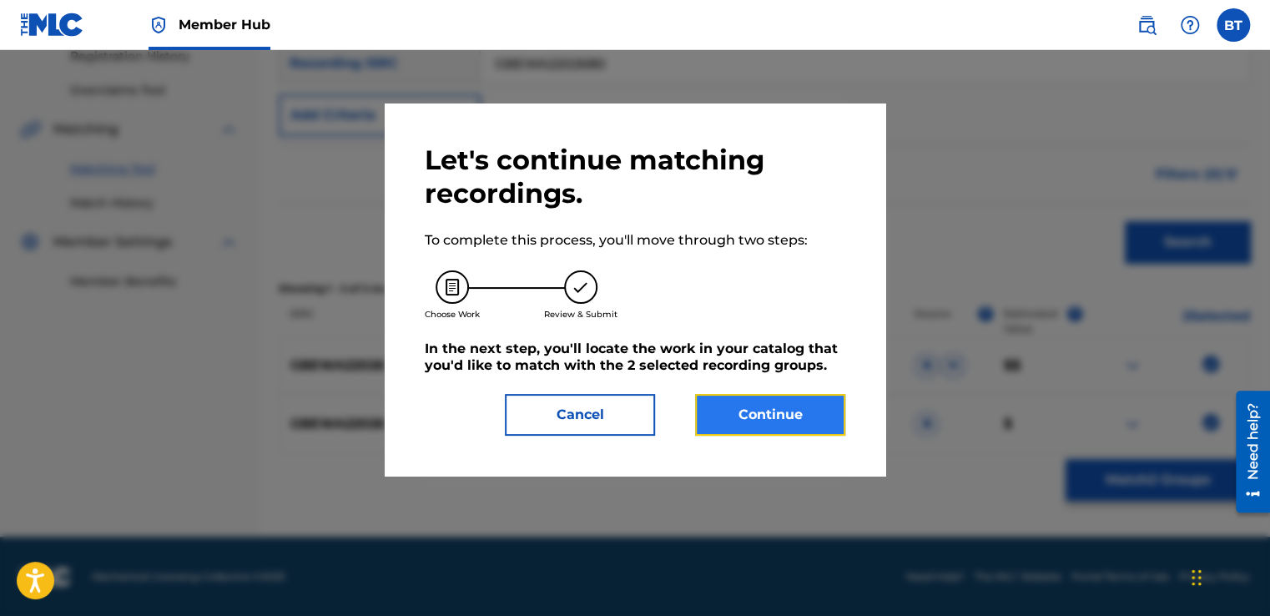
click at [761, 404] on button "Continue" at bounding box center [770, 415] width 150 height 42
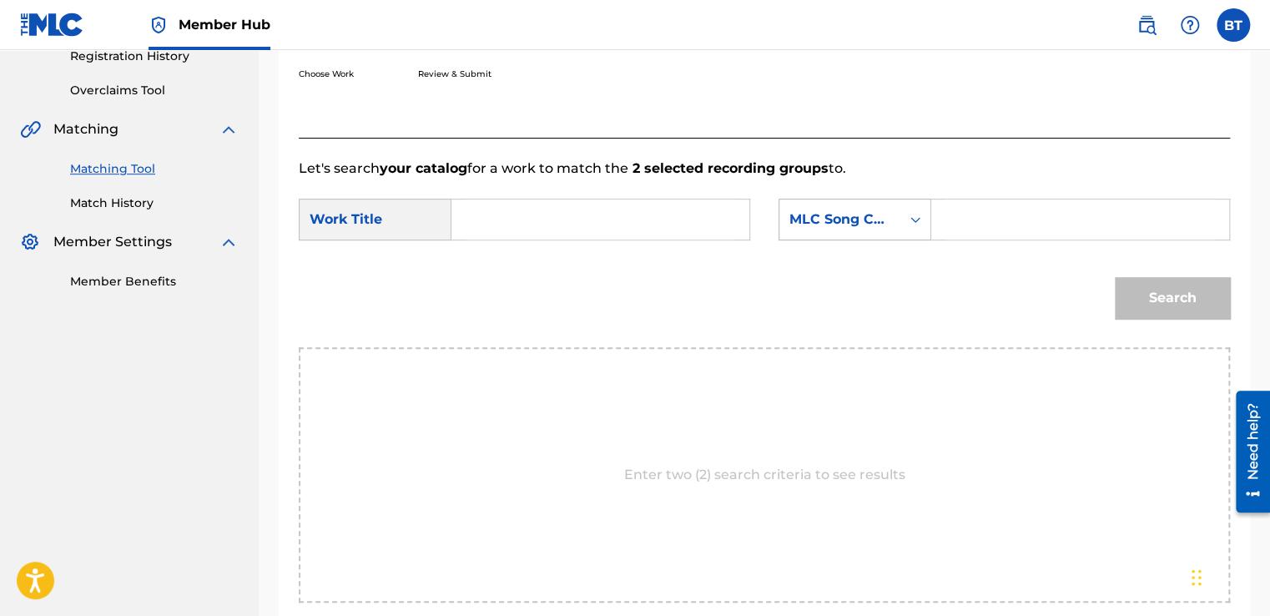
click at [889, 228] on div "MLC Song Code" at bounding box center [839, 219] width 101 height 20
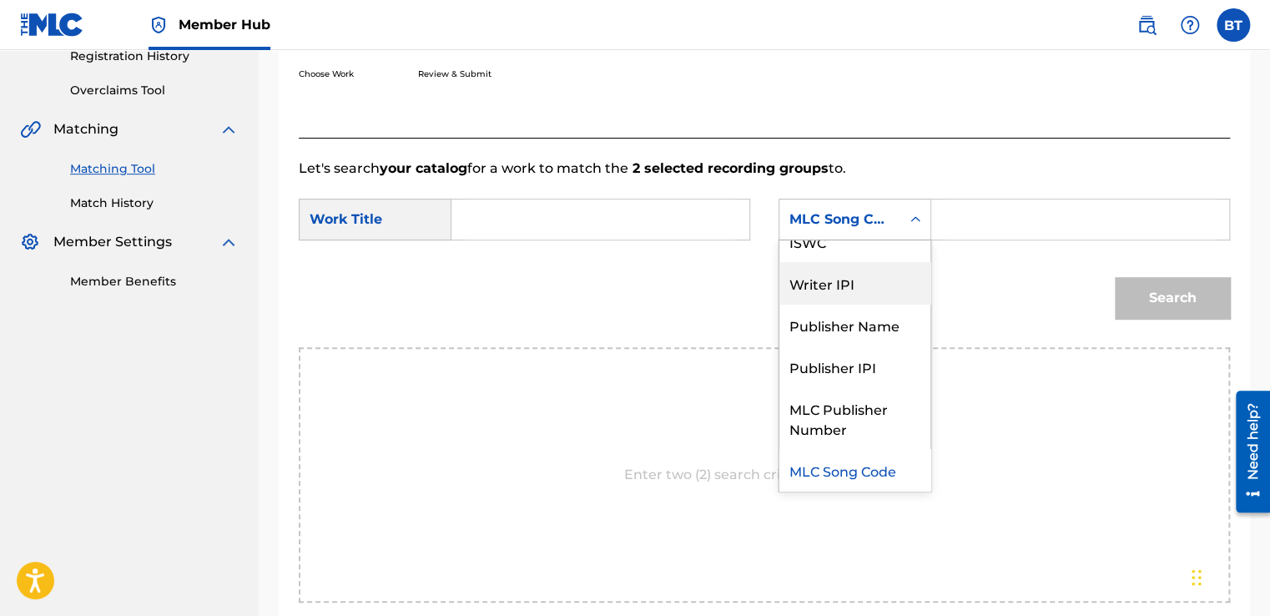
scroll to position [0, 0]
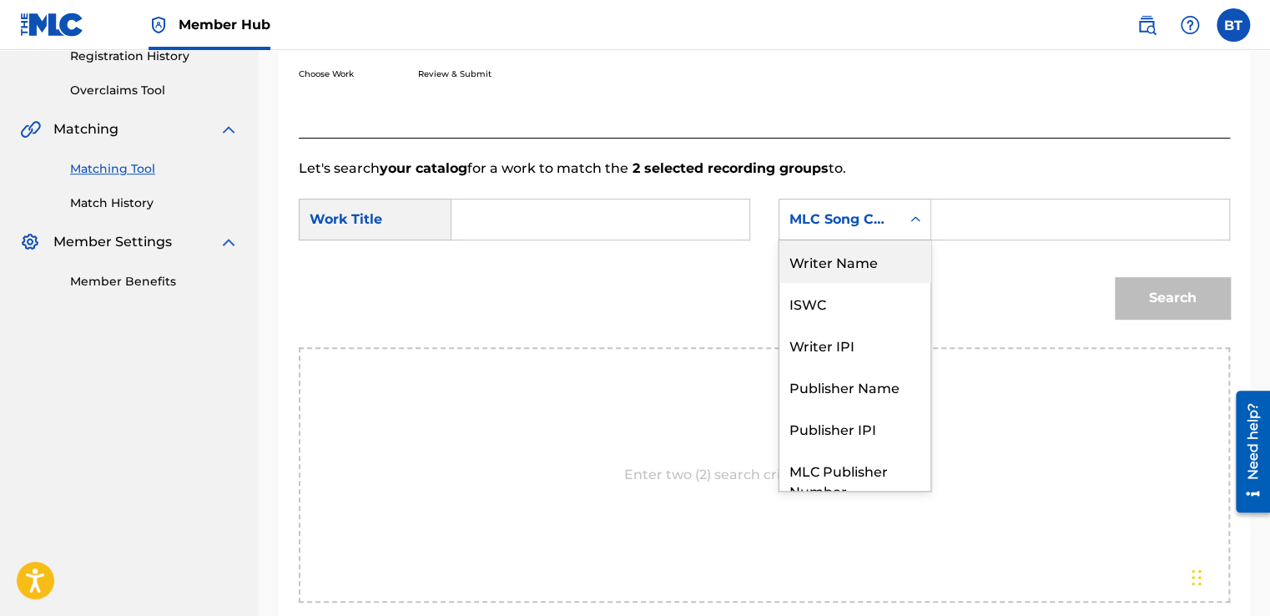
drag, startPoint x: 885, startPoint y: 273, endPoint x: 966, endPoint y: 257, distance: 82.5
click at [888, 265] on div "Writer Name" at bounding box center [854, 261] width 151 height 42
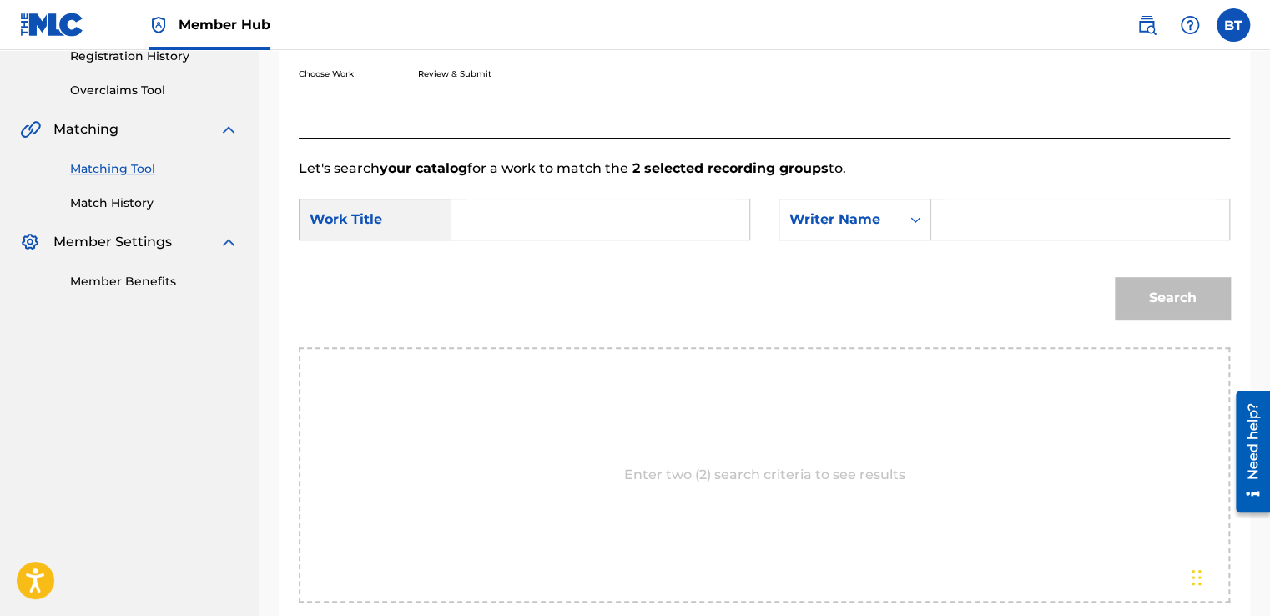
click at [979, 229] on input "Search Form" at bounding box center [1080, 219] width 270 height 40
type input "[PERSON_NAME]"
click at [633, 217] on input "Search Form" at bounding box center [601, 219] width 270 height 40
paste input "Lifeline"
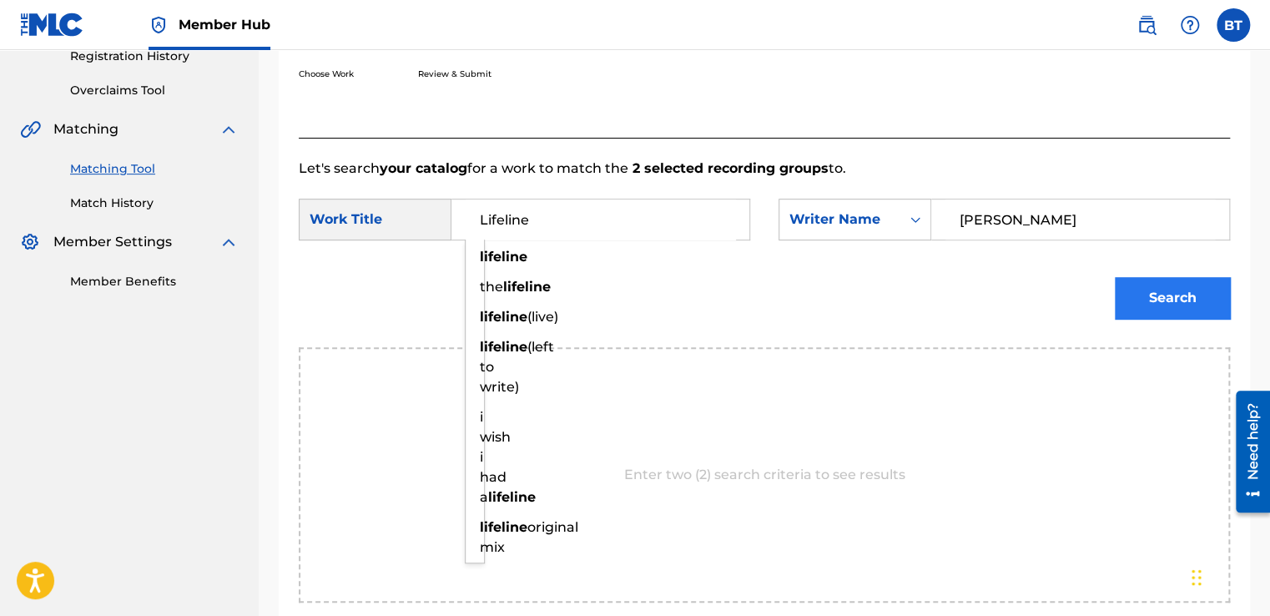
type input "Lifeline"
click at [1201, 295] on button "Search" at bounding box center [1172, 298] width 115 height 42
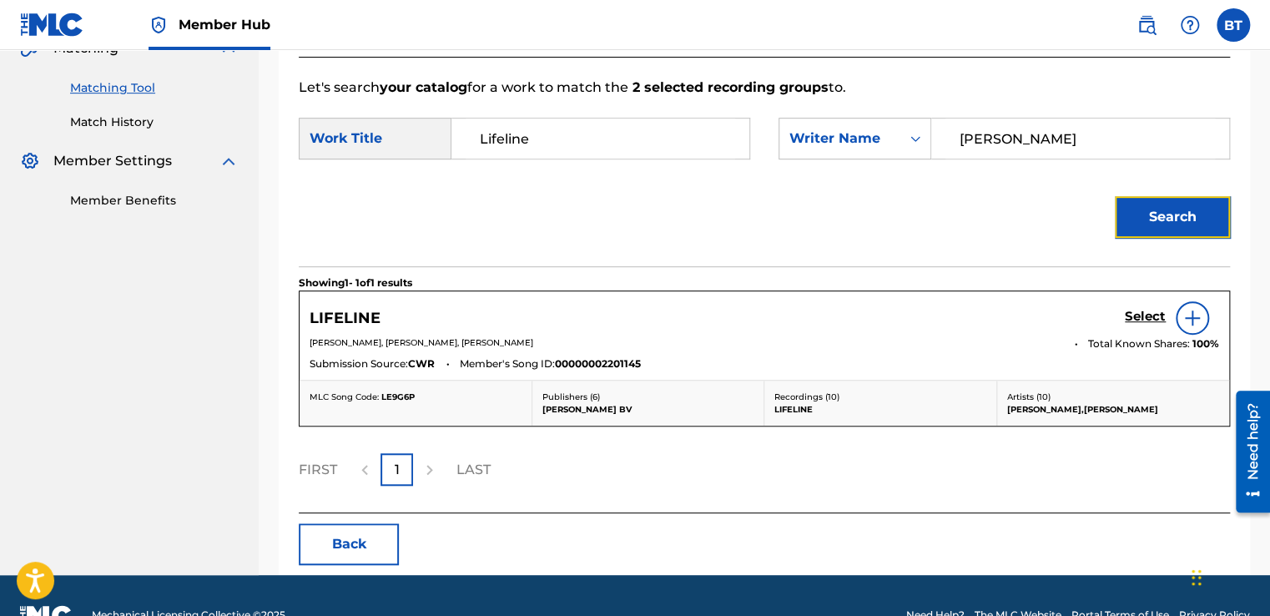
scroll to position [410, 0]
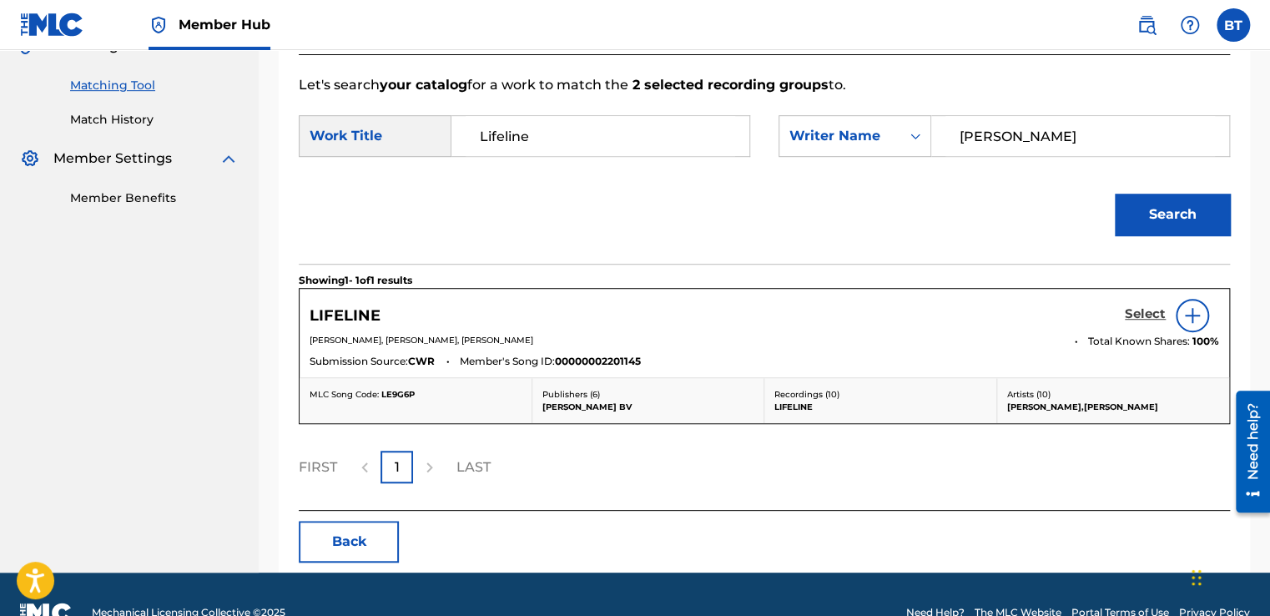
click at [1151, 313] on h5 "Select" at bounding box center [1145, 314] width 41 height 16
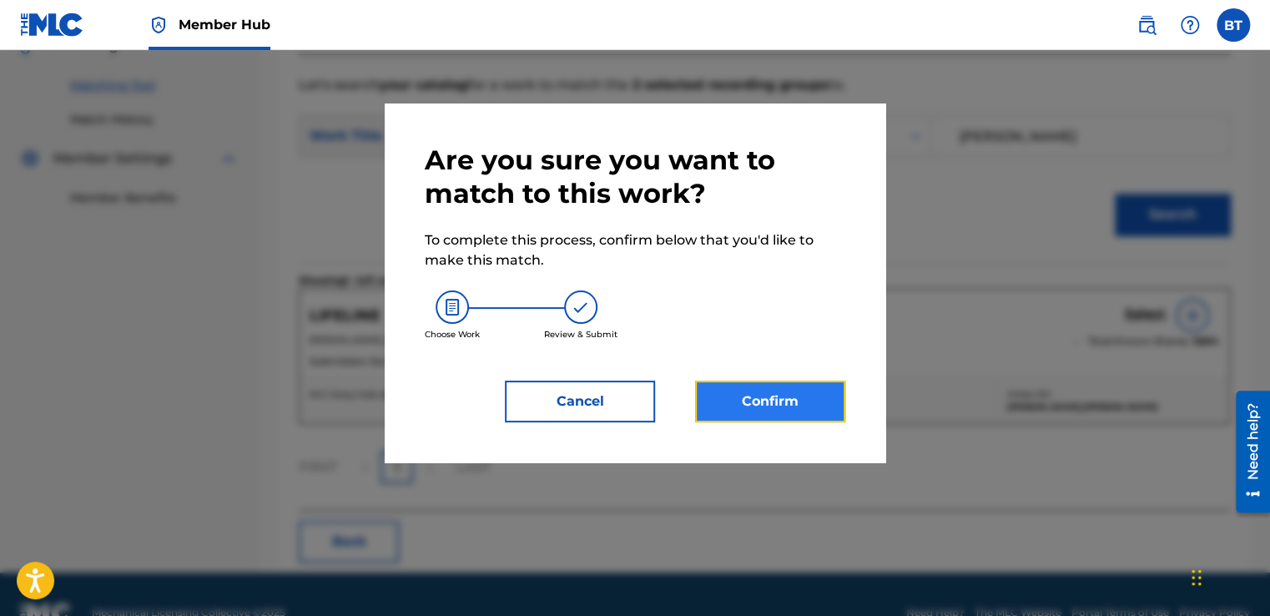
click at [807, 403] on button "Confirm" at bounding box center [770, 401] width 150 height 42
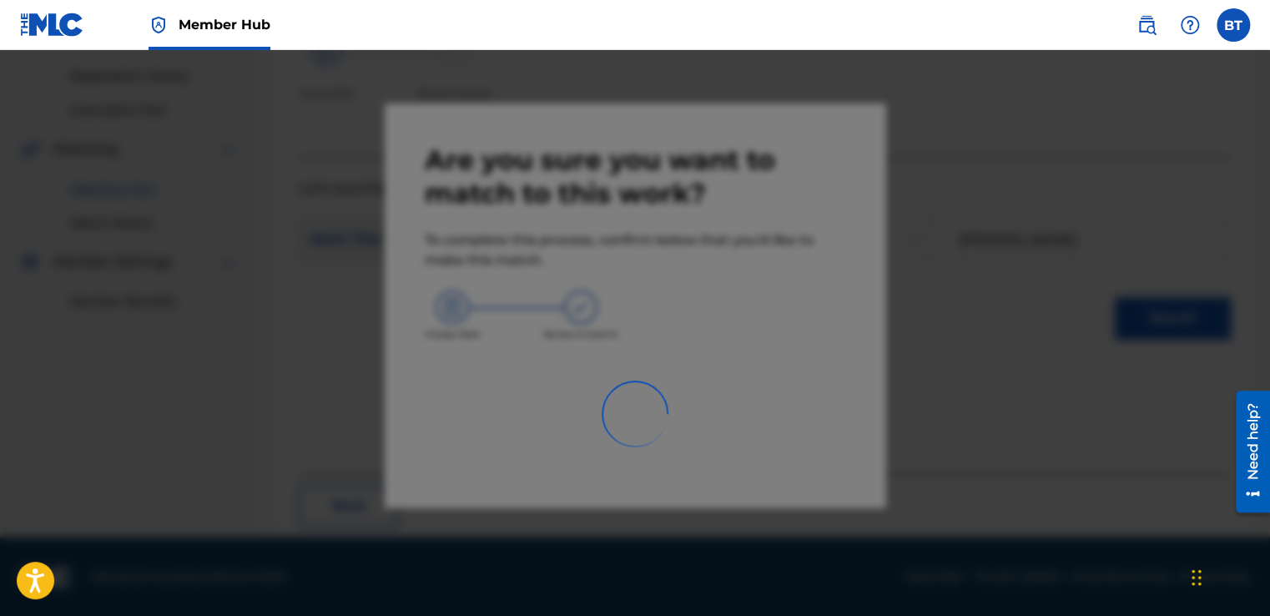
scroll to position [100, 0]
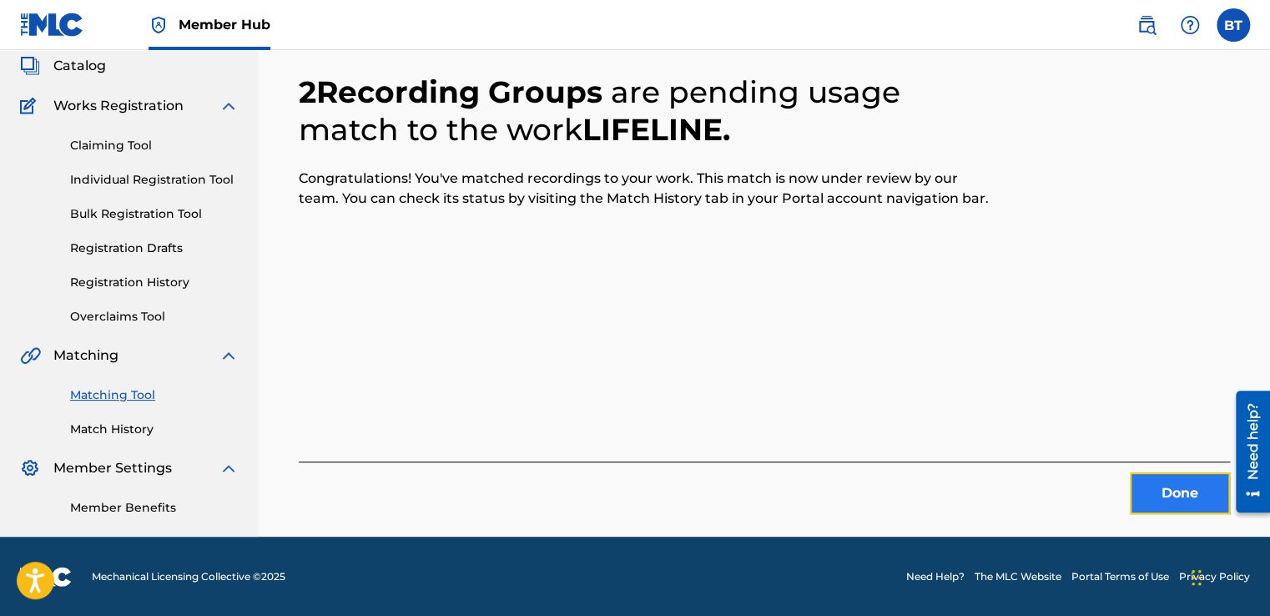
click at [1171, 486] on button "Done" at bounding box center [1180, 493] width 100 height 42
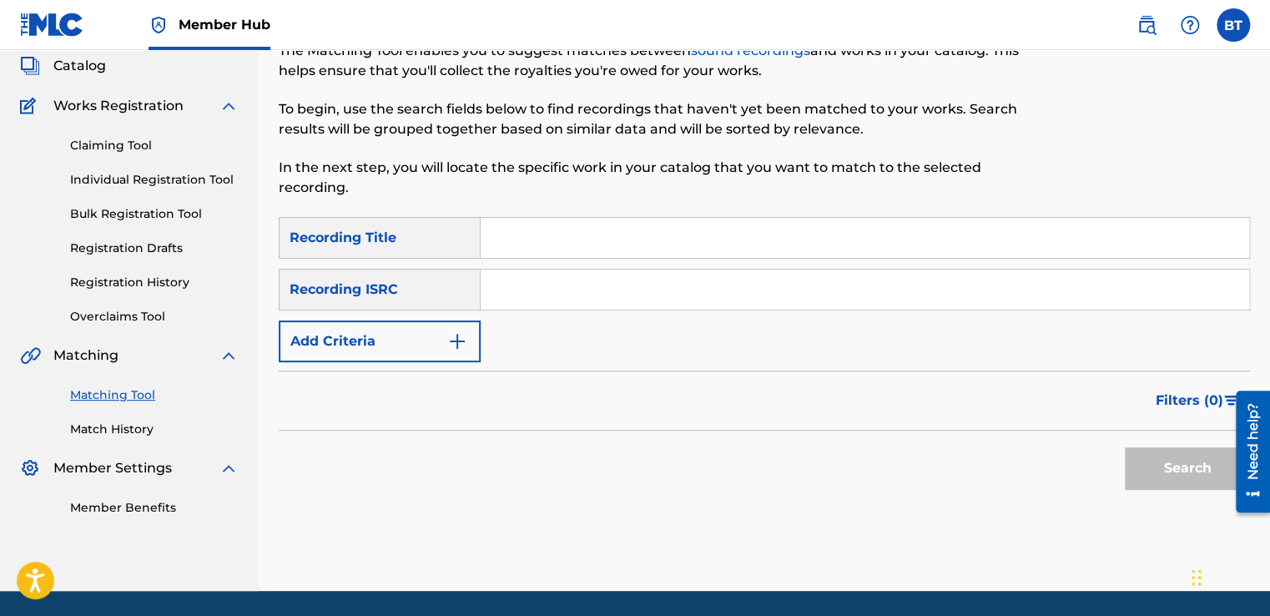
click at [582, 287] on input "Search Form" at bounding box center [865, 290] width 768 height 40
paste input "QM24S2105492"
type input "QM24S2105492"
click at [1159, 456] on button "Search" at bounding box center [1187, 468] width 125 height 42
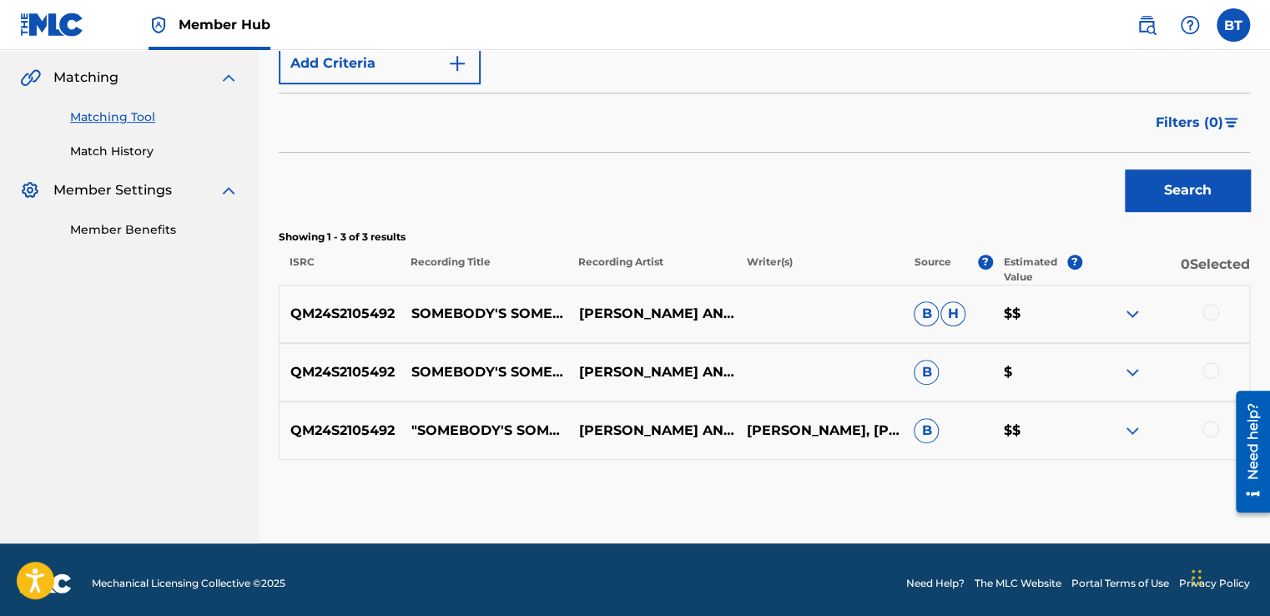
scroll to position [385, 0]
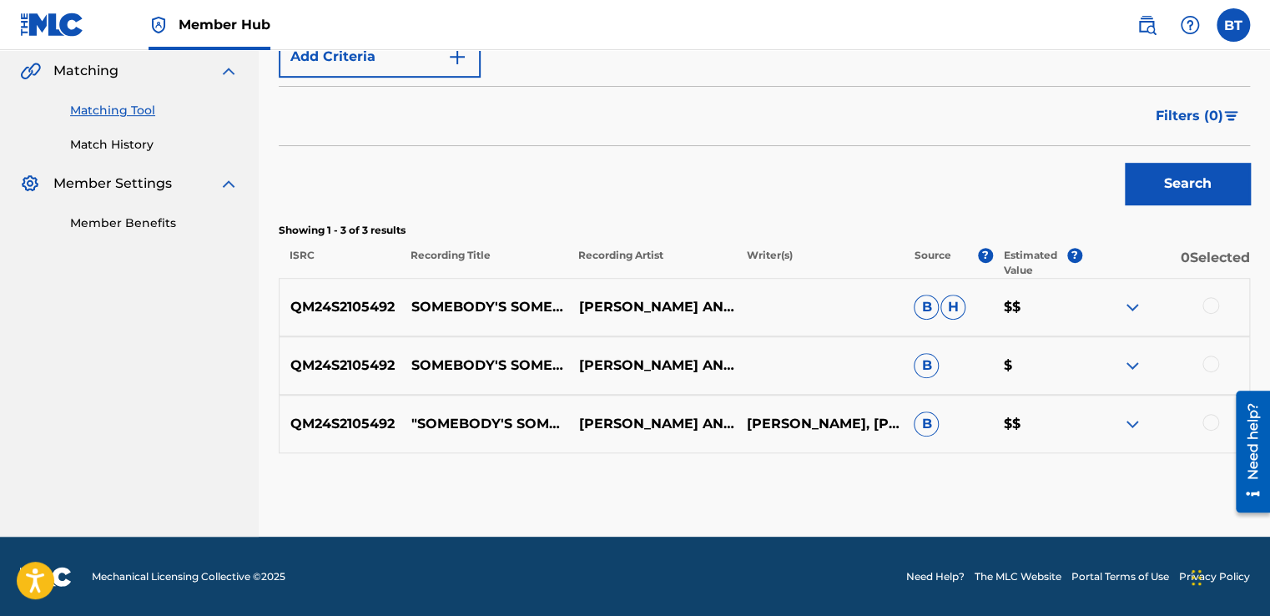
click at [1211, 253] on p "0 Selected" at bounding box center [1166, 263] width 168 height 30
click at [1166, 255] on p "0 Selected" at bounding box center [1166, 263] width 168 height 30
click at [1211, 305] on div at bounding box center [1210, 305] width 17 height 17
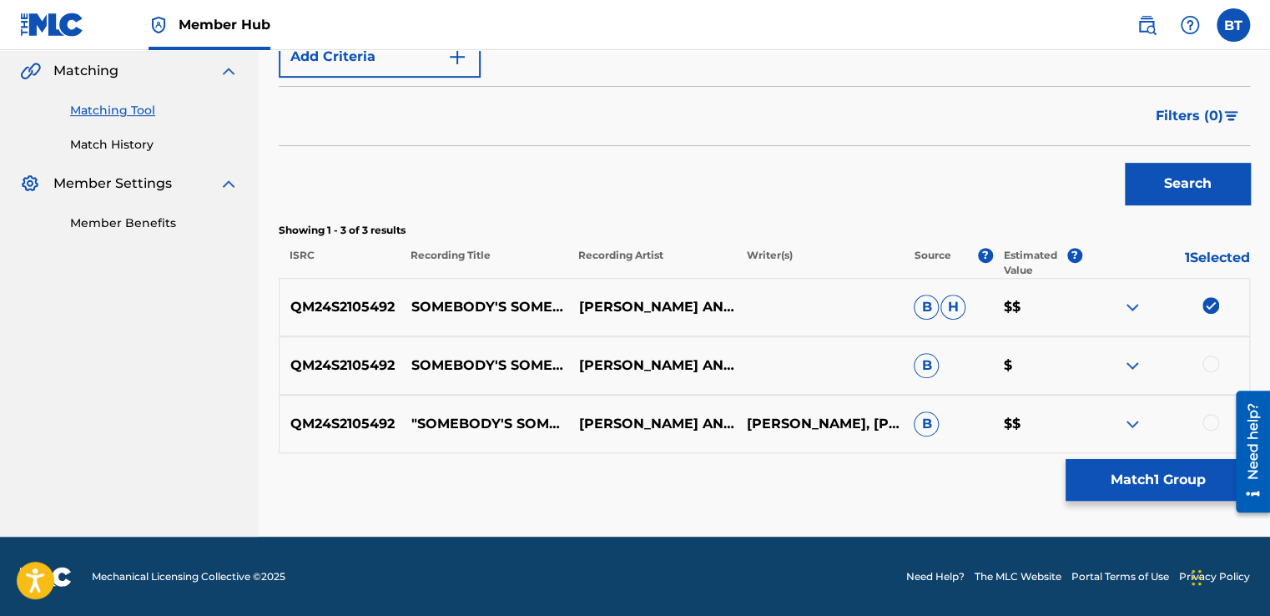
click at [1211, 363] on div at bounding box center [1210, 363] width 17 height 17
click at [1212, 422] on div at bounding box center [1210, 422] width 17 height 17
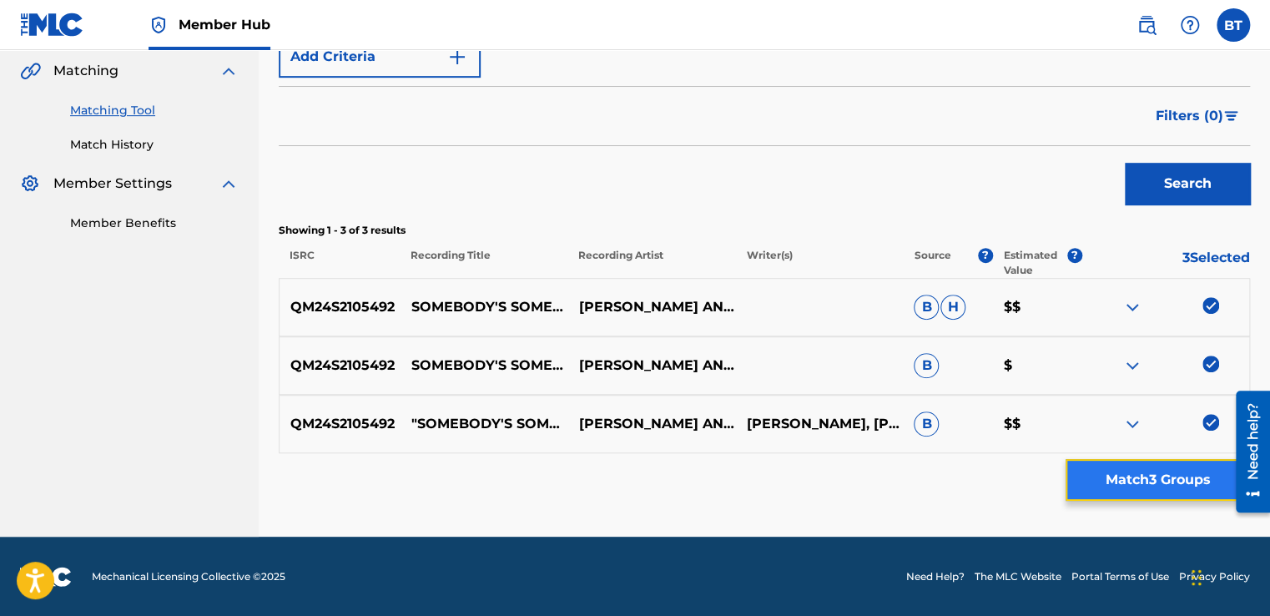
click at [1179, 486] on button "Match 3 Groups" at bounding box center [1157, 480] width 184 height 42
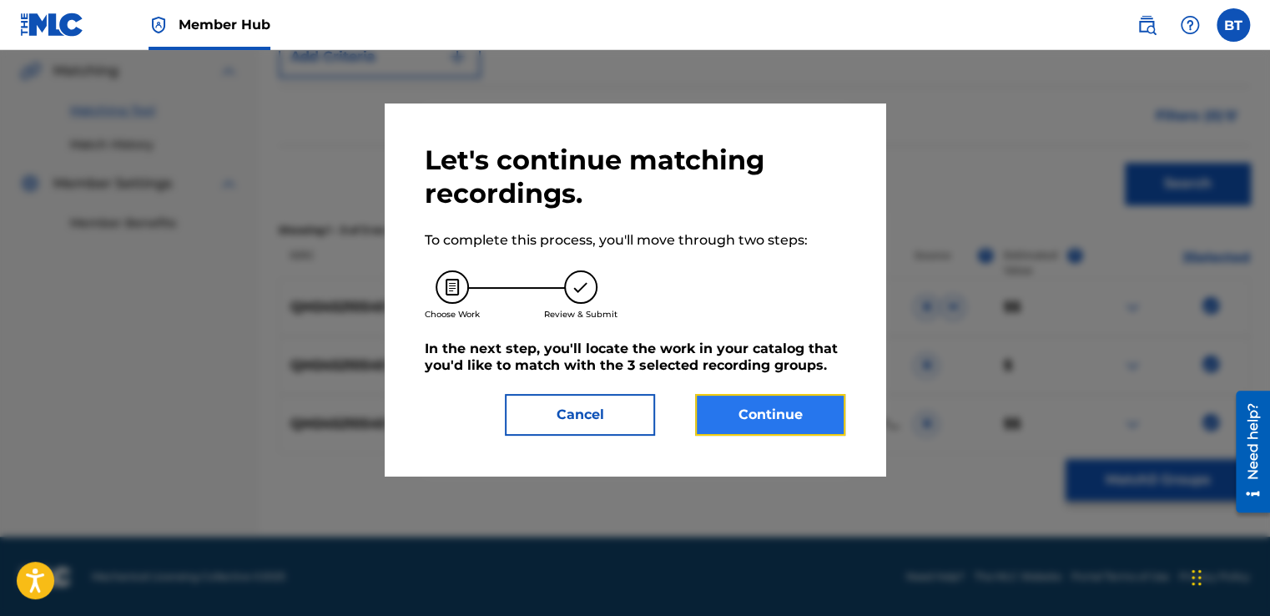
click at [820, 421] on button "Continue" at bounding box center [770, 415] width 150 height 42
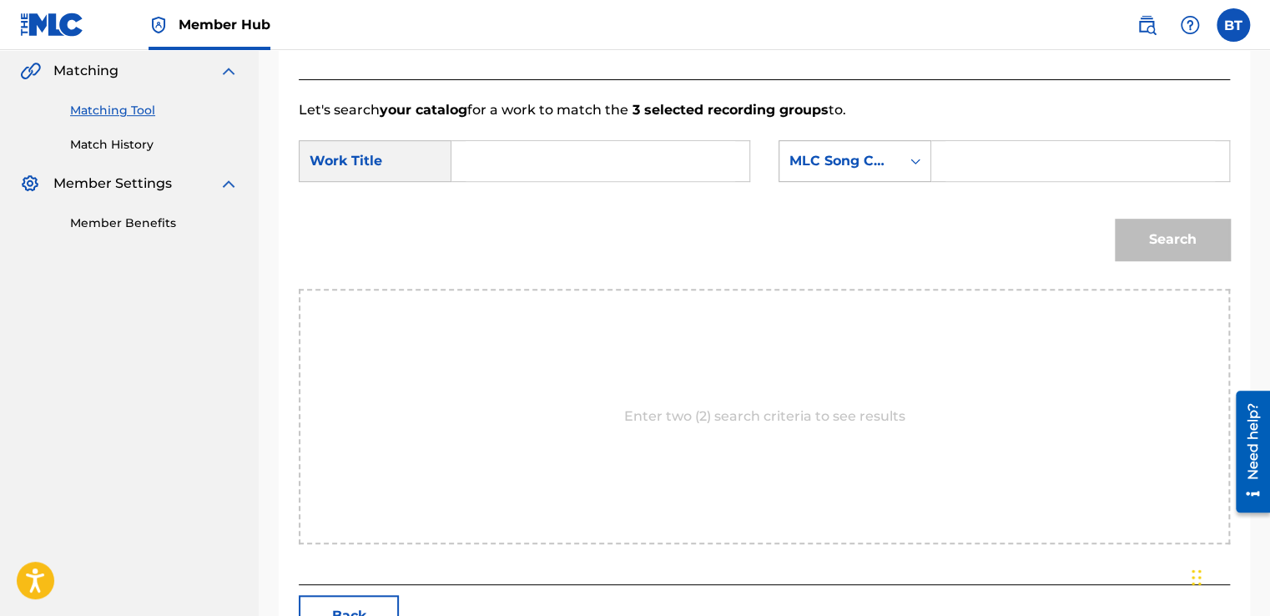
drag, startPoint x: 852, startPoint y: 160, endPoint x: 853, endPoint y: 179, distance: 18.4
click at [853, 160] on div "MLC Song Code" at bounding box center [839, 161] width 101 height 20
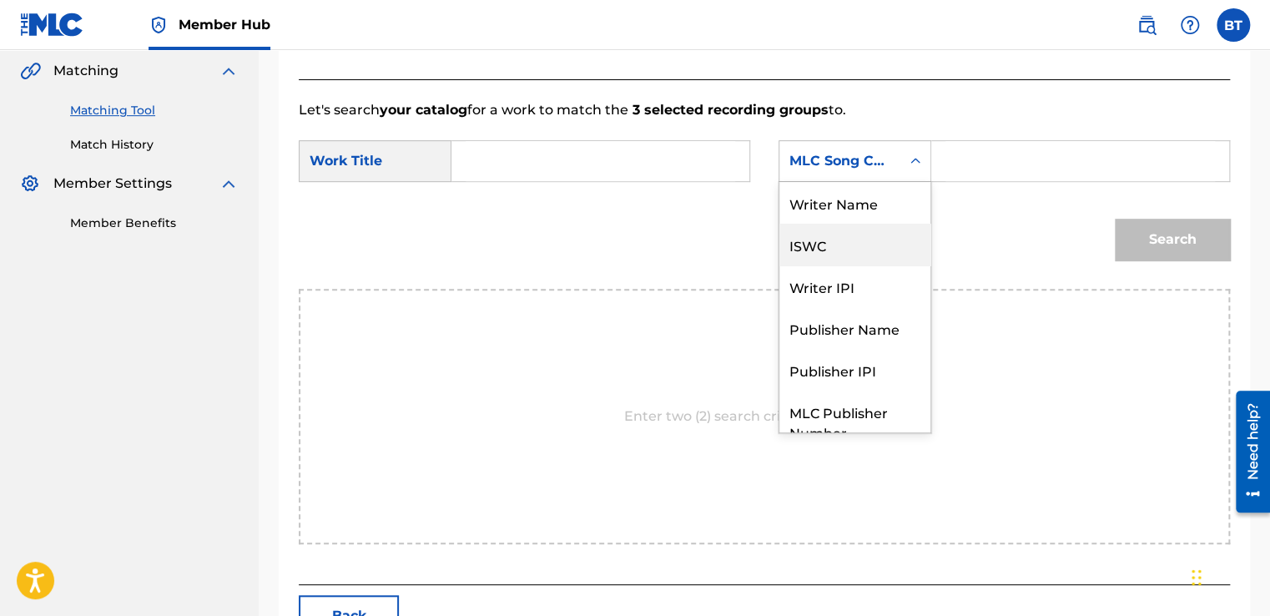
scroll to position [0, 0]
click at [857, 210] on div "Writer Name" at bounding box center [854, 203] width 151 height 42
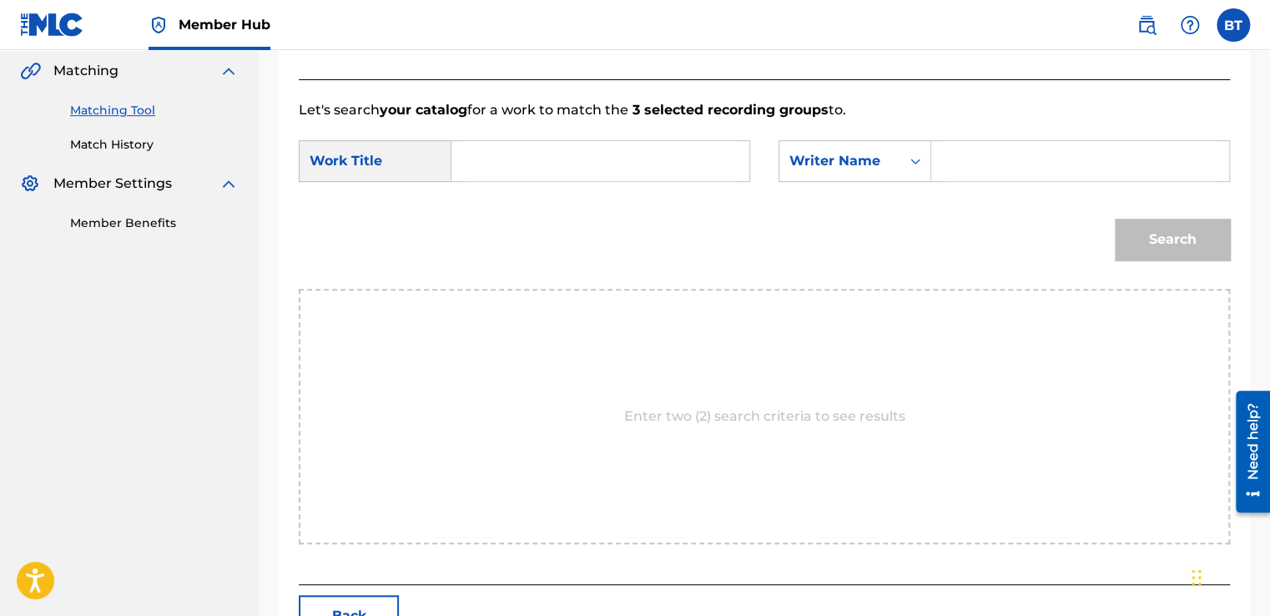
click at [991, 163] on input "Search Form" at bounding box center [1080, 161] width 270 height 40
paste input "[PERSON_NAME]"
type input "[PERSON_NAME]"
click at [520, 169] on input "Search Form" at bounding box center [601, 161] width 270 height 40
paste input "Somebody's Somebody (From "CAGES" Original Cast Recording)"
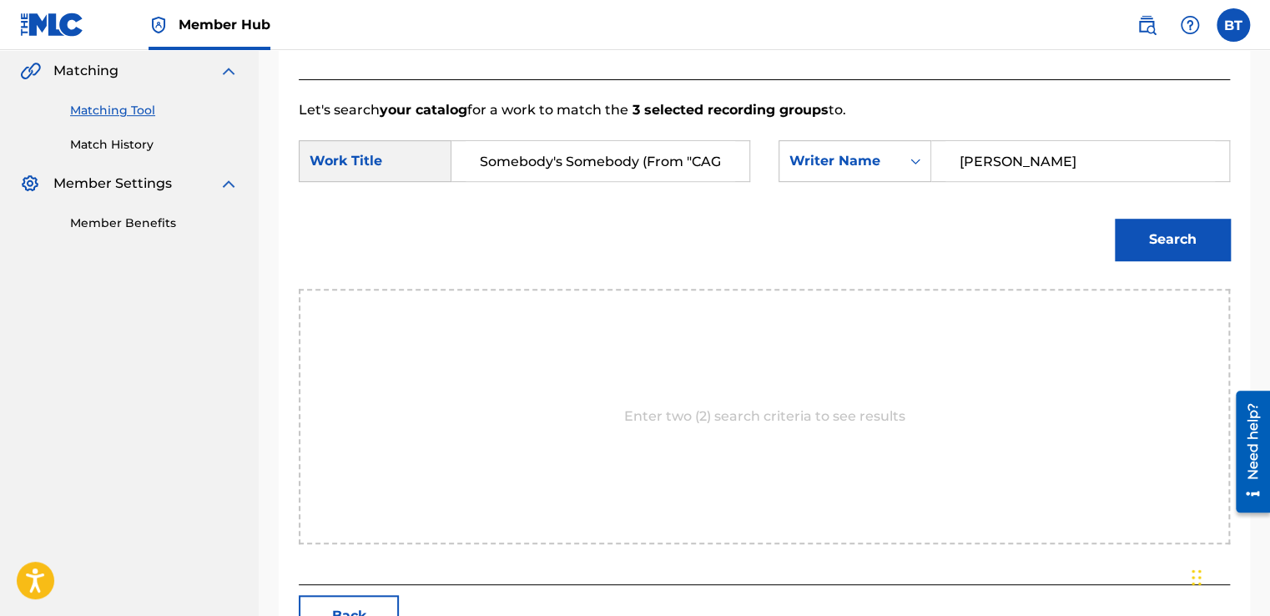
scroll to position [0, 191]
click at [1203, 252] on button "Search" at bounding box center [1172, 240] width 115 height 42
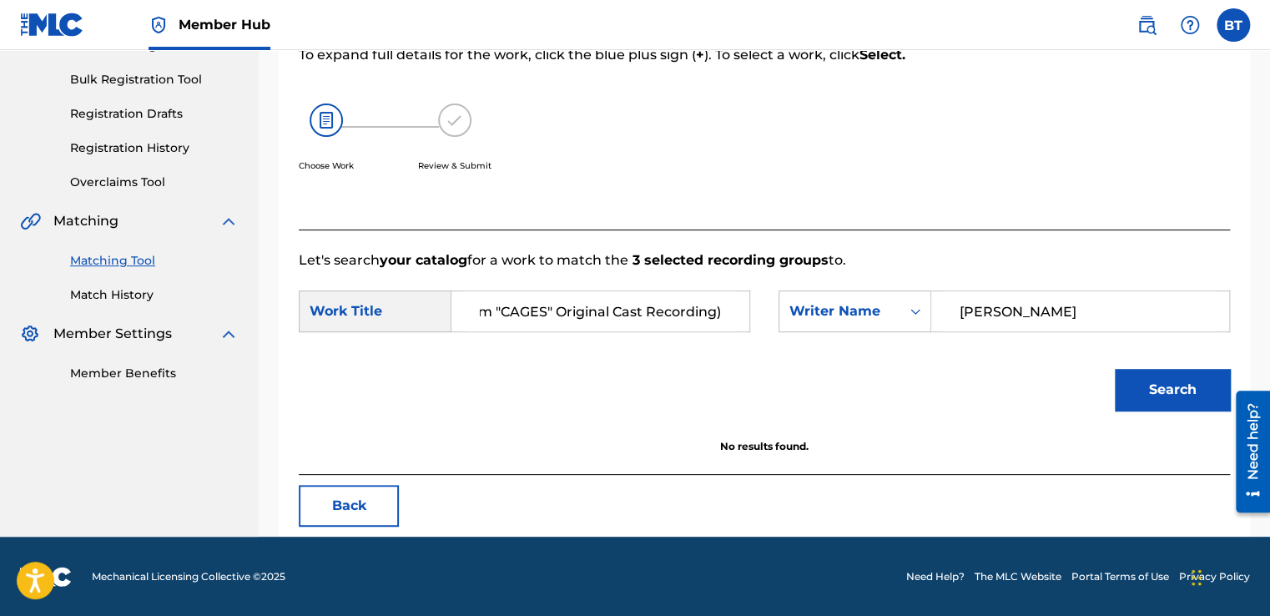
drag, startPoint x: 637, startPoint y: 310, endPoint x: 1163, endPoint y: 315, distance: 526.5
click at [1163, 315] on div "SearchWithCriteria3aae77be-9213-4775-b813-fe841bee4f86 Work Title Somebody's So…" at bounding box center [764, 316] width 931 height 52
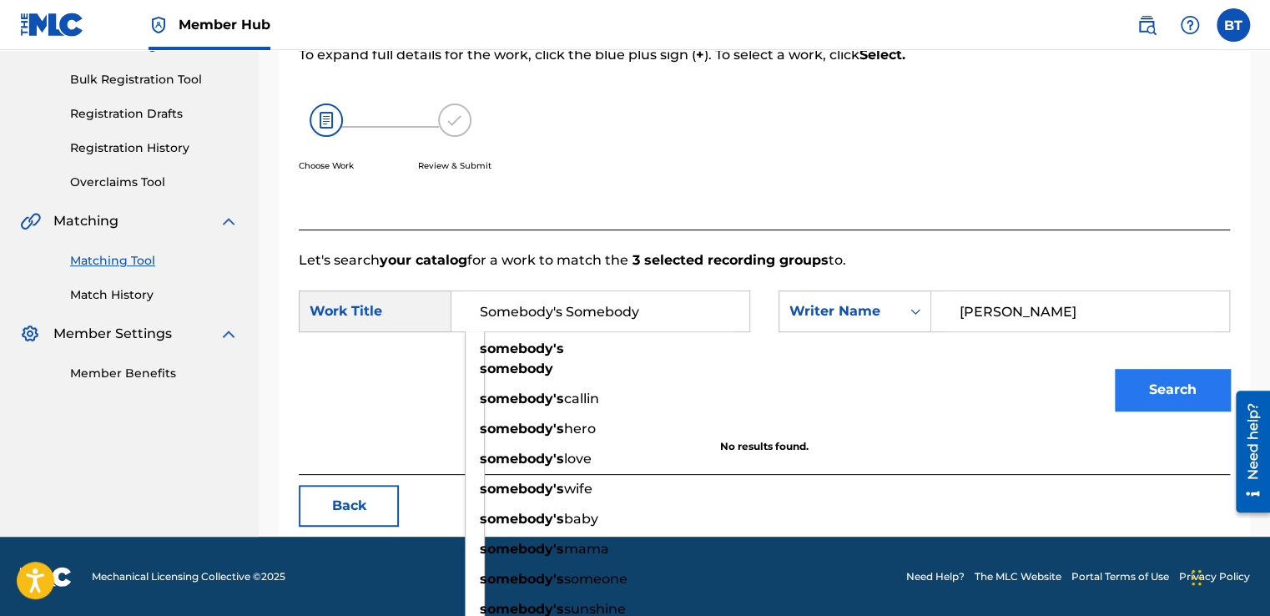
type input "Somebody's Somebody"
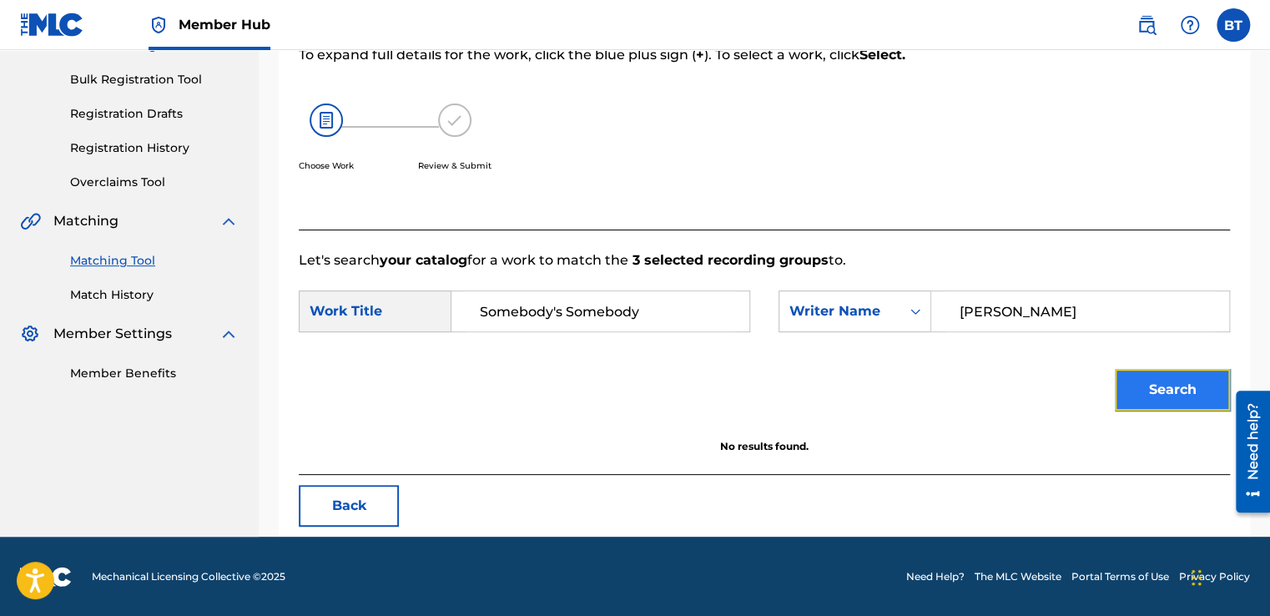
click at [1176, 387] on button "Search" at bounding box center [1172, 390] width 115 height 42
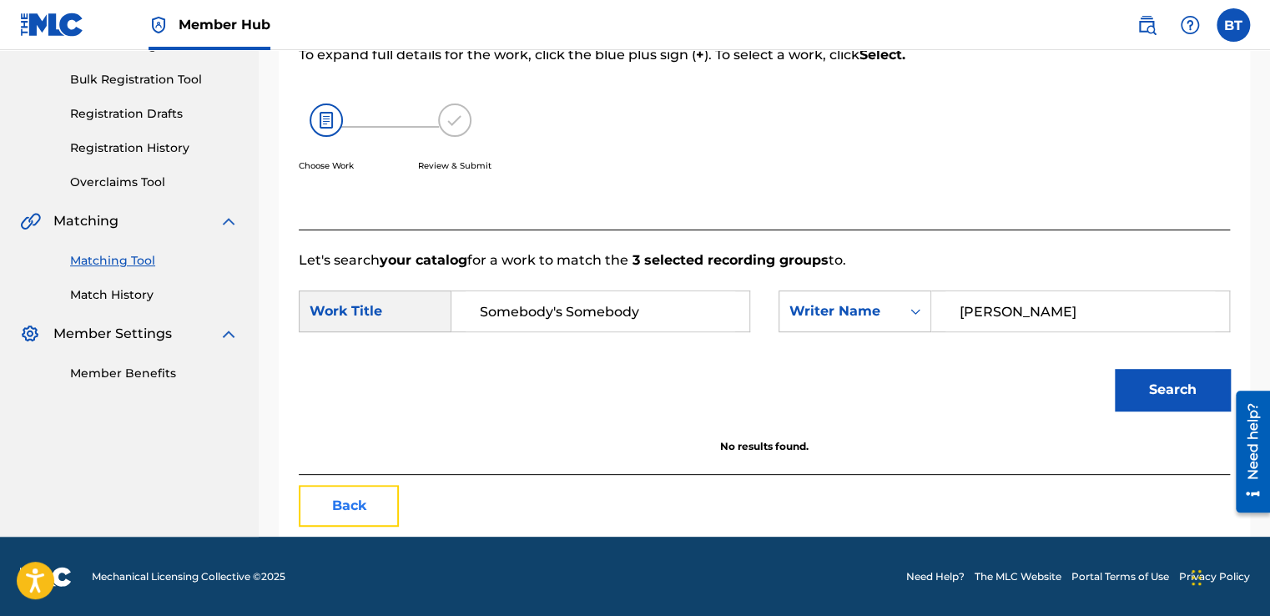
click at [359, 502] on button "Back" at bounding box center [349, 506] width 100 height 42
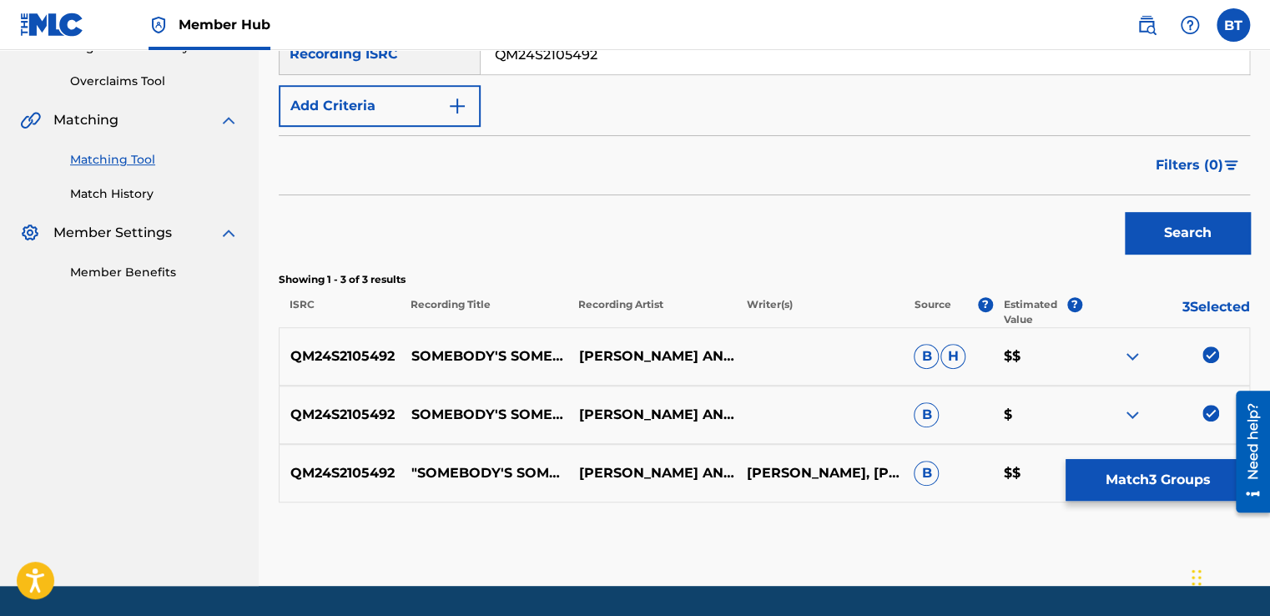
scroll to position [385, 0]
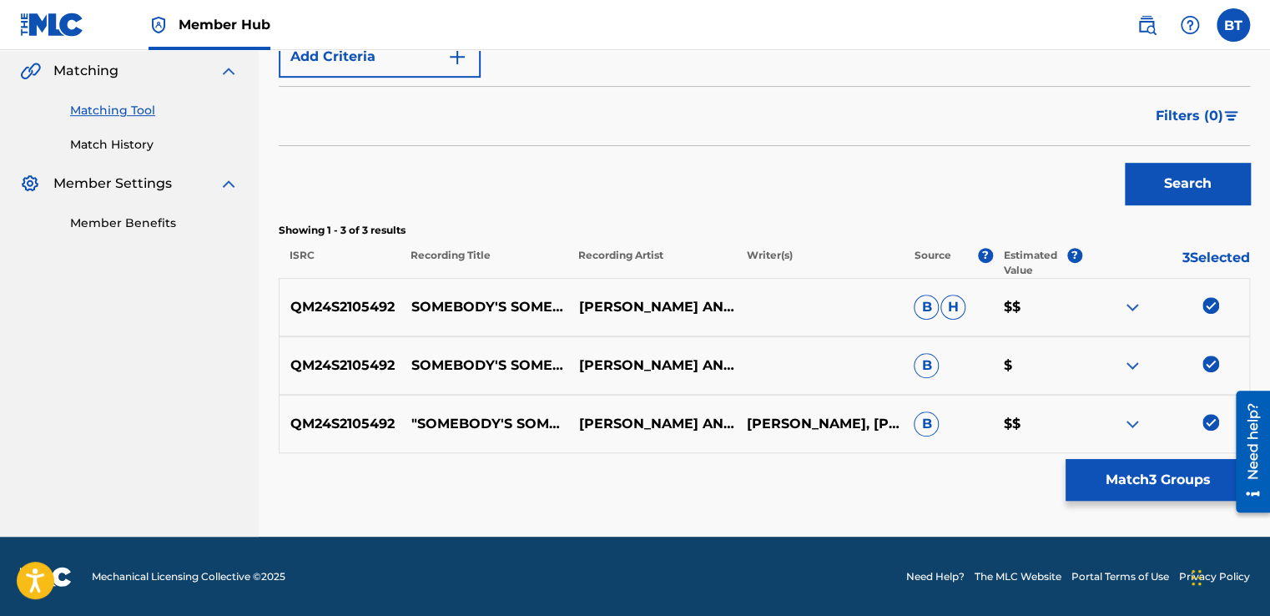
click at [1211, 306] on img at bounding box center [1210, 305] width 17 height 17
click at [1212, 364] on img at bounding box center [1210, 363] width 17 height 17
click at [1209, 420] on img at bounding box center [1210, 422] width 17 height 17
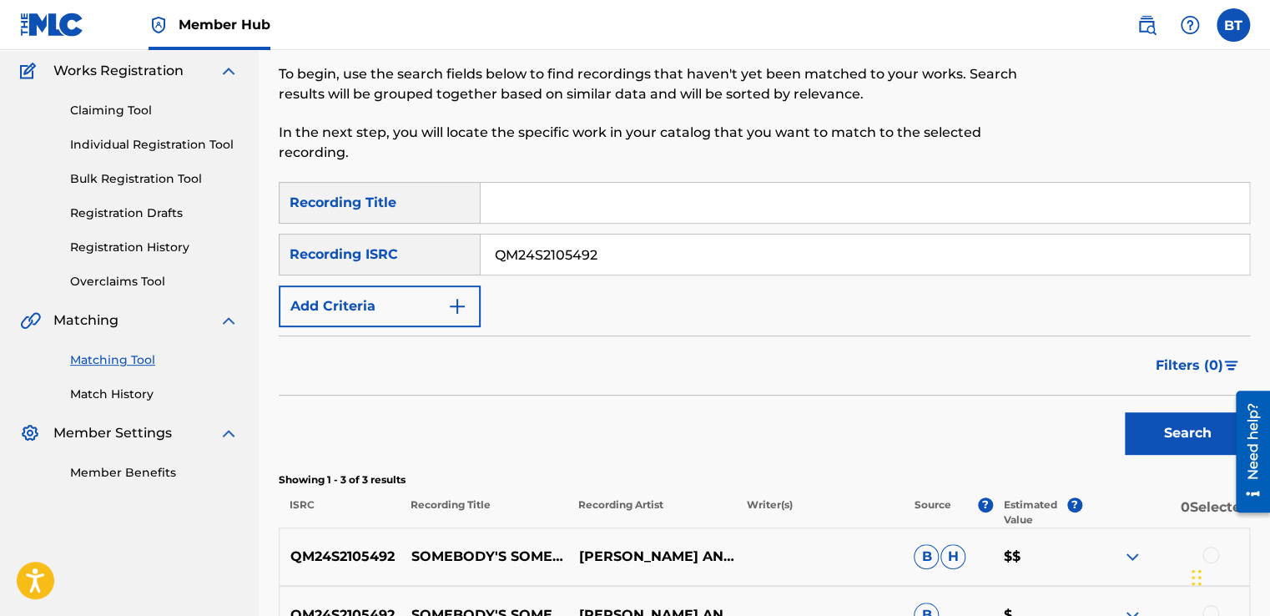
scroll to position [134, 0]
drag, startPoint x: 631, startPoint y: 261, endPoint x: 463, endPoint y: 261, distance: 167.7
click at [463, 261] on div "SearchWithCriteriab90ca0d2-73e0-473f-bf07-1c57519ac145 Recording ISRC QM24S2105…" at bounding box center [764, 255] width 971 height 42
paste input "USUYG1046521"
type input "USUYG1046521"
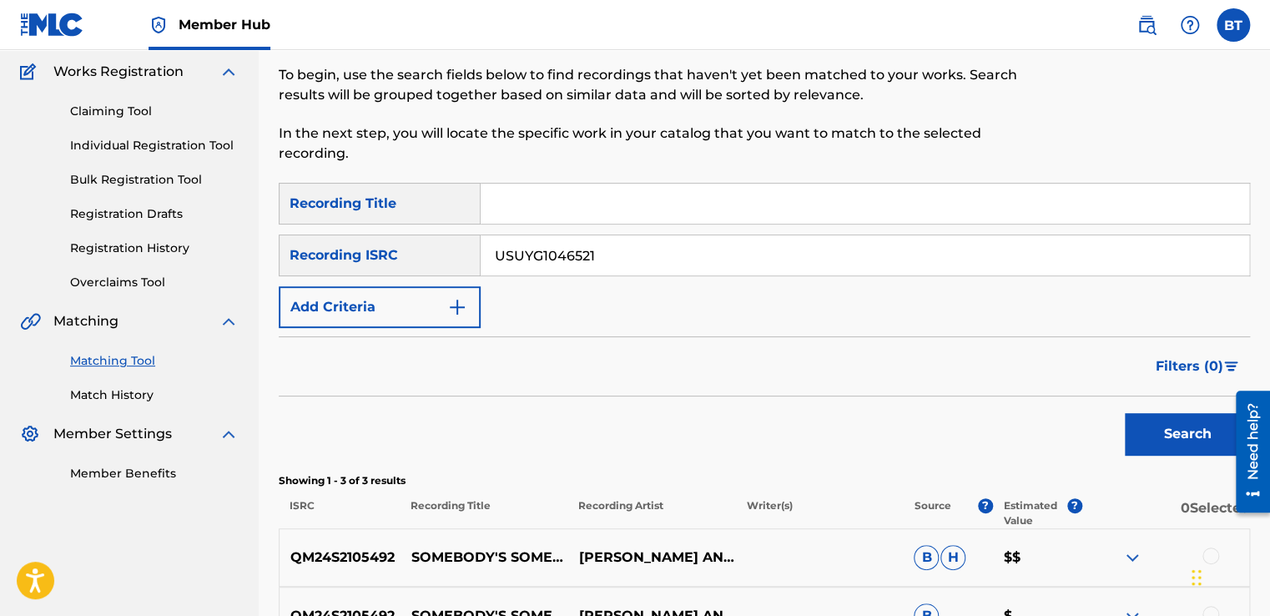
click at [1165, 411] on div "Search" at bounding box center [1182, 429] width 133 height 67
click at [1166, 419] on button "Search" at bounding box center [1187, 434] width 125 height 42
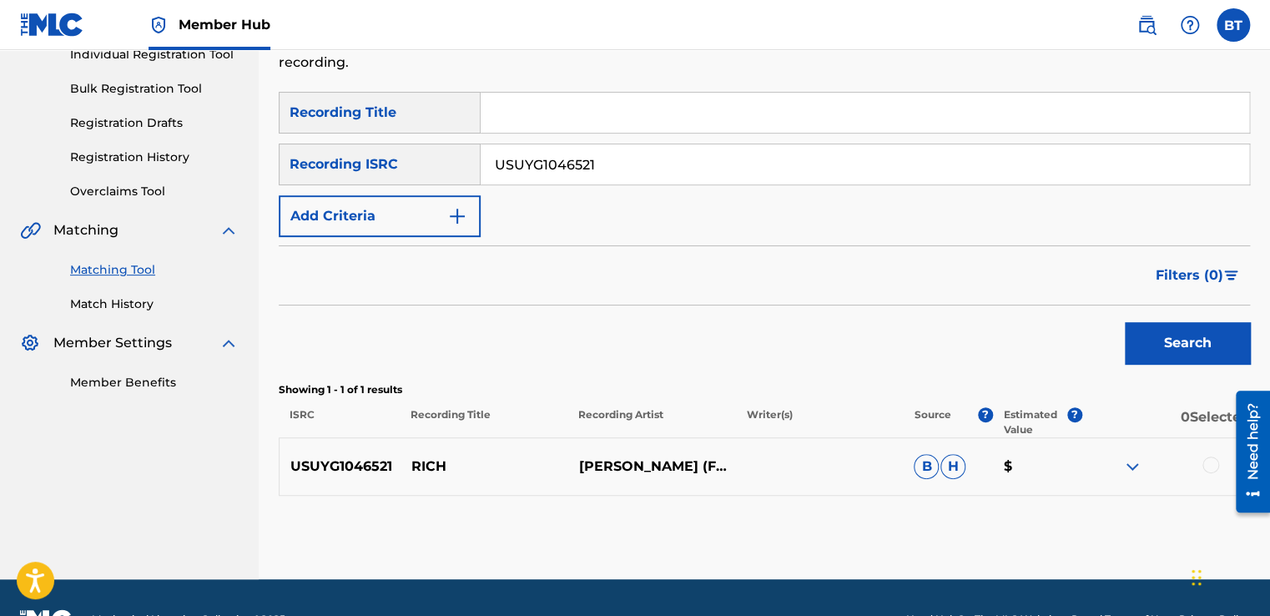
scroll to position [268, 0]
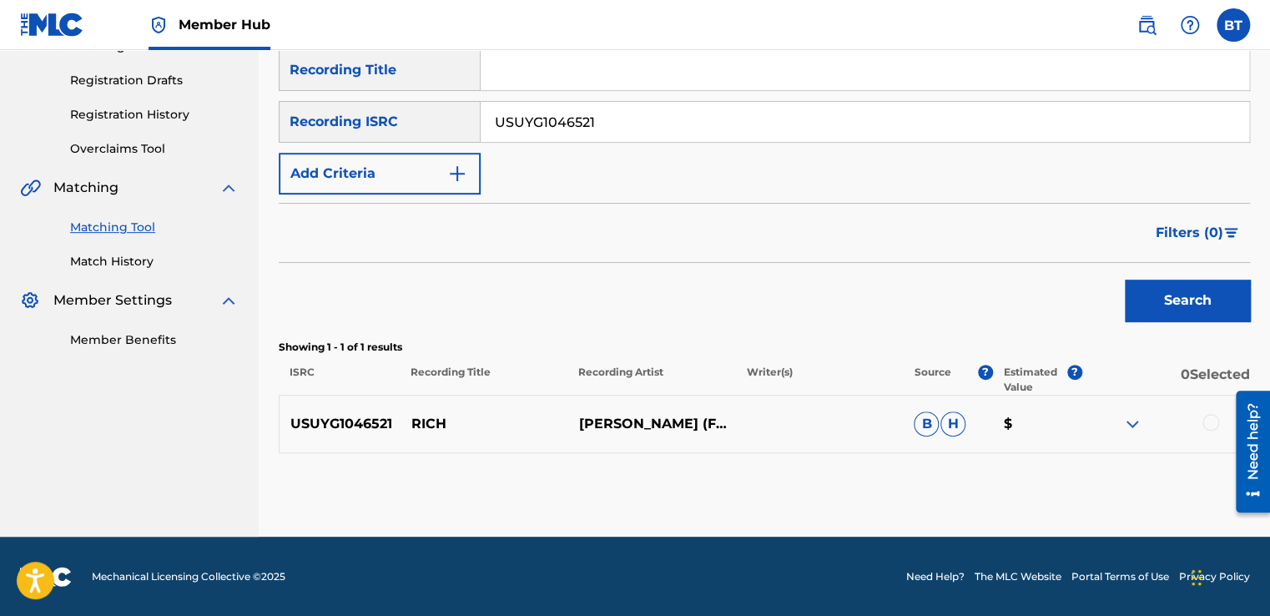
click at [1218, 416] on div at bounding box center [1165, 424] width 168 height 20
click at [1212, 419] on div at bounding box center [1210, 422] width 17 height 17
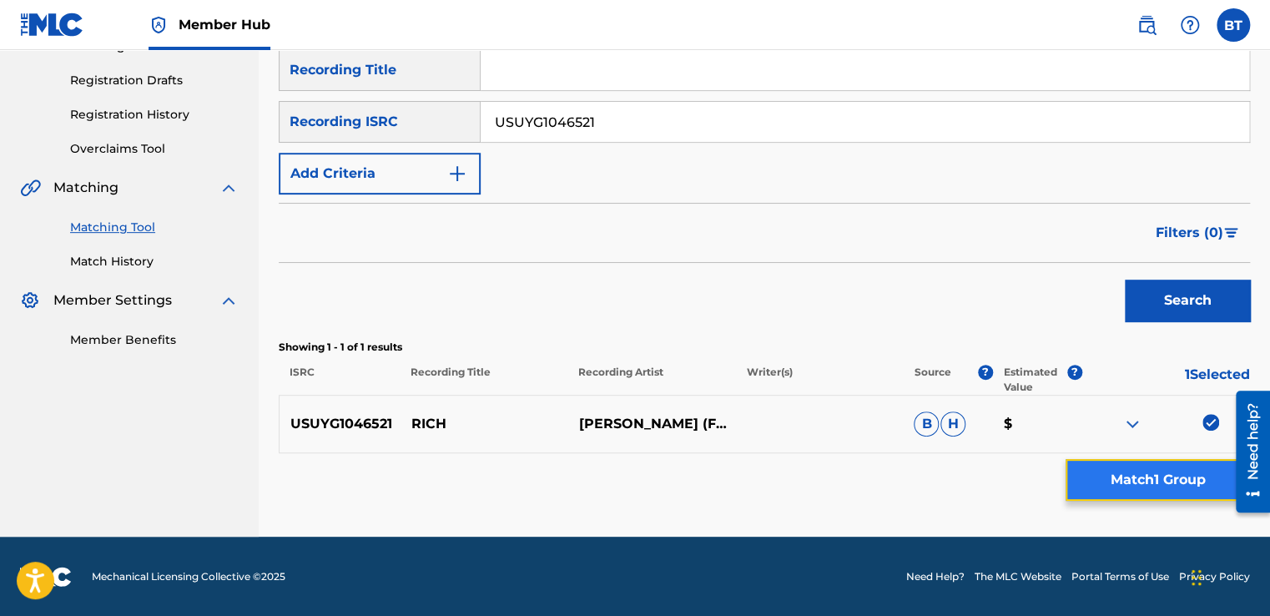
click at [1156, 479] on button "Match 1 Group" at bounding box center [1157, 480] width 184 height 42
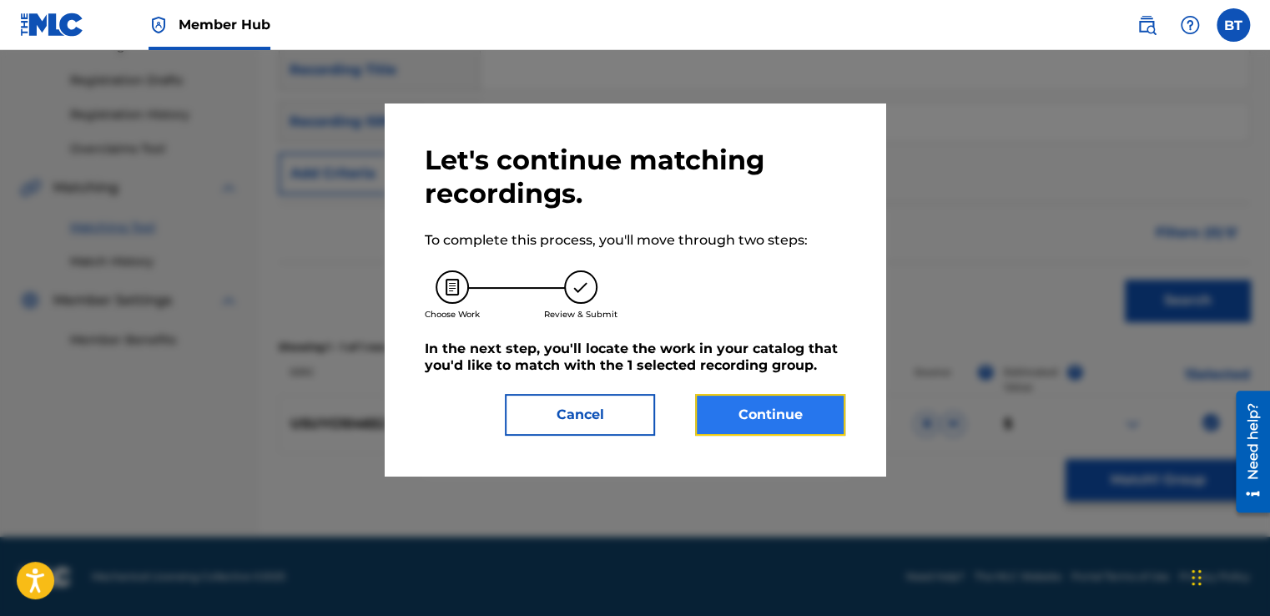
click at [777, 412] on button "Continue" at bounding box center [770, 415] width 150 height 42
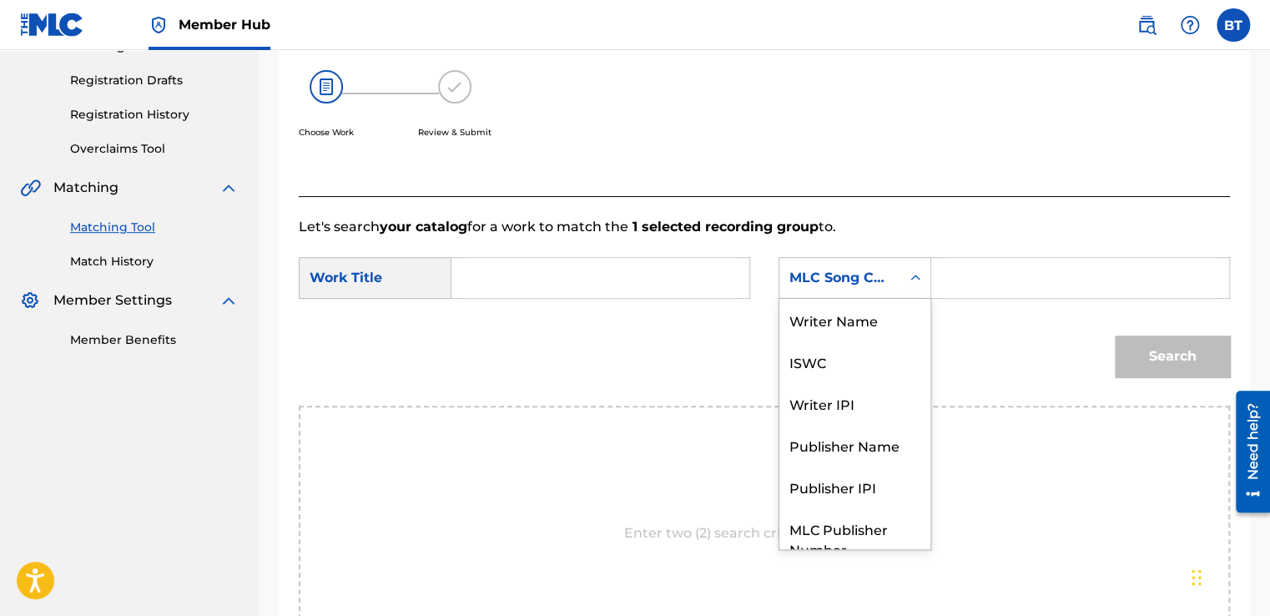
click at [884, 280] on div "MLC Song Code" at bounding box center [839, 278] width 101 height 20
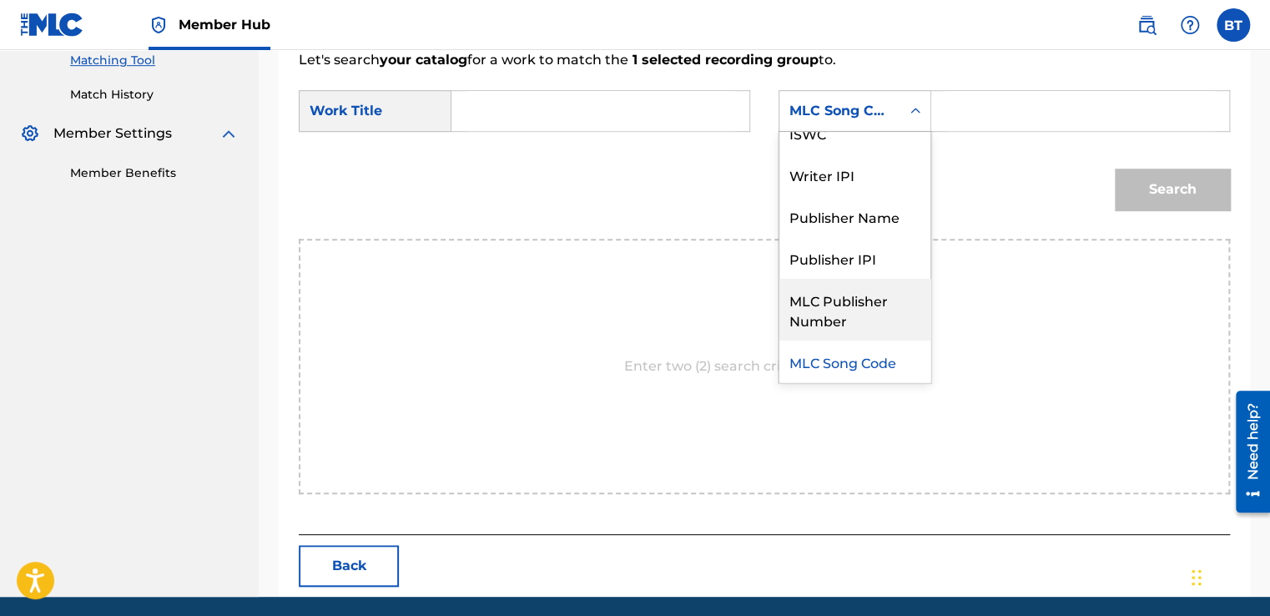
scroll to position [0, 0]
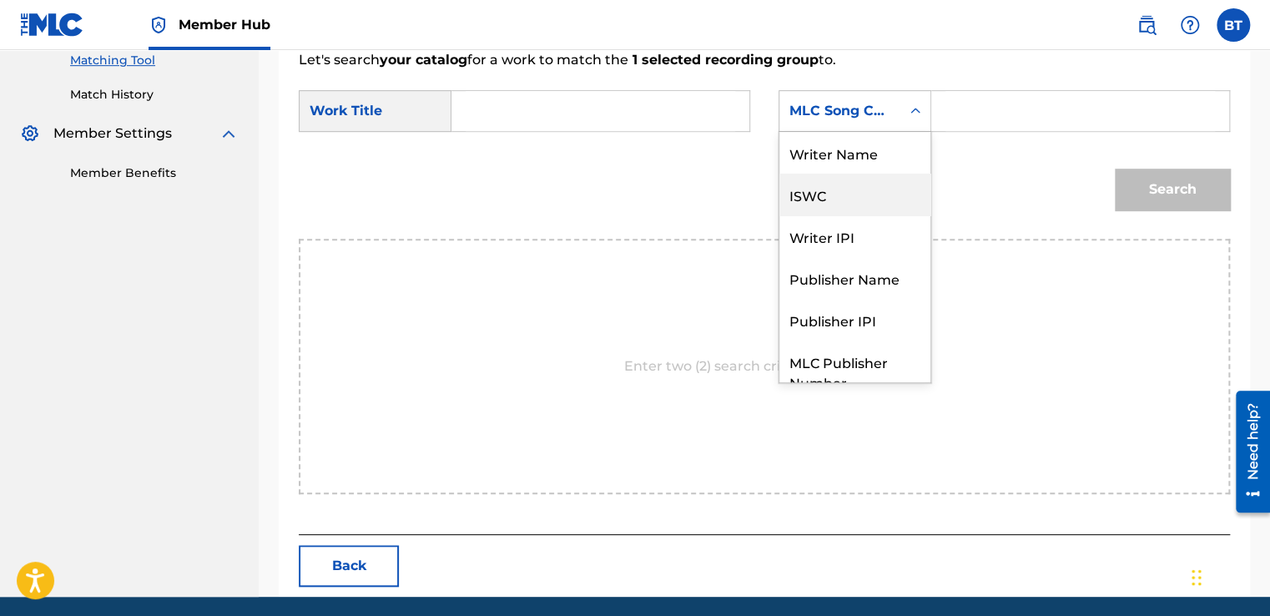
click at [874, 169] on div "Writer Name" at bounding box center [854, 153] width 151 height 42
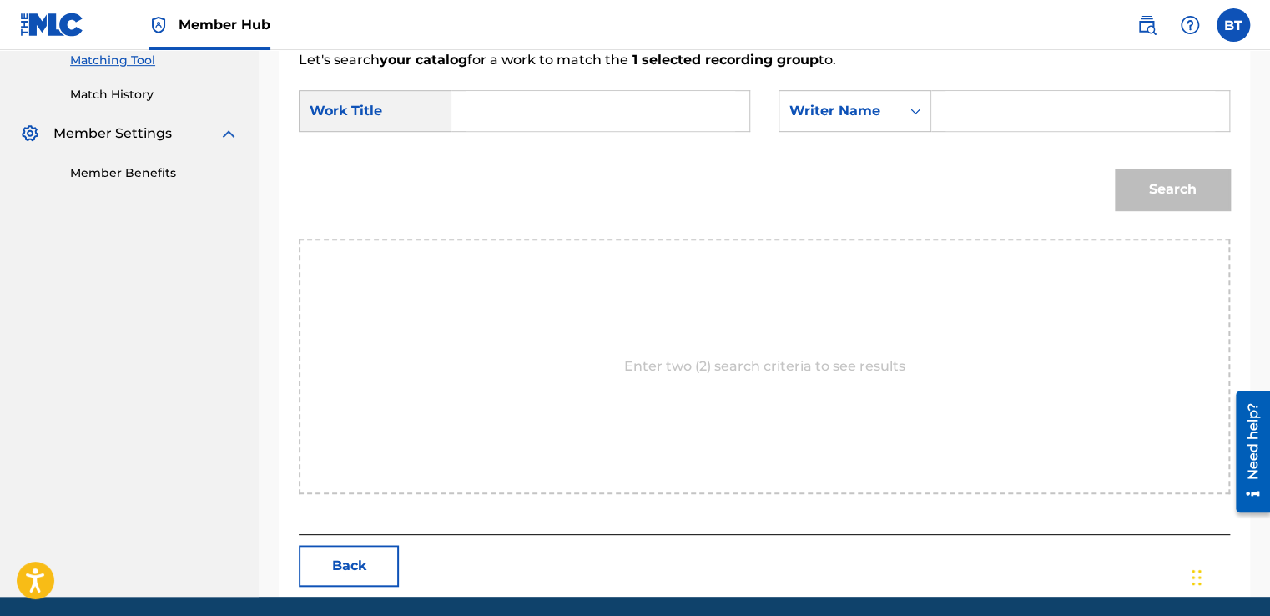
click at [987, 116] on input "Search Form" at bounding box center [1080, 111] width 270 height 40
type input "[PERSON_NAME]"
click at [693, 124] on input "Search Form" at bounding box center [601, 111] width 270 height 40
click at [646, 122] on input "Search Form" at bounding box center [601, 111] width 270 height 40
paste input "Rich"
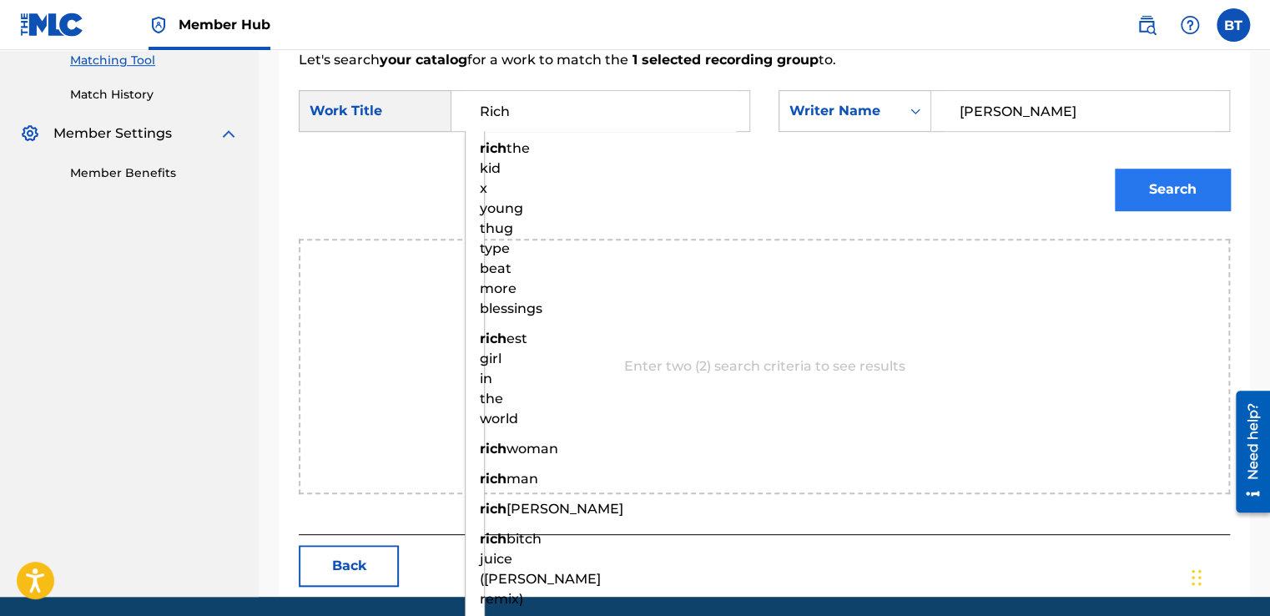
type input "Rich"
click at [1136, 175] on button "Search" at bounding box center [1172, 190] width 115 height 42
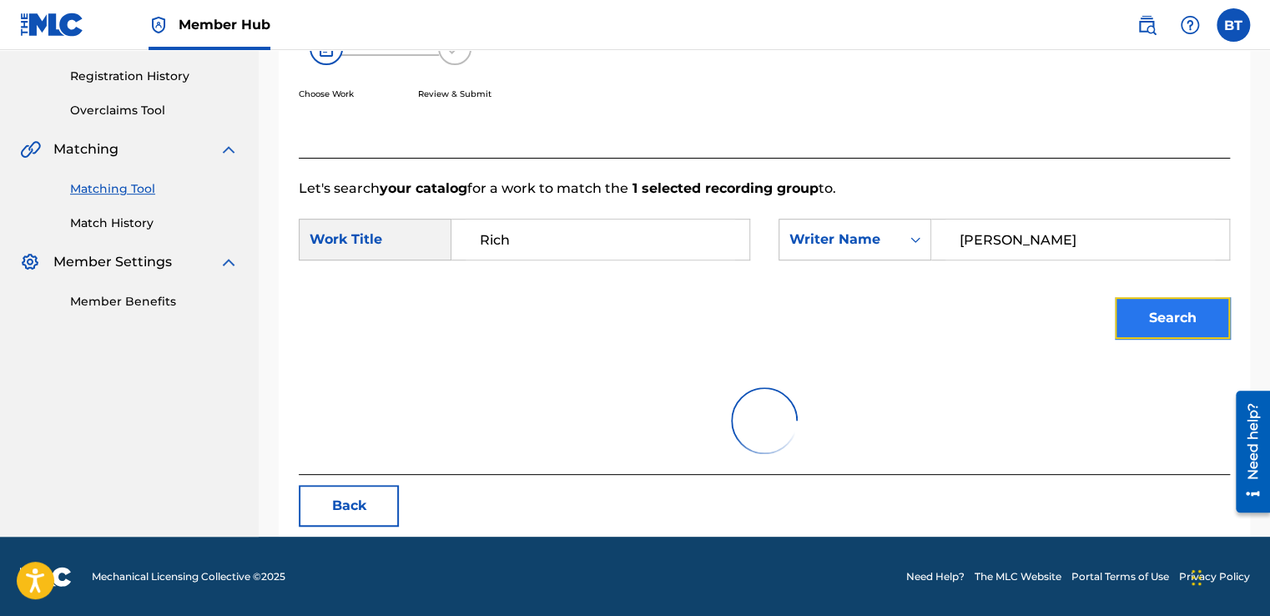
scroll to position [234, 0]
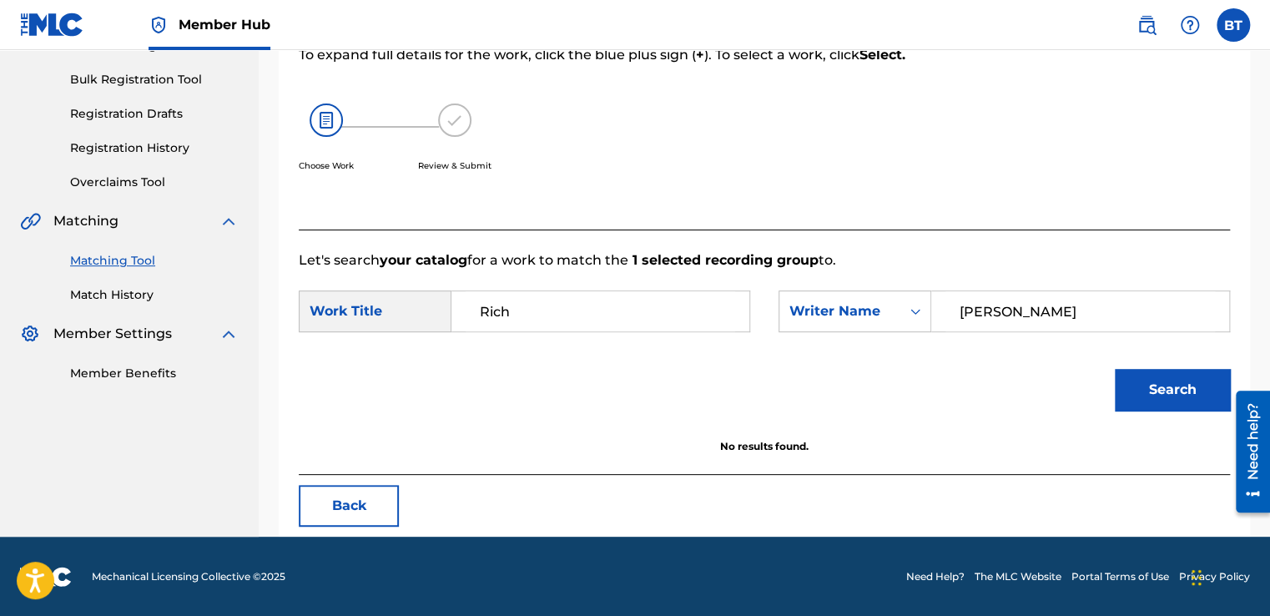
drag, startPoint x: 1028, startPoint y: 314, endPoint x: 934, endPoint y: 317, distance: 94.3
click at [934, 317] on div "[PERSON_NAME]" at bounding box center [1080, 311] width 299 height 42
paste input "[PERSON_NAME] source: [URL][DOMAIN_NAME]"
click at [999, 313] on input "[PERSON_NAME] source: [URL][DOMAIN_NAME]" at bounding box center [1080, 311] width 270 height 40
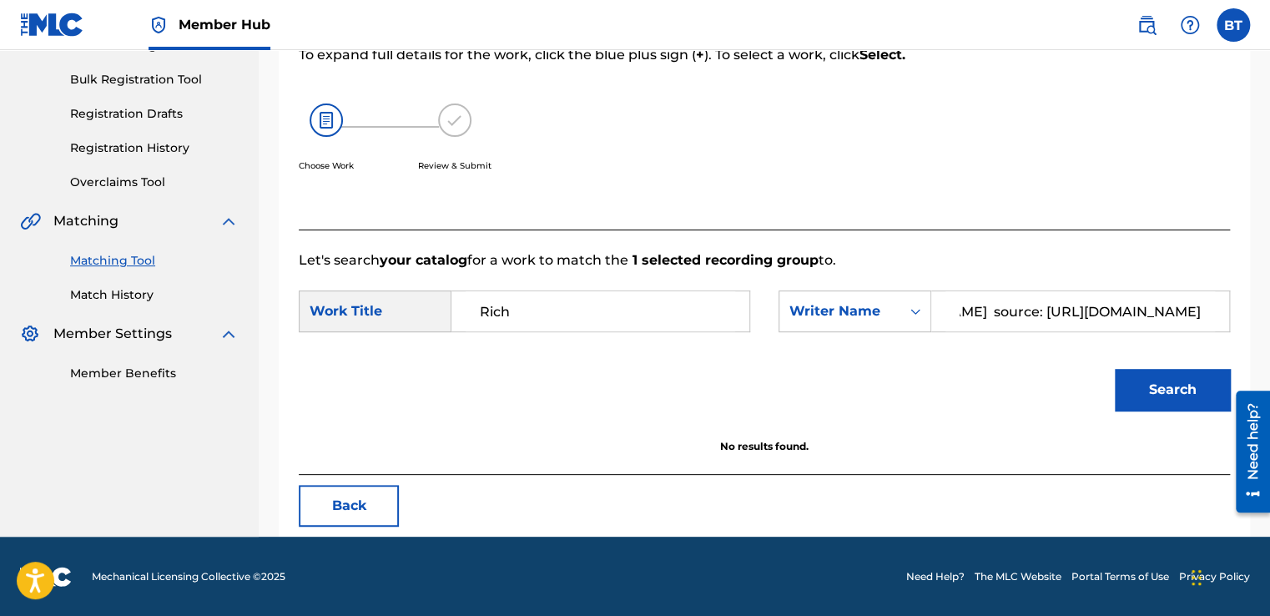
drag, startPoint x: 982, startPoint y: 310, endPoint x: 1220, endPoint y: 301, distance: 238.0
click at [1220, 301] on div "[PERSON_NAME] source: [URL][DOMAIN_NAME]" at bounding box center [1080, 311] width 299 height 42
drag, startPoint x: 998, startPoint y: 313, endPoint x: 1274, endPoint y: 285, distance: 277.6
click at [1269, 285] on html "Accessibility Screen-Reader Guide, Feedback, and Issue Reporting | New window C…" at bounding box center [635, 74] width 1270 height 616
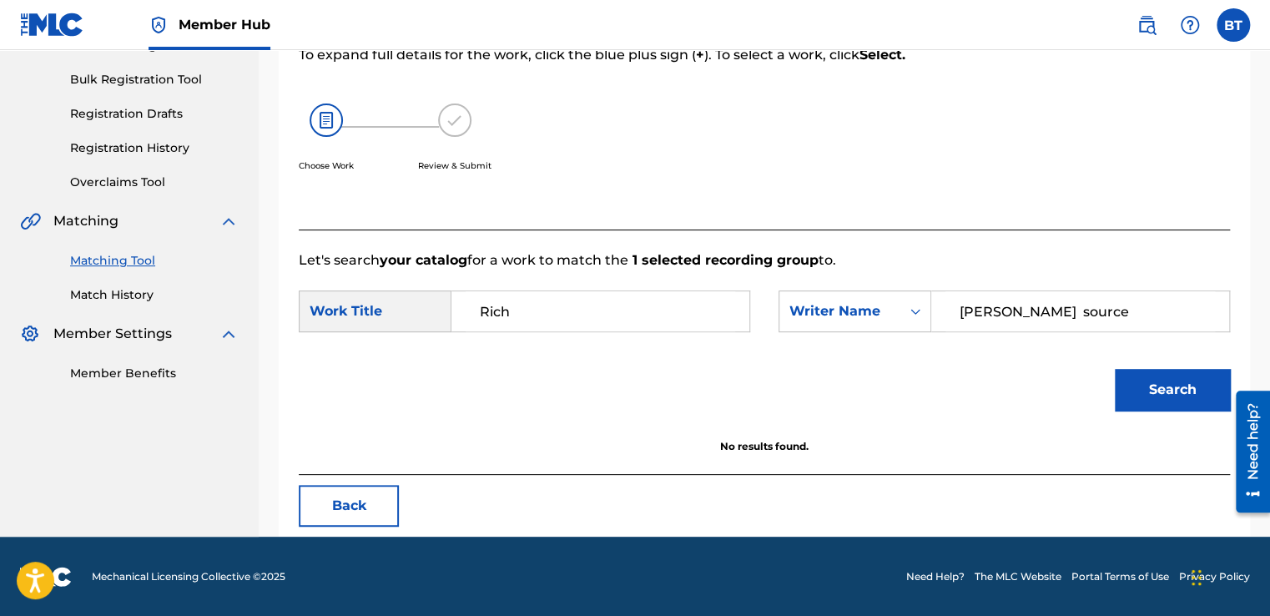
scroll to position [0, 0]
drag, startPoint x: 1104, startPoint y: 311, endPoint x: 1053, endPoint y: 321, distance: 51.9
click at [1053, 321] on input "[PERSON_NAME] source" at bounding box center [1080, 311] width 270 height 40
type input "[PERSON_NAME]"
click at [1155, 379] on button "Search" at bounding box center [1172, 390] width 115 height 42
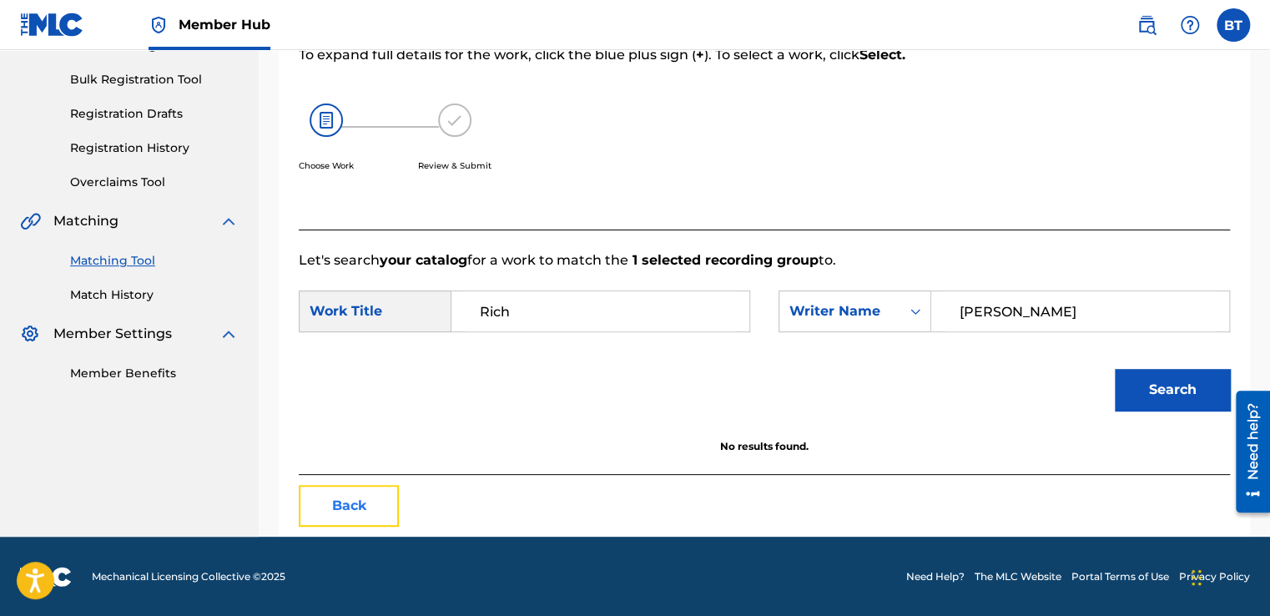
click at [380, 490] on button "Back" at bounding box center [349, 506] width 100 height 42
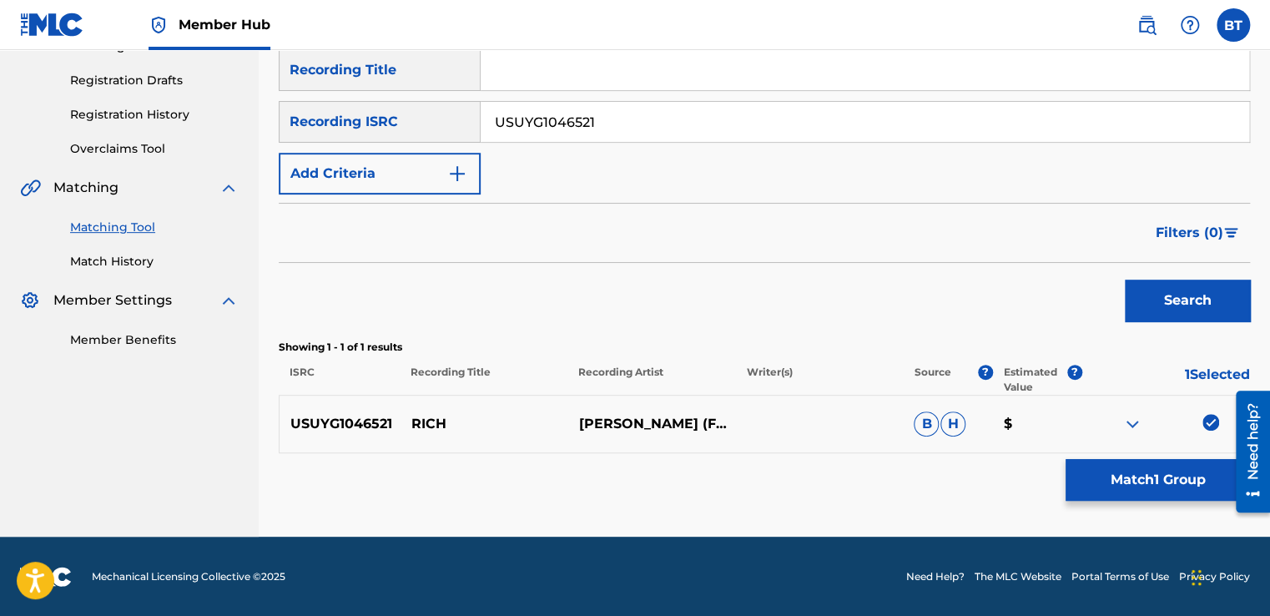
click at [1212, 419] on img at bounding box center [1210, 422] width 17 height 17
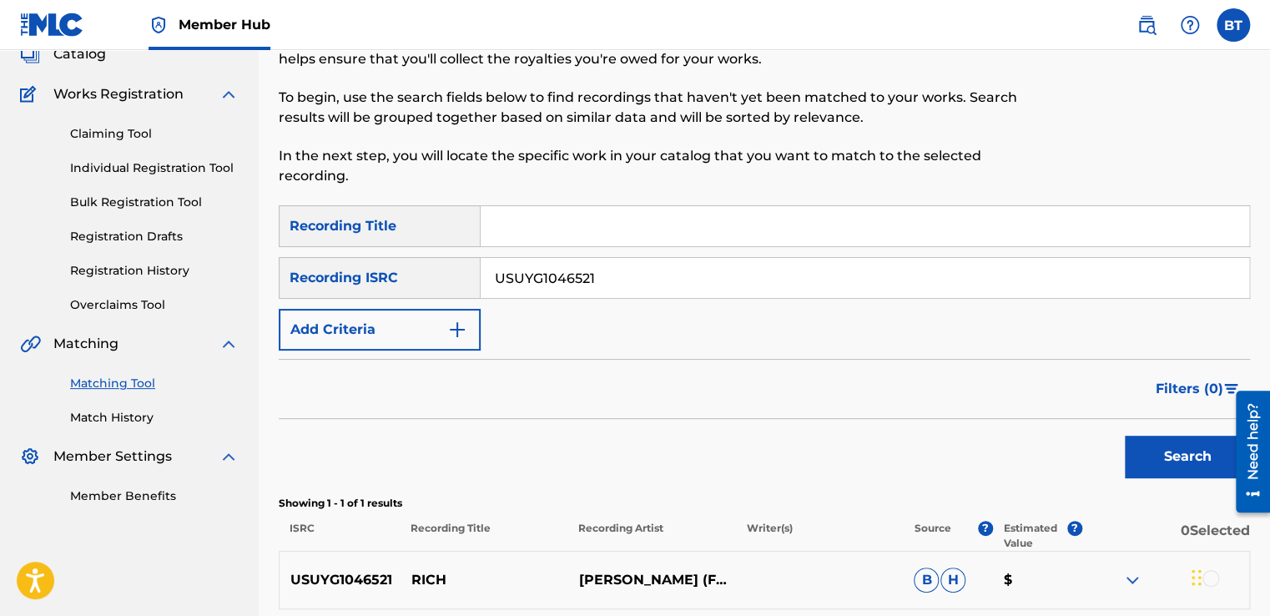
scroll to position [101, 0]
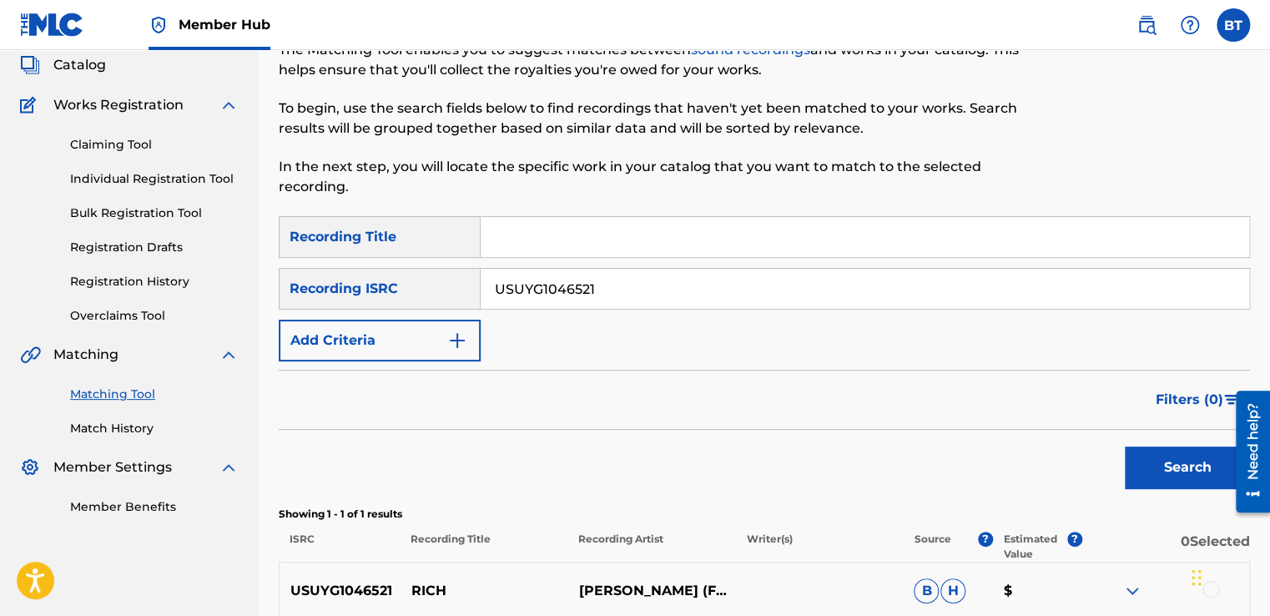
drag, startPoint x: 617, startPoint y: 298, endPoint x: 411, endPoint y: 296, distance: 206.9
click at [411, 296] on div "SearchWithCriteriab90ca0d2-73e0-473f-bf07-1c57519ac145 Recording ISRC USUYG1046…" at bounding box center [764, 289] width 971 height 42
paste input "30534"
type input "USUYG1030534"
click at [1167, 464] on button "Search" at bounding box center [1187, 467] width 125 height 42
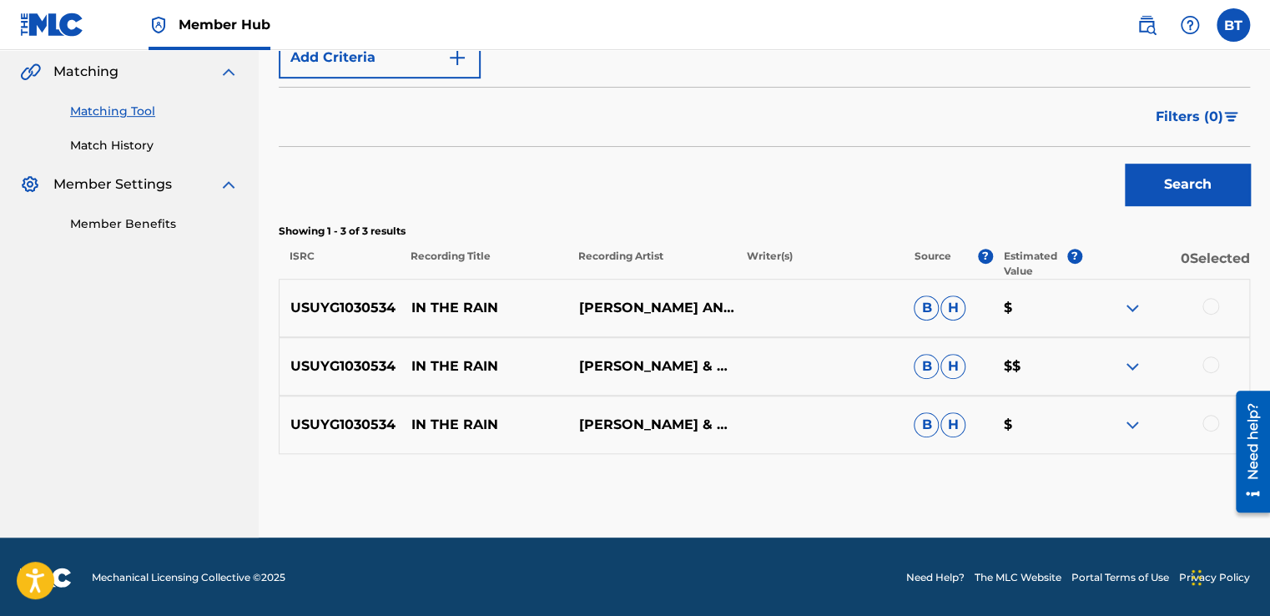
scroll to position [385, 0]
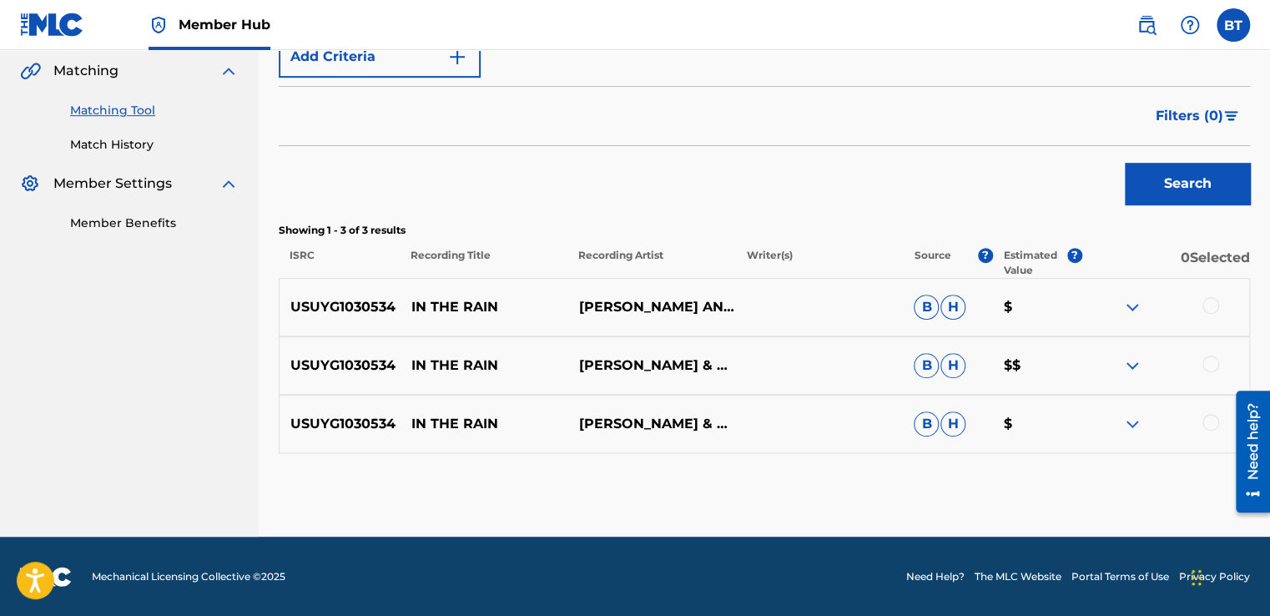
click at [1209, 303] on div at bounding box center [1210, 305] width 17 height 17
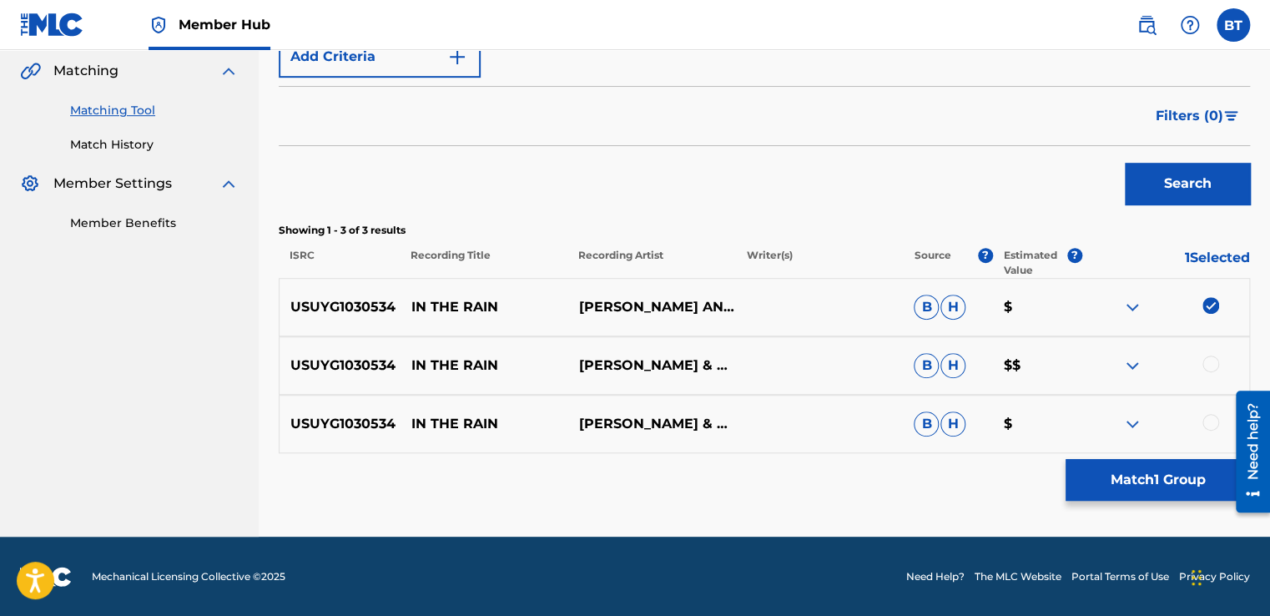
click at [1208, 370] on div at bounding box center [1210, 363] width 17 height 17
click at [1212, 421] on div at bounding box center [1210, 422] width 17 height 17
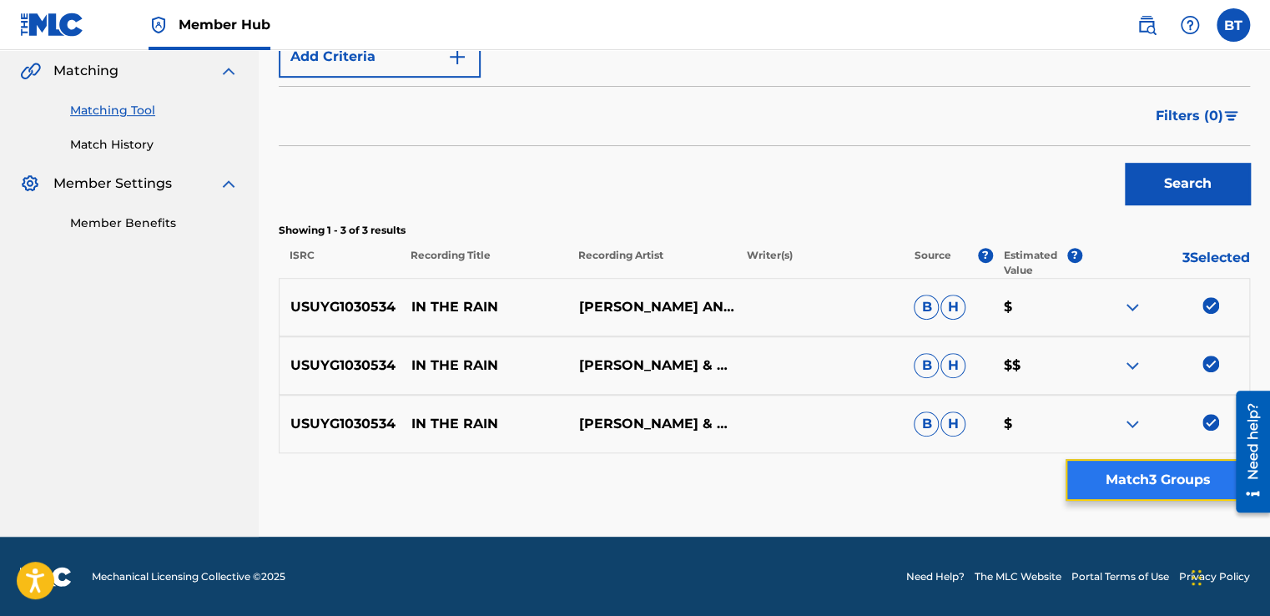
click at [1181, 490] on button "Match 3 Groups" at bounding box center [1157, 480] width 184 height 42
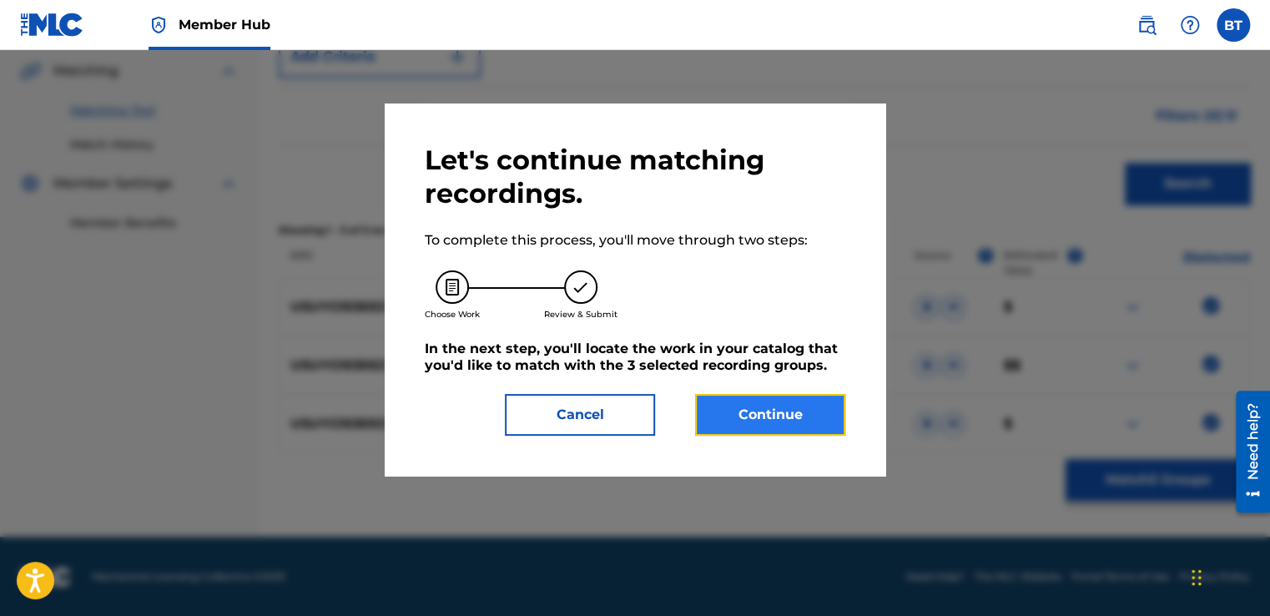
click at [818, 419] on button "Continue" at bounding box center [770, 415] width 150 height 42
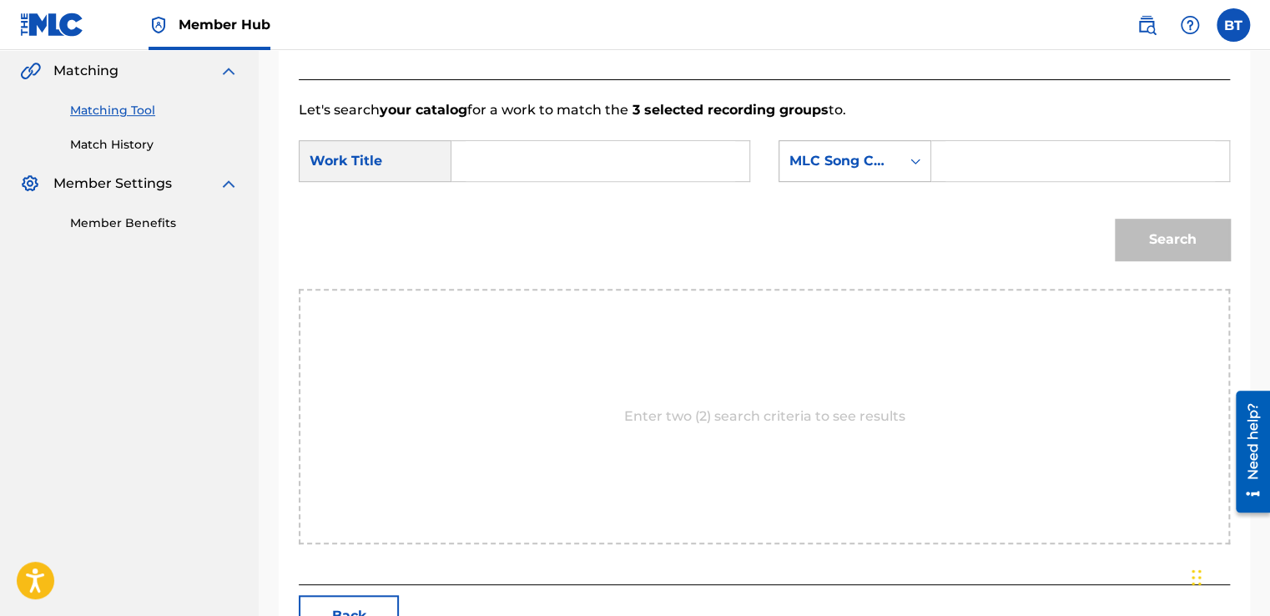
click at [899, 160] on div "MLC Song Code" at bounding box center [839, 161] width 121 height 32
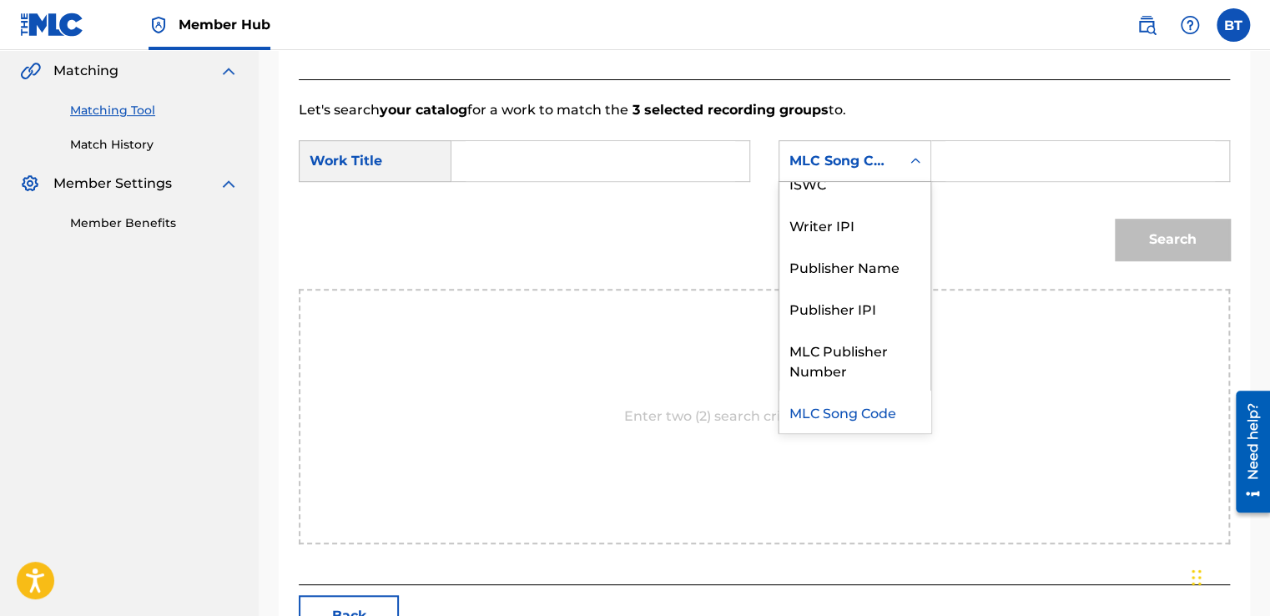
scroll to position [0, 0]
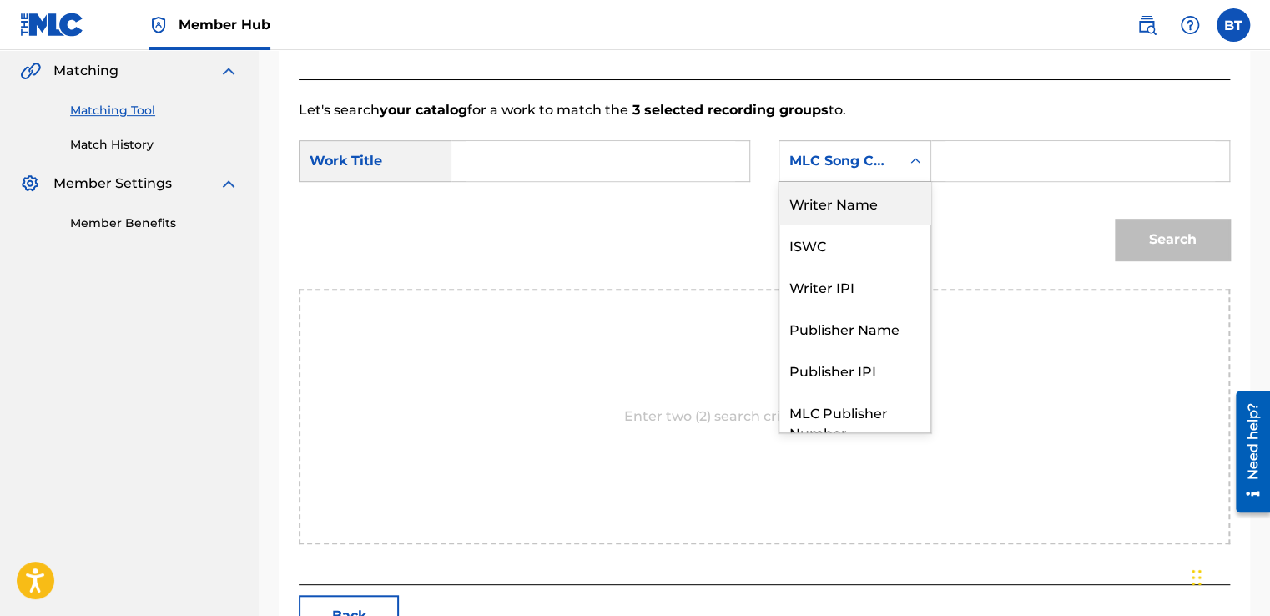
click at [899, 209] on div "Writer Name" at bounding box center [854, 203] width 151 height 42
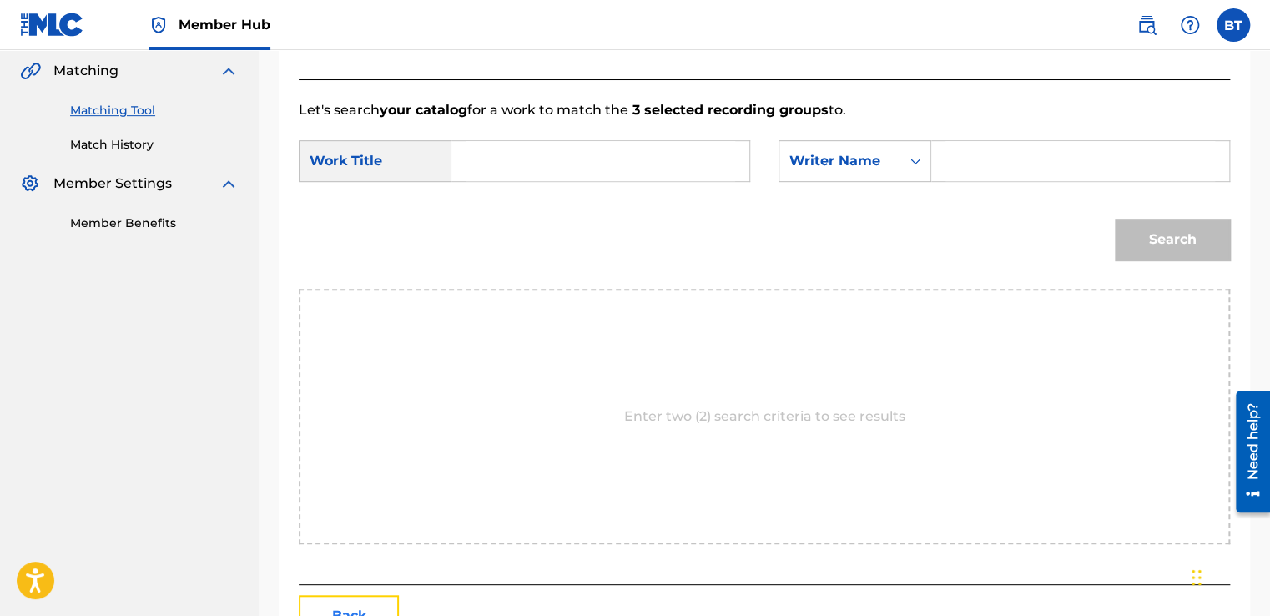
click at [367, 605] on button "Back" at bounding box center [349, 616] width 100 height 42
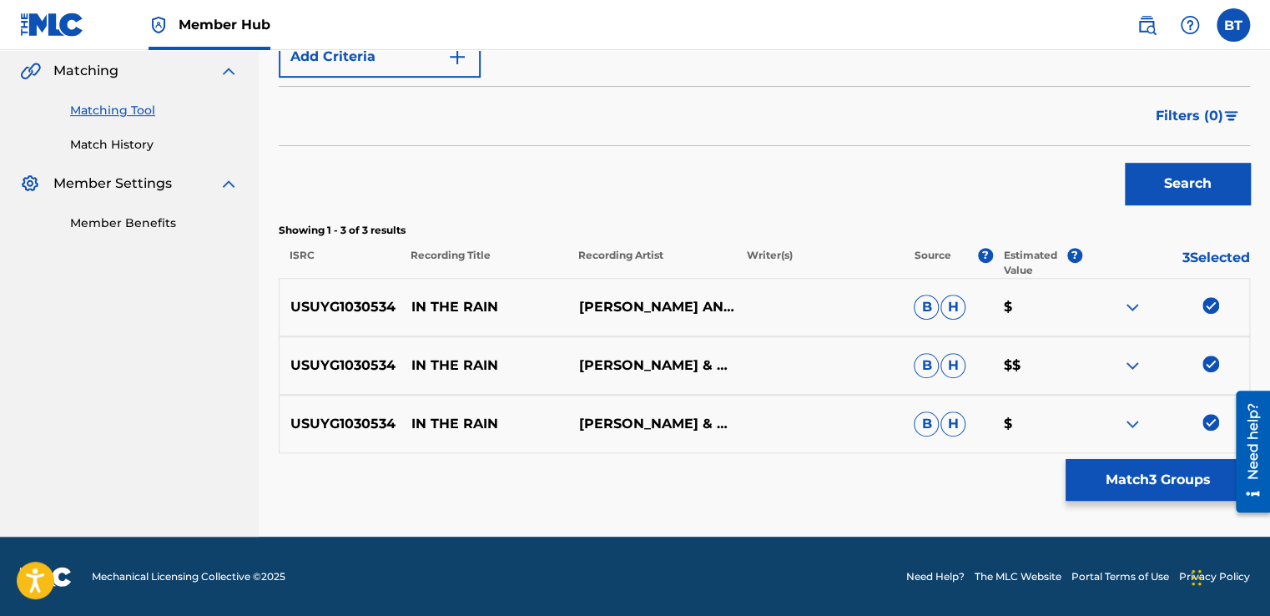
click at [1216, 300] on img at bounding box center [1210, 305] width 17 height 17
click at [1216, 365] on img at bounding box center [1210, 363] width 17 height 17
click at [1212, 420] on img at bounding box center [1210, 422] width 17 height 17
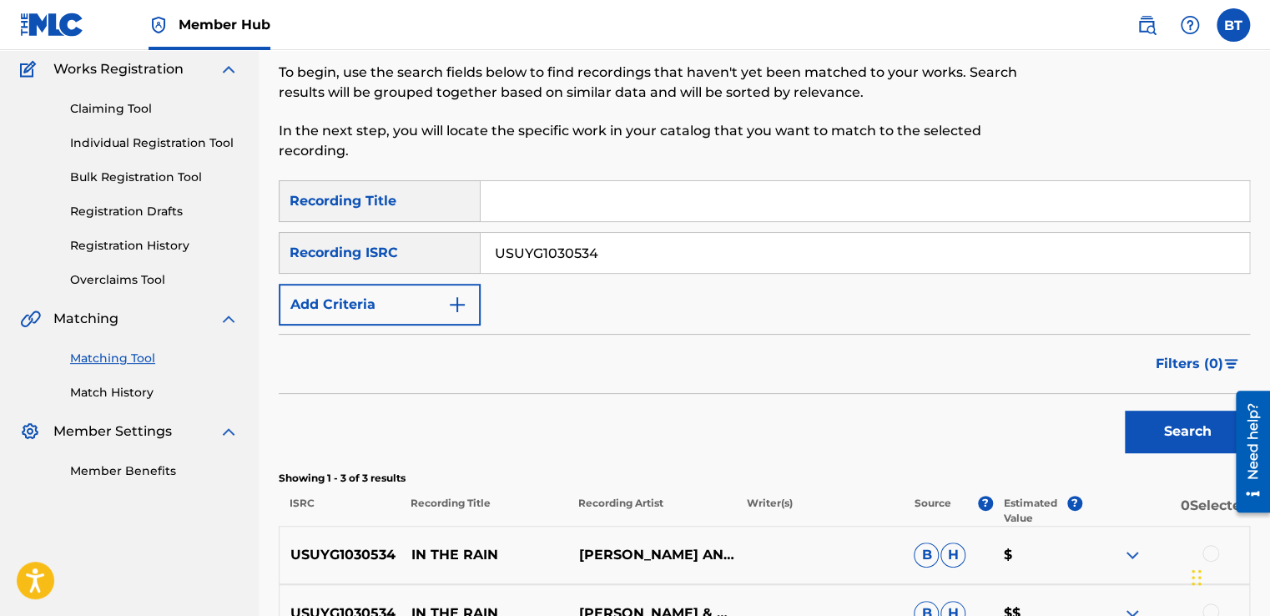
scroll to position [134, 0]
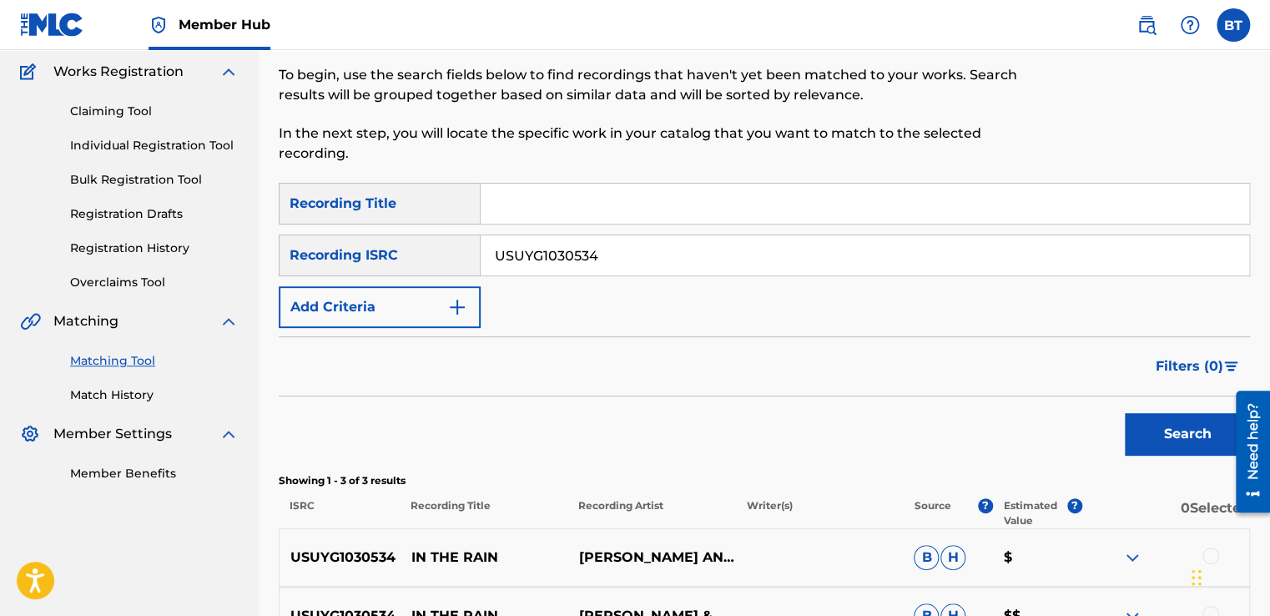
drag, startPoint x: 622, startPoint y: 252, endPoint x: 439, endPoint y: 242, distance: 183.8
click at [439, 243] on div "SearchWithCriteriab90ca0d2-73e0-473f-bf07-1c57519ac145 Recording ISRC USUYG1030…" at bounding box center [764, 255] width 971 height 42
paste input "GBSMU8785919"
click at [1174, 426] on button "Search" at bounding box center [1187, 434] width 125 height 42
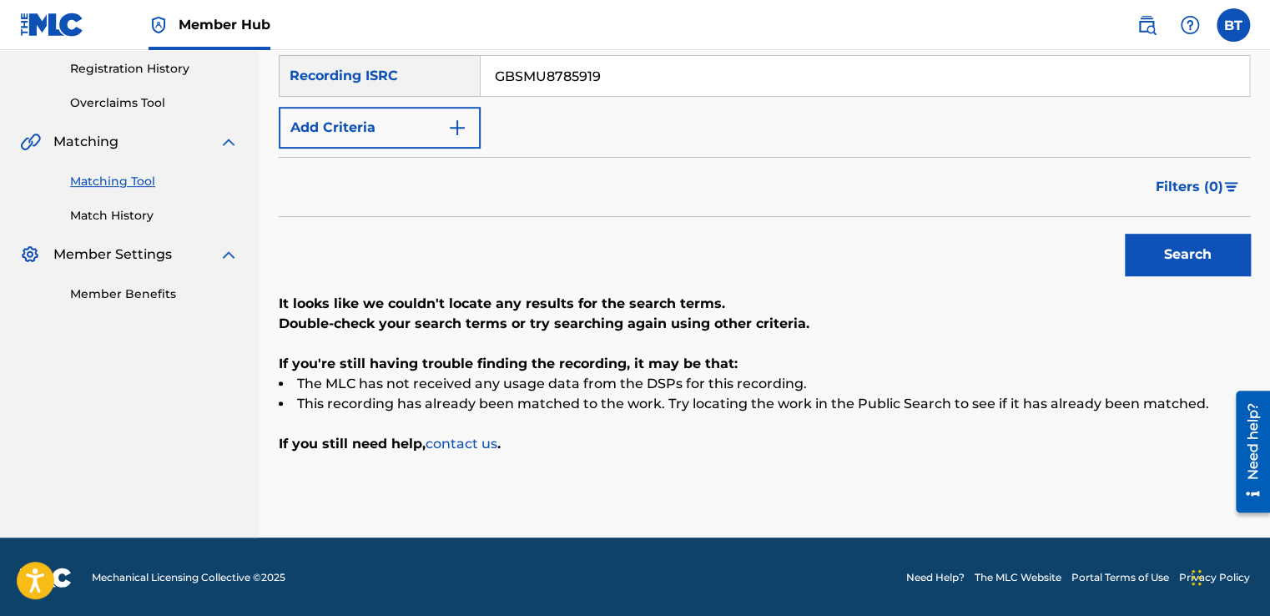
scroll to position [315, 0]
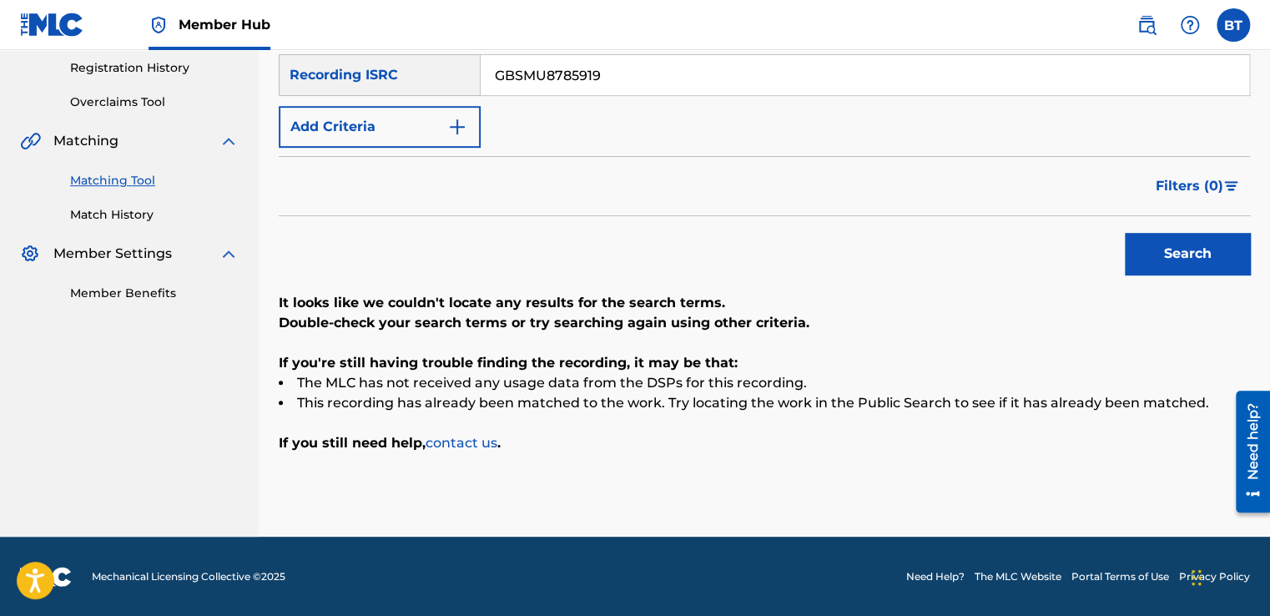
drag, startPoint x: 634, startPoint y: 79, endPoint x: 485, endPoint y: 88, distance: 149.6
click at [485, 88] on input "GBSMU8785919" at bounding box center [865, 75] width 768 height 40
paste input "NLA460912027"
type input "NLA460912027"
click at [1201, 261] on button "Search" at bounding box center [1187, 254] width 125 height 42
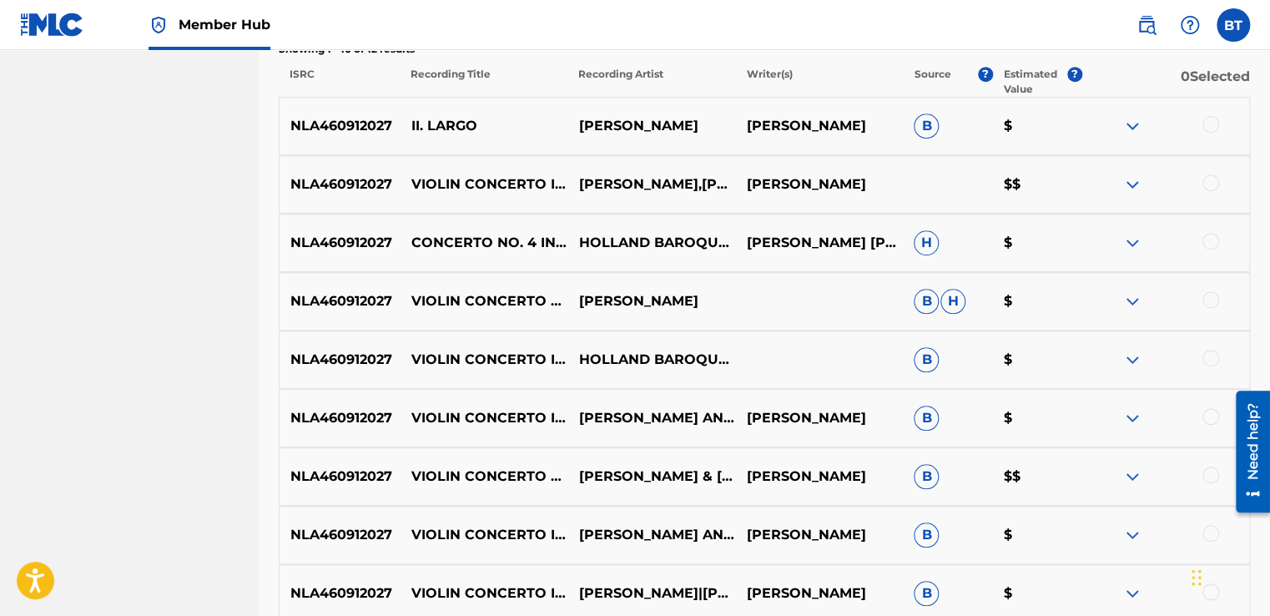
scroll to position [565, 0]
click at [1208, 123] on div at bounding box center [1210, 125] width 17 height 17
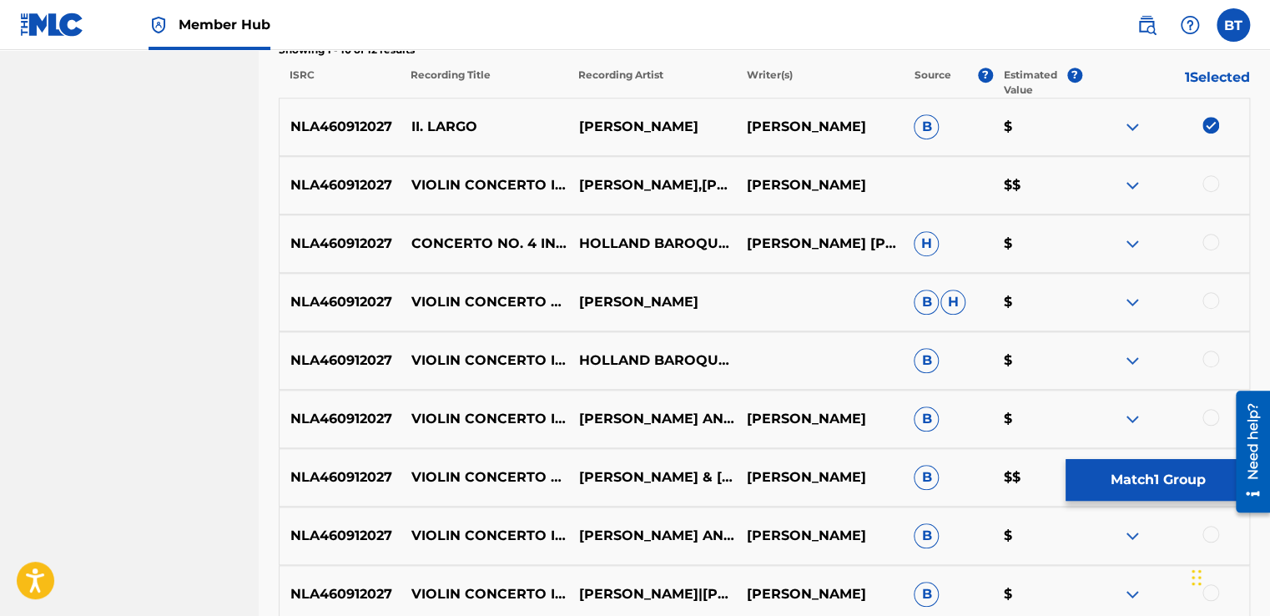
click at [1215, 179] on div at bounding box center [1210, 183] width 17 height 17
click at [1209, 236] on div at bounding box center [1210, 242] width 17 height 17
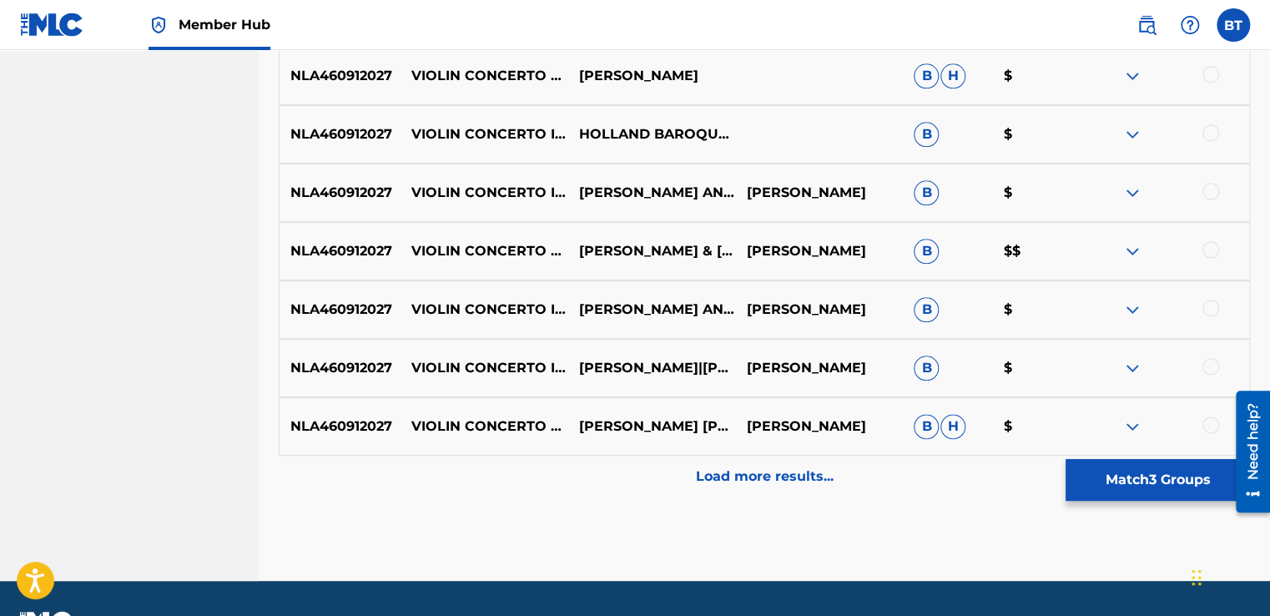
scroll to position [815, 0]
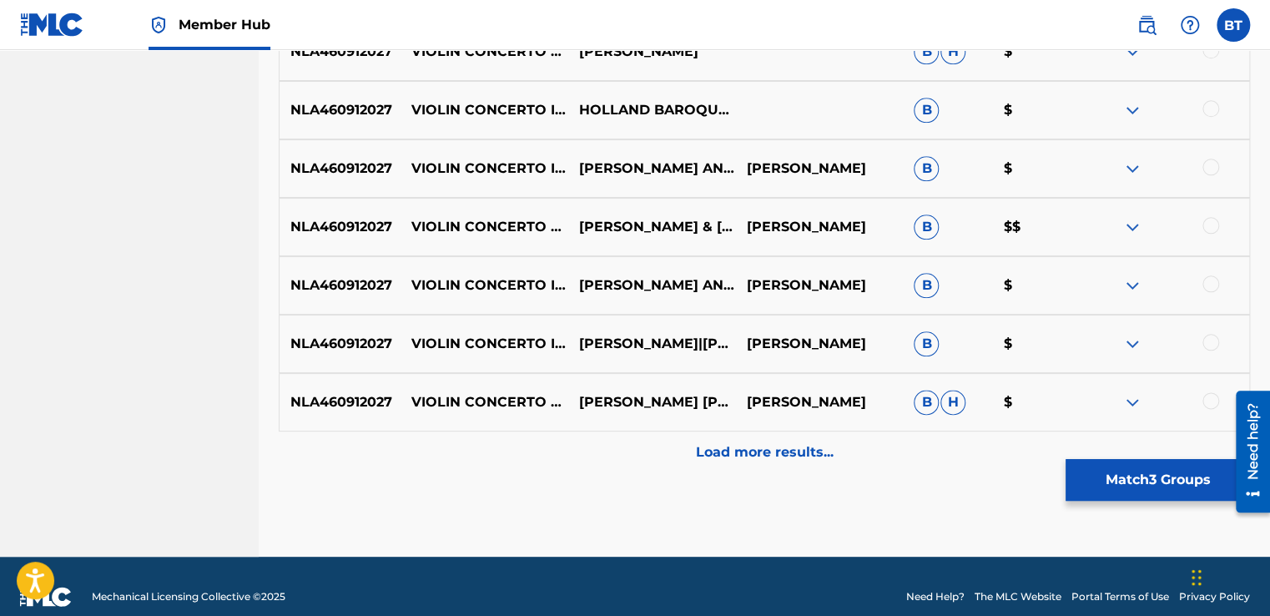
click at [1209, 168] on div at bounding box center [1210, 167] width 17 height 17
click at [1213, 225] on div at bounding box center [1210, 225] width 17 height 17
click at [1214, 280] on div at bounding box center [1210, 283] width 17 height 17
click at [1209, 340] on div at bounding box center [1210, 342] width 17 height 17
click at [1213, 409] on div at bounding box center [1165, 402] width 168 height 20
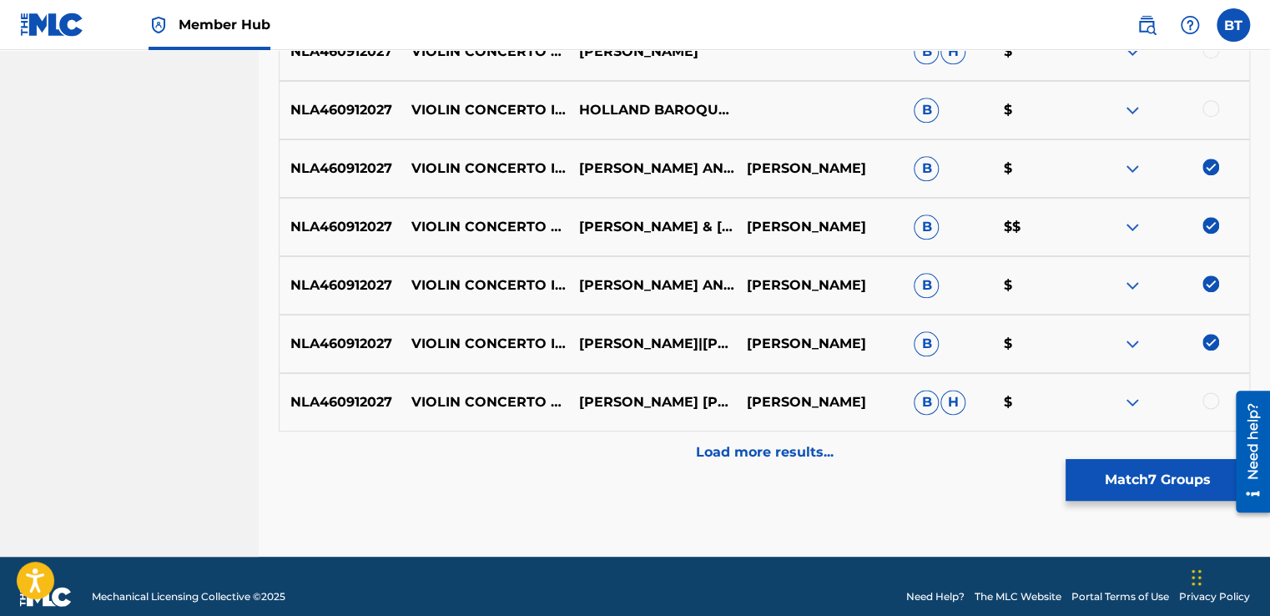
click at [1211, 400] on div at bounding box center [1210, 400] width 17 height 17
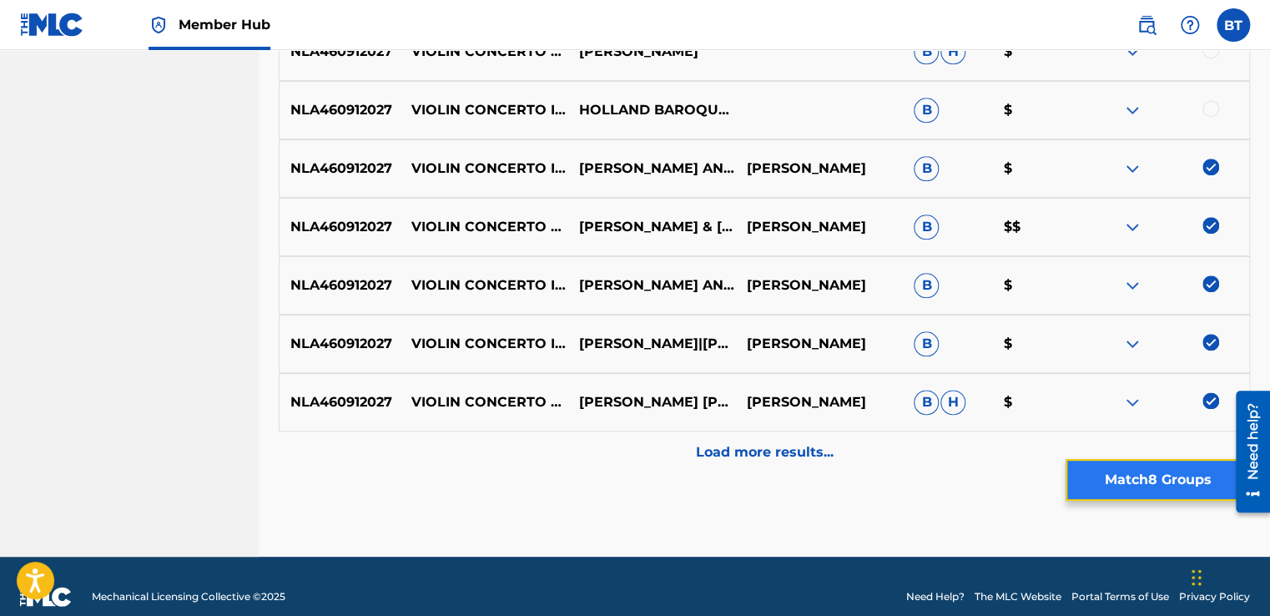
click at [1181, 487] on button "Match 8 Groups" at bounding box center [1157, 480] width 184 height 42
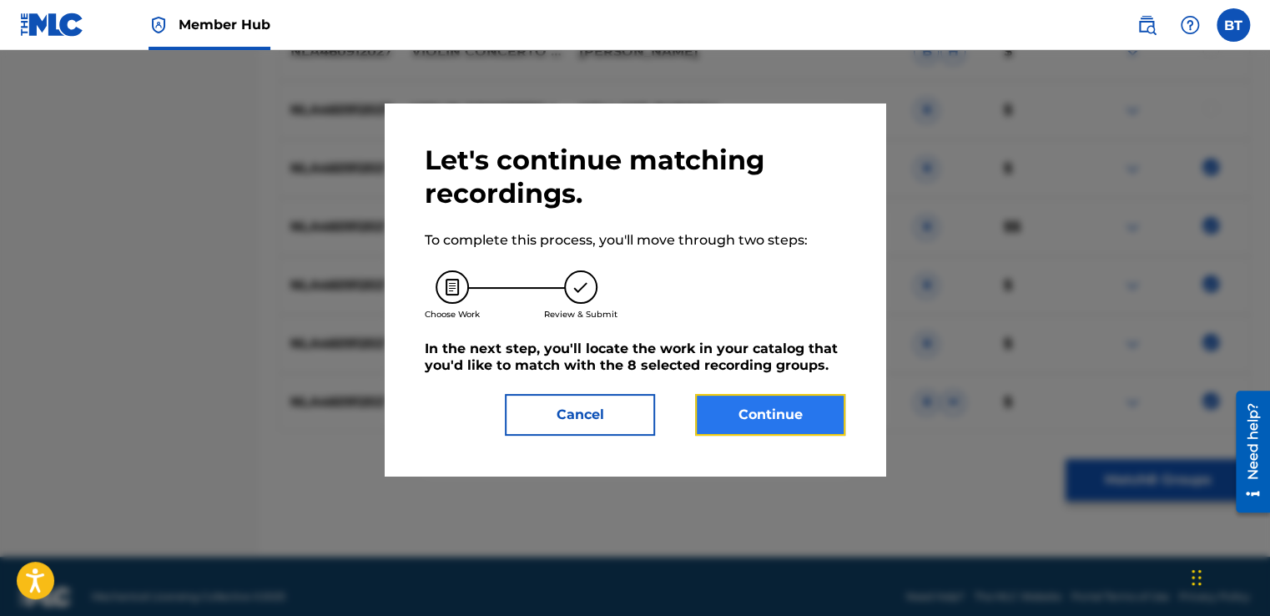
click at [806, 410] on button "Continue" at bounding box center [770, 415] width 150 height 42
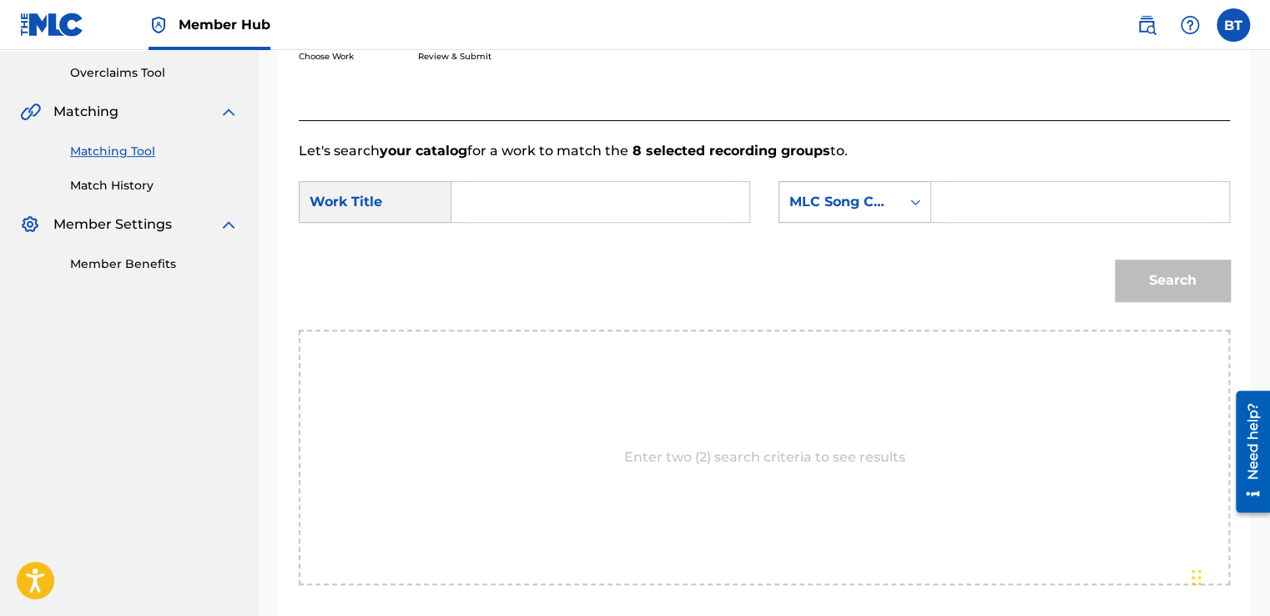
scroll to position [328, 0]
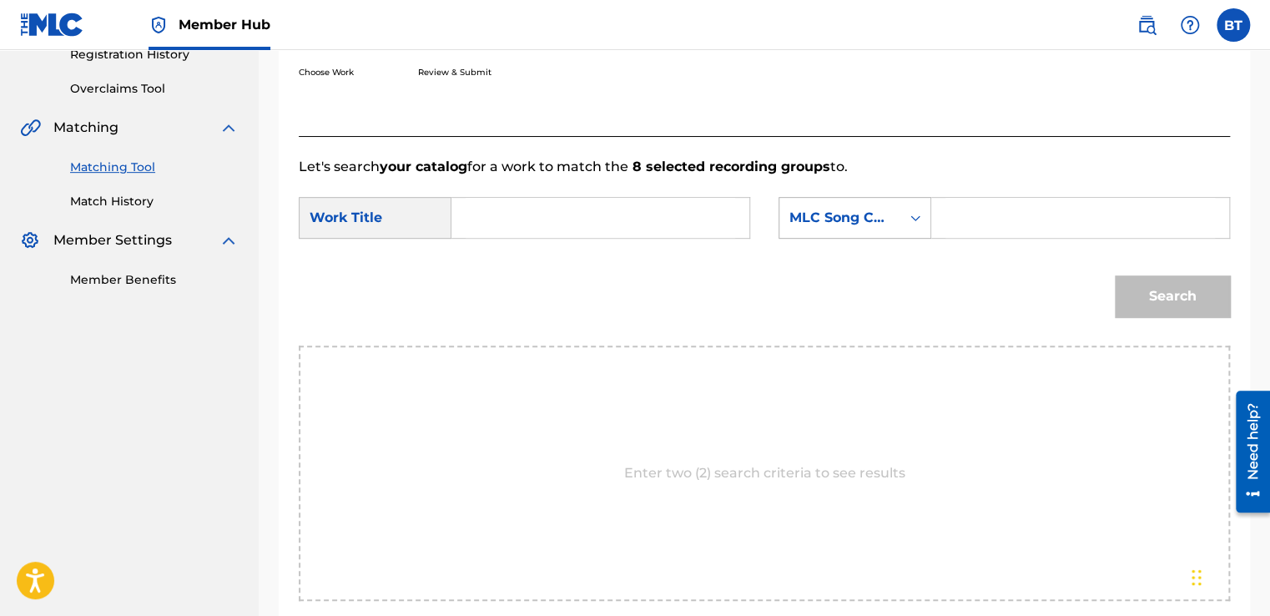
drag, startPoint x: 858, startPoint y: 204, endPoint x: 865, endPoint y: 229, distance: 26.1
click at [858, 204] on div "MLC Song Code" at bounding box center [839, 218] width 121 height 32
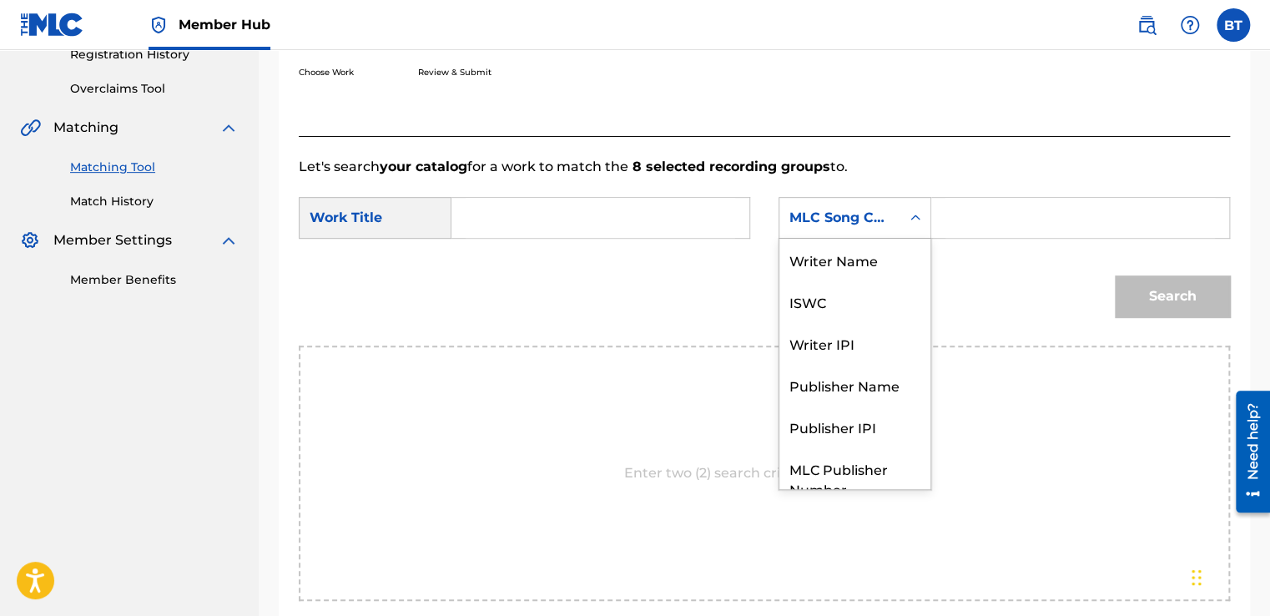
scroll to position [0, 0]
drag, startPoint x: 873, startPoint y: 265, endPoint x: 961, endPoint y: 239, distance: 92.1
click at [874, 264] on div "Writer Name" at bounding box center [854, 260] width 151 height 42
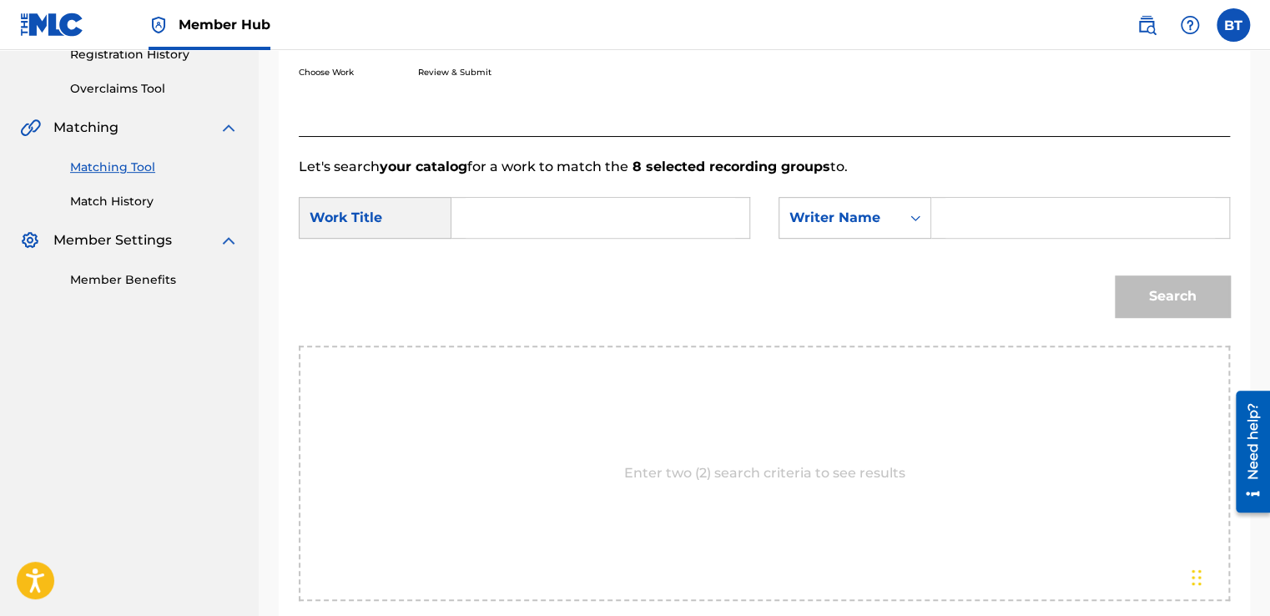
click at [1012, 210] on input "Search Form" at bounding box center [1080, 218] width 270 height 40
paste input "[PERSON_NAME]"
type input "[PERSON_NAME]"
click at [526, 216] on input "Search Form" at bounding box center [601, 218] width 270 height 40
paste input "Violin Concerto in E Major, Op. 9 No. 4, RV 263a: II. [GEOGRAPHIC_DATA]"
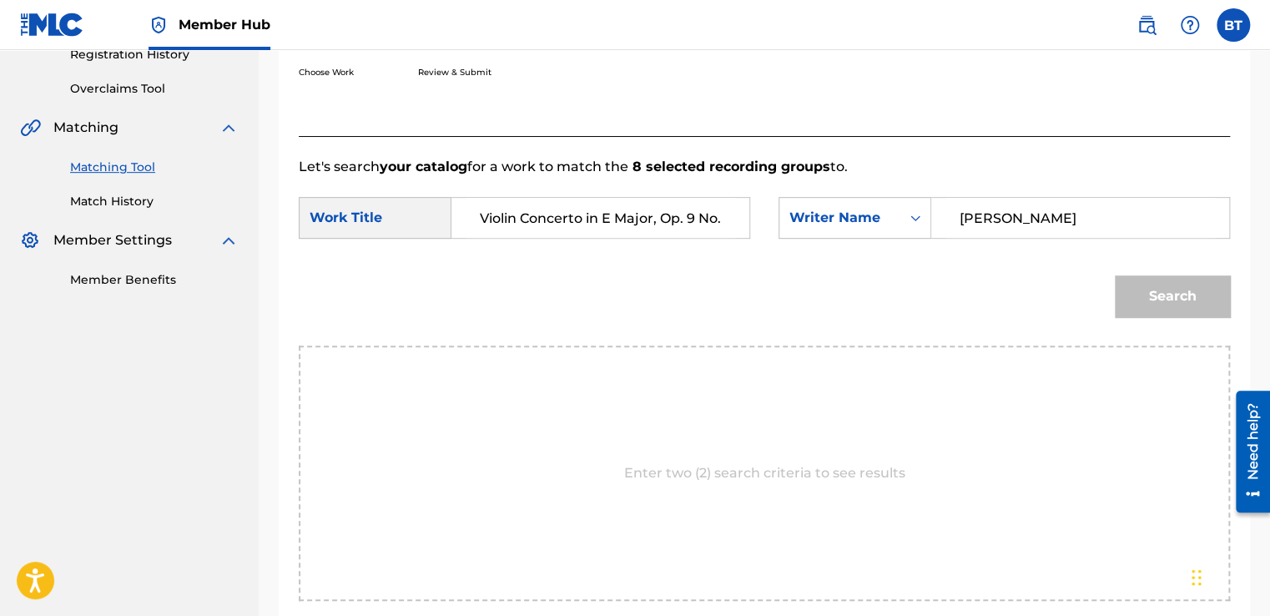
scroll to position [0, 133]
type input "Violin Concerto in E Major, Op. 9 No. 4, RV 263a: II. [GEOGRAPHIC_DATA]"
click at [1171, 298] on button "Search" at bounding box center [1172, 296] width 115 height 42
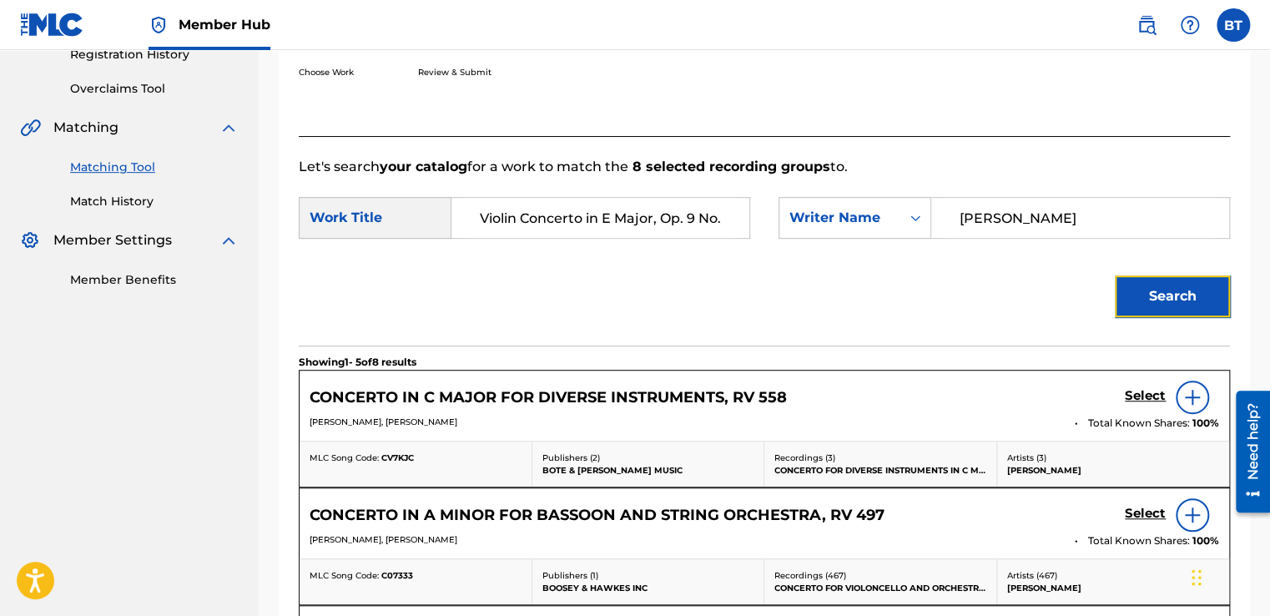
scroll to position [745, 0]
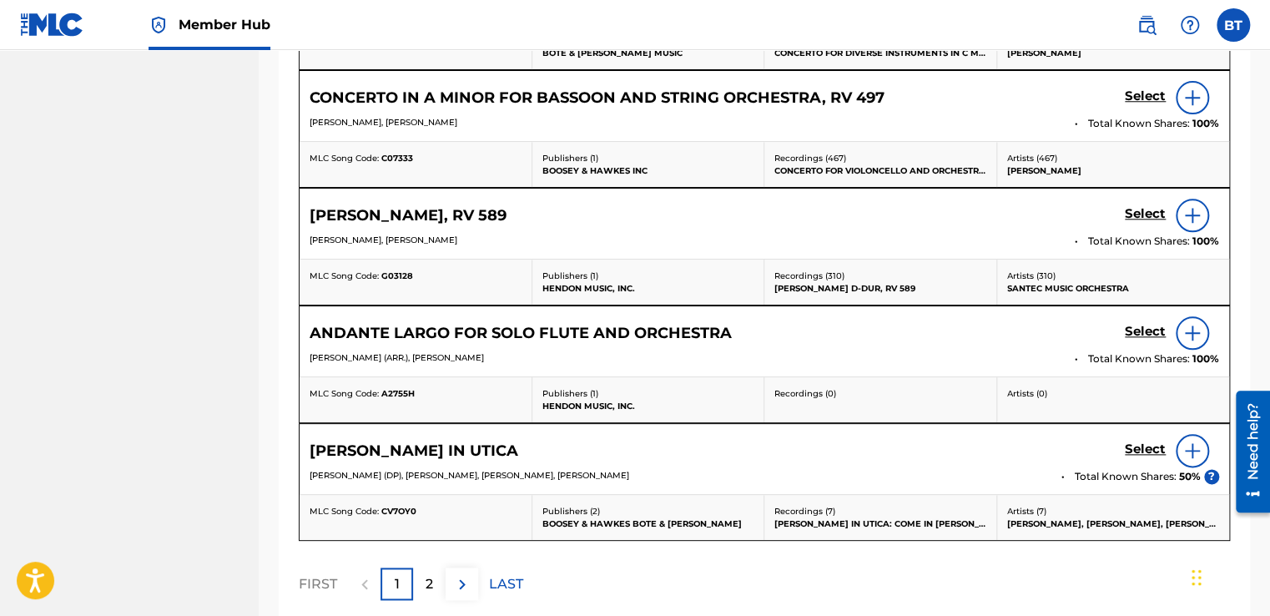
click at [431, 576] on p "2" at bounding box center [430, 584] width 8 height 20
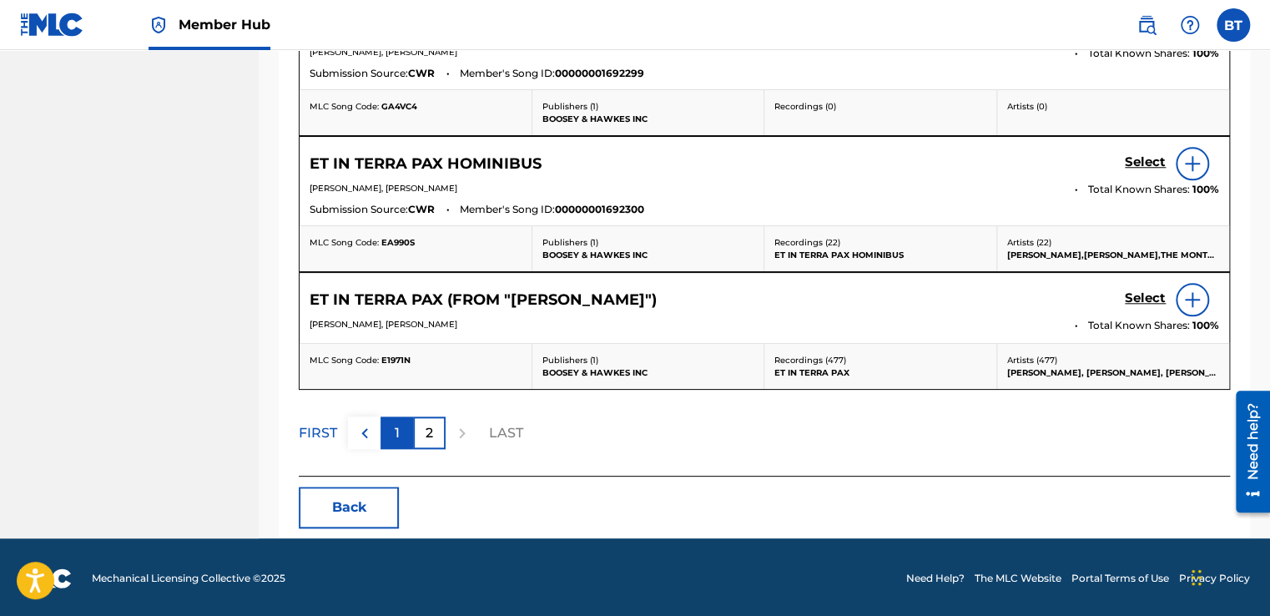
click at [404, 431] on div "1" at bounding box center [396, 432] width 33 height 33
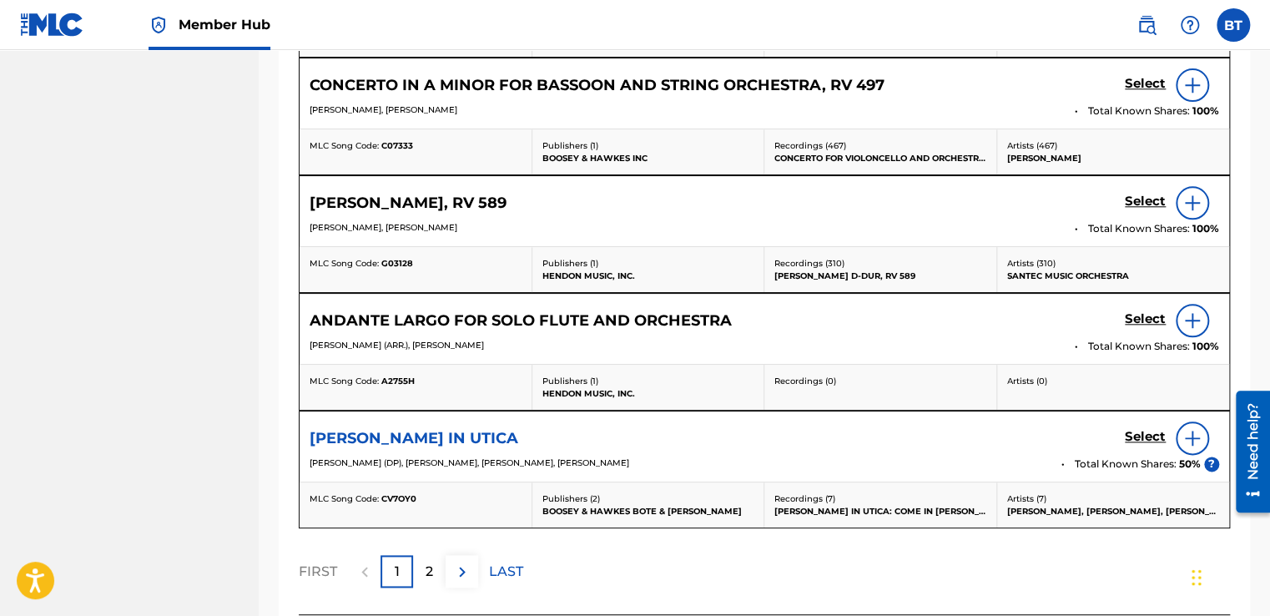
scroll to position [834, 0]
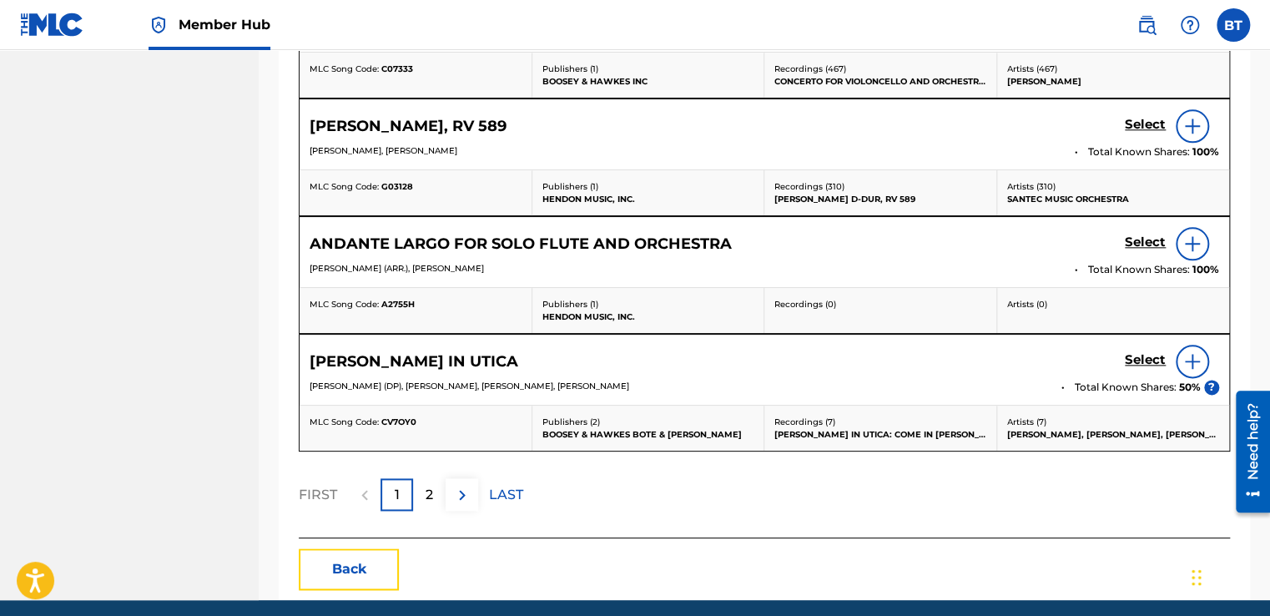
drag, startPoint x: 364, startPoint y: 562, endPoint x: 377, endPoint y: 537, distance: 29.1
click at [365, 553] on button "Back" at bounding box center [349, 569] width 100 height 42
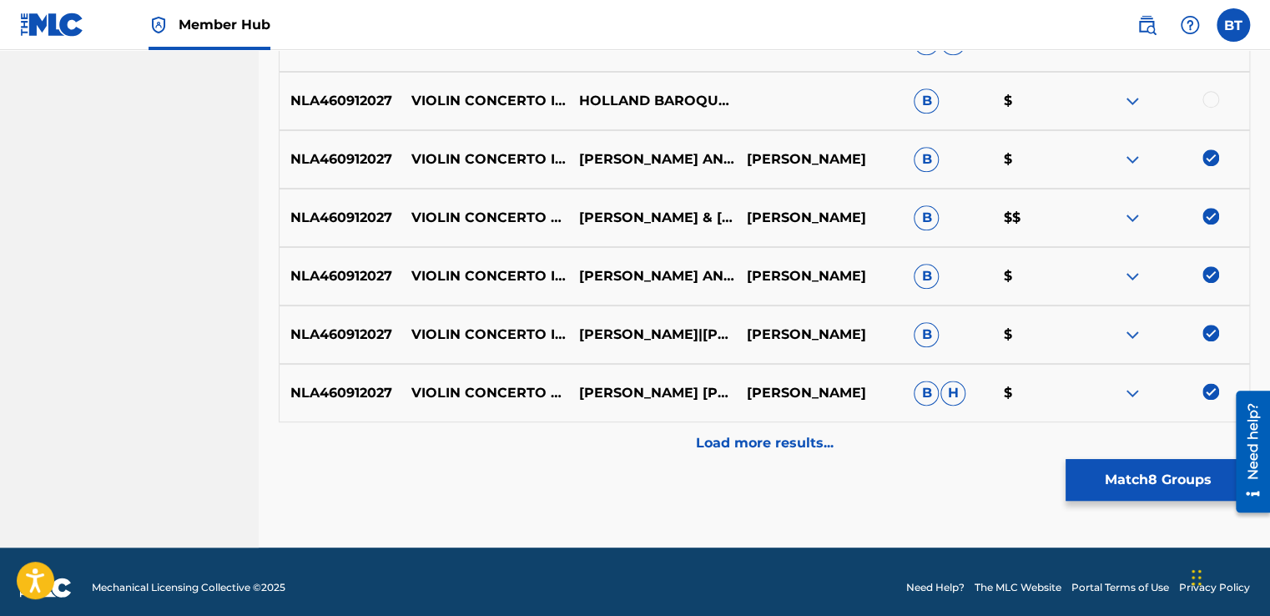
scroll to position [835, 0]
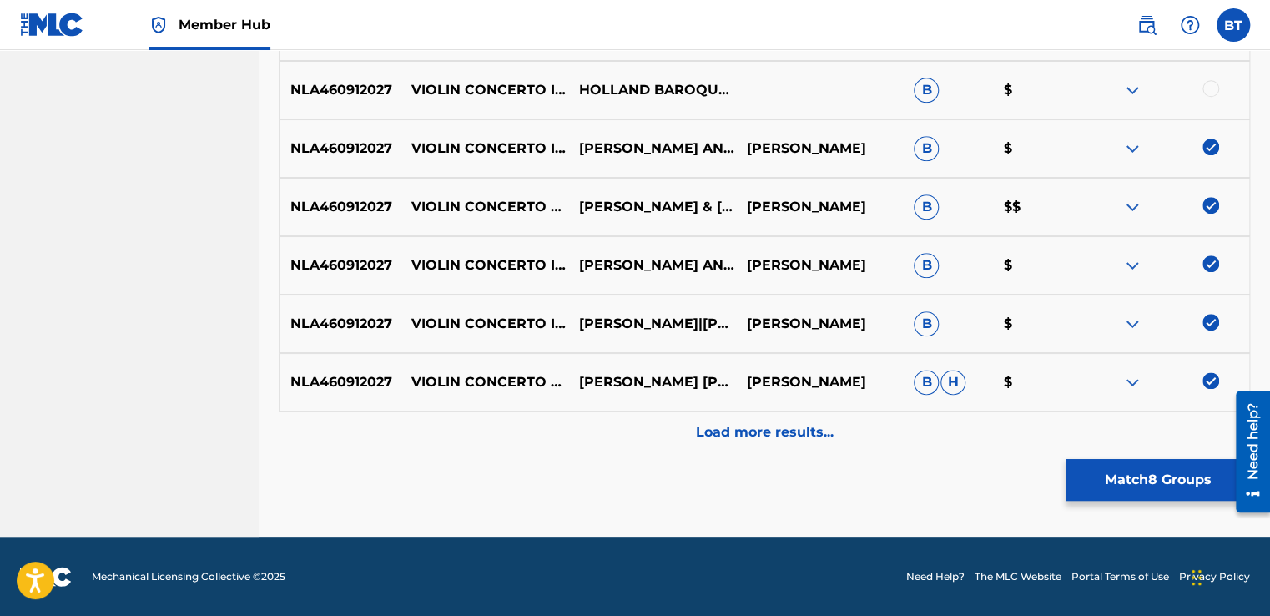
click at [1214, 377] on img at bounding box center [1210, 380] width 17 height 17
click at [1209, 319] on img at bounding box center [1210, 322] width 17 height 17
click at [1206, 265] on img at bounding box center [1210, 263] width 17 height 17
click at [1212, 204] on img at bounding box center [1210, 205] width 17 height 17
click at [1208, 154] on img at bounding box center [1210, 147] width 17 height 17
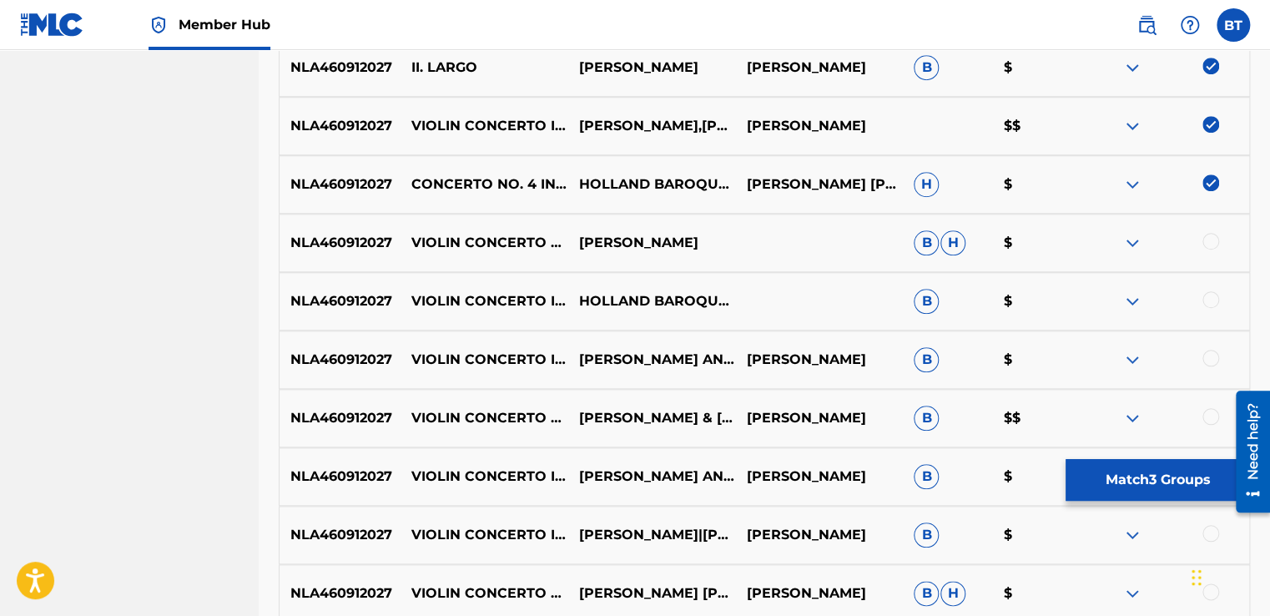
scroll to position [585, 0]
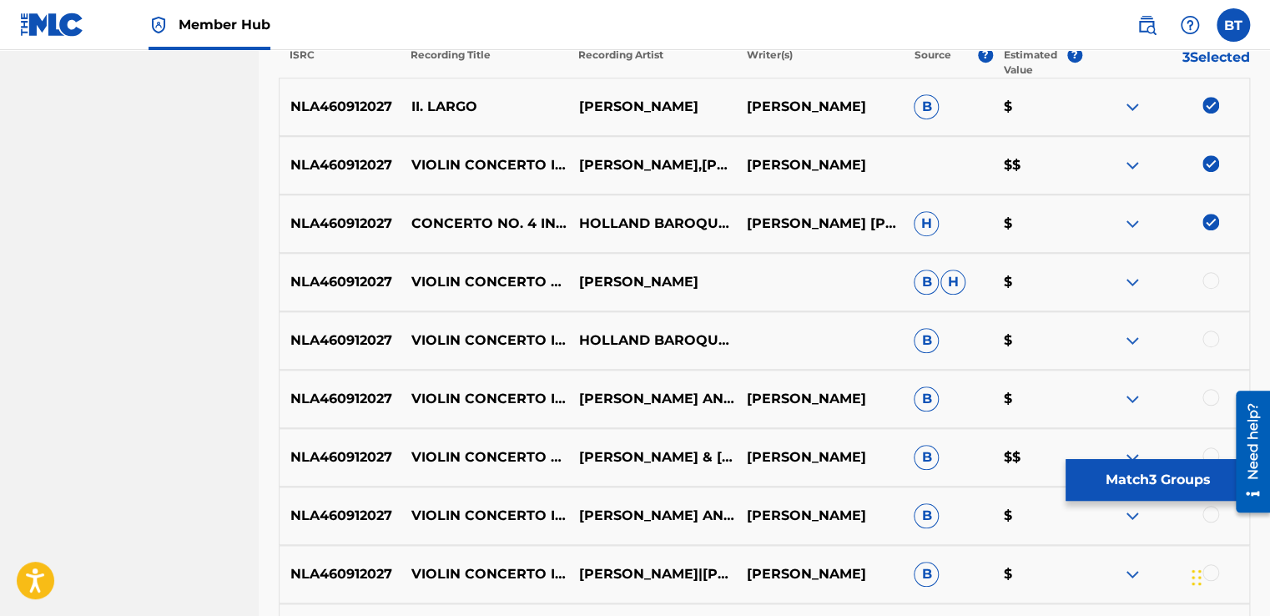
click at [1213, 222] on img at bounding box center [1210, 222] width 17 height 17
click at [1216, 159] on img at bounding box center [1210, 163] width 17 height 17
click at [1212, 102] on img at bounding box center [1210, 105] width 17 height 17
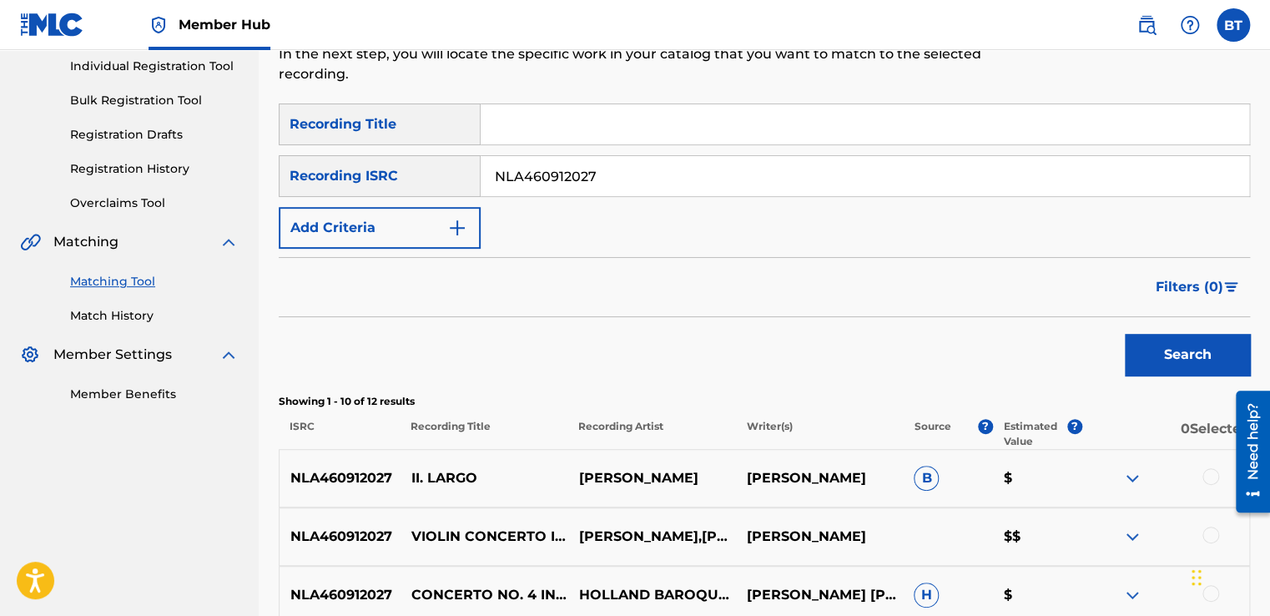
scroll to position [168, 0]
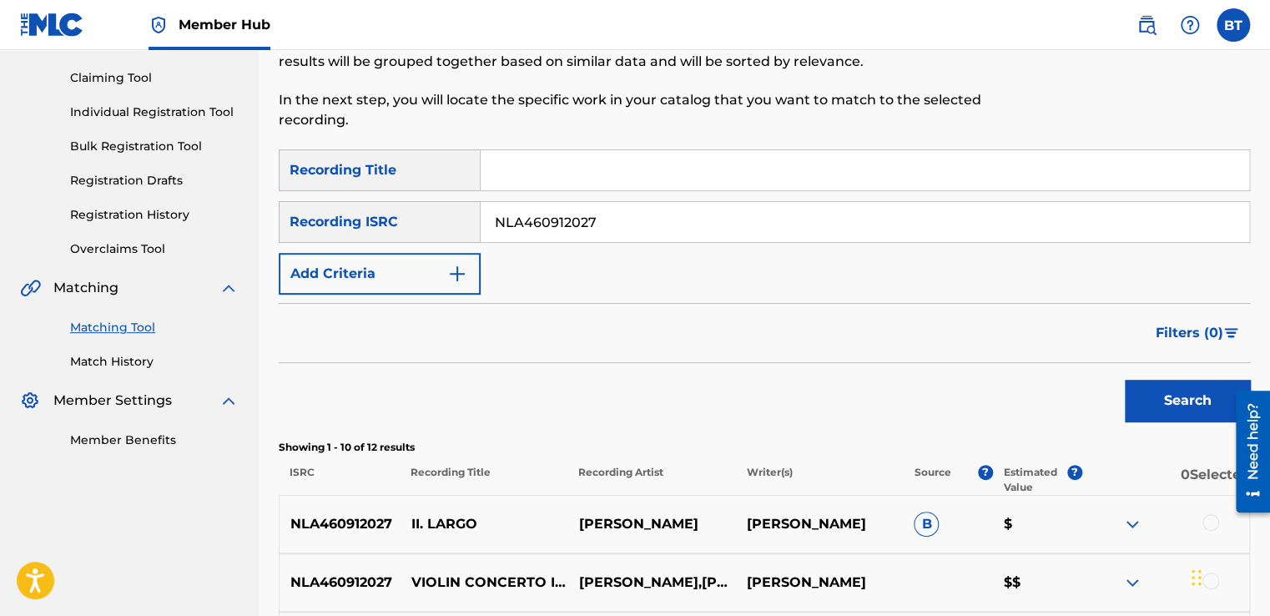
drag, startPoint x: 546, startPoint y: 230, endPoint x: 414, endPoint y: 235, distance: 131.9
click at [414, 235] on div "SearchWithCriteriab90ca0d2-73e0-473f-bf07-1c57519ac145 Recording ISRC NLA460912…" at bounding box center [764, 222] width 971 height 42
paste input "OAMM0300820"
type input "NOAMM0300820"
click at [1165, 384] on button "Search" at bounding box center [1187, 401] width 125 height 42
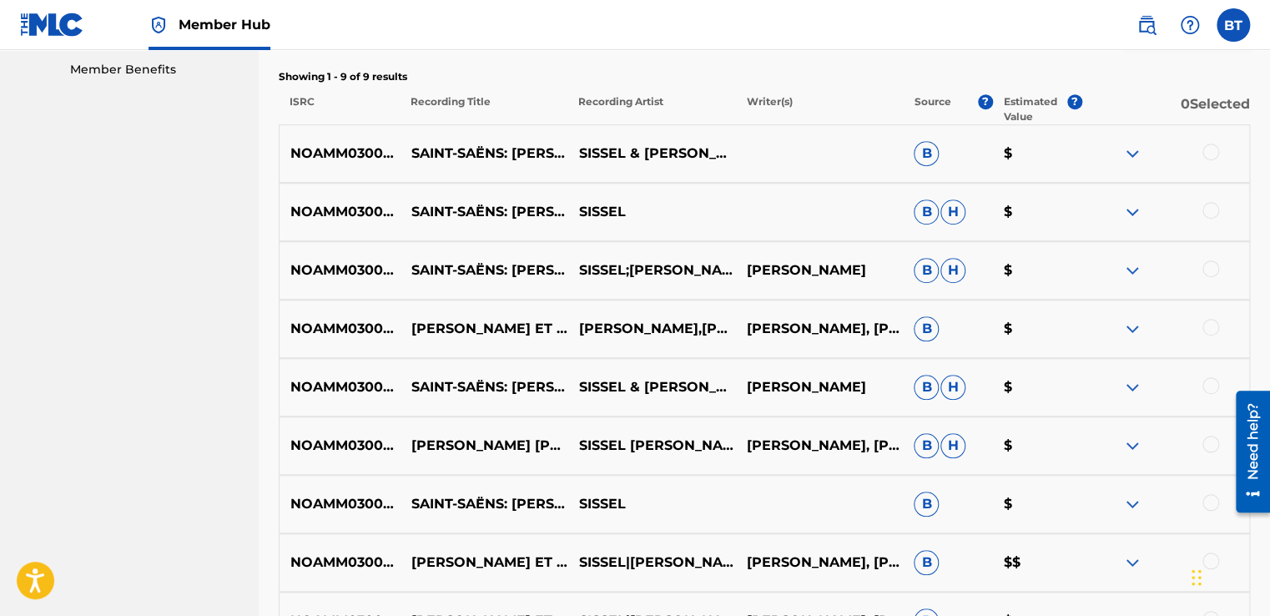
scroll to position [585, 0]
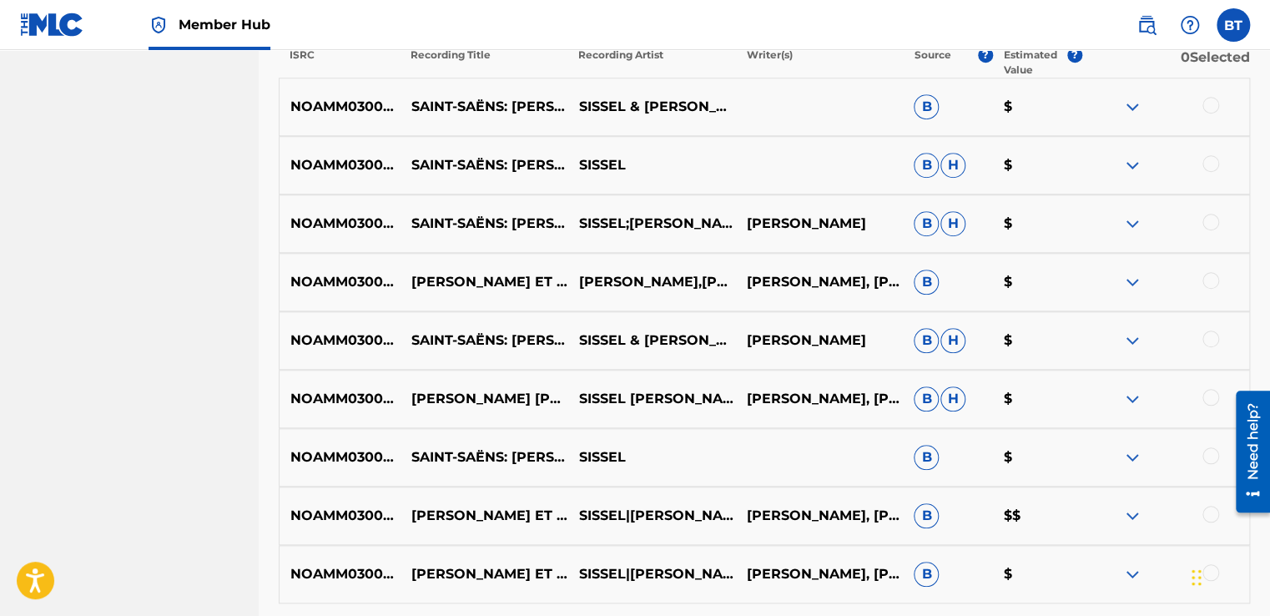
click at [1206, 102] on div at bounding box center [1210, 105] width 17 height 17
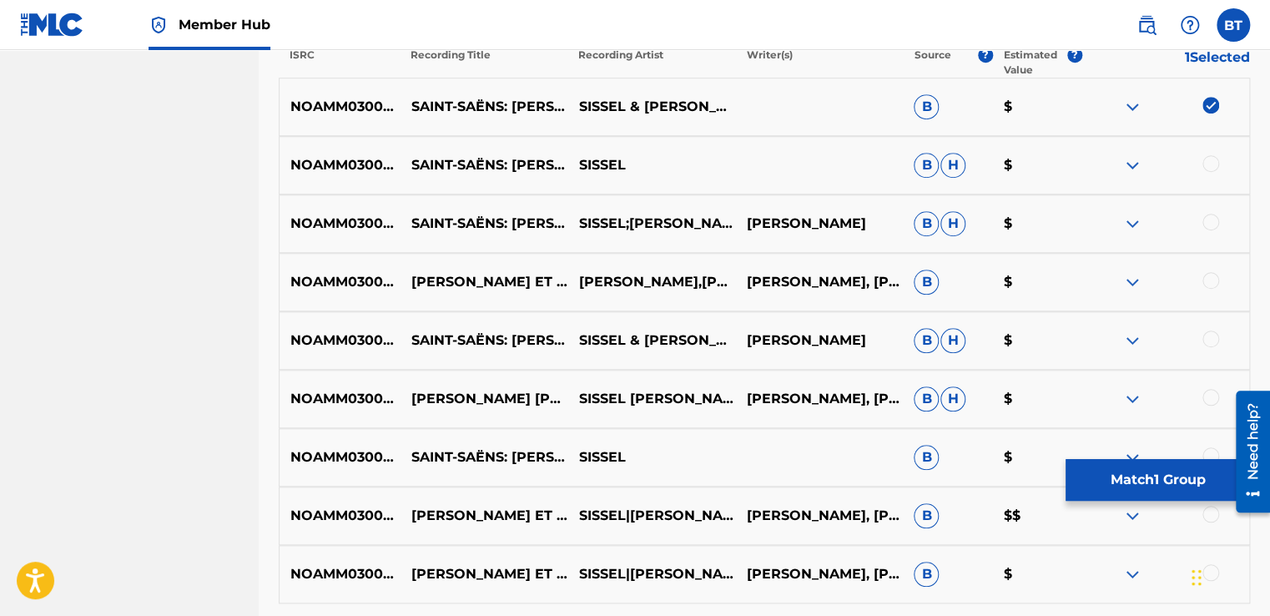
click at [1212, 165] on div at bounding box center [1210, 163] width 17 height 17
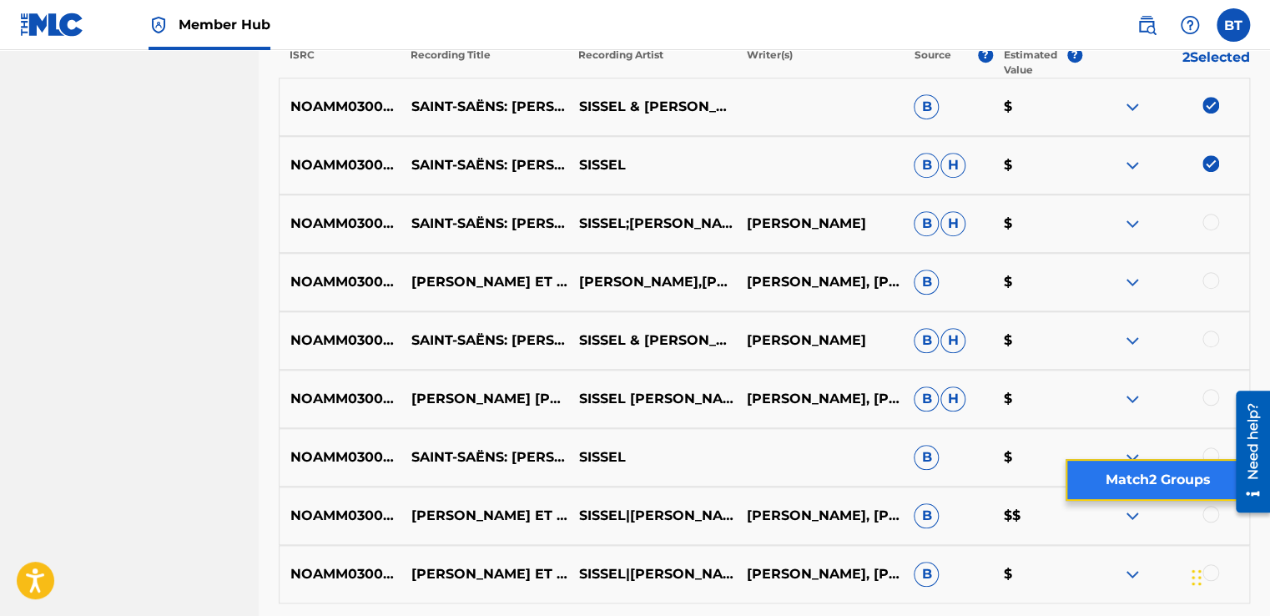
click at [1150, 482] on button "Match 2 Groups" at bounding box center [1157, 480] width 184 height 42
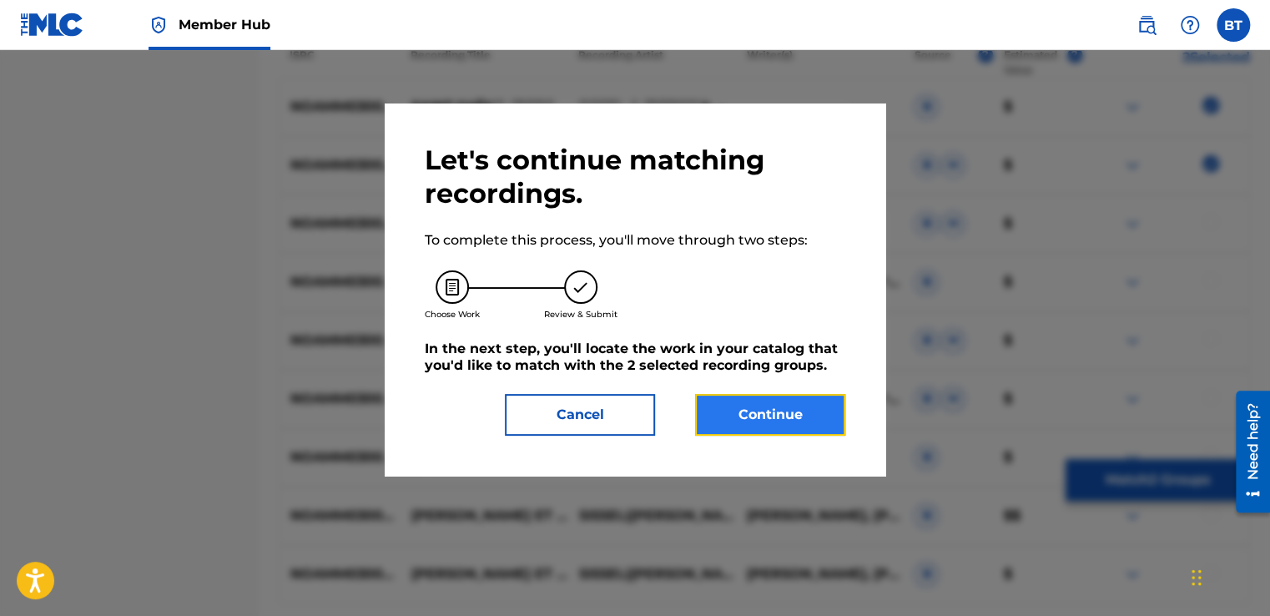
click at [811, 415] on button "Continue" at bounding box center [770, 415] width 150 height 42
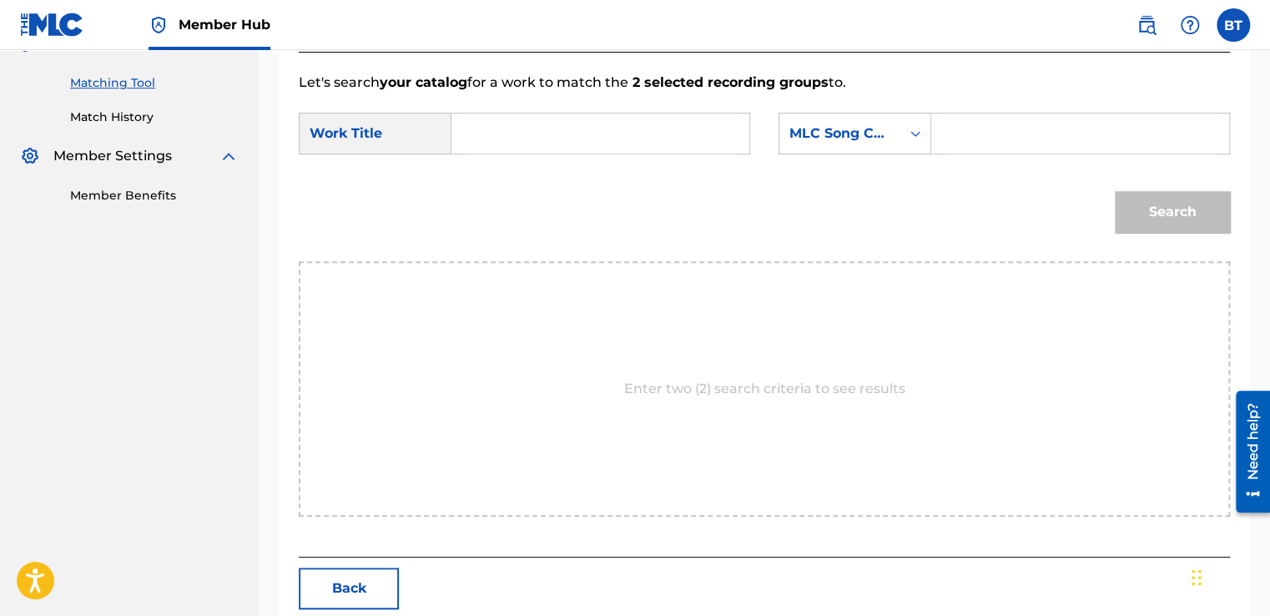
scroll to position [411, 0]
click at [854, 145] on div "MLC Song Code" at bounding box center [839, 134] width 121 height 32
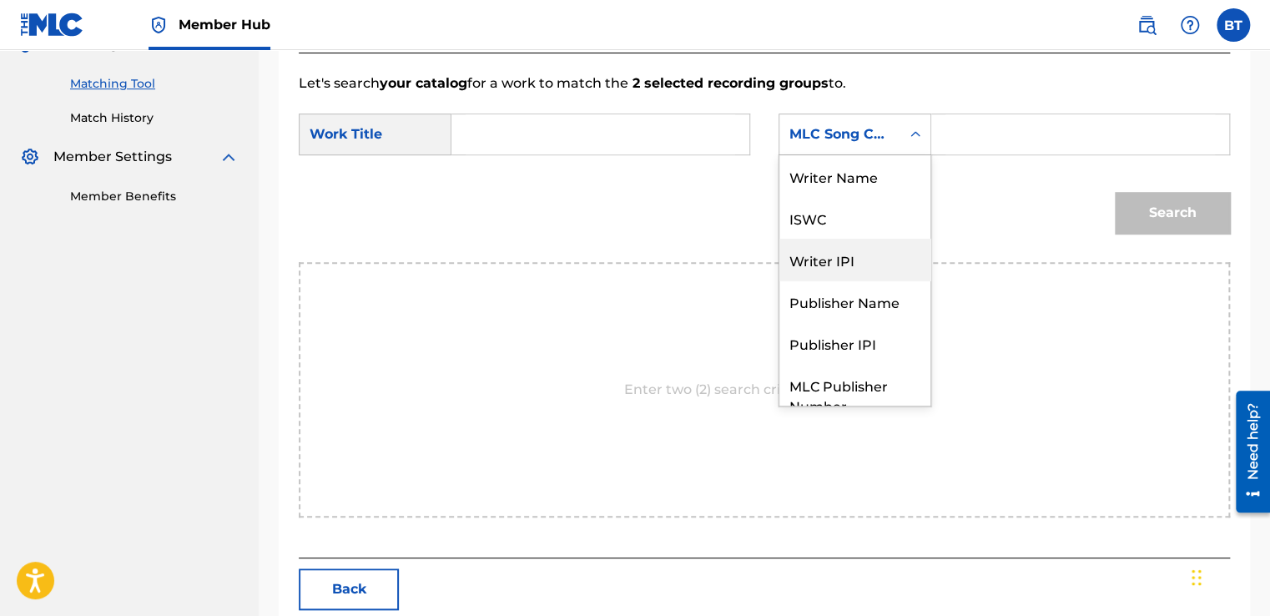
scroll to position [0, 0]
click at [889, 174] on div "Writer Name" at bounding box center [854, 176] width 151 height 42
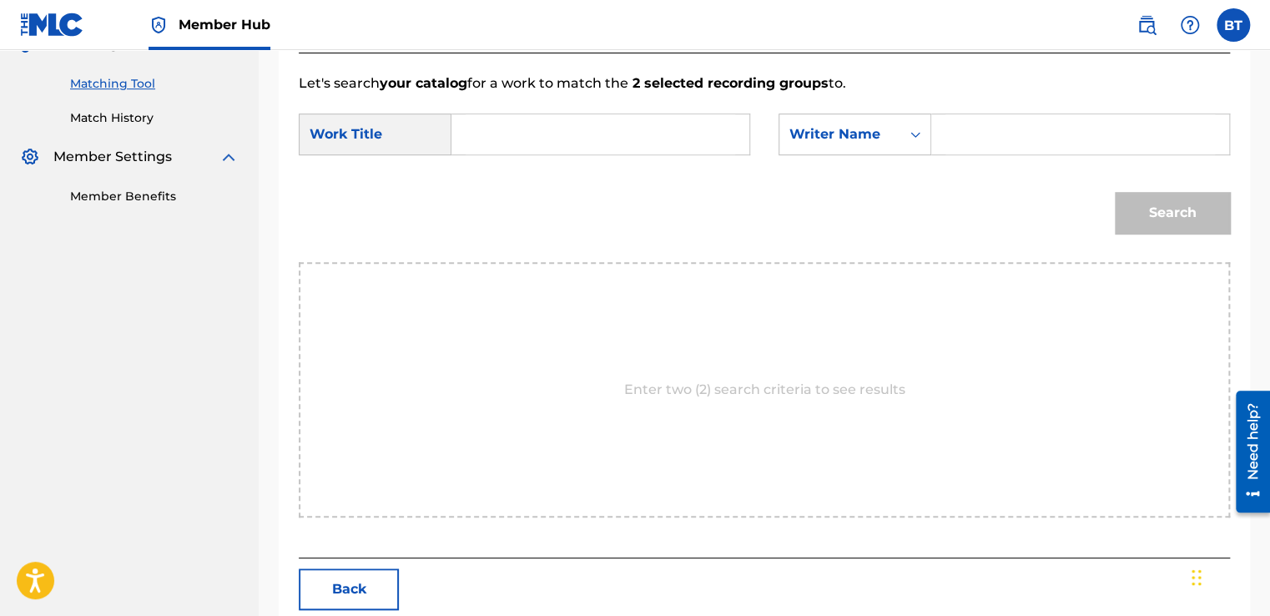
click at [987, 127] on input "Search Form" at bounding box center [1080, 134] width 270 height 40
paste input "Sissel"
type input "Sissel"
click at [564, 135] on input "Search Form" at bounding box center [601, 134] width 270 height 40
paste input "Mon Coeur S'ouvre A Ta Voix"
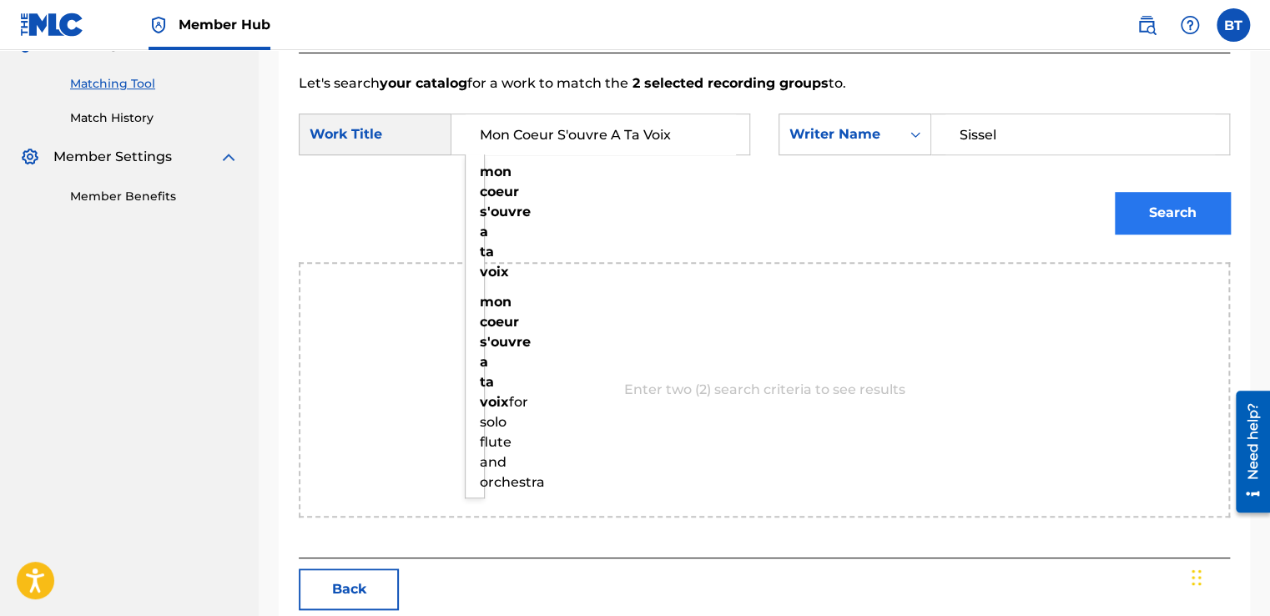
type input "Mon Coeur S'ouvre A Ta Voix"
click at [1189, 217] on button "Search" at bounding box center [1172, 213] width 115 height 42
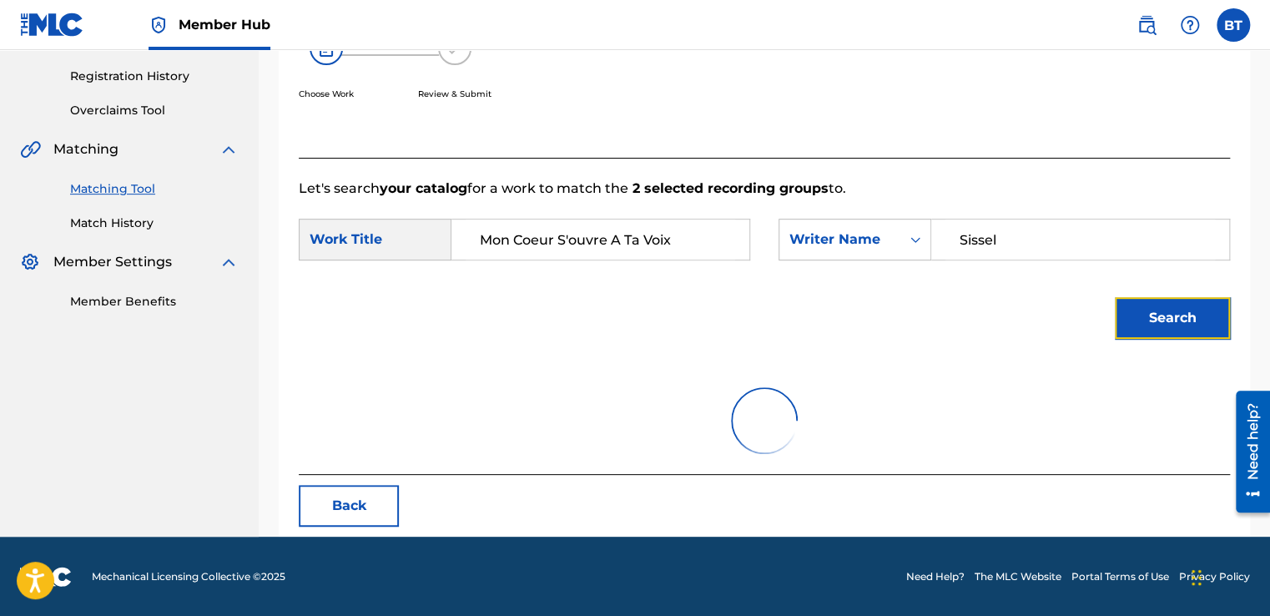
scroll to position [234, 0]
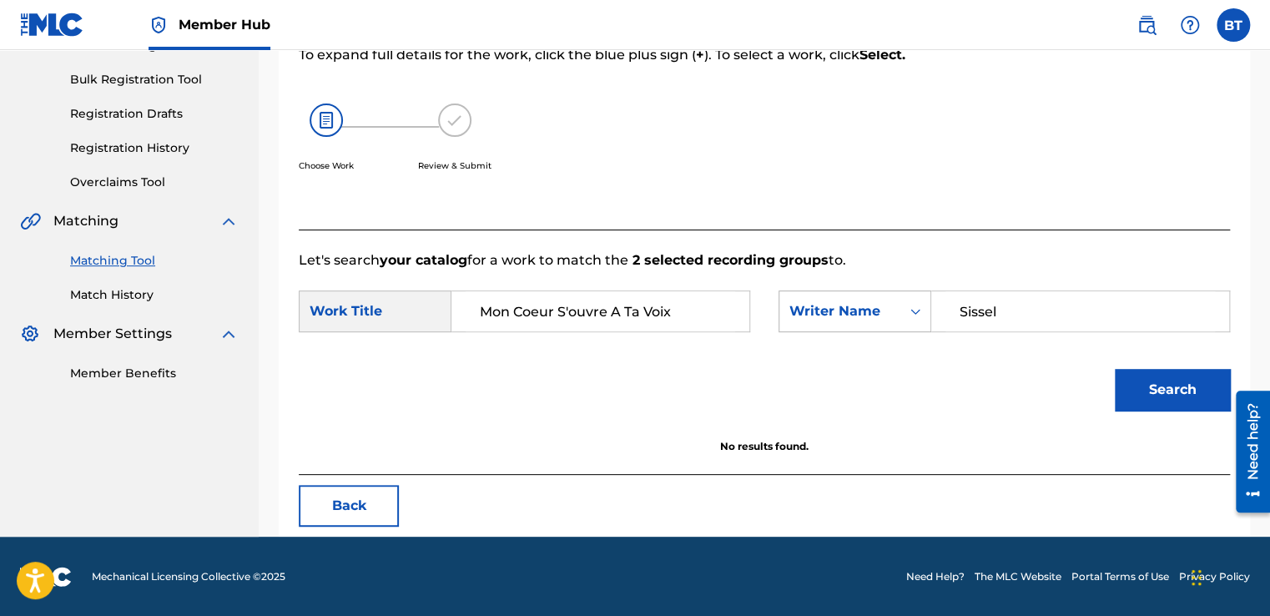
drag, startPoint x: 1028, startPoint y: 316, endPoint x: 887, endPoint y: 302, distance: 141.7
click at [887, 302] on div "SearchWithCriteria24222cdd-c298-4420-82ff-e12fe705bd0f Writer Name [PERSON_NAME]" at bounding box center [1003, 311] width 451 height 42
paste input "[PERSON_NAME]"
type input "[PERSON_NAME]"
click at [1181, 382] on button "Search" at bounding box center [1172, 390] width 115 height 42
